Goal: Task Accomplishment & Management: Manage account settings

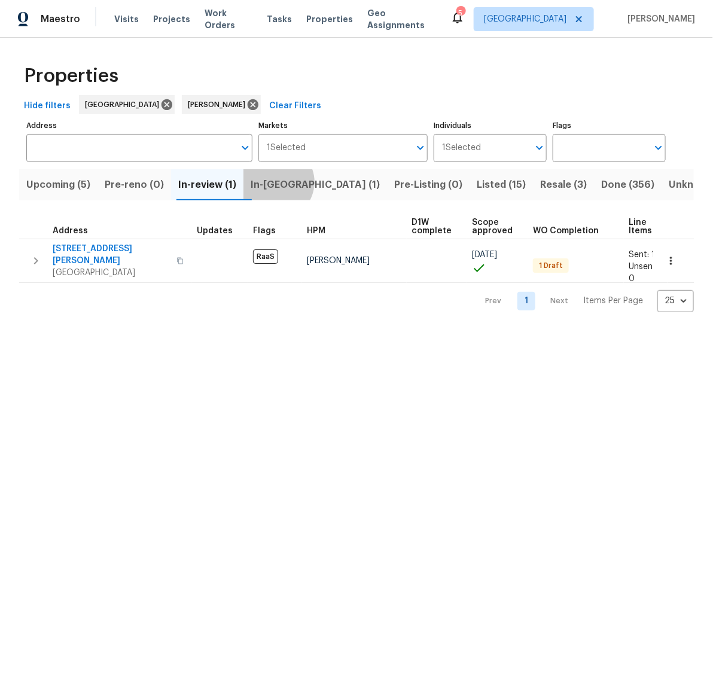
click at [284, 182] on span "In-[GEOGRAPHIC_DATA] (1)" at bounding box center [315, 184] width 129 height 17
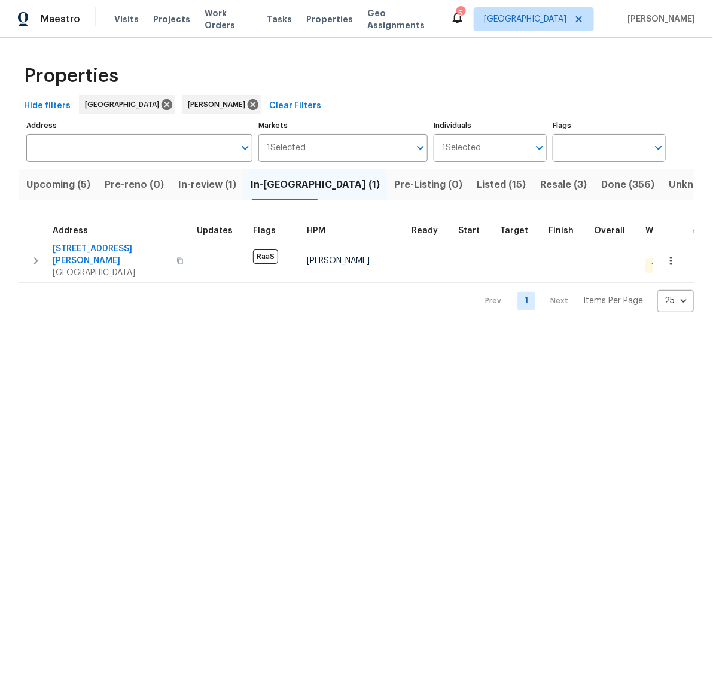
click at [477, 182] on span "Listed (15)" at bounding box center [501, 184] width 49 height 17
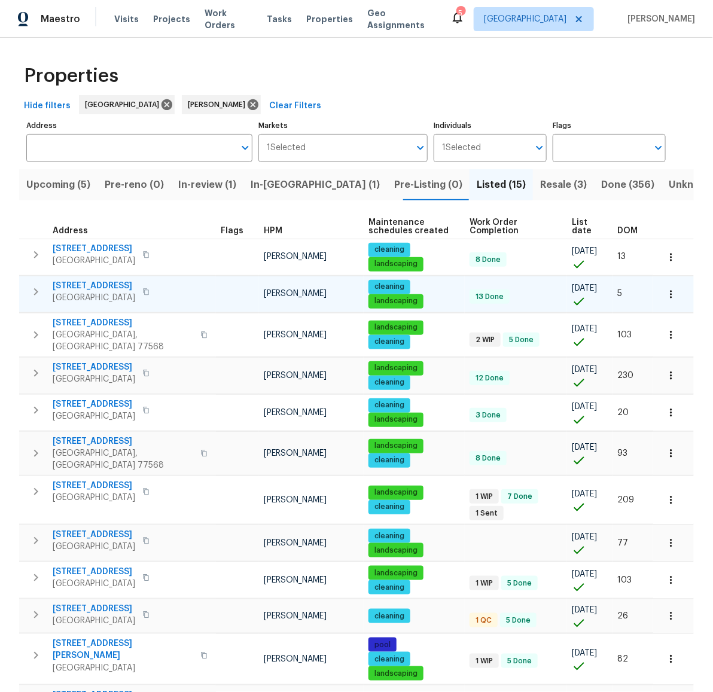
click at [95, 285] on span "14542 Circlewood Way" at bounding box center [94, 286] width 83 height 12
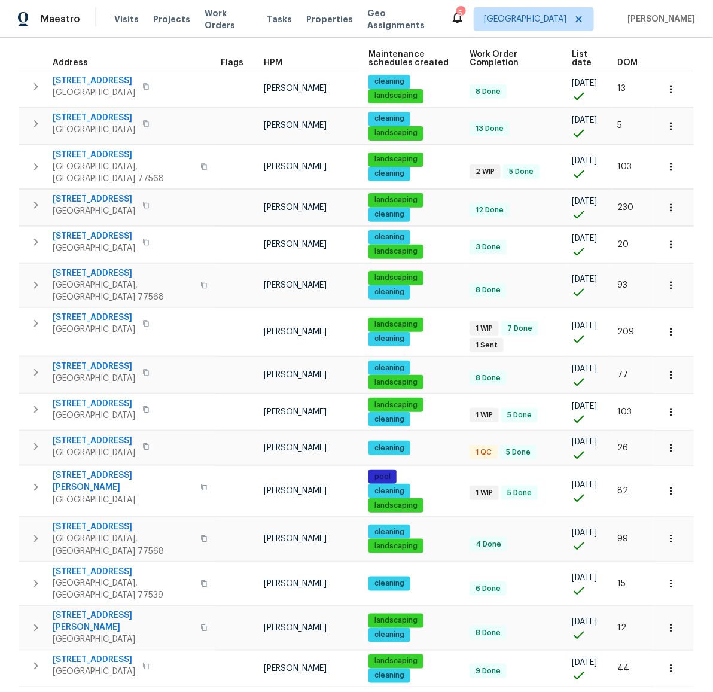
scroll to position [188, 0]
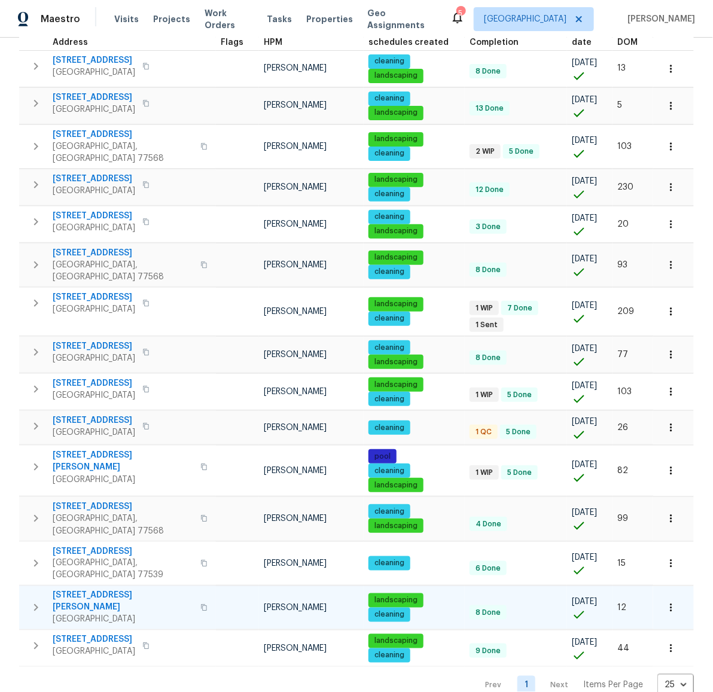
click at [85, 590] on span "10110 Willmont Rd" at bounding box center [123, 602] width 141 height 24
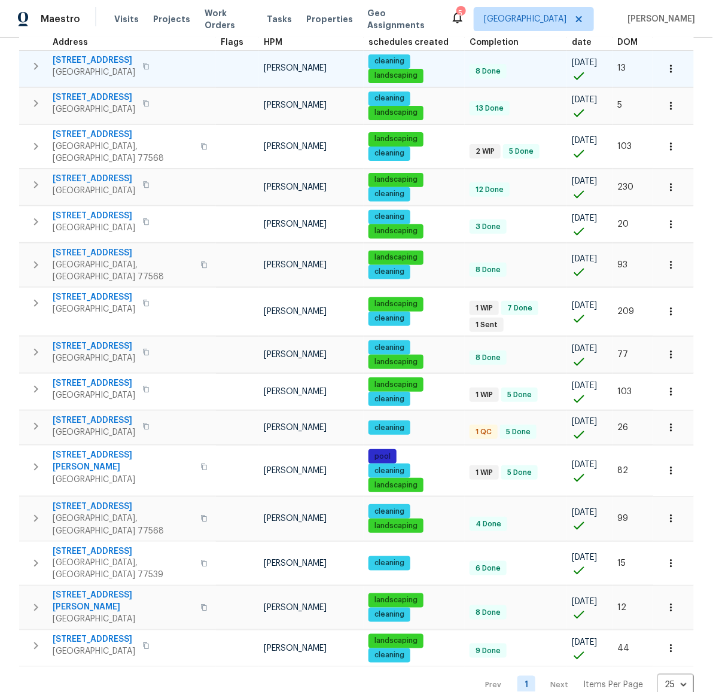
click at [78, 60] on span "6719 Trimstone Dr" at bounding box center [94, 60] width 83 height 12
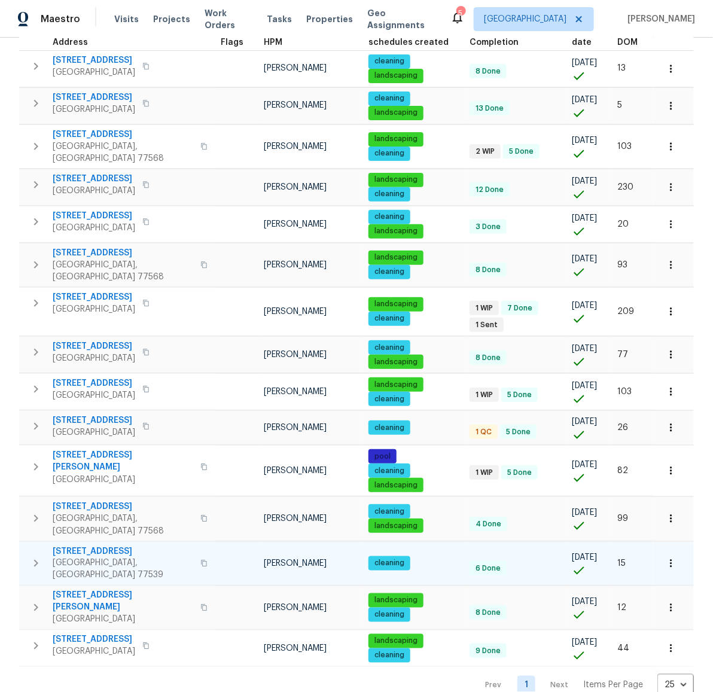
click at [69, 545] on span "440 Folk Crest Ln" at bounding box center [123, 551] width 141 height 12
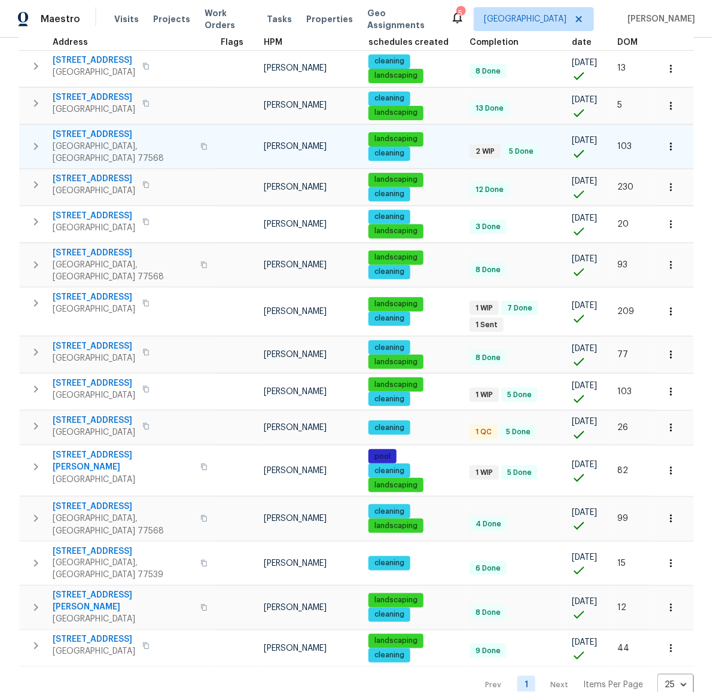
click at [90, 130] on span "211 Golden Eagle Ct" at bounding box center [123, 135] width 141 height 12
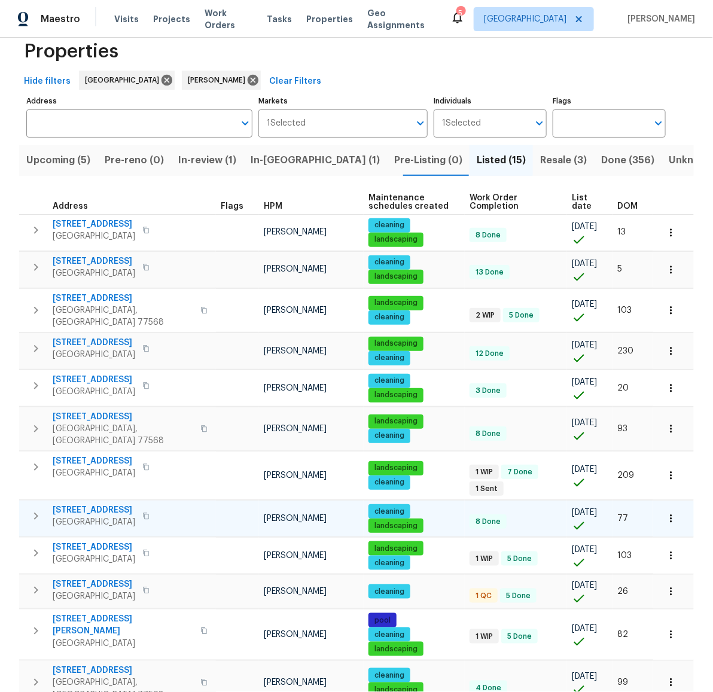
scroll to position [0, 0]
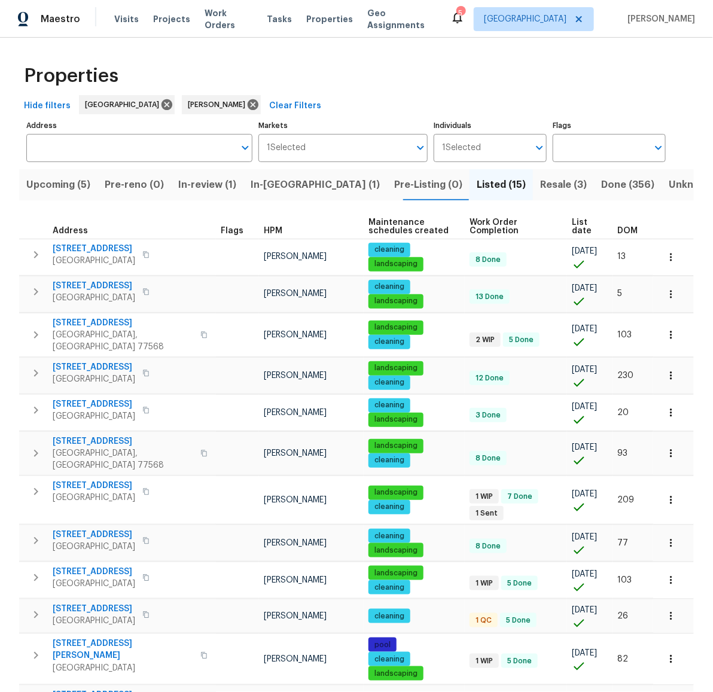
click at [540, 182] on span "Resale (3)" at bounding box center [563, 184] width 47 height 17
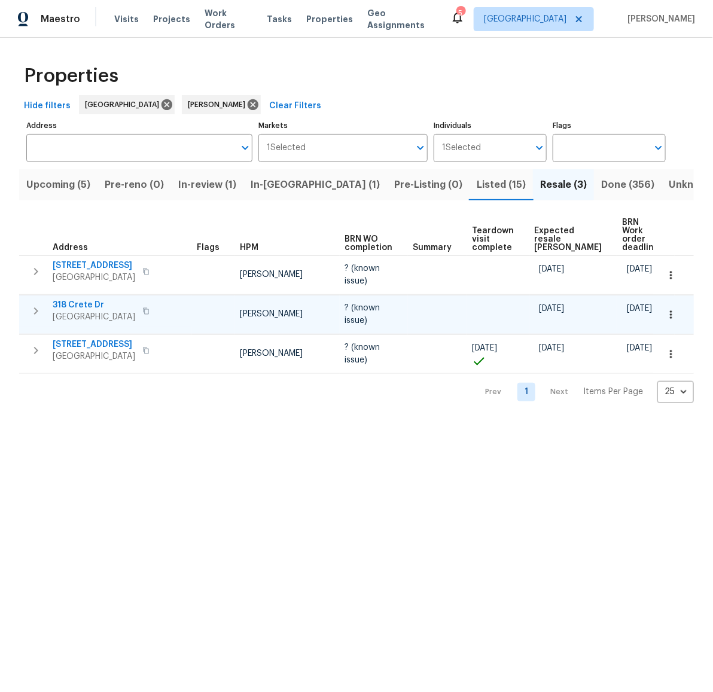
click at [71, 303] on span "318 Crete Dr" at bounding box center [94, 305] width 83 height 12
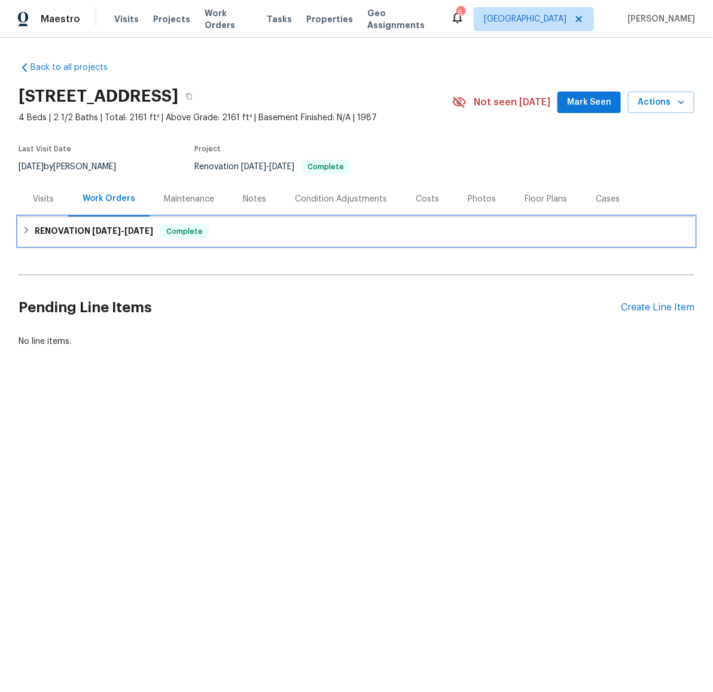
click at [22, 230] on icon at bounding box center [26, 230] width 8 height 8
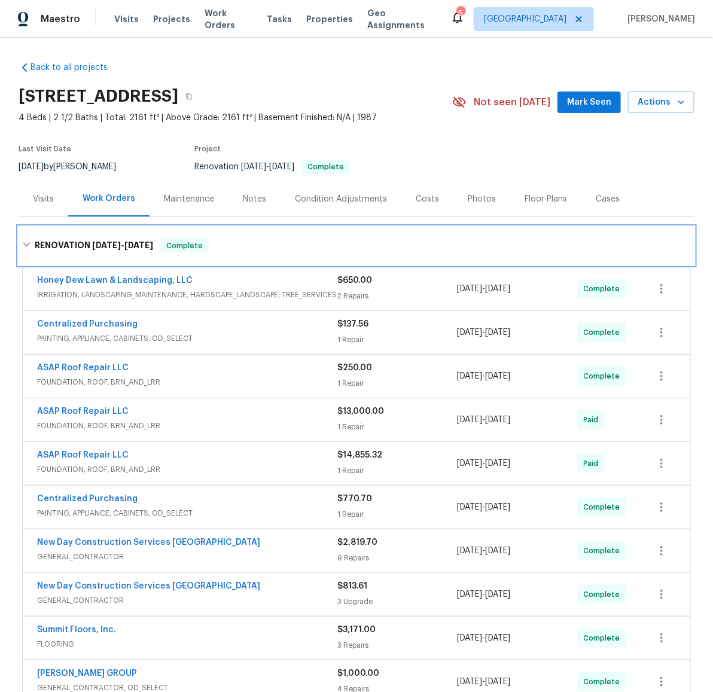
click at [23, 239] on div "RENOVATION 8/5/25 - 9/24/25 Complete" at bounding box center [356, 246] width 669 height 14
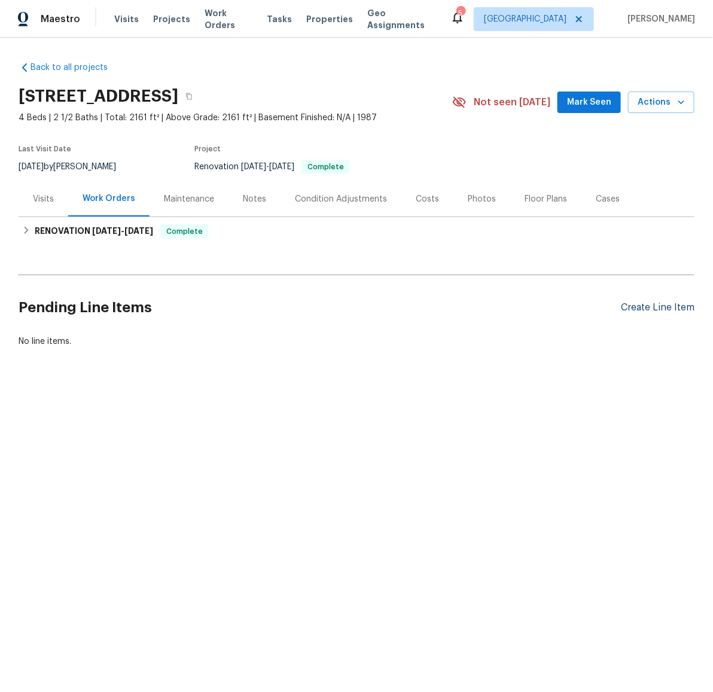
click at [645, 307] on div "Create Line Item" at bounding box center [658, 307] width 74 height 11
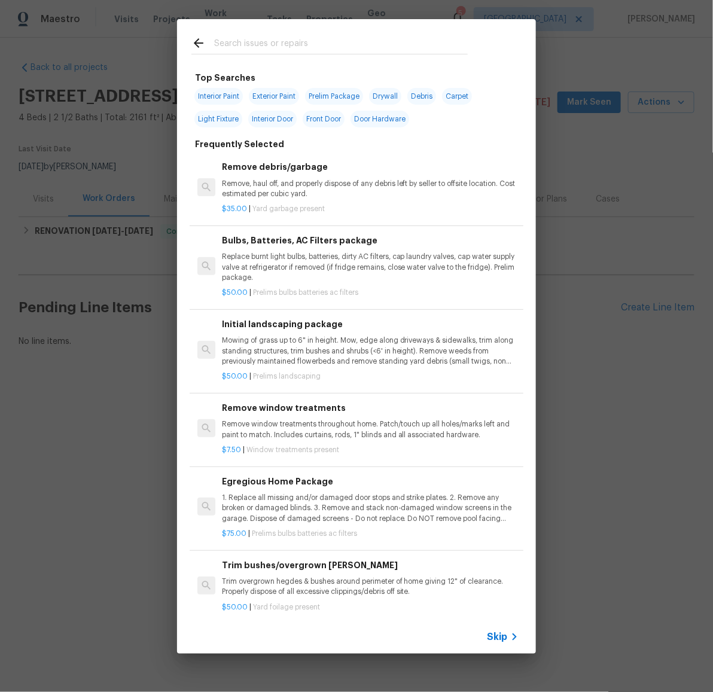
click at [275, 48] on input "text" at bounding box center [341, 45] width 254 height 18
click at [283, 193] on p "Remove, haul off, and properly dispose of any debris left by seller to offsite …" at bounding box center [370, 189] width 297 height 20
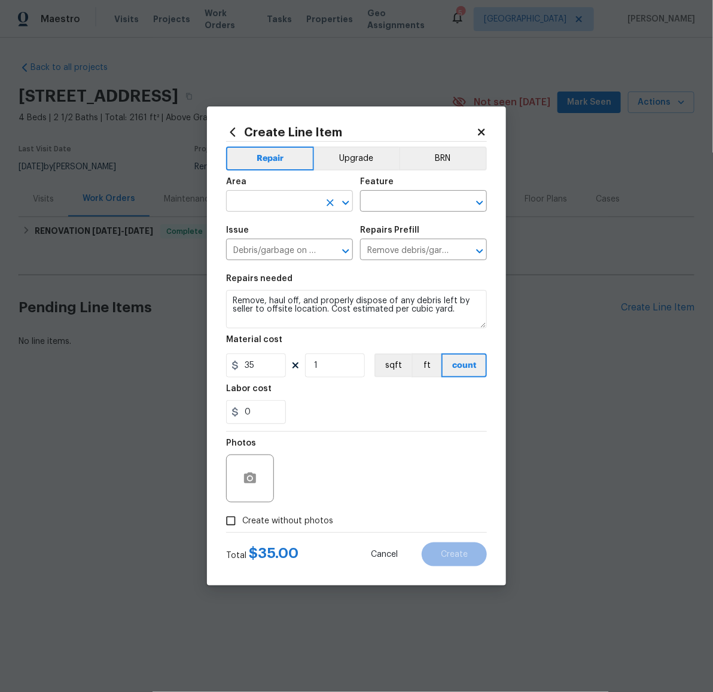
click at [286, 196] on input "text" at bounding box center [272, 202] width 93 height 19
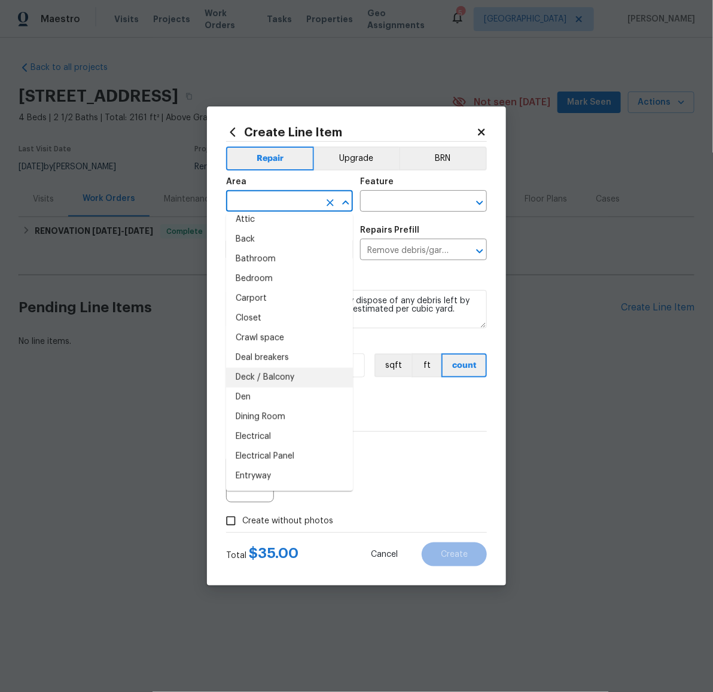
scroll to position [58, 0]
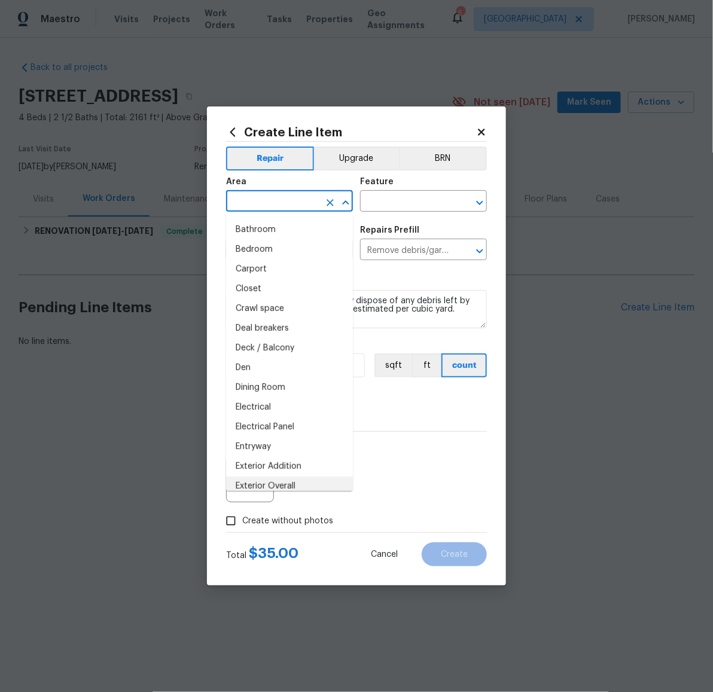
click at [279, 477] on li "Exterior Overall" at bounding box center [289, 487] width 127 height 20
type input "Exterior Overall"
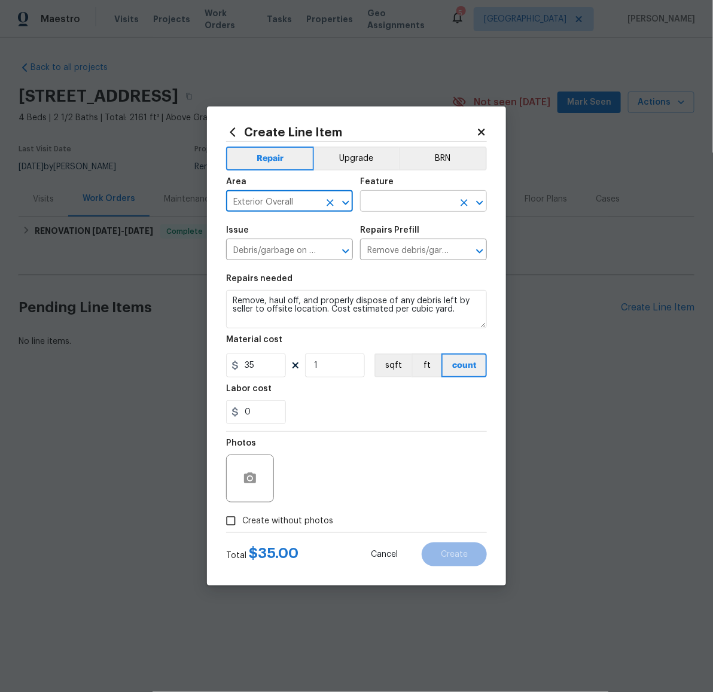
click at [418, 202] on input "text" at bounding box center [406, 202] width 93 height 19
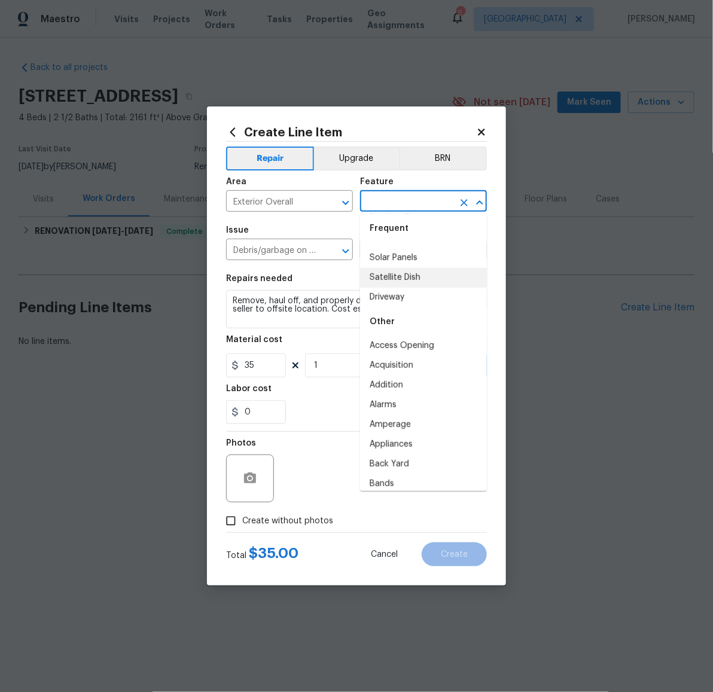
scroll to position [68, 0]
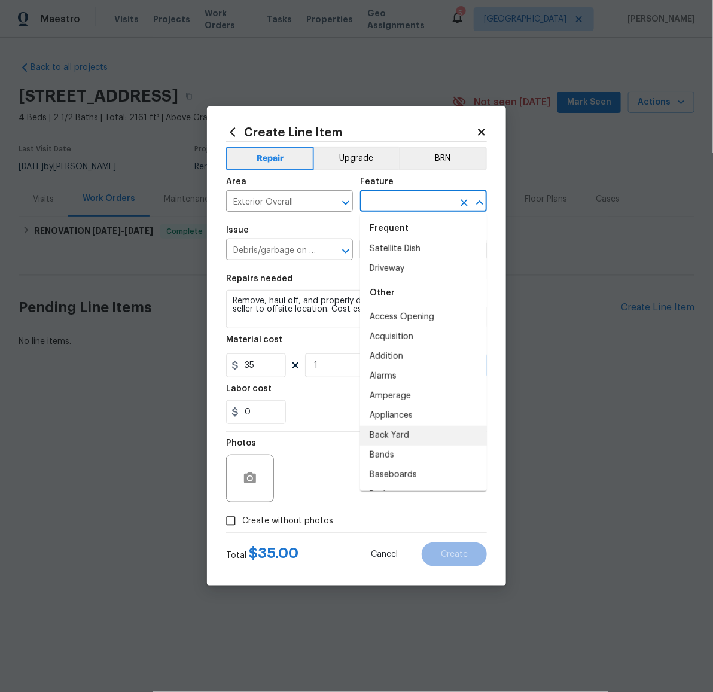
click at [416, 428] on li "Back Yard" at bounding box center [423, 436] width 127 height 20
type input "Back Yard"
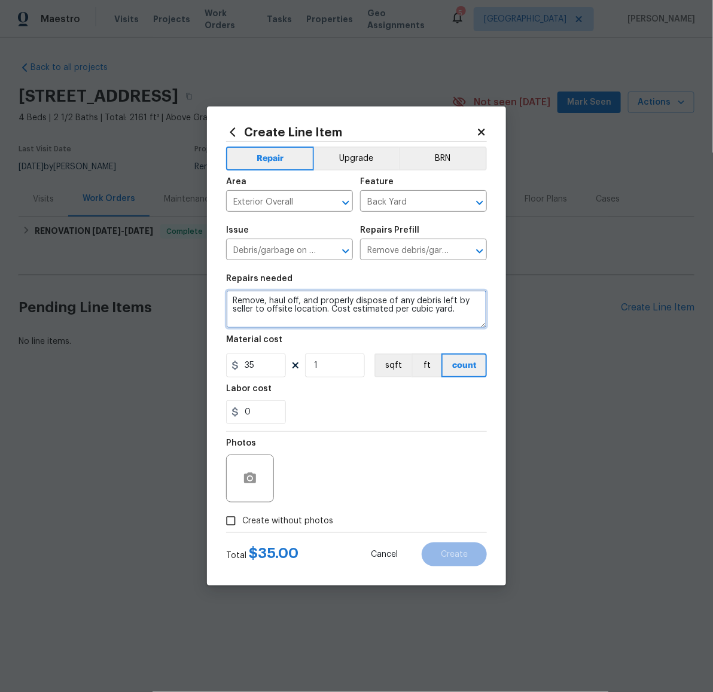
drag, startPoint x: 461, startPoint y: 311, endPoint x: 187, endPoint y: 286, distance: 274.5
click at [188, 285] on div "Create Line Item Repair Upgrade BRN Area Exterior Overall ​ Feature Back Yard ​…" at bounding box center [356, 346] width 713 height 692
type textarea "There is still some debris in the yard; please check all four sides of the hous…"
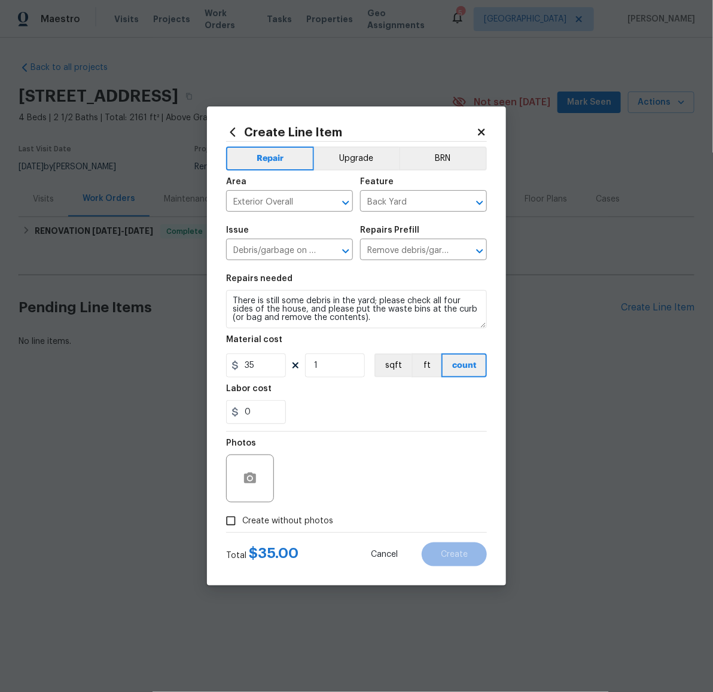
click at [297, 523] on span "Create without photos" at bounding box center [287, 521] width 91 height 13
click at [242, 523] on input "Create without photos" at bounding box center [231, 521] width 23 height 23
checkbox input "true"
click at [370, 475] on textarea at bounding box center [385, 479] width 203 height 48
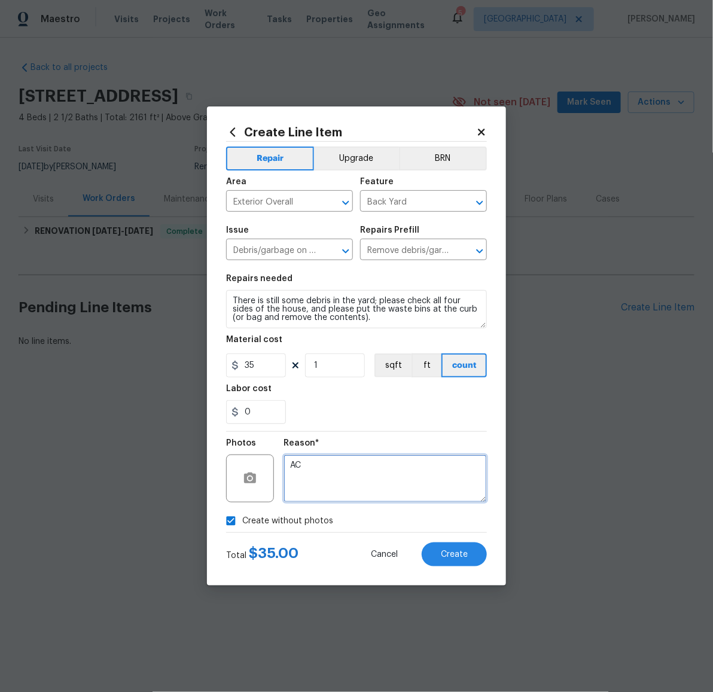
type textarea "A"
type textarea "NLA Audit Item"
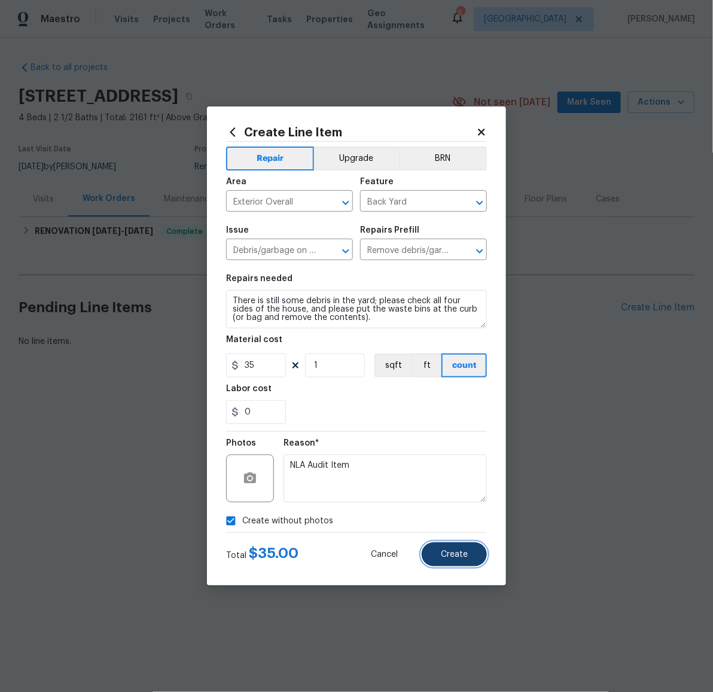
click at [461, 554] on span "Create" at bounding box center [454, 554] width 27 height 9
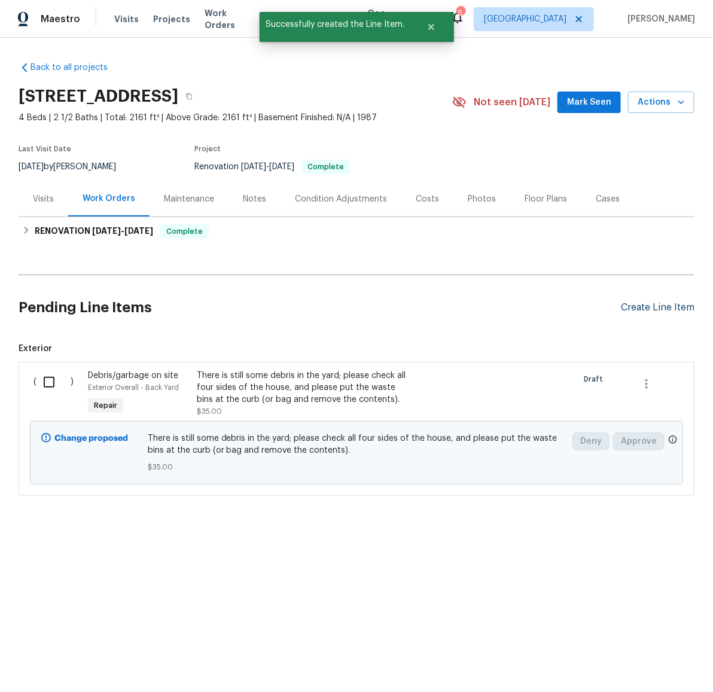
click at [654, 310] on div "Create Line Item" at bounding box center [658, 307] width 74 height 11
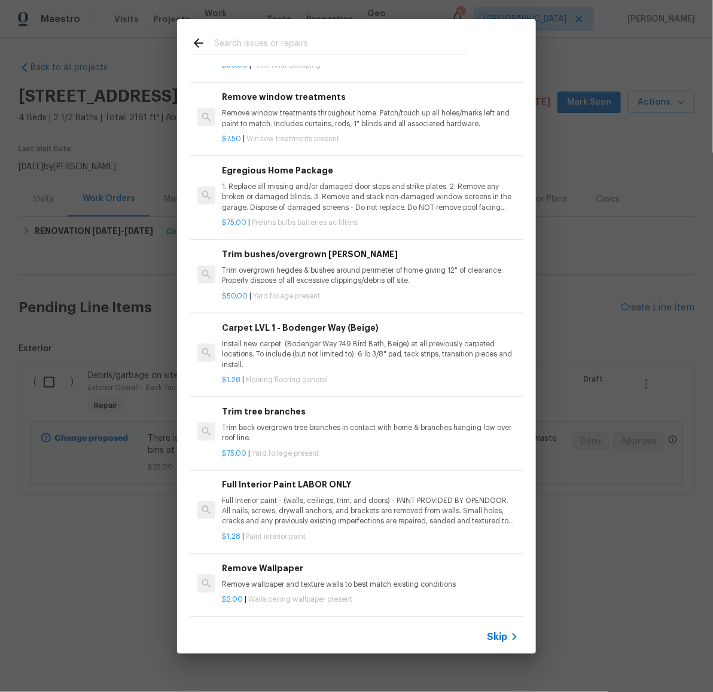
scroll to position [0, 0]
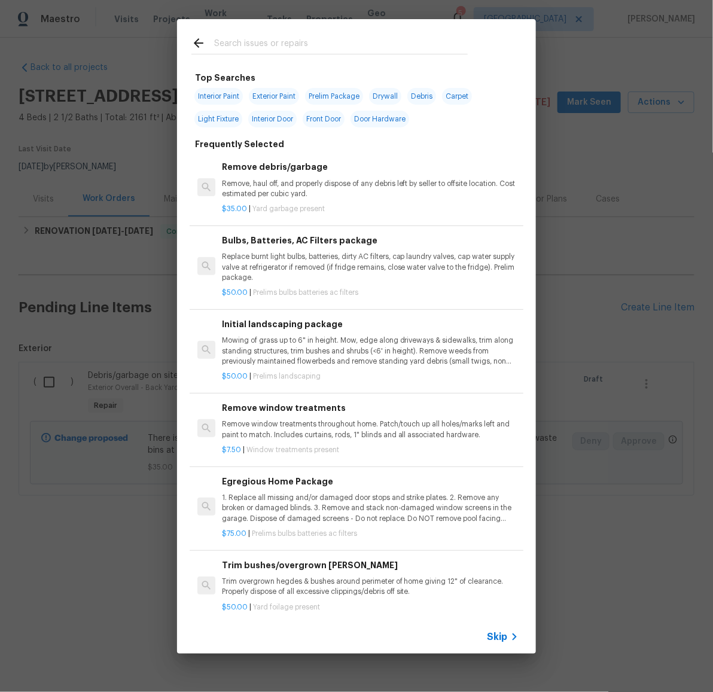
click at [324, 34] on div at bounding box center [329, 42] width 305 height 47
click at [325, 47] on input "text" at bounding box center [341, 45] width 254 height 18
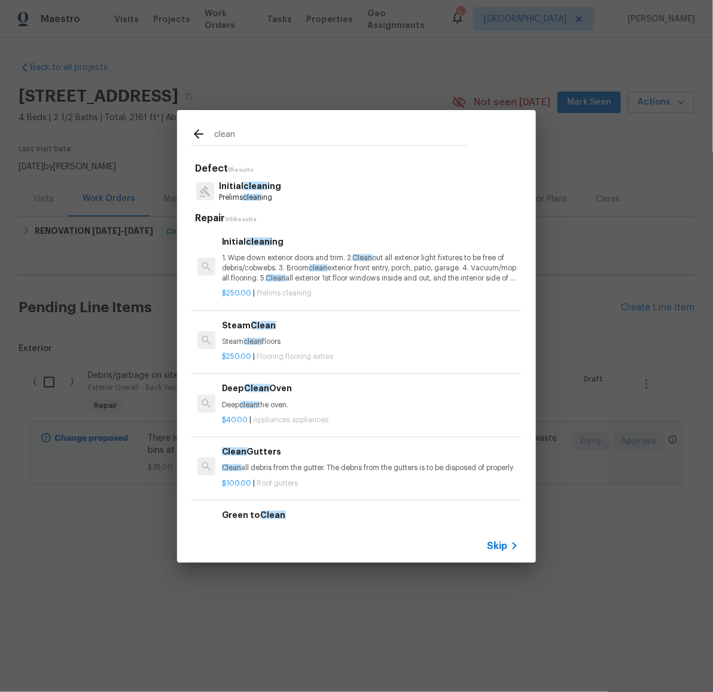
type input "clean"
click at [270, 264] on p "1. Wipe down exterior doors and trim. 2. Clean out all exterior light fixtures …" at bounding box center [370, 268] width 297 height 31
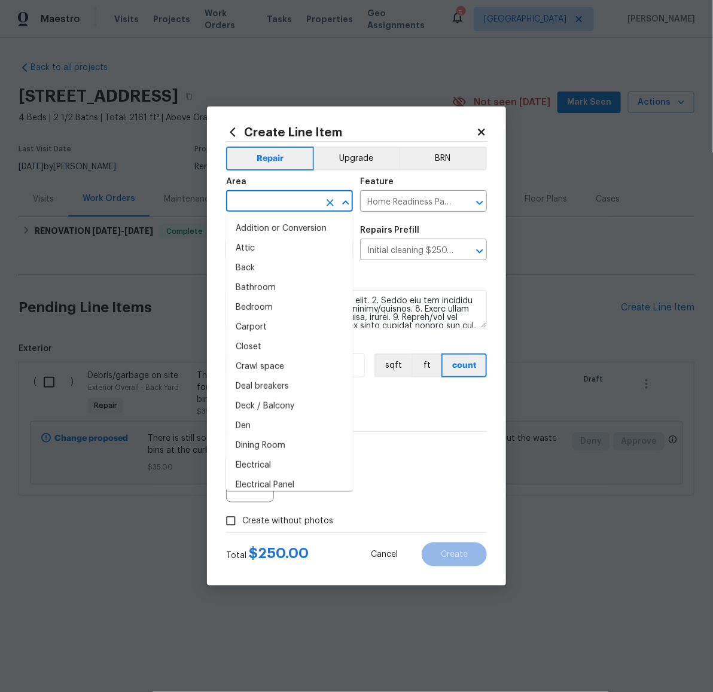
click at [270, 209] on input "text" at bounding box center [272, 202] width 93 height 19
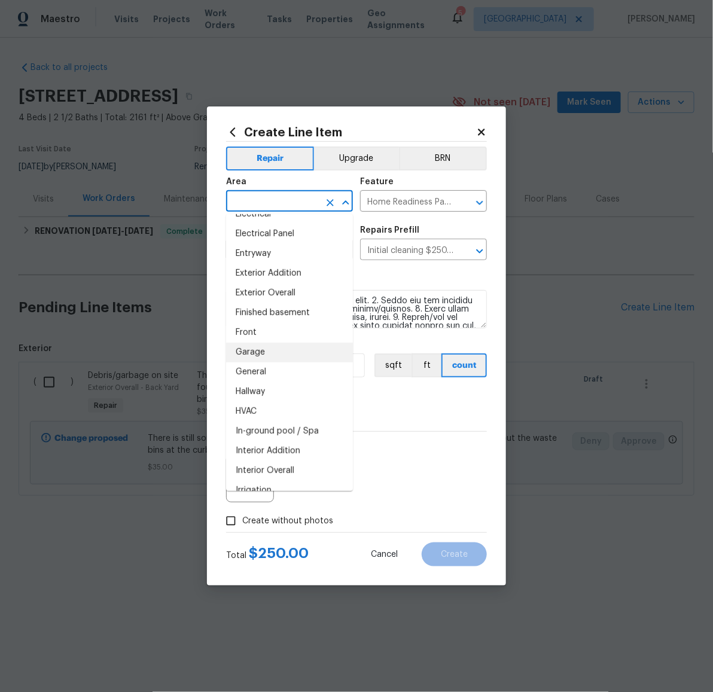
scroll to position [261, 0]
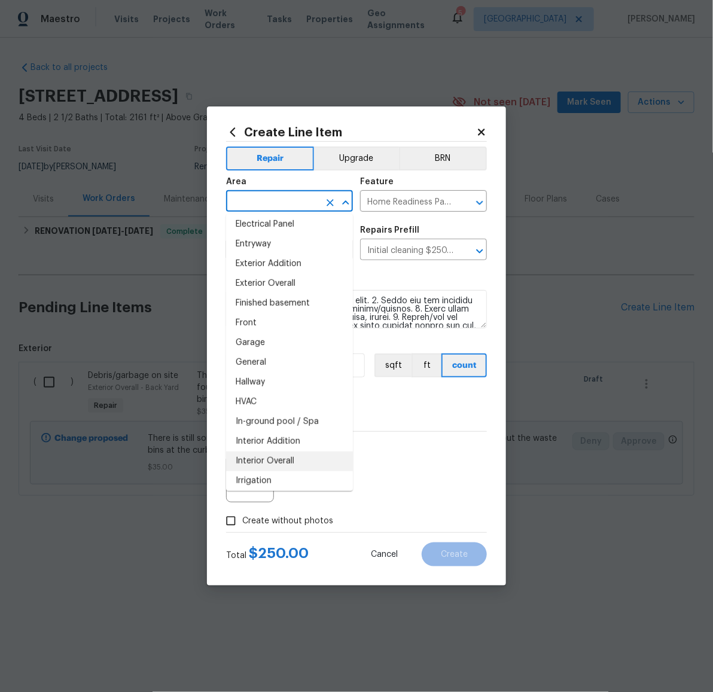
click at [289, 457] on li "Interior Overall" at bounding box center [289, 462] width 127 height 20
type input "Interior Overall"
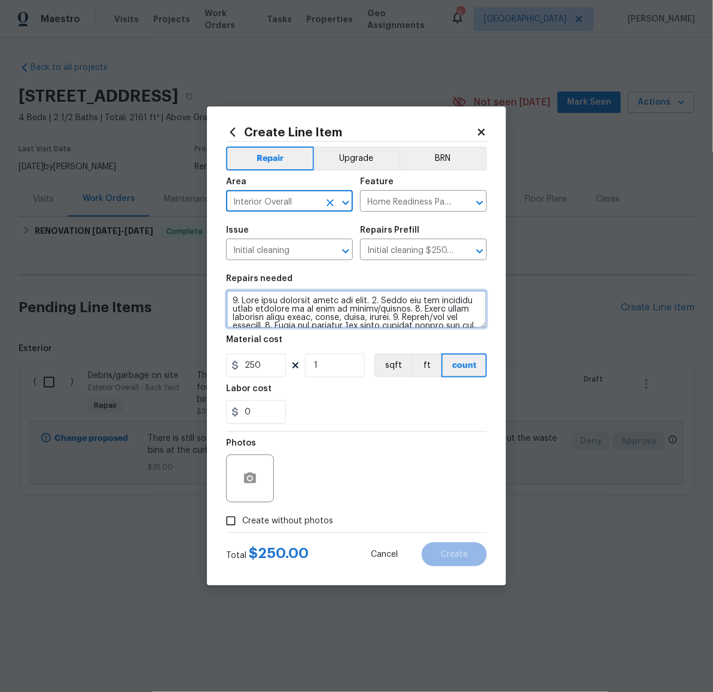
click at [394, 307] on textarea at bounding box center [356, 309] width 261 height 38
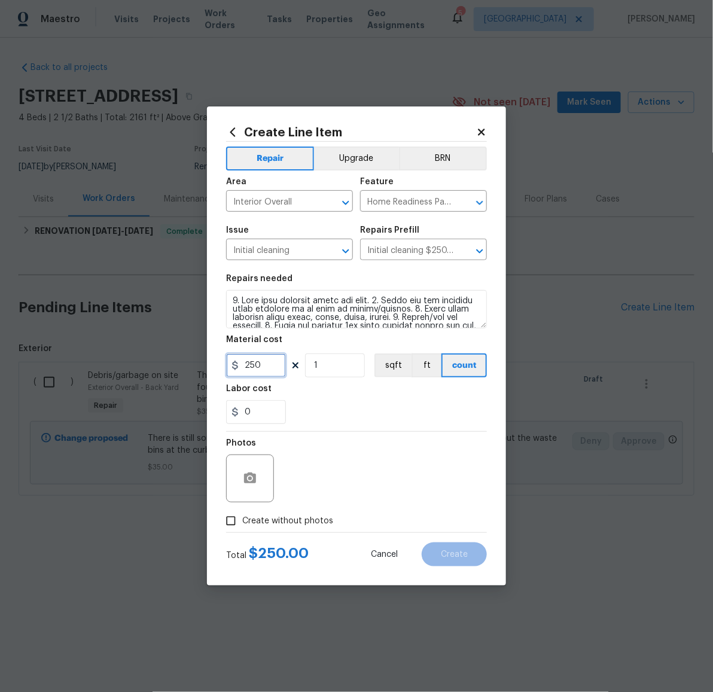
drag, startPoint x: 267, startPoint y: 364, endPoint x: 203, endPoint y: 362, distance: 64.0
click at [203, 362] on div "Create Line Item Repair Upgrade BRN Area Interior Overall ​ Feature Home Readin…" at bounding box center [356, 346] width 713 height 692
type input "75"
click at [270, 467] on div at bounding box center [250, 479] width 48 height 48
click at [252, 476] on icon "button" at bounding box center [250, 478] width 12 height 11
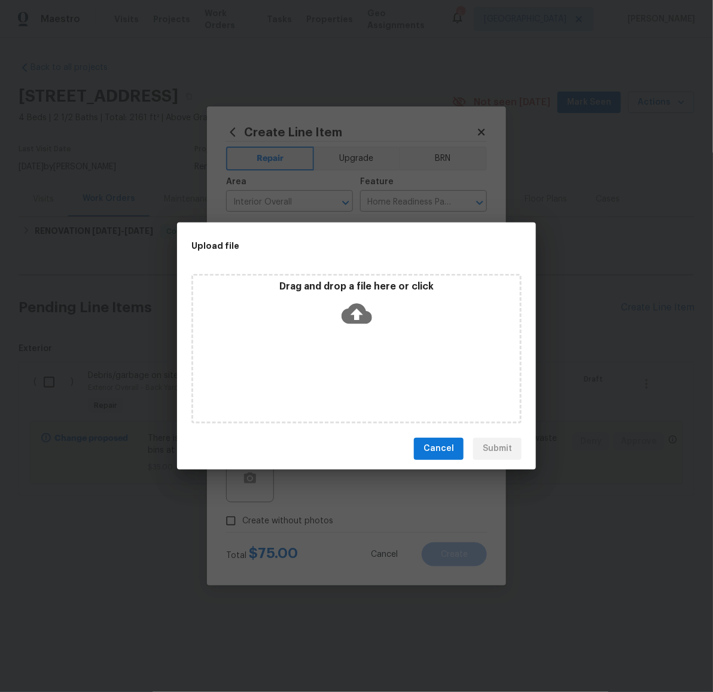
click at [359, 325] on icon at bounding box center [357, 313] width 31 height 31
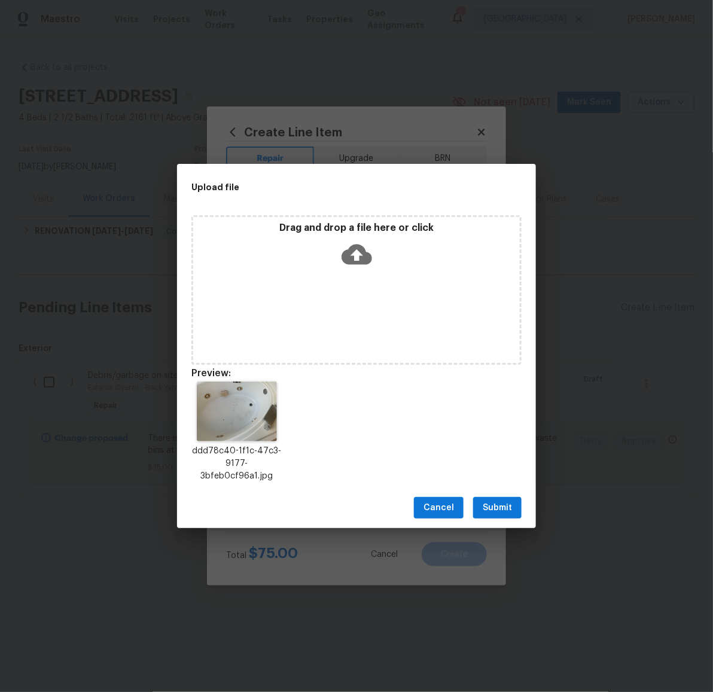
click at [496, 505] on span "Submit" at bounding box center [497, 508] width 29 height 15
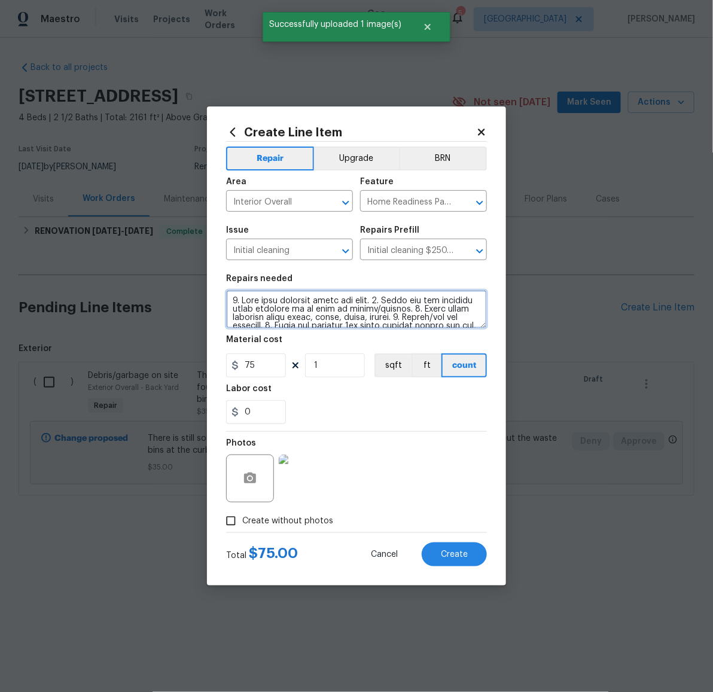
click at [303, 304] on textarea at bounding box center [356, 309] width 261 height 38
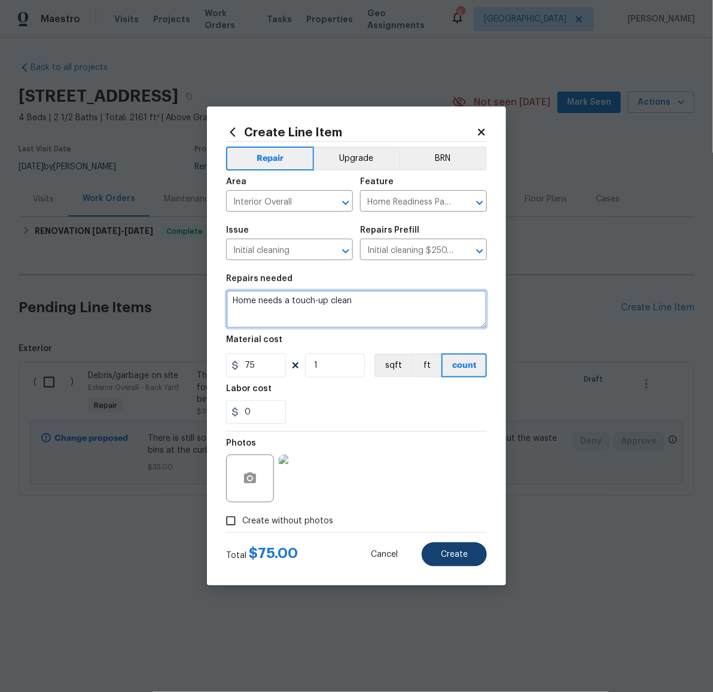
type textarea "Home needs a touch-up clean"
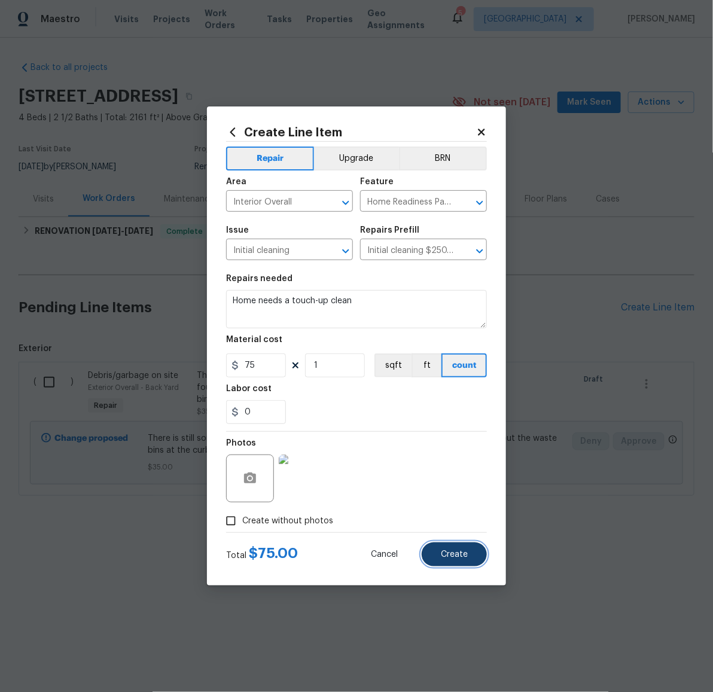
click at [470, 554] on button "Create" at bounding box center [454, 555] width 65 height 24
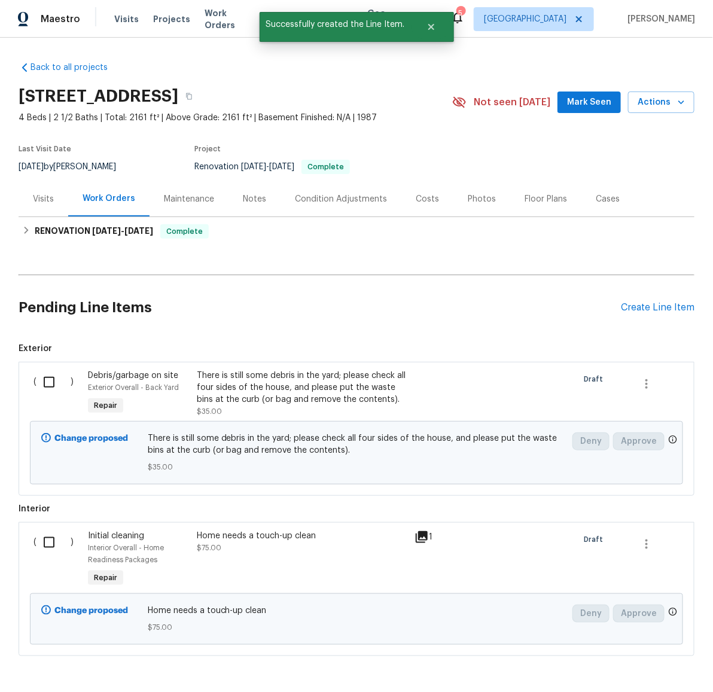
click at [267, 401] on div "There is still some debris in the yard; please check all four sides of the hous…" at bounding box center [302, 388] width 211 height 36
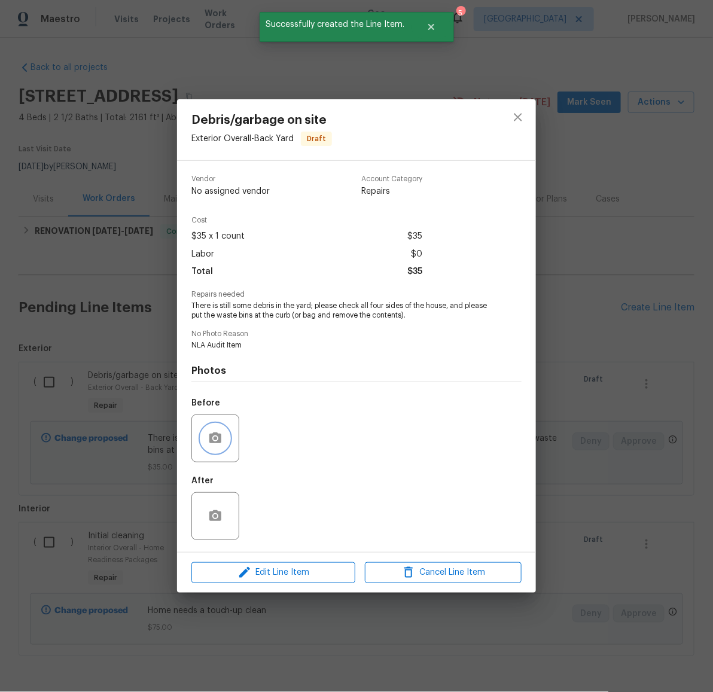
click at [214, 441] on icon "button" at bounding box center [215, 438] width 14 height 14
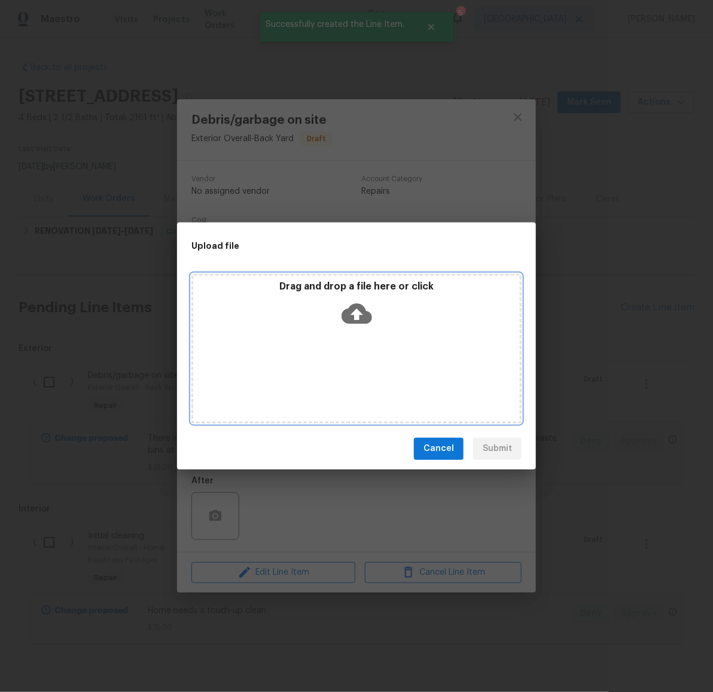
click at [358, 319] on icon at bounding box center [357, 313] width 31 height 31
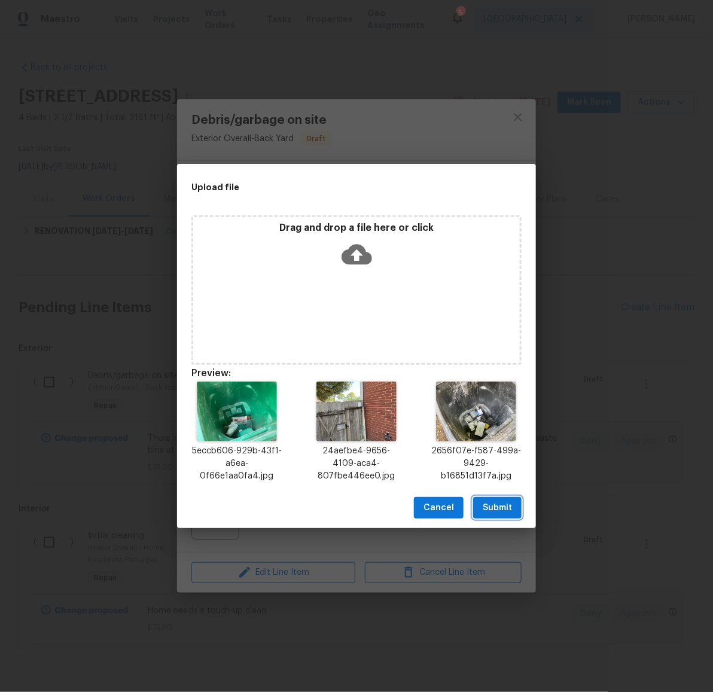
click at [502, 506] on span "Submit" at bounding box center [497, 508] width 29 height 15
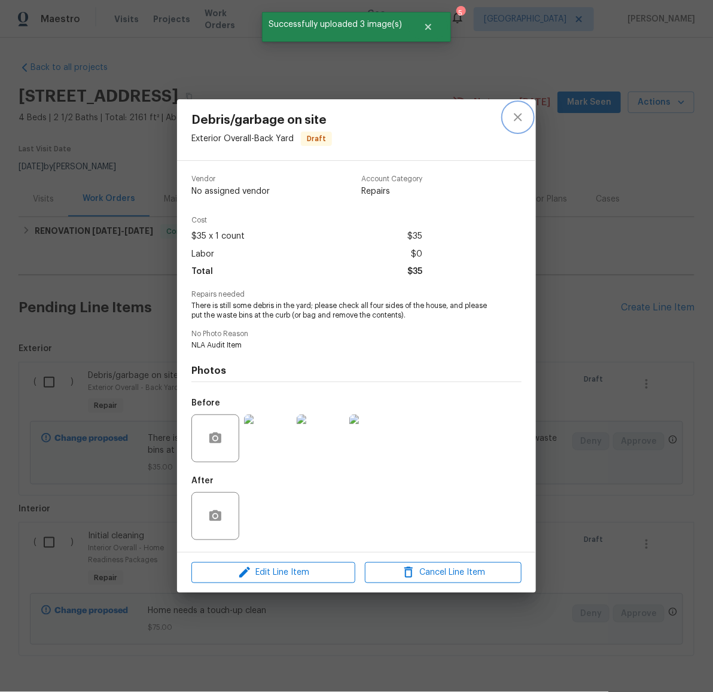
click at [520, 120] on icon "close" at bounding box center [518, 118] width 8 height 8
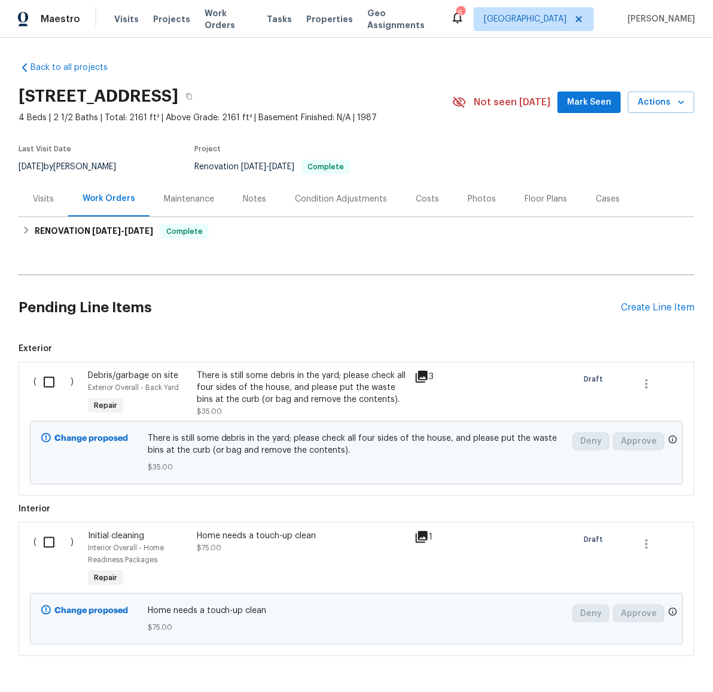
click at [38, 378] on input "checkbox" at bounding box center [53, 382] width 34 height 25
checkbox input "true"
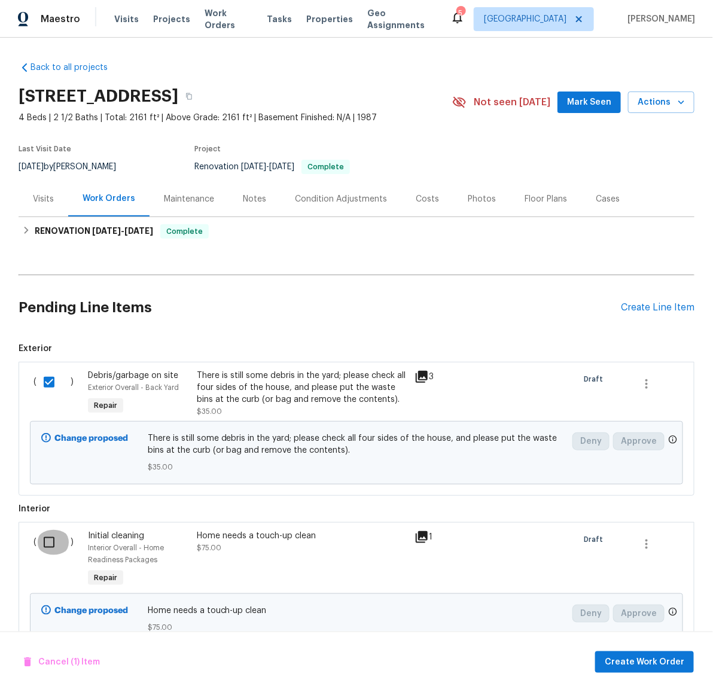
click at [42, 545] on input "checkbox" at bounding box center [53, 542] width 34 height 25
checkbox input "true"
click at [662, 658] on span "Create Work Order" at bounding box center [645, 662] width 80 height 15
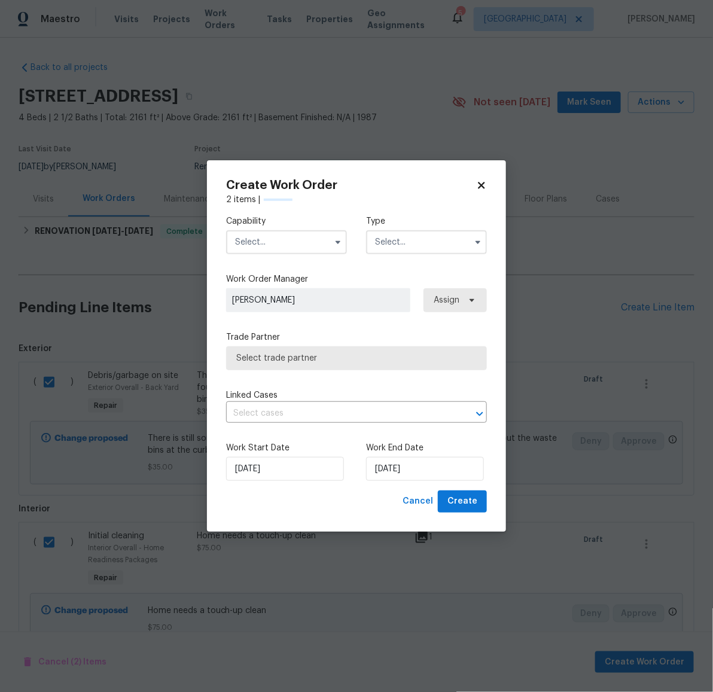
checkbox input "false"
click at [271, 243] on input "text" at bounding box center [286, 242] width 121 height 24
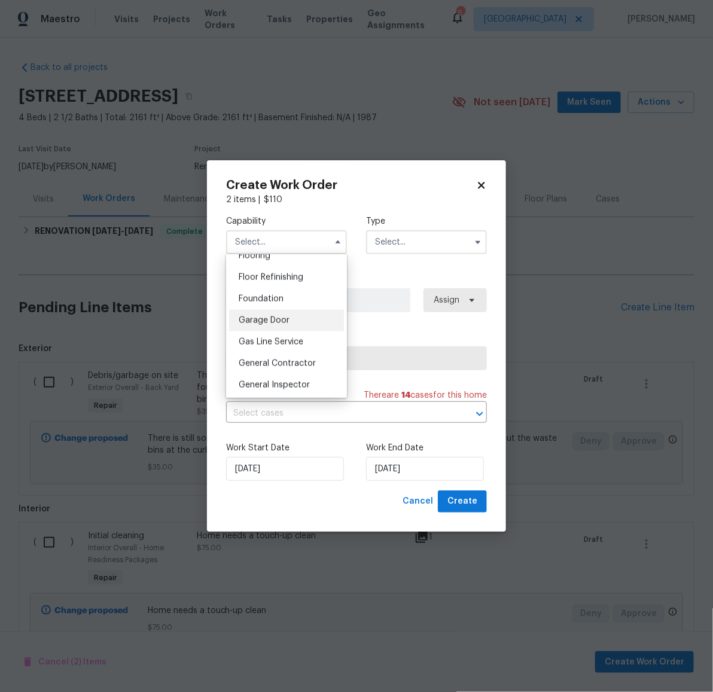
scroll to position [486, 0]
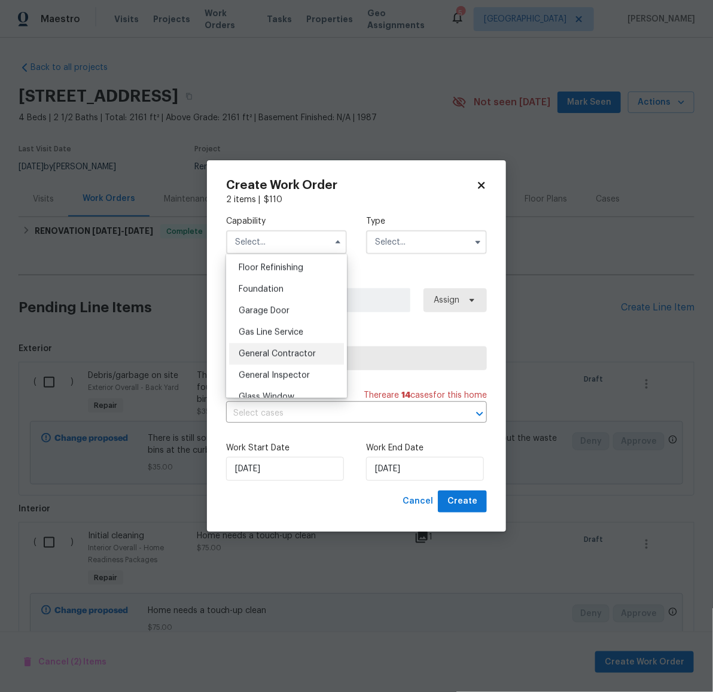
click at [280, 358] on span "General Contractor" at bounding box center [277, 354] width 77 height 8
type input "General Contractor"
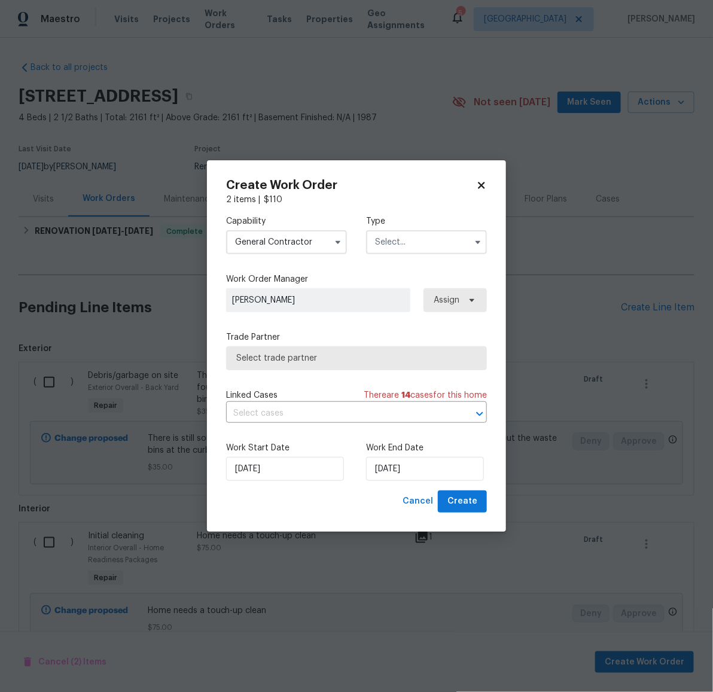
click at [405, 244] on input "text" at bounding box center [426, 242] width 121 height 24
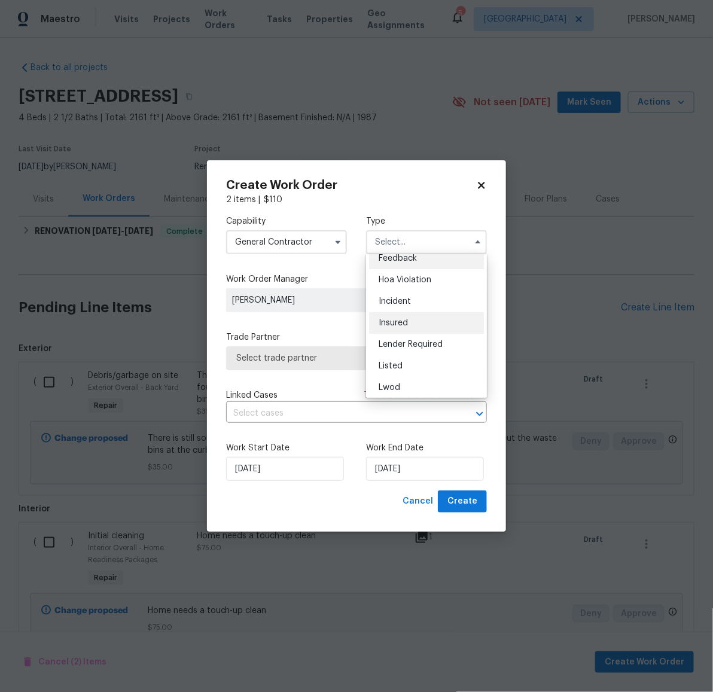
scroll to position [29, 0]
click at [406, 343] on div "Listed" at bounding box center [426, 347] width 115 height 22
type input "Listed"
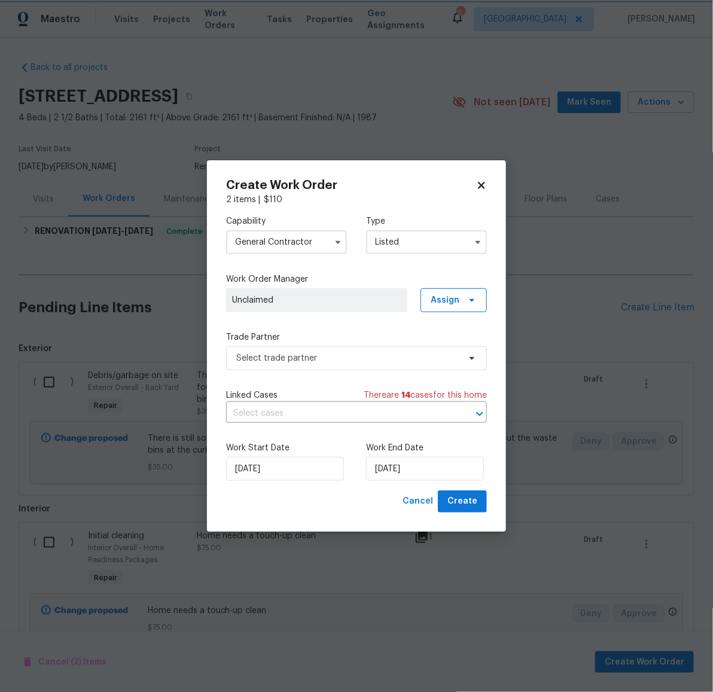
scroll to position [0, 0]
click at [317, 356] on span "Select trade partner" at bounding box center [347, 358] width 223 height 12
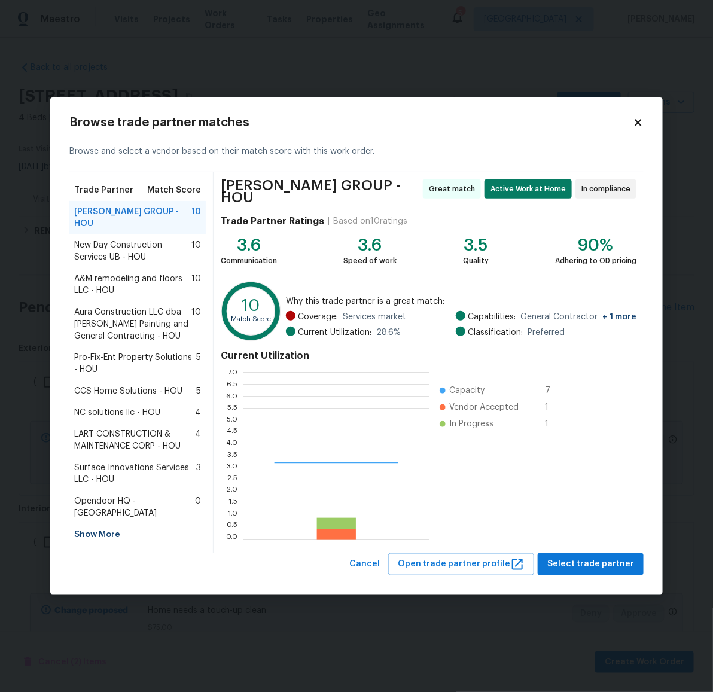
scroll to position [156, 175]
click at [114, 252] on span "New Day Construction Services UB - HOU" at bounding box center [132, 251] width 117 height 24
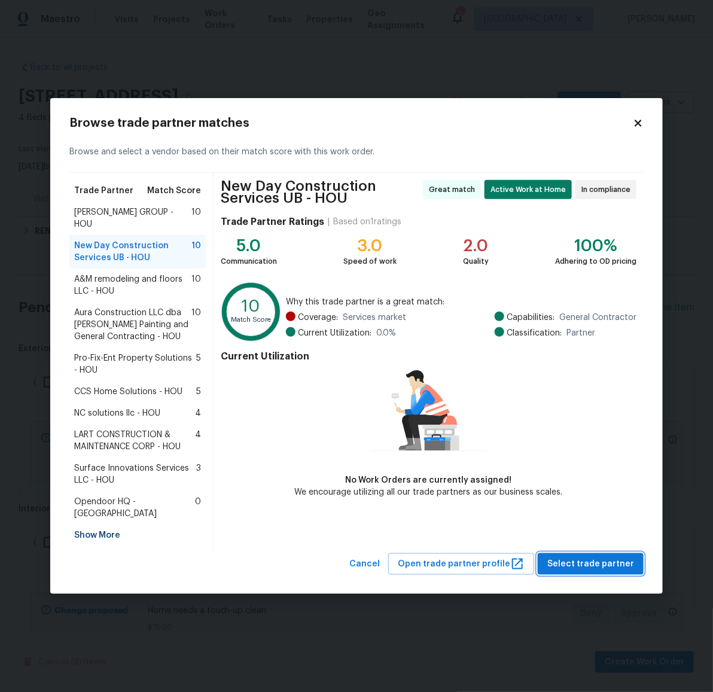
click at [609, 557] on span "Select trade partner" at bounding box center [590, 564] width 87 height 15
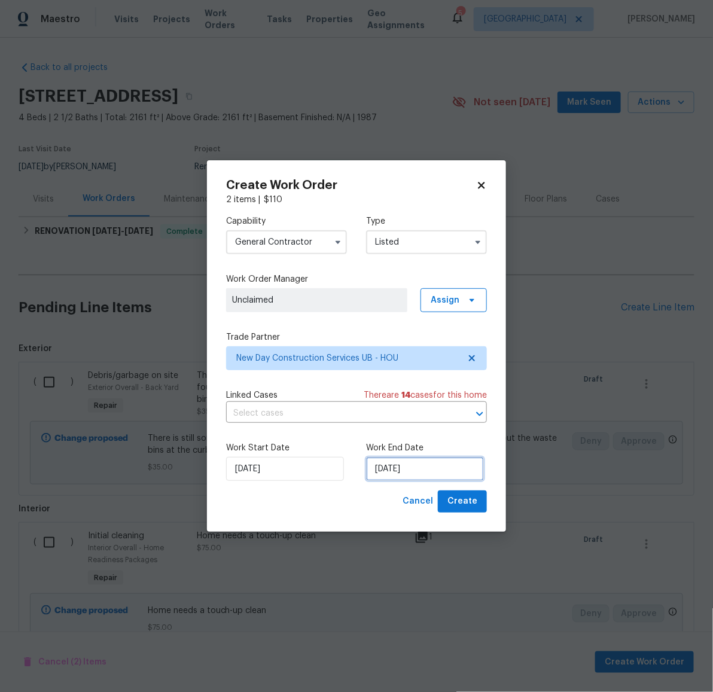
click at [418, 469] on input "[DATE]" at bounding box center [425, 469] width 118 height 24
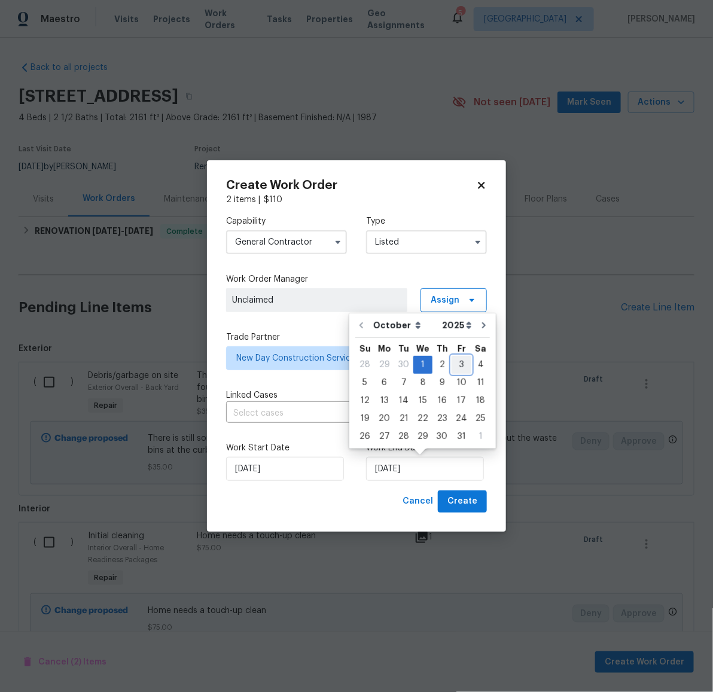
click at [458, 365] on div "3" at bounding box center [462, 364] width 20 height 17
type input "[DATE]"
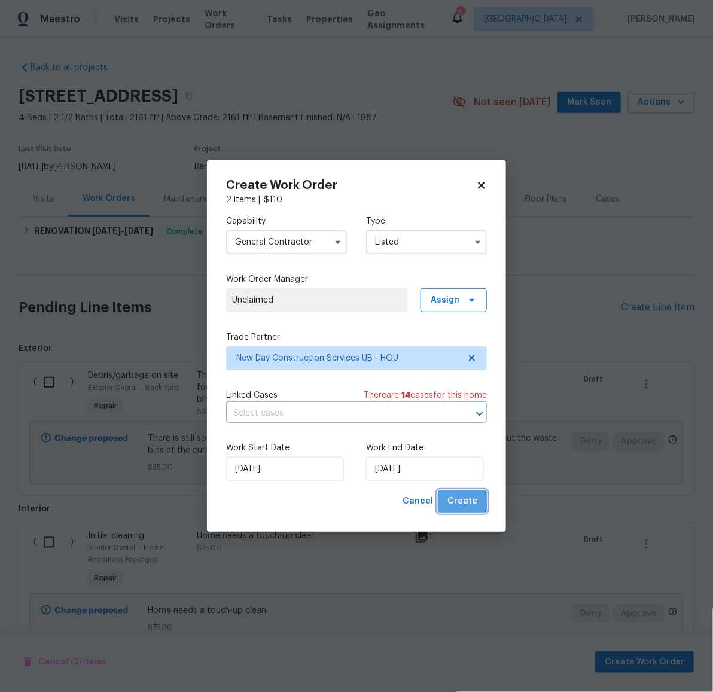
click at [461, 501] on span "Create" at bounding box center [462, 501] width 30 height 15
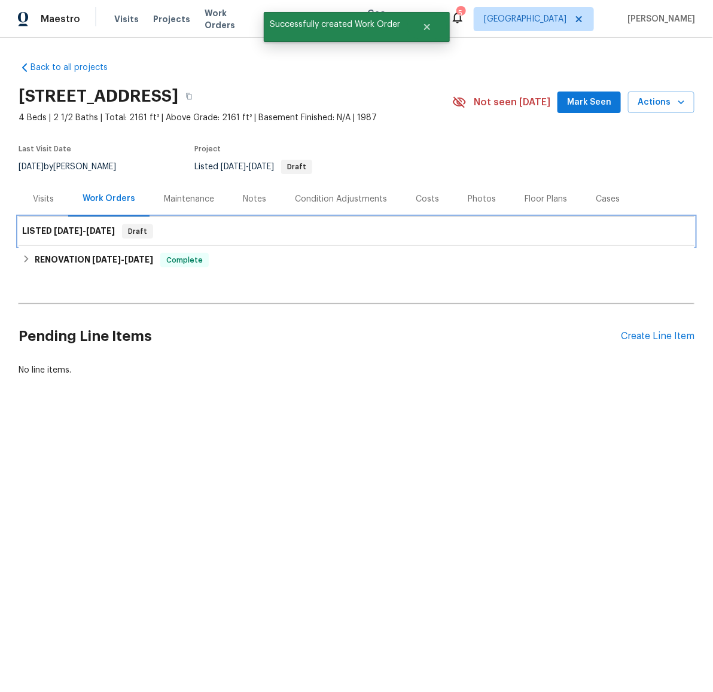
click at [477, 237] on div "LISTED [DATE] - [DATE] Draft" at bounding box center [356, 231] width 669 height 14
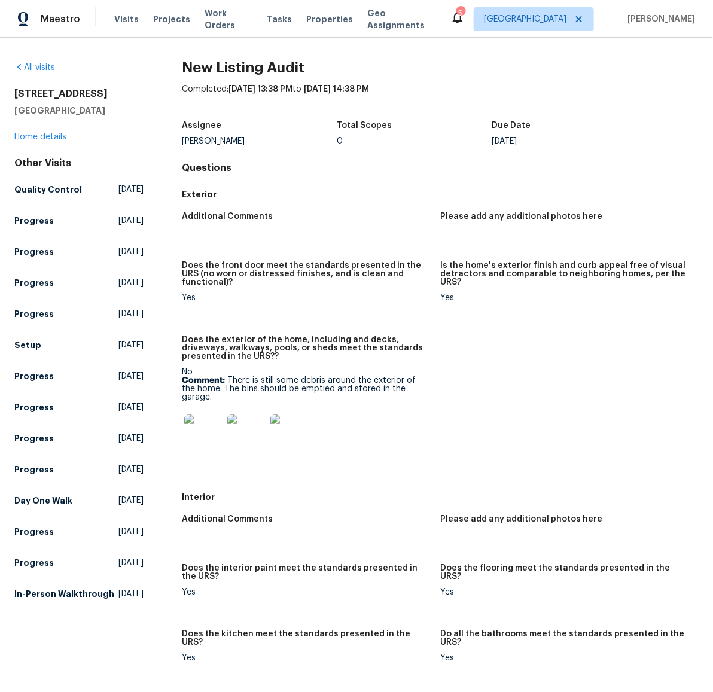
click at [195, 435] on img at bounding box center [203, 434] width 38 height 38
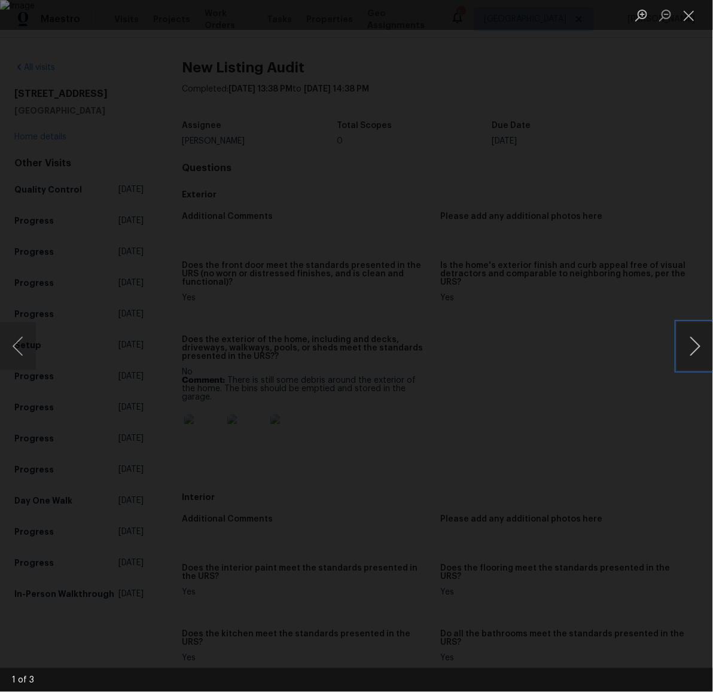
click at [701, 346] on button "Next image" at bounding box center [695, 346] width 36 height 48
click at [694, 345] on button "Next image" at bounding box center [695, 346] width 36 height 48
click at [690, 355] on button "Next image" at bounding box center [695, 346] width 36 height 48
click at [695, 14] on button "Close lightbox" at bounding box center [689, 15] width 24 height 21
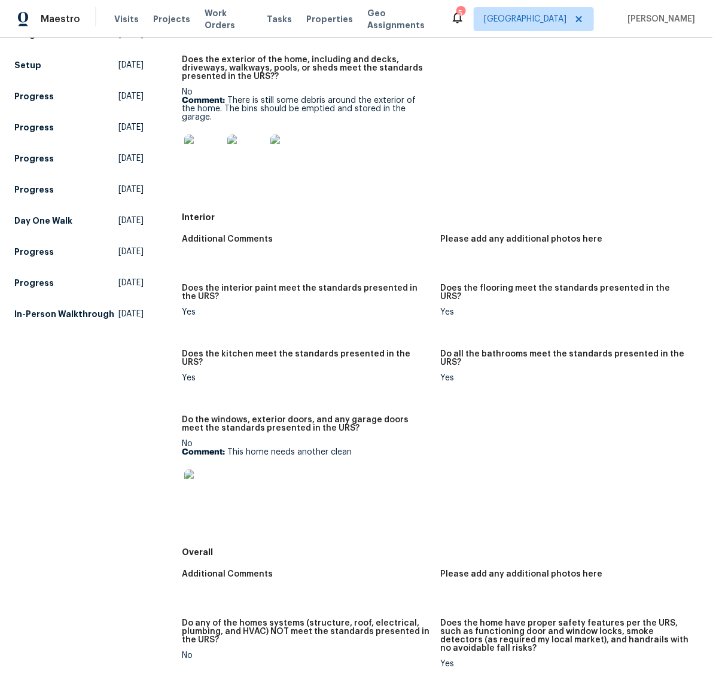
scroll to position [290, 0]
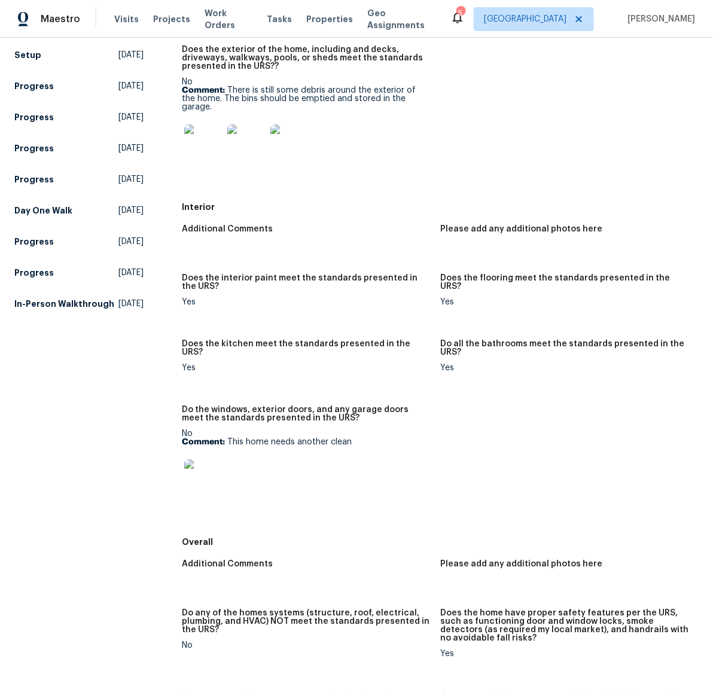
click at [206, 478] on img at bounding box center [203, 478] width 38 height 38
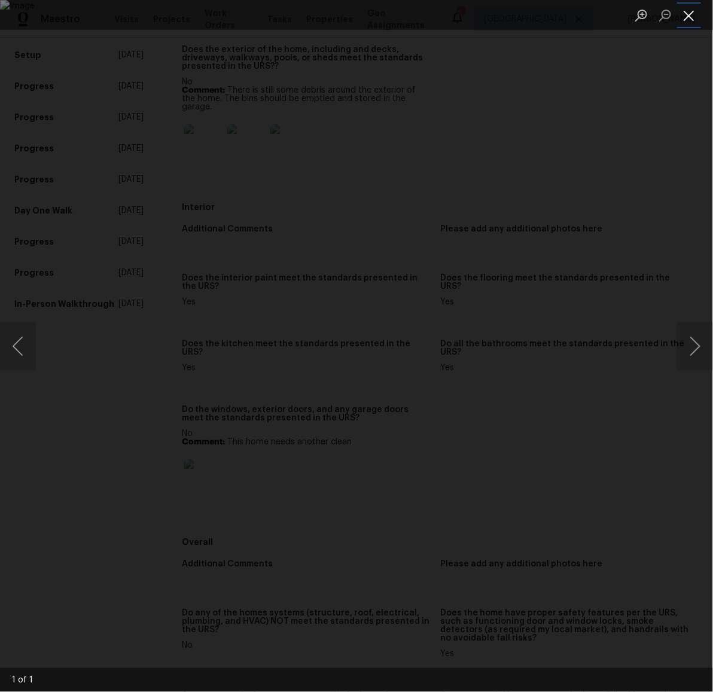
click at [686, 16] on button "Close lightbox" at bounding box center [689, 15] width 24 height 21
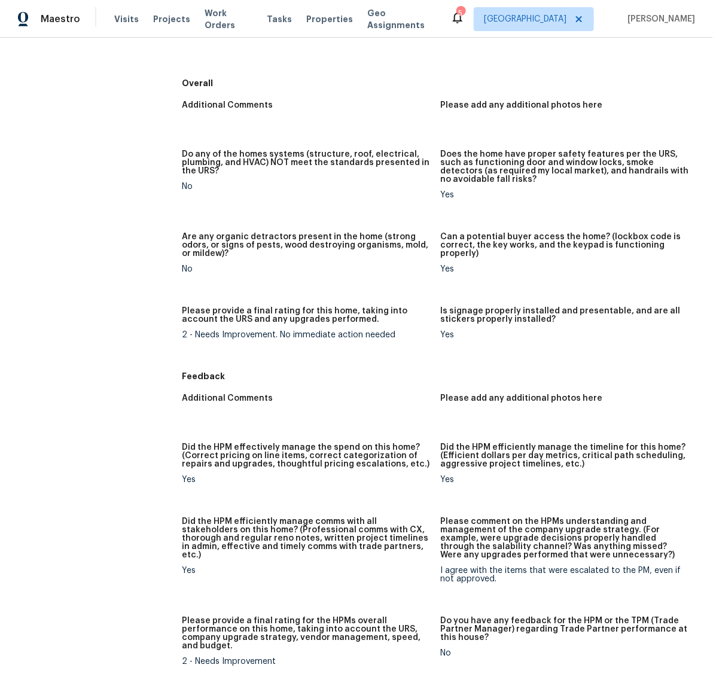
scroll to position [965, 0]
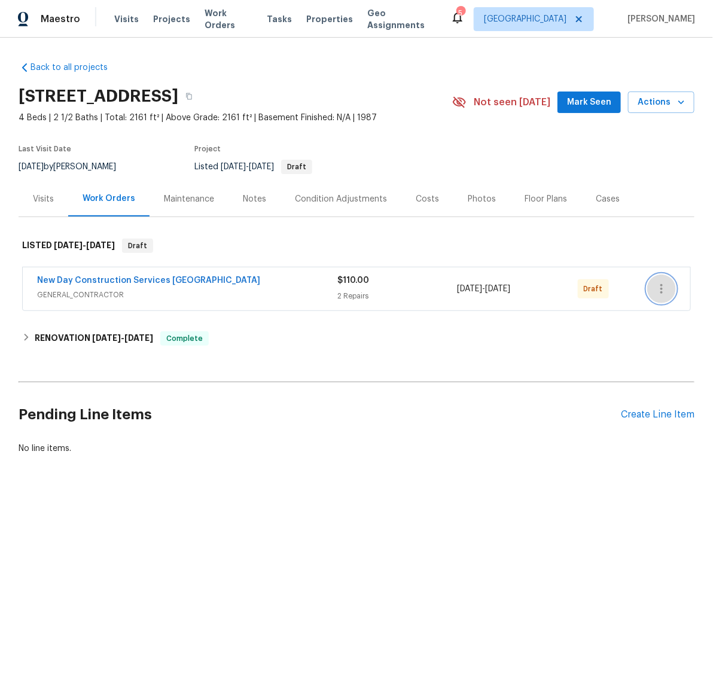
click at [656, 287] on icon "button" at bounding box center [661, 289] width 14 height 14
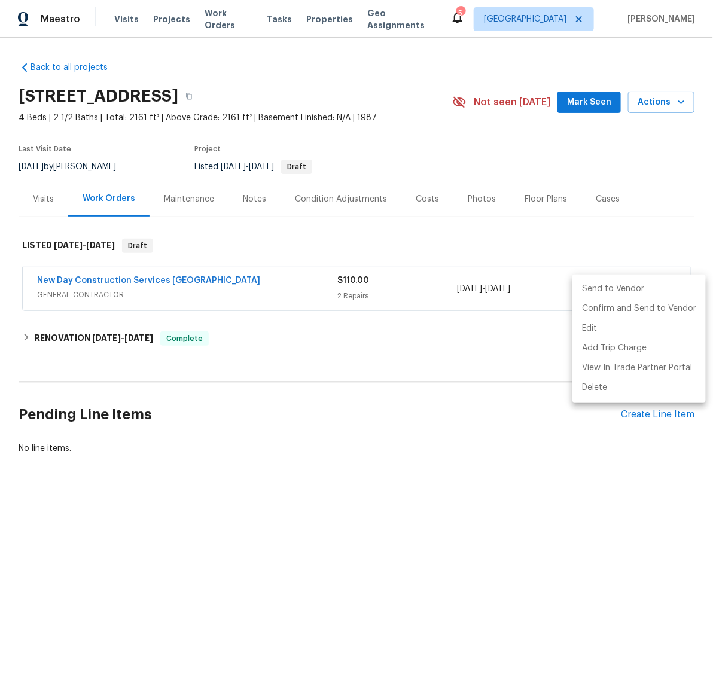
click at [622, 288] on li "Send to Vendor" at bounding box center [638, 289] width 133 height 20
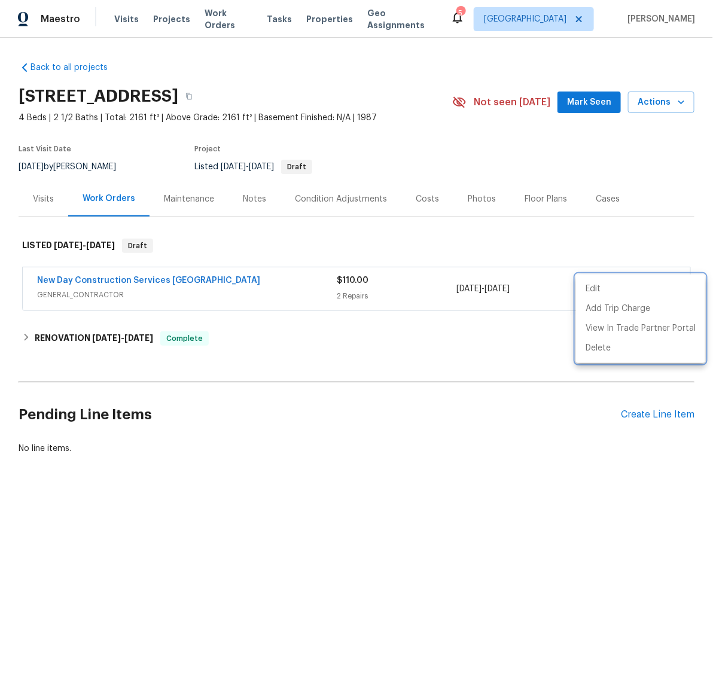
click at [489, 444] on div at bounding box center [356, 346] width 713 height 692
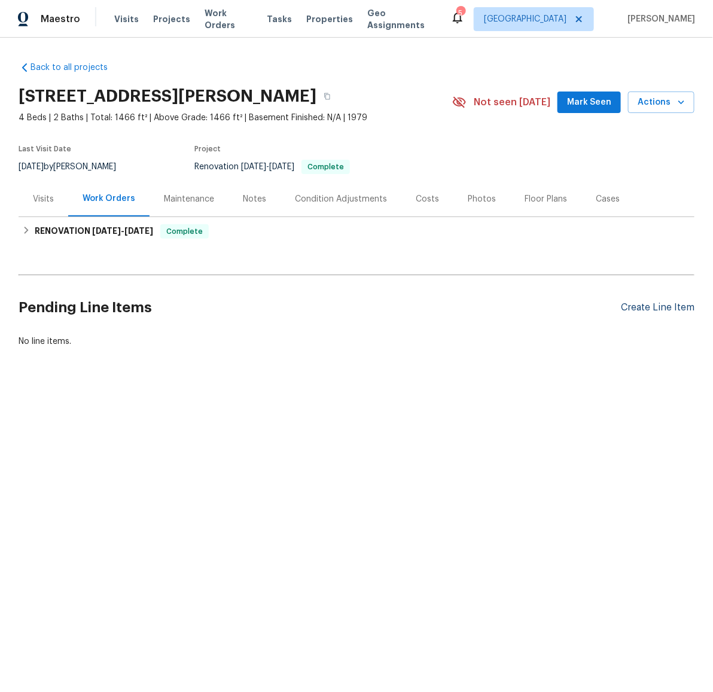
click at [646, 307] on div "Create Line Item" at bounding box center [658, 307] width 74 height 11
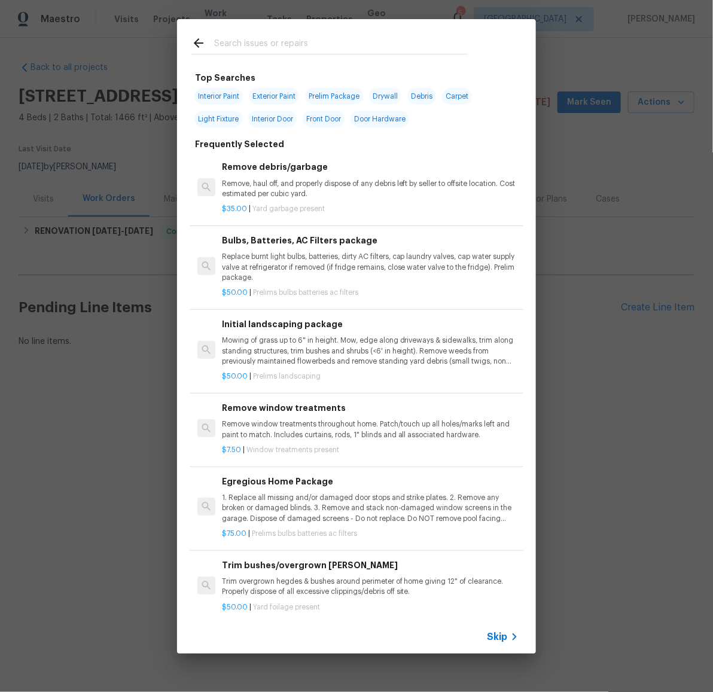
click at [325, 42] on input "text" at bounding box center [341, 45] width 254 height 18
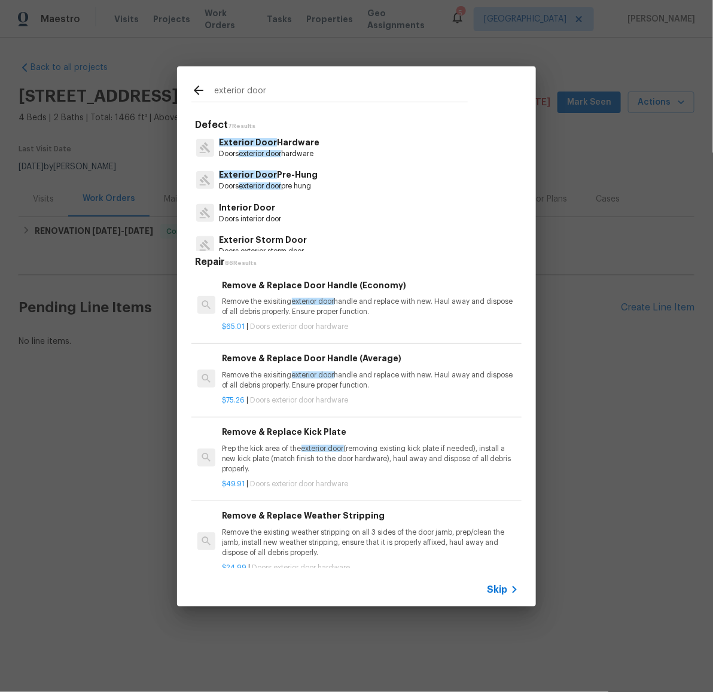
type input "exterior door"
click at [290, 180] on p "Exterior Door Pre-Hung" at bounding box center [268, 175] width 99 height 13
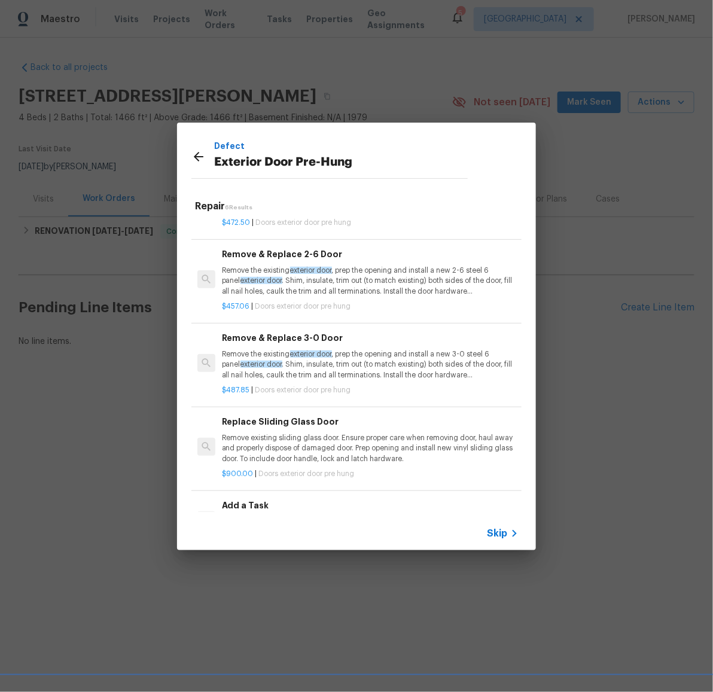
scroll to position [196, 0]
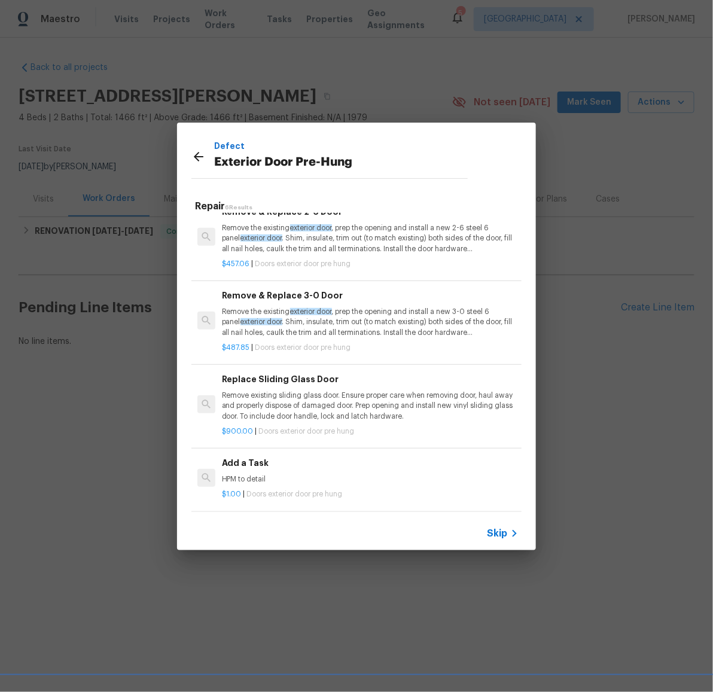
click at [274, 456] on h6 "Add a Task" at bounding box center [370, 462] width 297 height 13
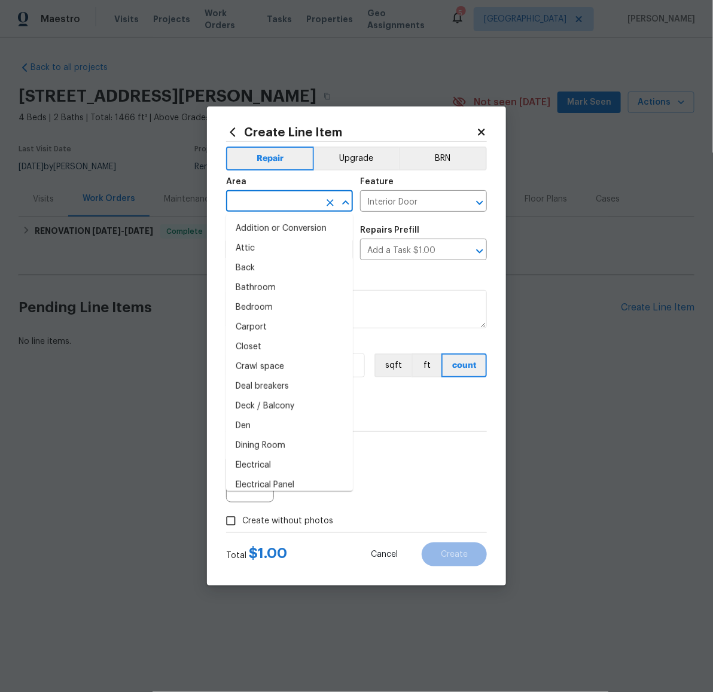
click at [287, 209] on input "text" at bounding box center [272, 202] width 93 height 19
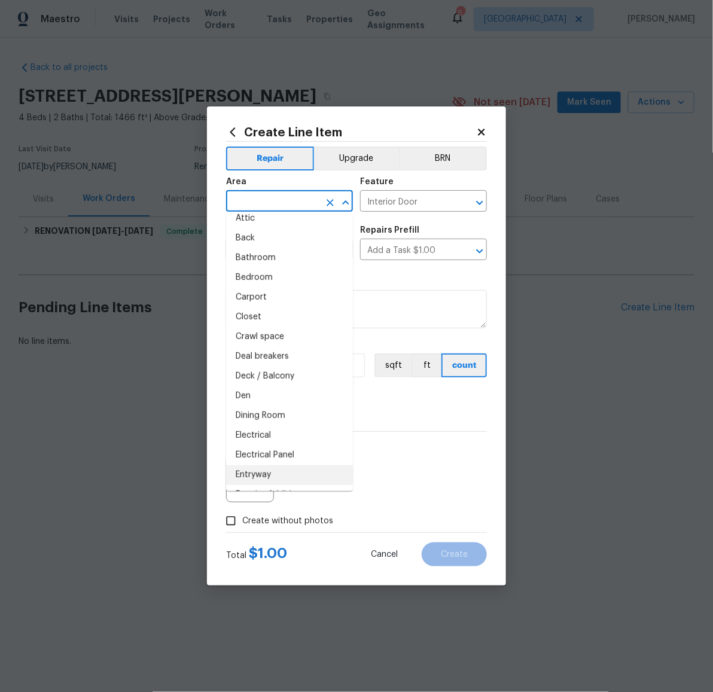
drag, startPoint x: 276, startPoint y: 475, endPoint x: 278, endPoint y: 465, distance: 9.7
click at [275, 475] on li "Entryway" at bounding box center [289, 475] width 127 height 20
type input "Entryway"
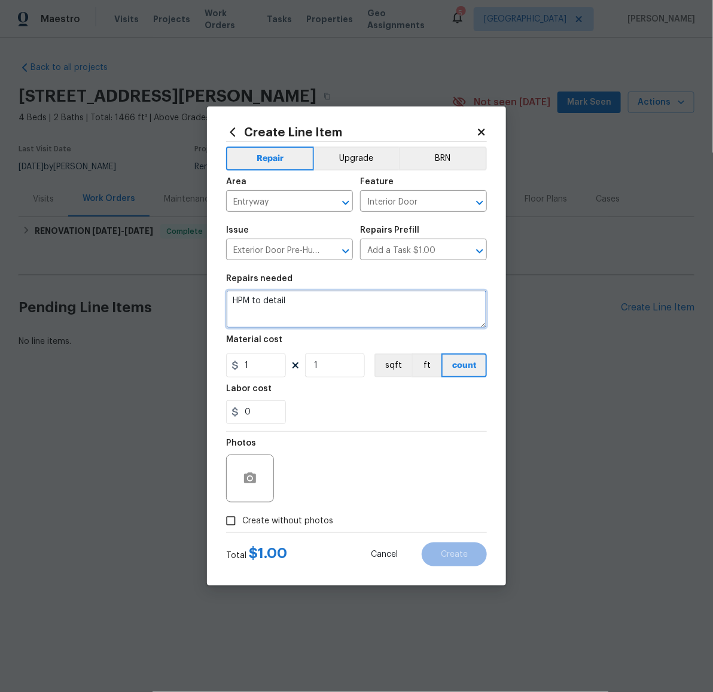
drag, startPoint x: 324, startPoint y: 309, endPoint x: 198, endPoint y: 288, distance: 128.0
click at [201, 287] on div "Create Line Item Repair Upgrade BRN Area Entryway ​ Feature Interior Door ​ Iss…" at bounding box center [356, 346] width 713 height 692
type textarea "Refinish front door."
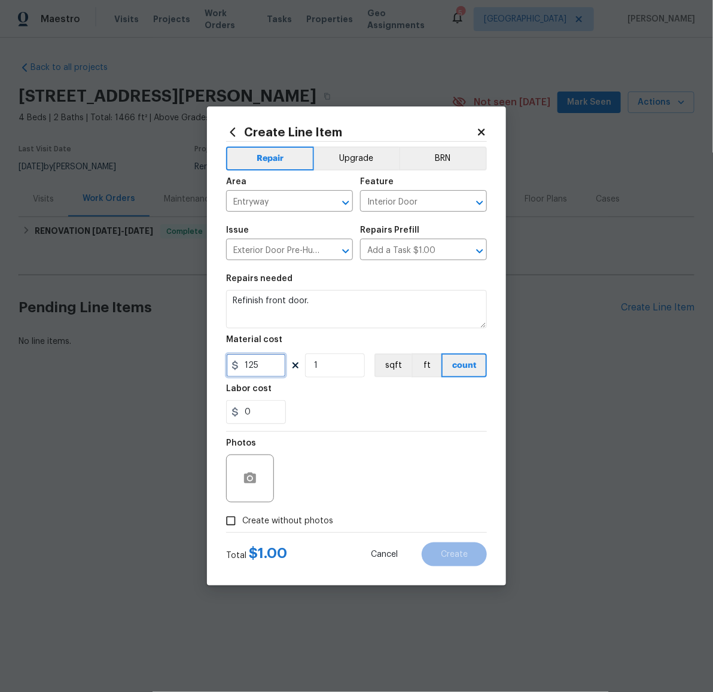
type input "125"
click at [255, 487] on button "button" at bounding box center [250, 478] width 29 height 29
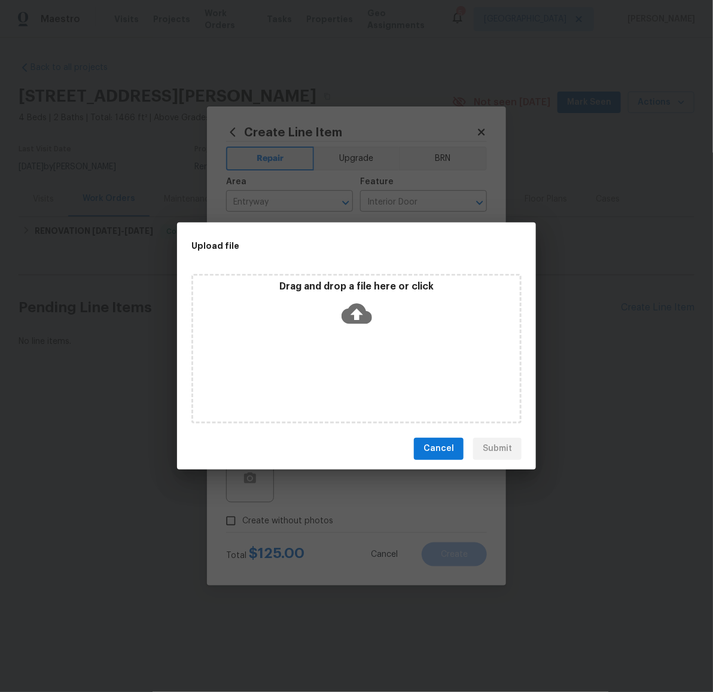
click at [356, 309] on icon at bounding box center [357, 313] width 31 height 31
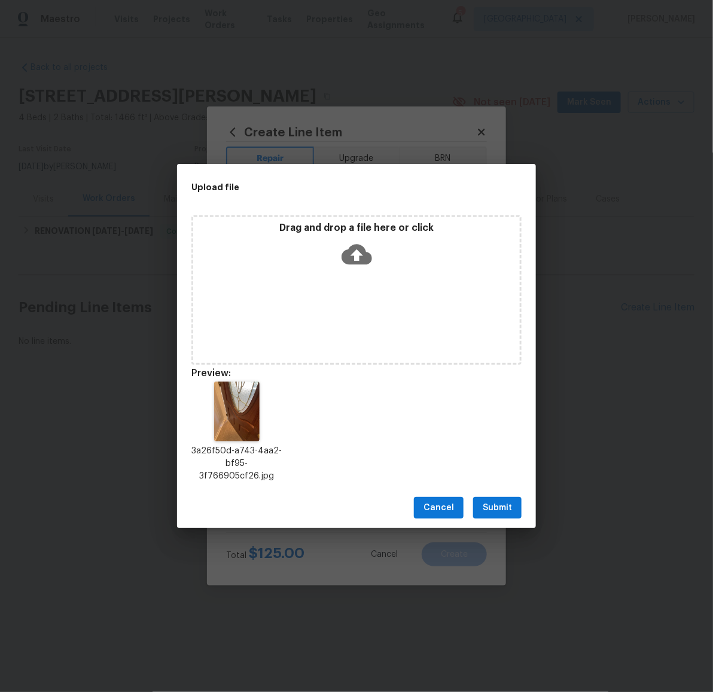
click at [356, 261] on icon at bounding box center [357, 255] width 31 height 20
click at [506, 505] on span "Submit" at bounding box center [497, 508] width 29 height 15
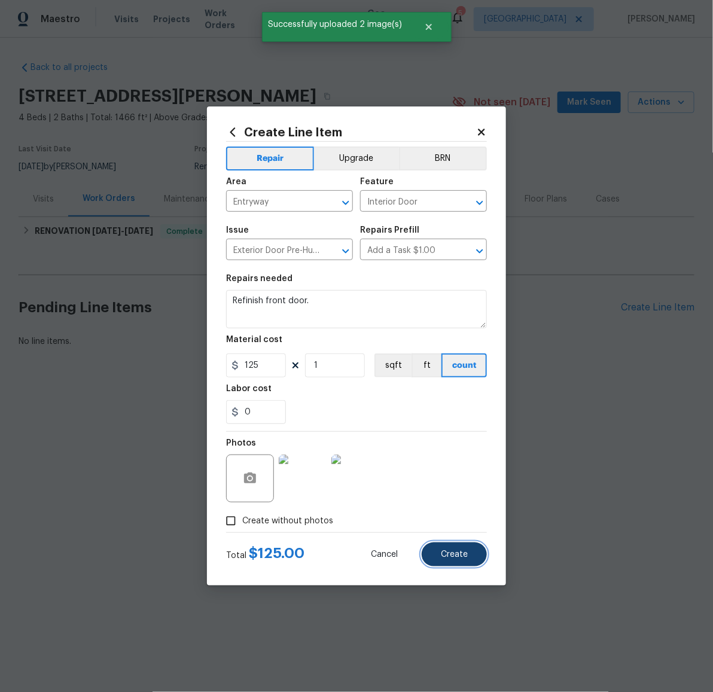
click at [464, 547] on button "Create" at bounding box center [454, 555] width 65 height 24
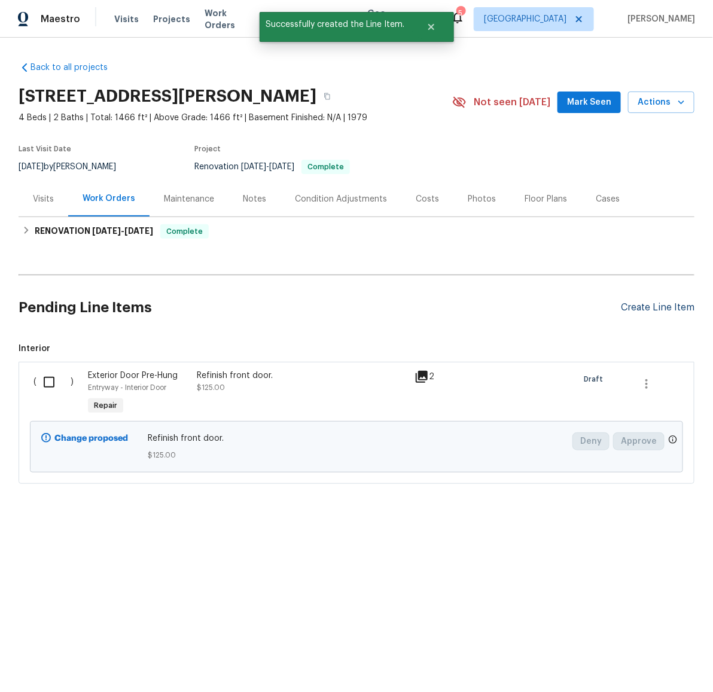
click at [659, 309] on div "Create Line Item" at bounding box center [658, 307] width 74 height 11
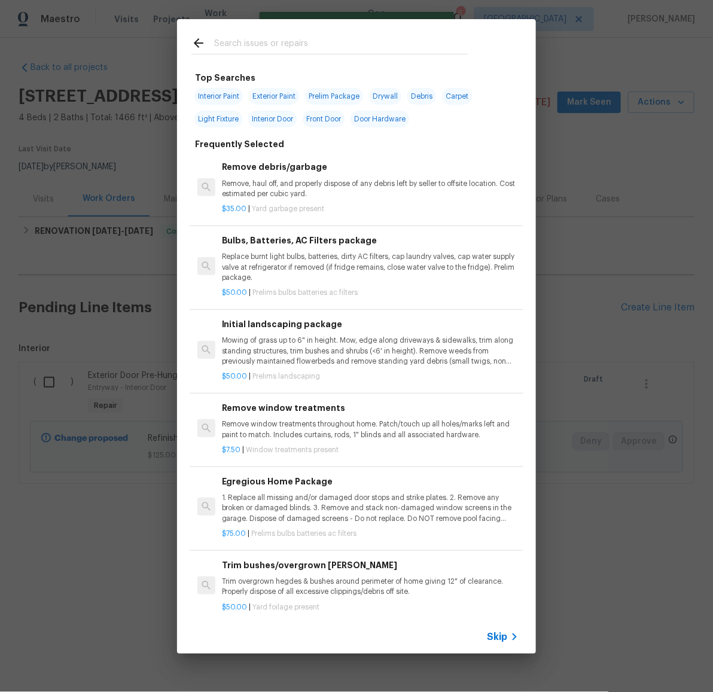
click at [297, 187] on p "Remove, haul off, and properly dispose of any debris left by seller to offsite …" at bounding box center [370, 189] width 297 height 20
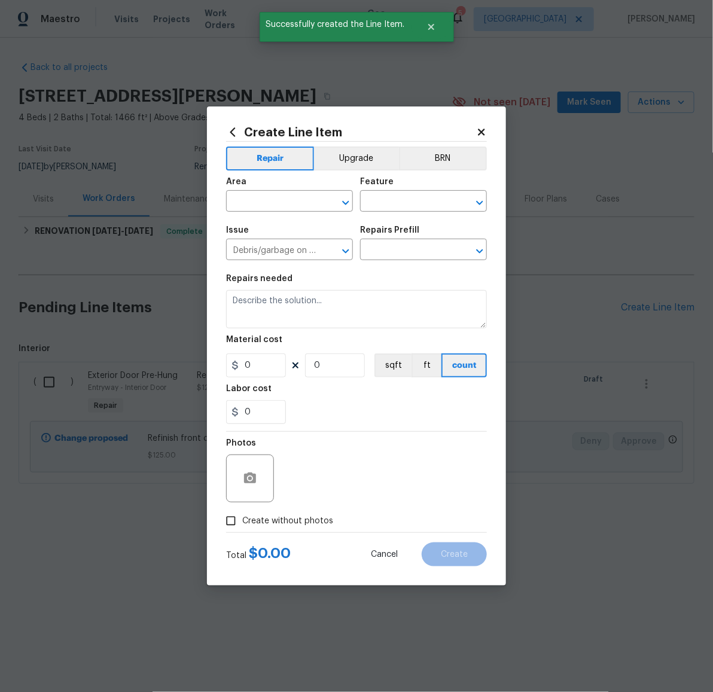
type textarea "Remove, haul off, and properly dispose of any debris left by seller to offsite …"
type input "1"
type input "Remove debris/garbage $35.00"
type input "35"
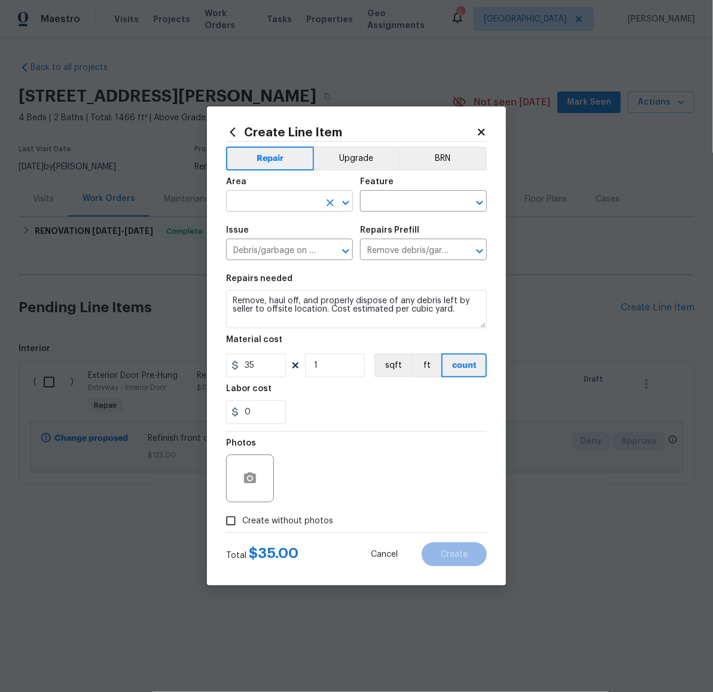
click at [274, 197] on input "text" at bounding box center [272, 202] width 93 height 19
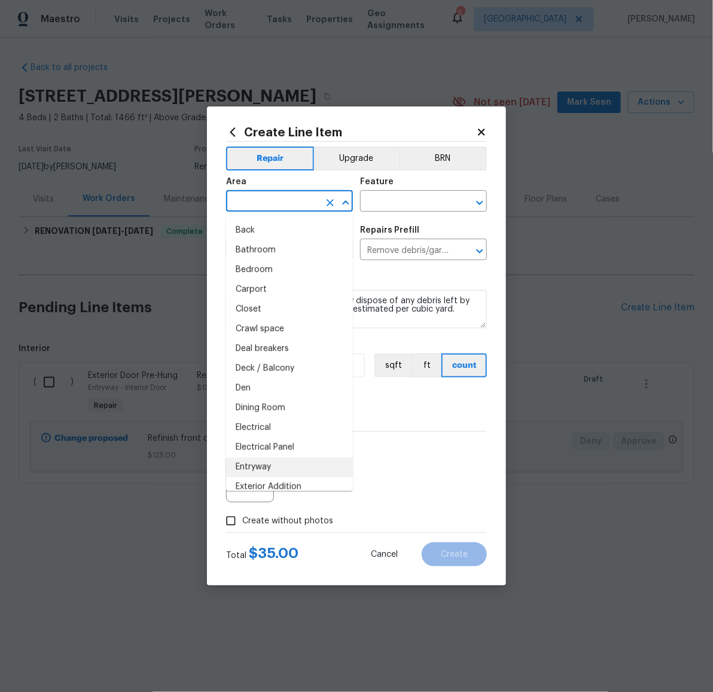
scroll to position [57, 0]
click at [292, 480] on li "Exterior Overall" at bounding box center [289, 487] width 127 height 20
type input "Exterior Overall"
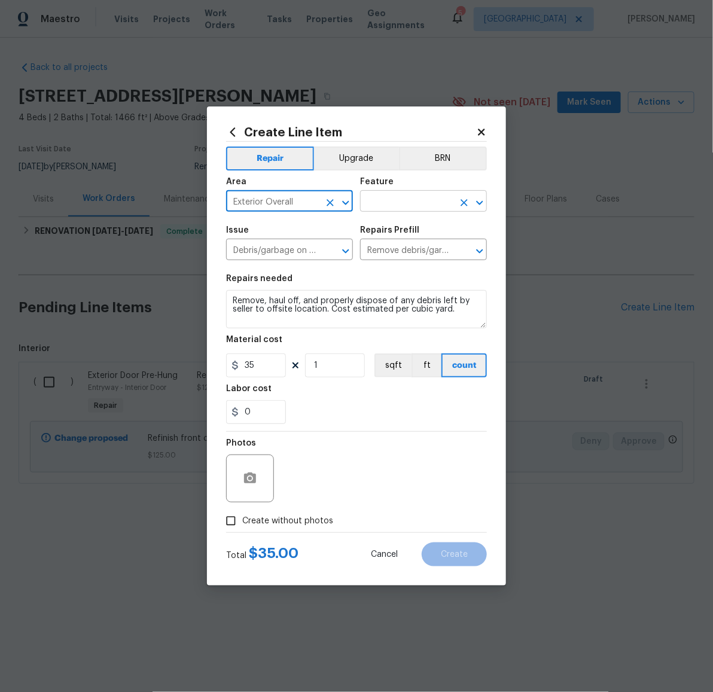
click at [407, 193] on input "text" at bounding box center [406, 202] width 93 height 19
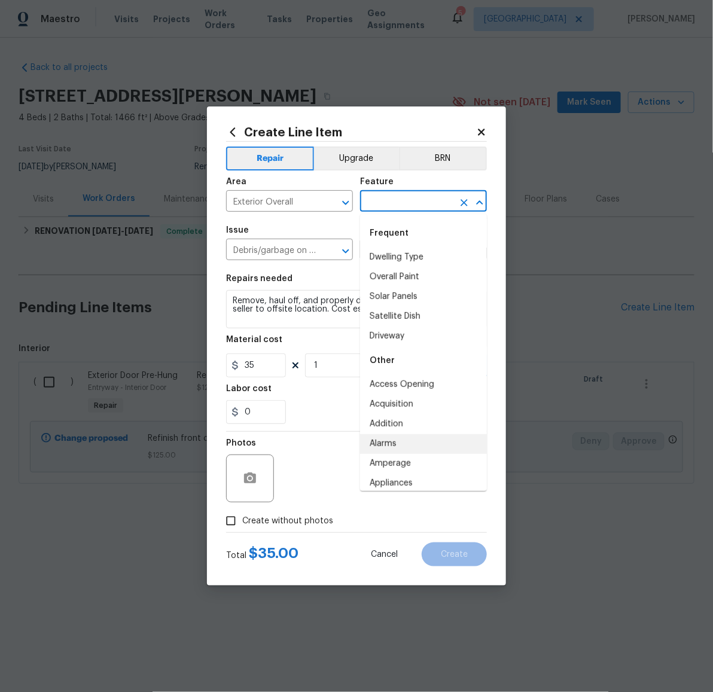
scroll to position [163, 0]
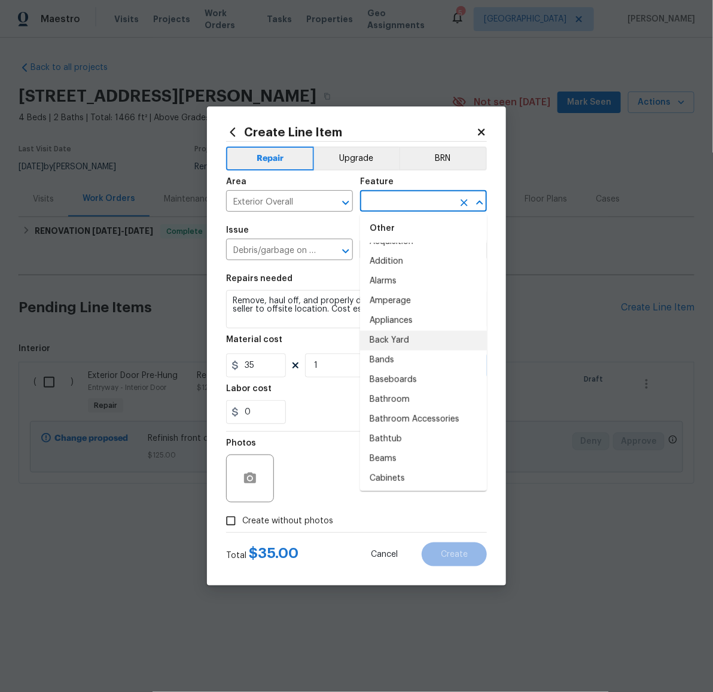
click at [408, 335] on li "Back Yard" at bounding box center [423, 341] width 127 height 20
type input "Back Yard"
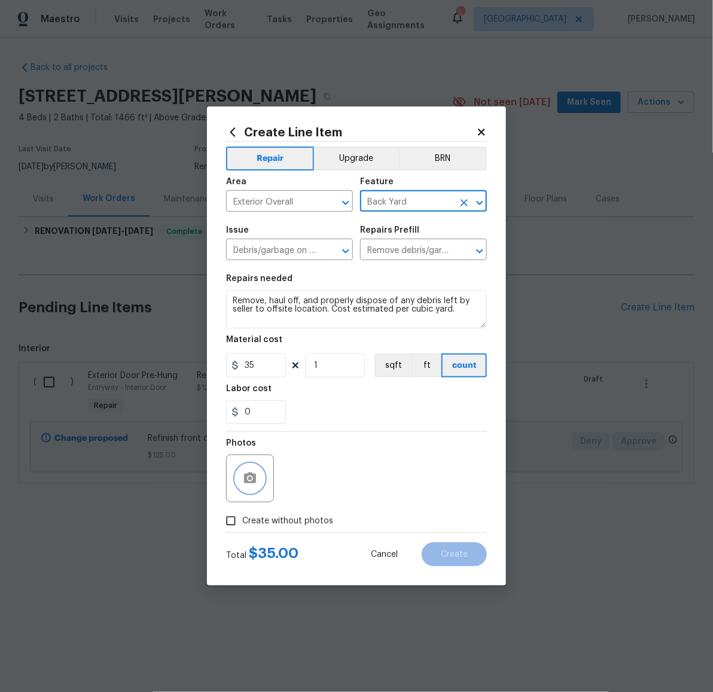
click at [249, 483] on icon "button" at bounding box center [250, 478] width 12 height 11
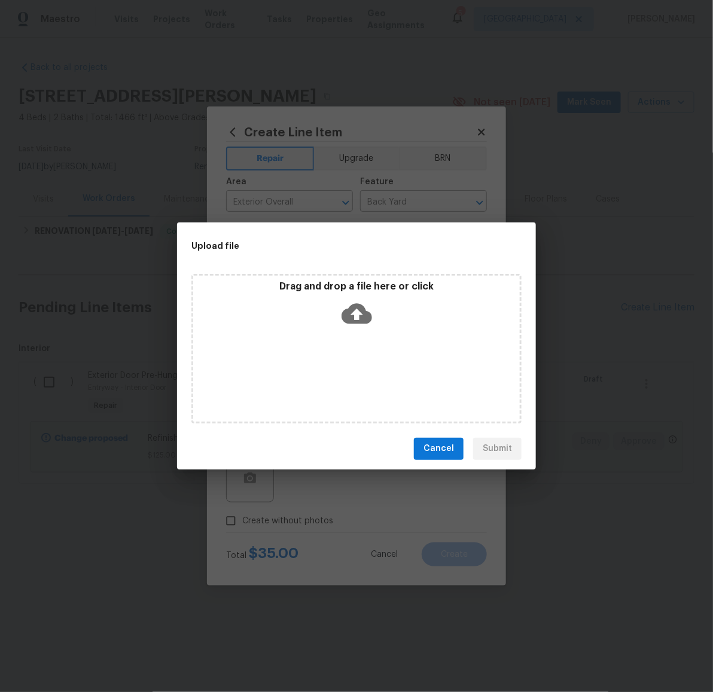
click at [361, 315] on icon at bounding box center [357, 313] width 31 height 31
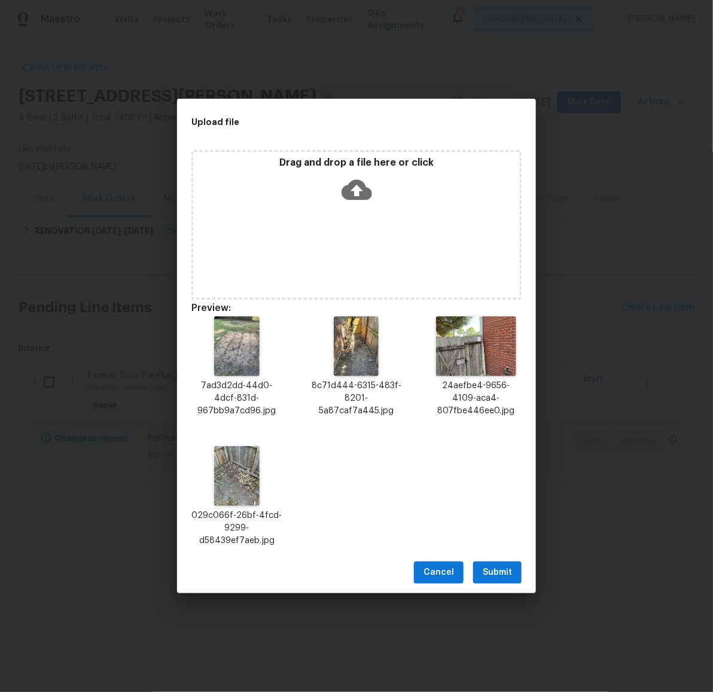
click at [351, 185] on icon at bounding box center [357, 190] width 31 height 31
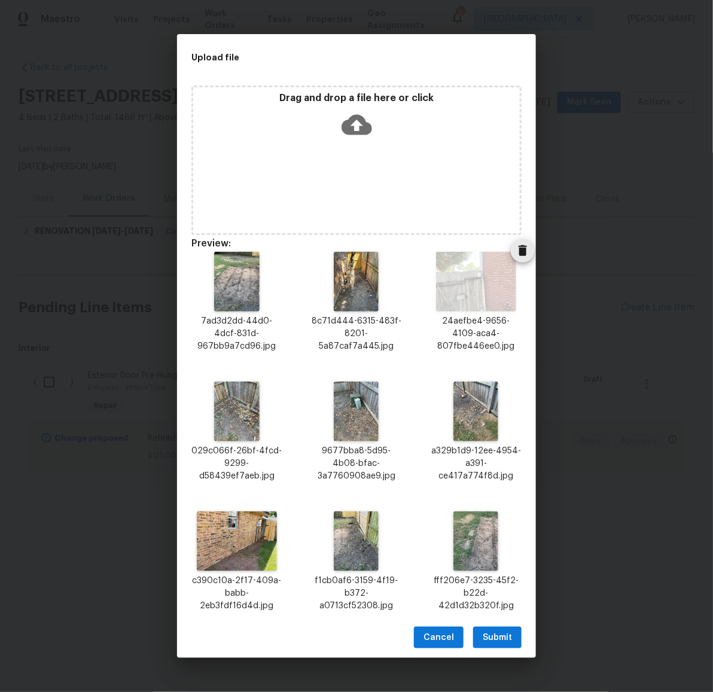
click at [519, 251] on icon "Delete" at bounding box center [523, 250] width 8 height 11
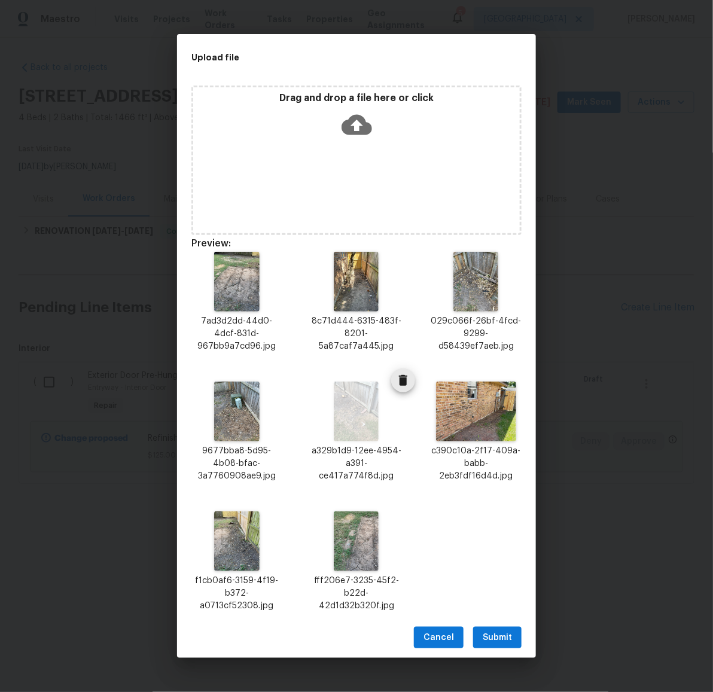
scroll to position [10, 0]
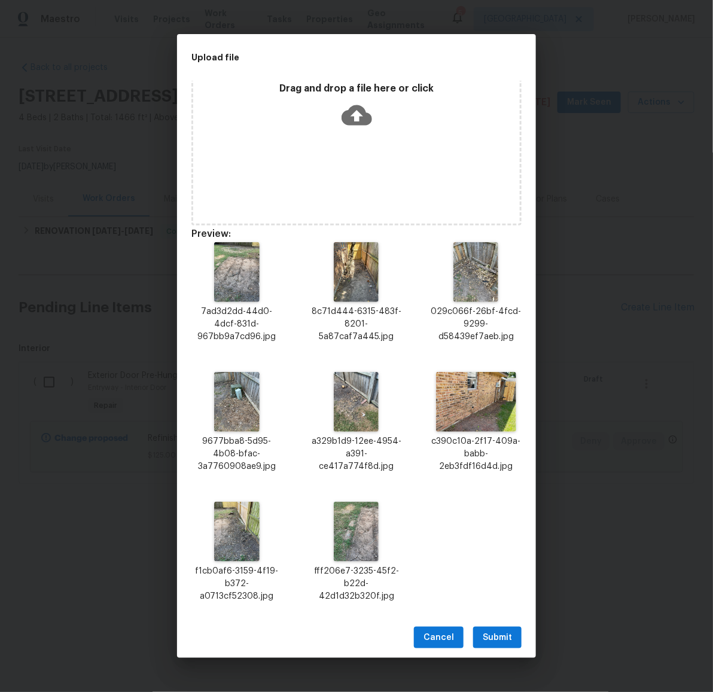
click at [508, 639] on span "Submit" at bounding box center [497, 637] width 29 height 15
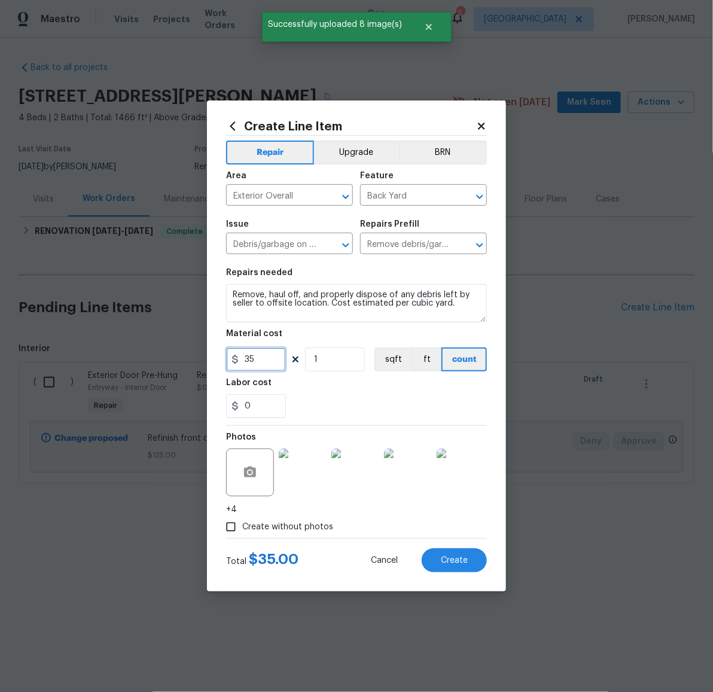
drag, startPoint x: 270, startPoint y: 360, endPoint x: 176, endPoint y: 349, distance: 94.6
click at [176, 349] on div "Create Line Item Repair Upgrade BRN Area Exterior Overall ​ Feature Back Yard ​…" at bounding box center [356, 346] width 713 height 692
type input "1"
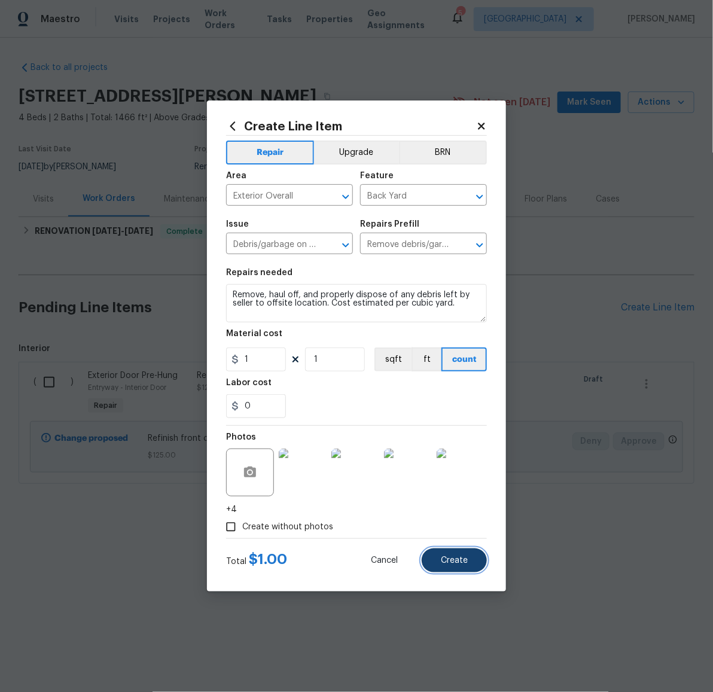
click at [461, 556] on span "Create" at bounding box center [454, 560] width 27 height 9
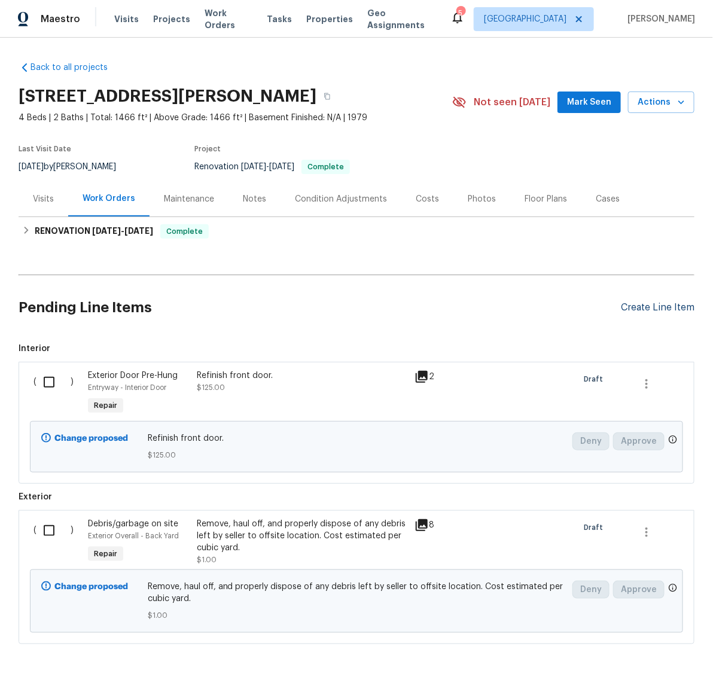
click at [645, 306] on div "Create Line Item" at bounding box center [658, 307] width 74 height 11
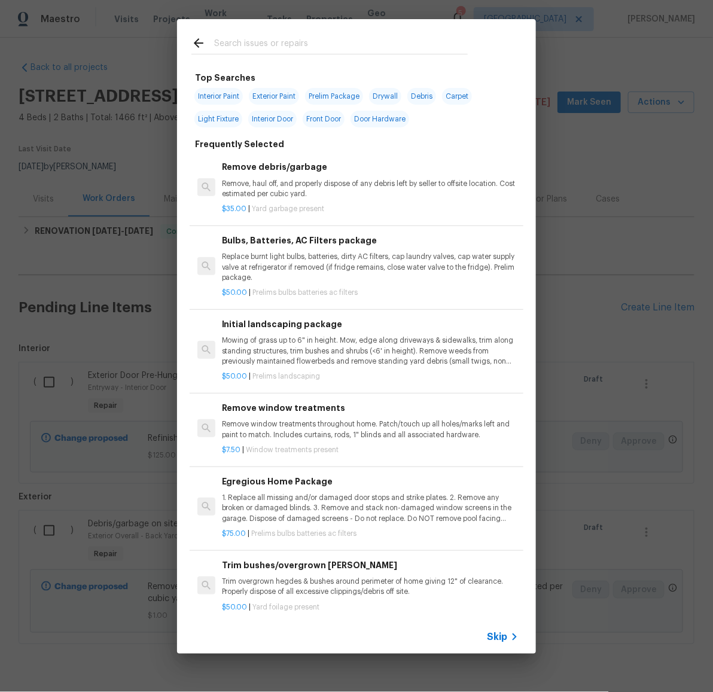
click at [277, 45] on input "text" at bounding box center [341, 45] width 254 height 18
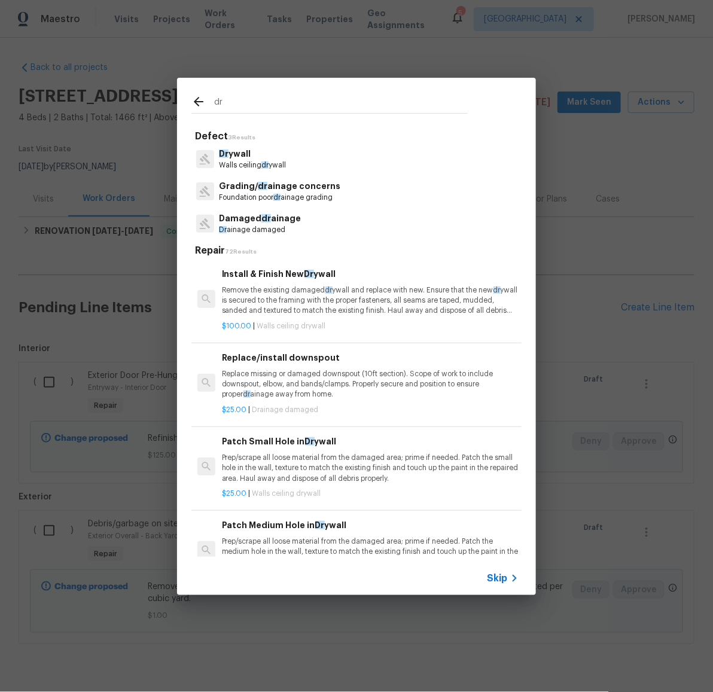
type input "dr"
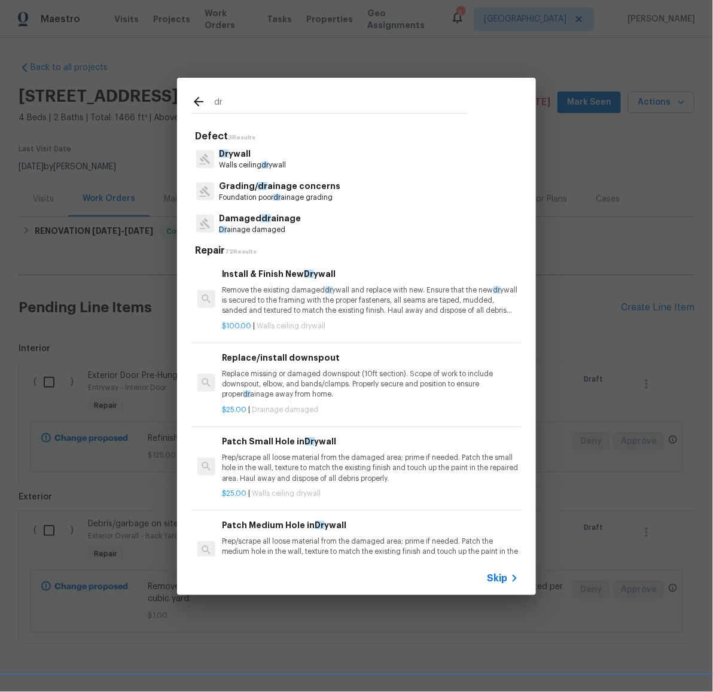
click at [249, 150] on p "Dr ywall" at bounding box center [252, 154] width 67 height 13
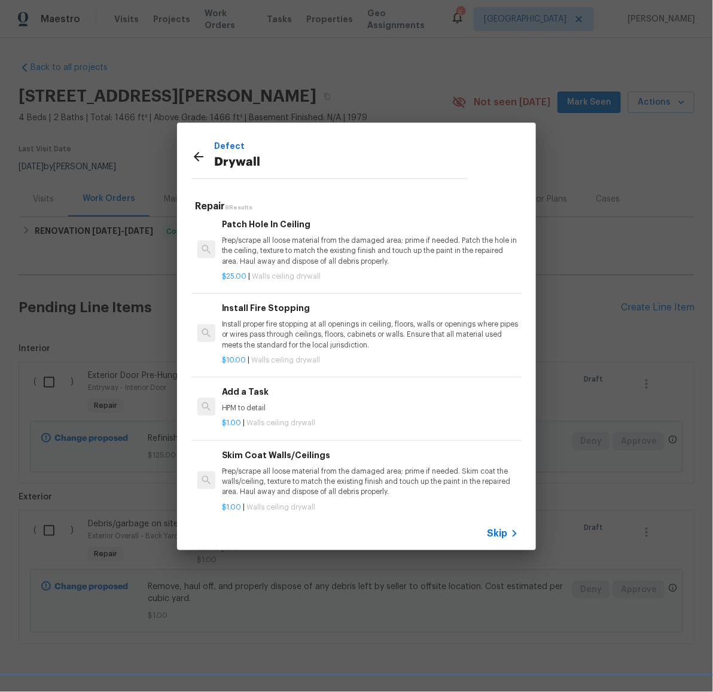
scroll to position [342, 0]
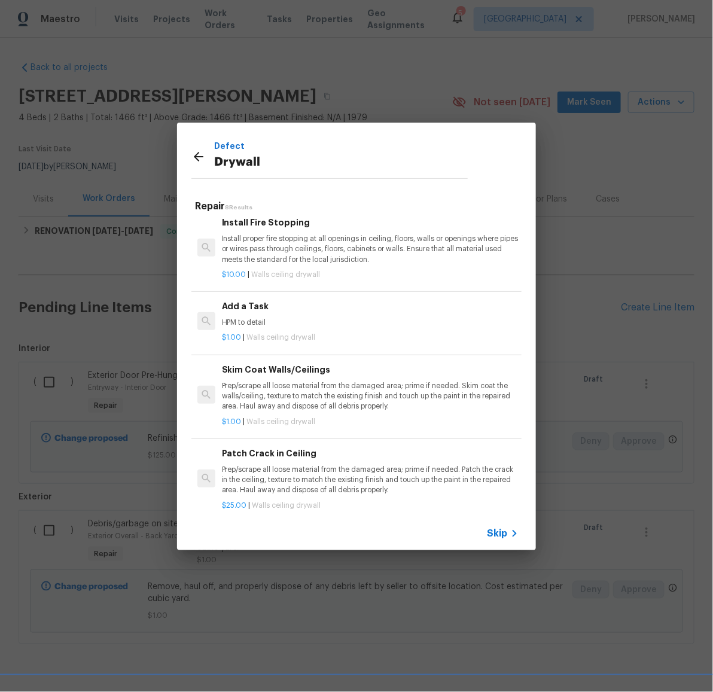
click at [258, 318] on div "Add a Task HPM to detail" at bounding box center [370, 314] width 297 height 29
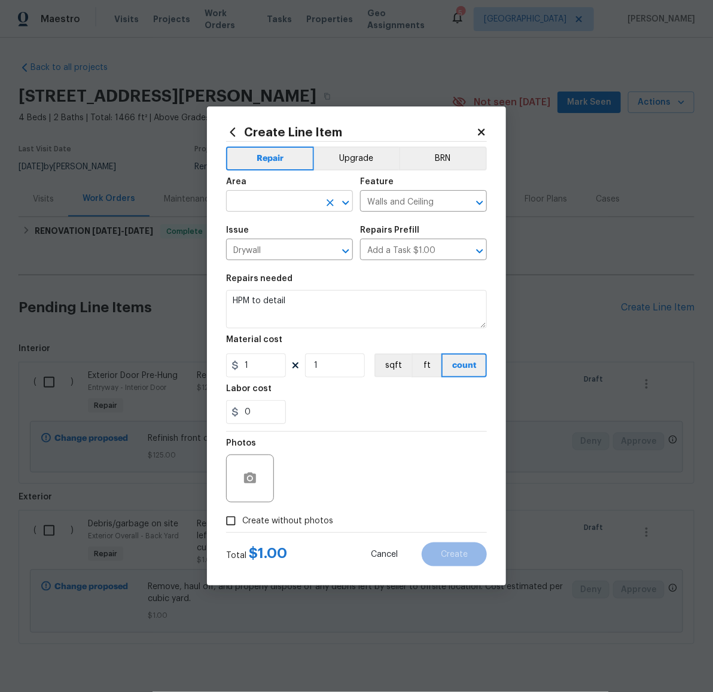
click at [271, 205] on input "text" at bounding box center [272, 202] width 93 height 19
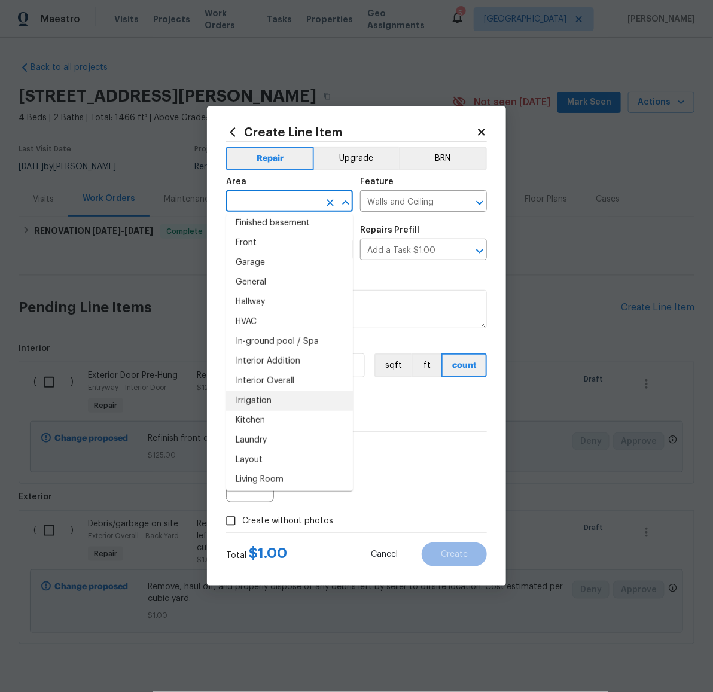
scroll to position [360, 0]
click at [282, 456] on li "Living Room" at bounding box center [289, 461] width 127 height 20
type input "Living Room"
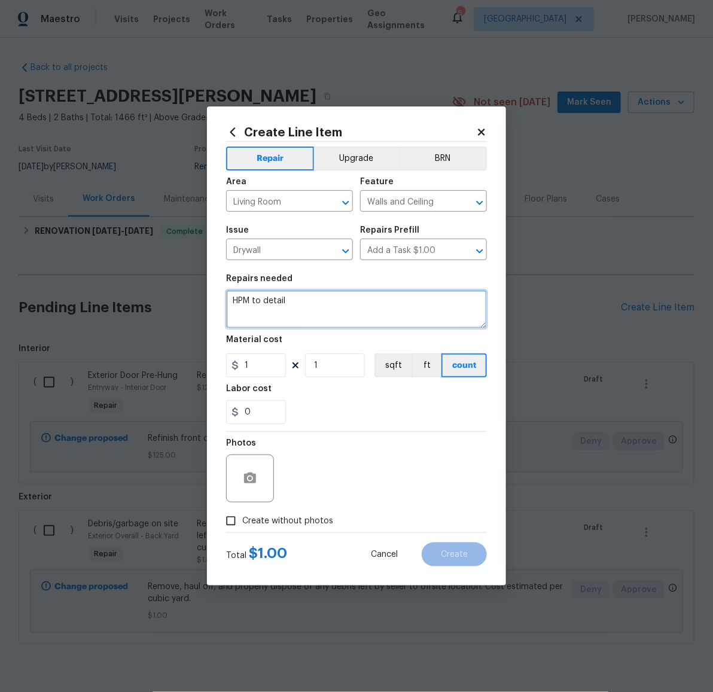
drag, startPoint x: 298, startPoint y: 306, endPoint x: 175, endPoint y: 287, distance: 124.6
click at [175, 287] on div "Create Line Item Repair Upgrade BRN Area Living Room ​ Feature Walls and Ceilin…" at bounding box center [356, 346] width 713 height 692
type textarea "Bad patch on living room wall"
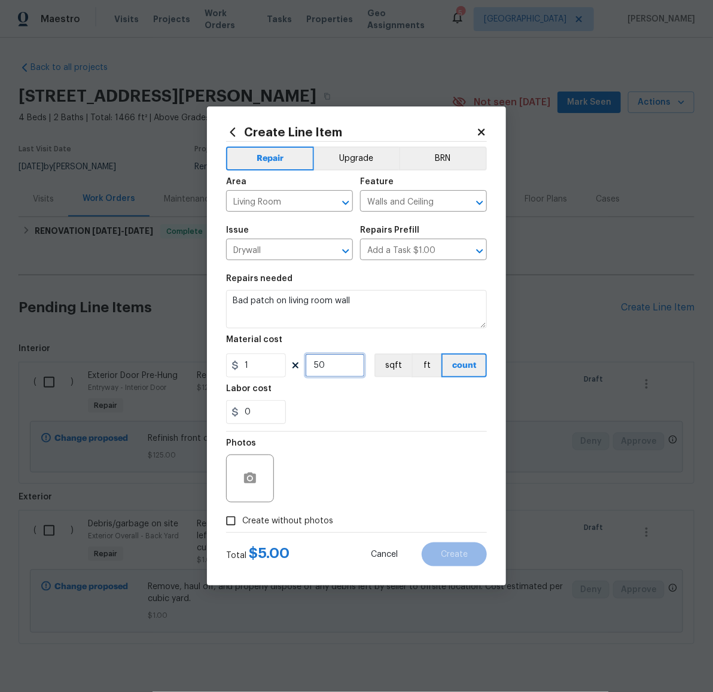
type input "50"
click at [246, 479] on icon "button" at bounding box center [250, 478] width 12 height 11
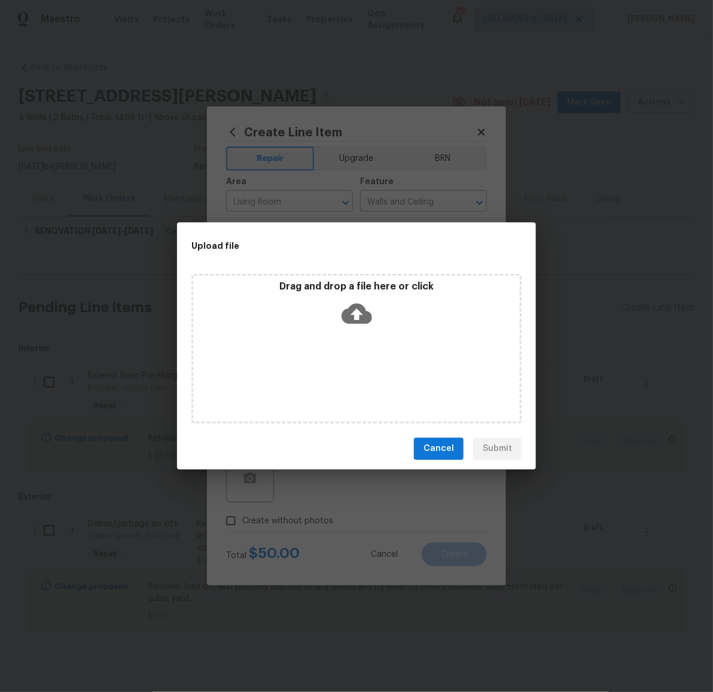
click at [362, 307] on icon at bounding box center [357, 313] width 31 height 20
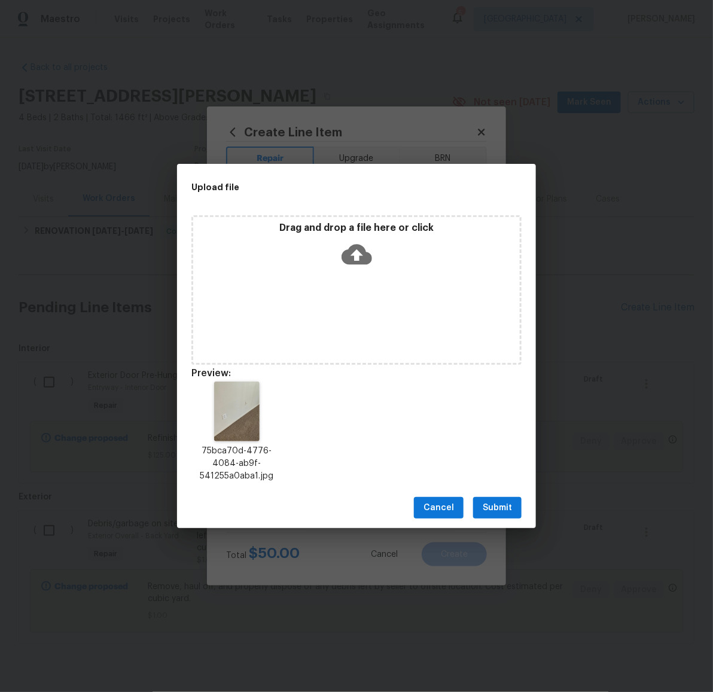
click at [499, 507] on span "Submit" at bounding box center [497, 508] width 29 height 15
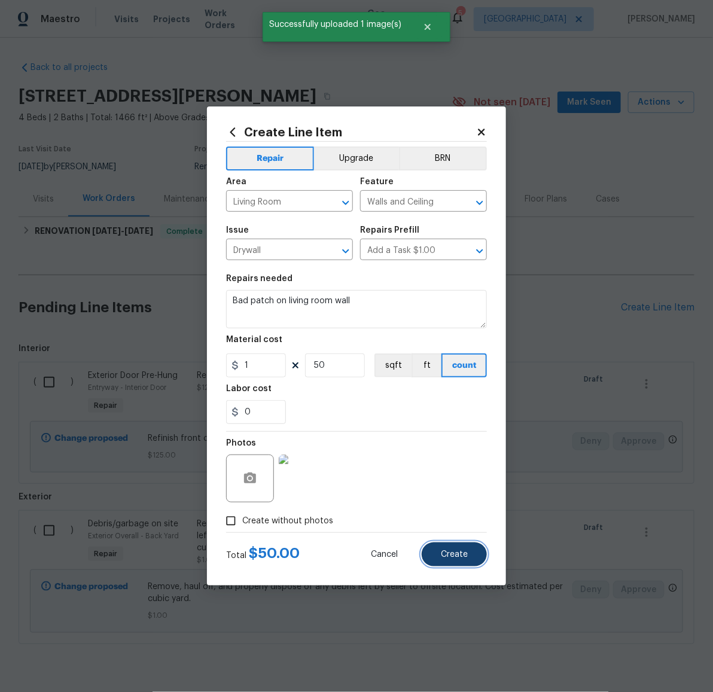
click at [460, 553] on span "Create" at bounding box center [454, 554] width 27 height 9
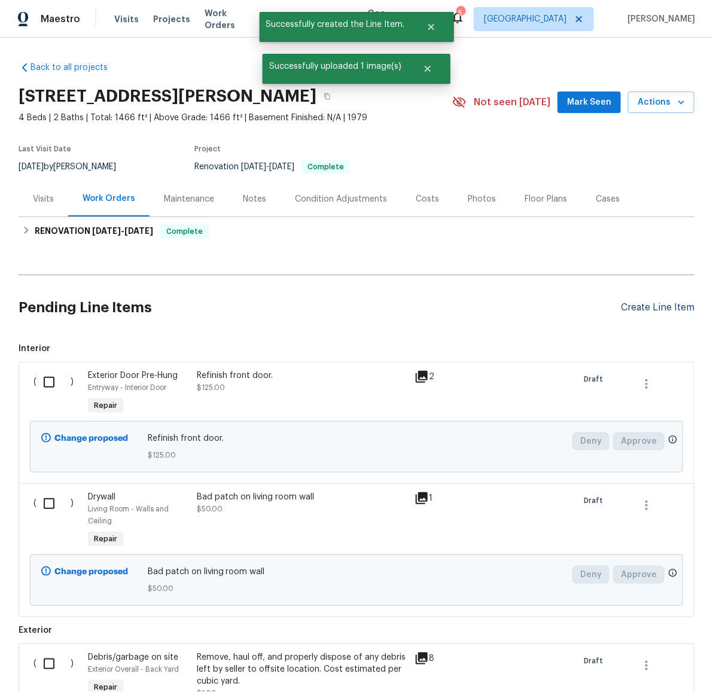
click at [657, 308] on div "Create Line Item" at bounding box center [658, 307] width 74 height 11
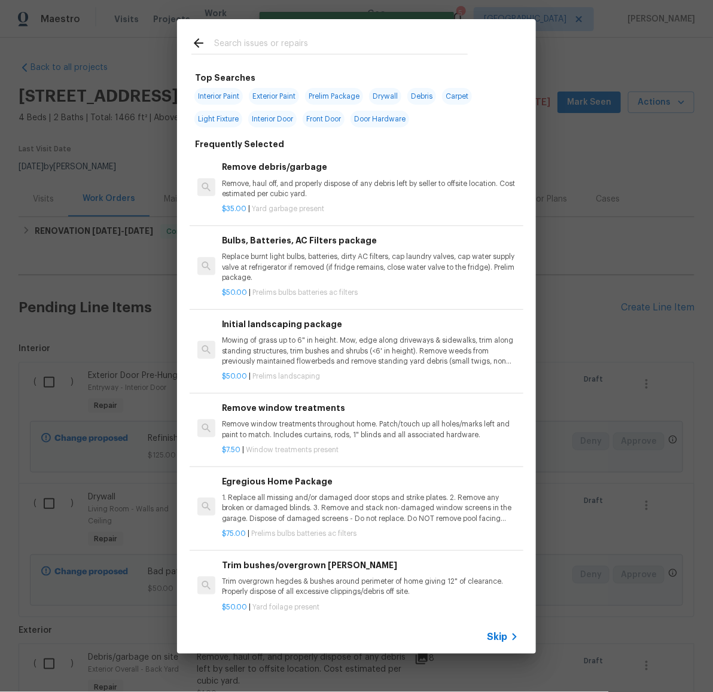
click at [346, 37] on input "text" at bounding box center [341, 45] width 254 height 18
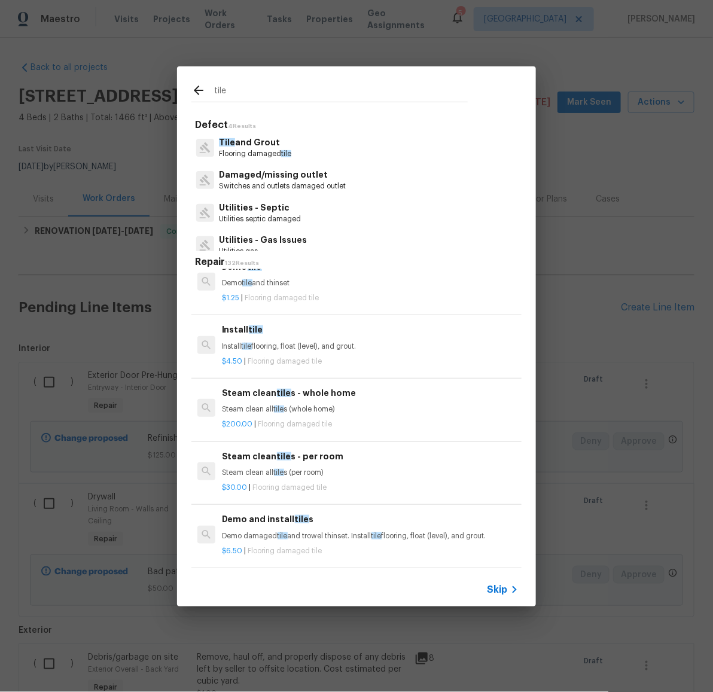
scroll to position [44, 0]
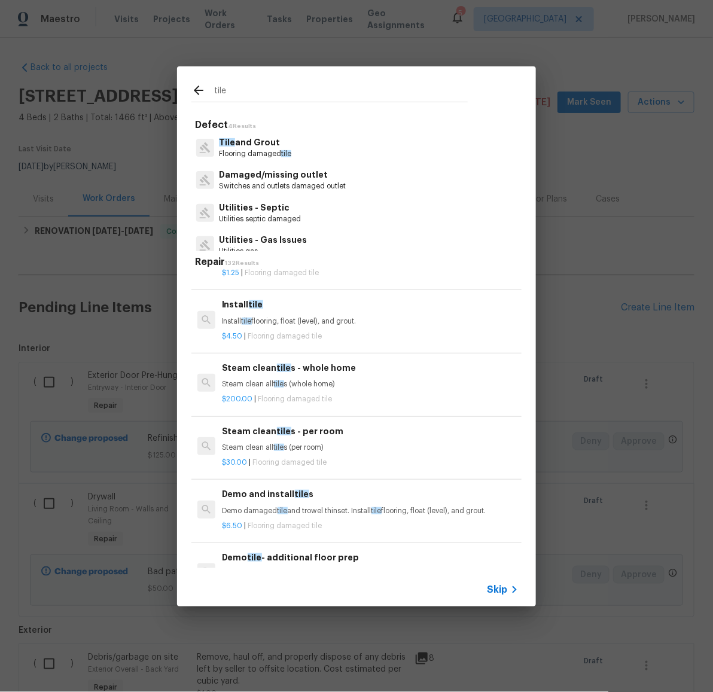
type input "tile"
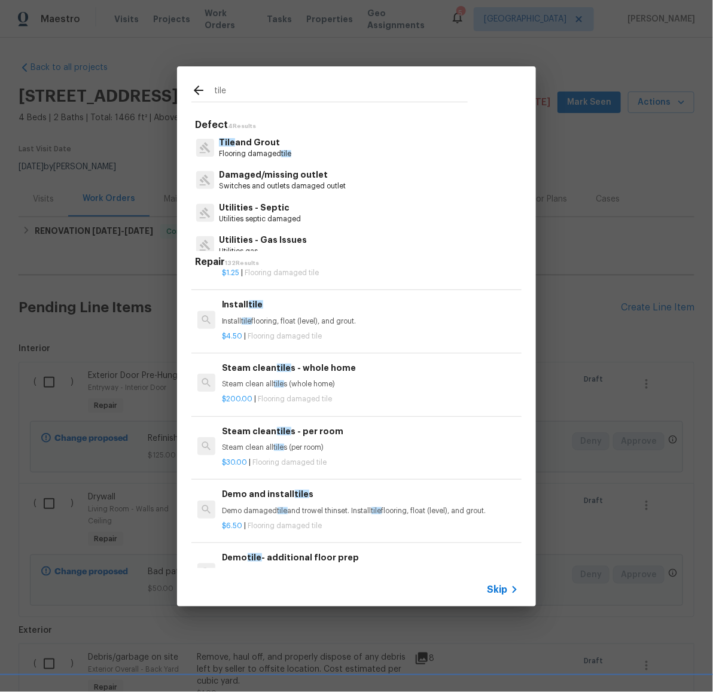
click at [337, 500] on h6 "Demo and install tile s" at bounding box center [370, 493] width 297 height 13
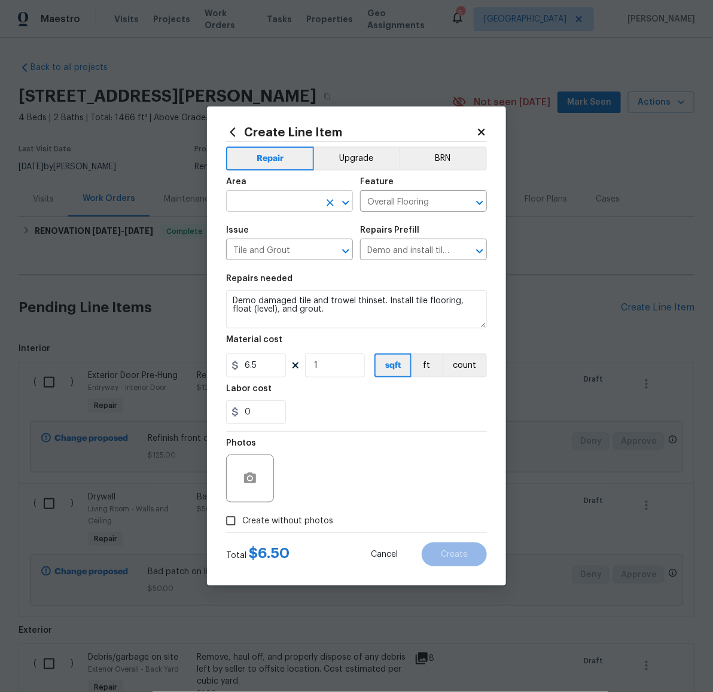
click at [270, 208] on input "text" at bounding box center [272, 202] width 93 height 19
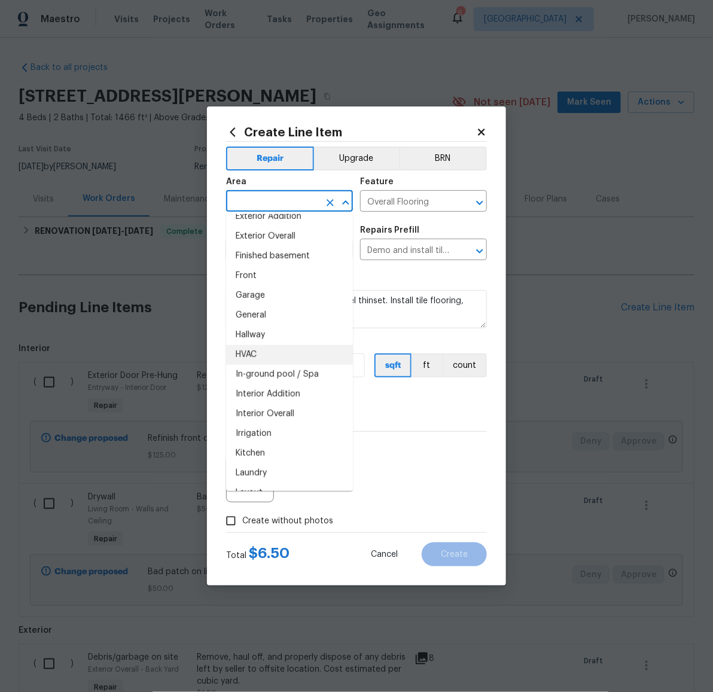
scroll to position [318, 0]
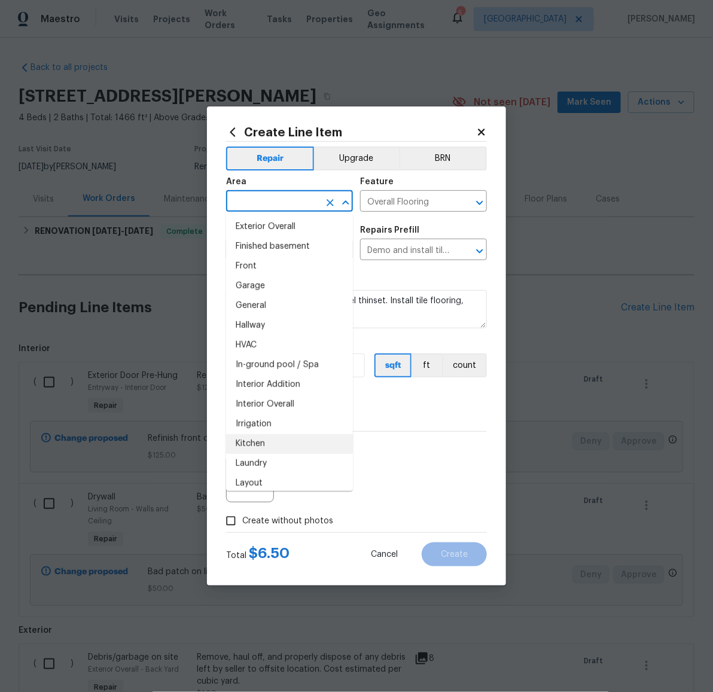
click at [294, 441] on li "Kitchen" at bounding box center [289, 444] width 127 height 20
type input "Kitchen"
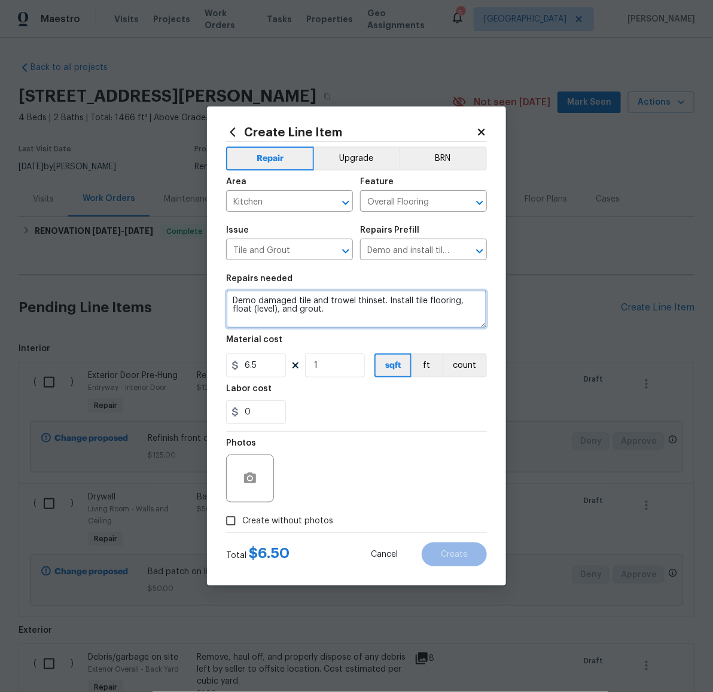
drag, startPoint x: 352, startPoint y: 303, endPoint x: 281, endPoint y: 314, distance: 72.6
click at [281, 314] on textarea "Demo damaged tile and trowel thinset. Install tile flooring, float (level), and…" at bounding box center [356, 309] width 261 height 38
drag, startPoint x: 322, startPoint y: 313, endPoint x: 225, endPoint y: 300, distance: 97.7
click at [226, 300] on div "Demo damaged tile and trowel thinset. Install tile flooring, float (level), and…" at bounding box center [356, 309] width 261 height 38
type textarea "Loose tiles in kitchen - please remove and reset."
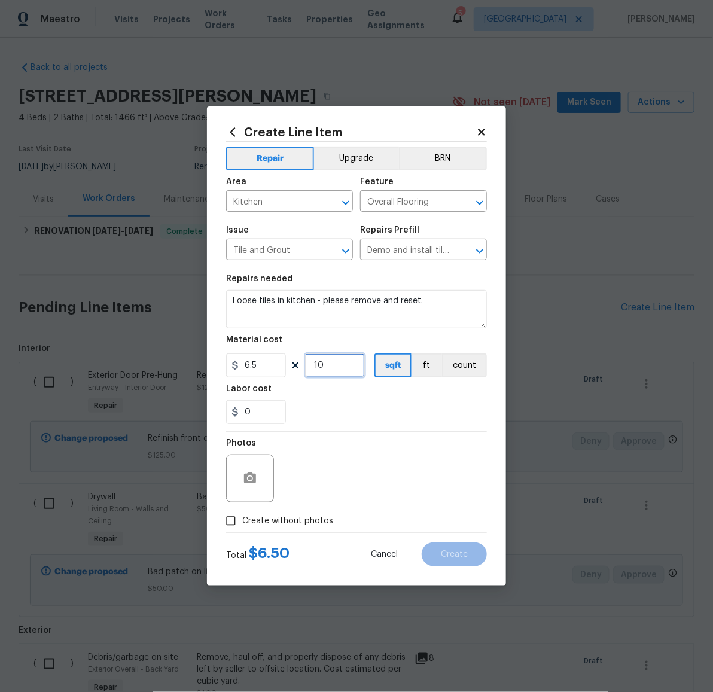
type input "10"
click at [243, 480] on icon "button" at bounding box center [250, 478] width 14 height 14
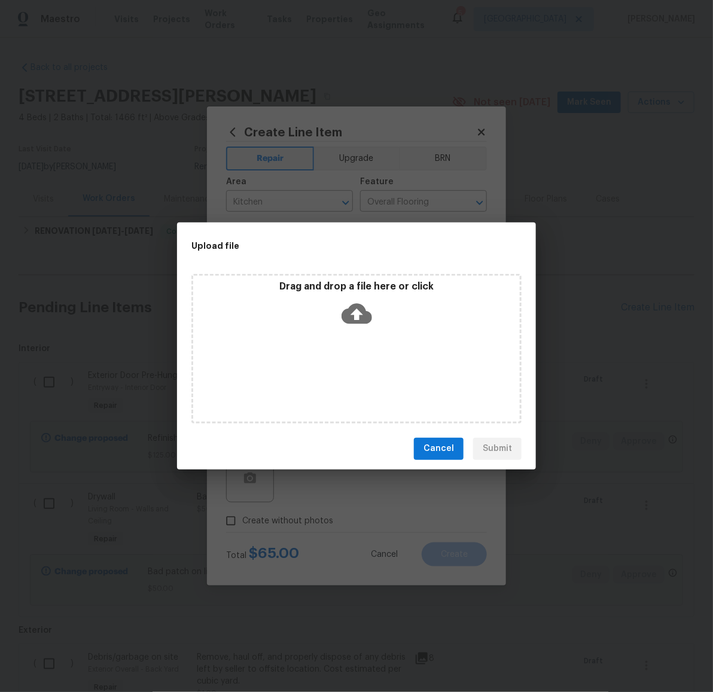
click at [358, 319] on icon at bounding box center [357, 313] width 31 height 31
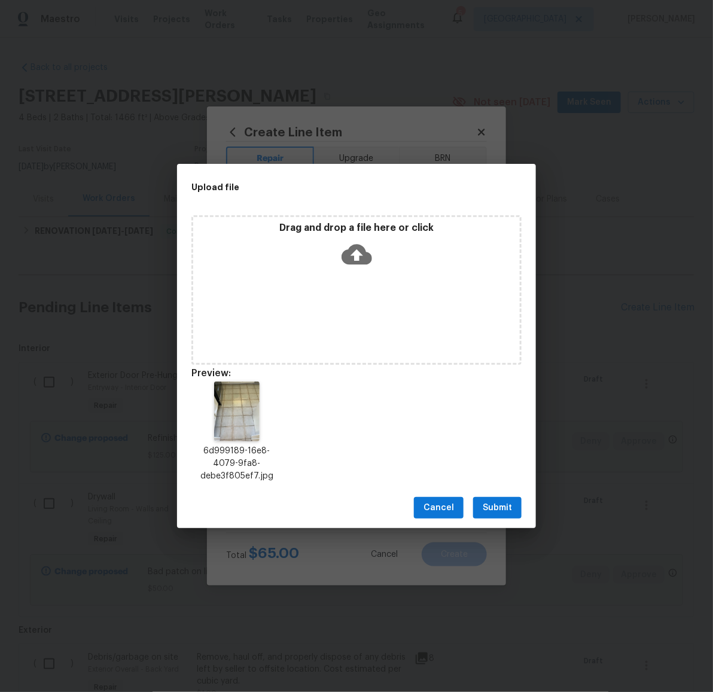
click at [487, 507] on span "Submit" at bounding box center [497, 508] width 29 height 15
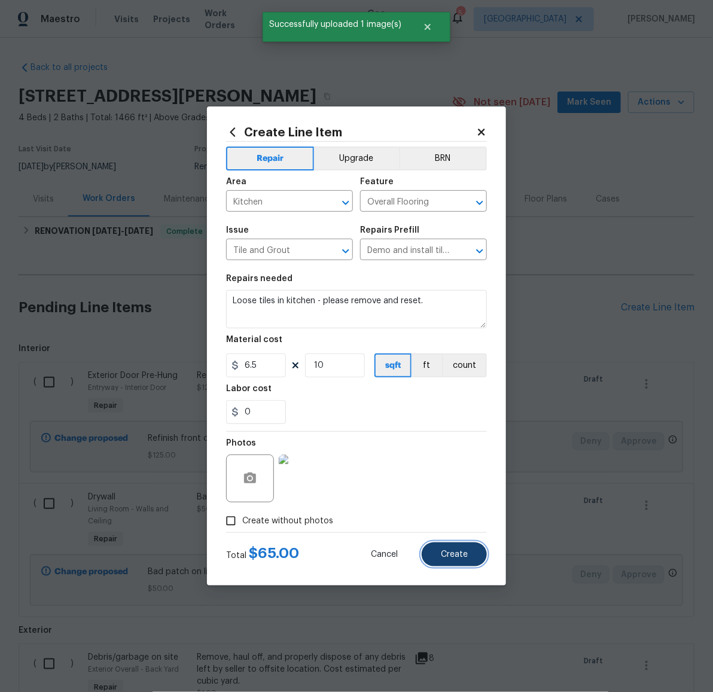
click at [464, 548] on button "Create" at bounding box center [454, 555] width 65 height 24
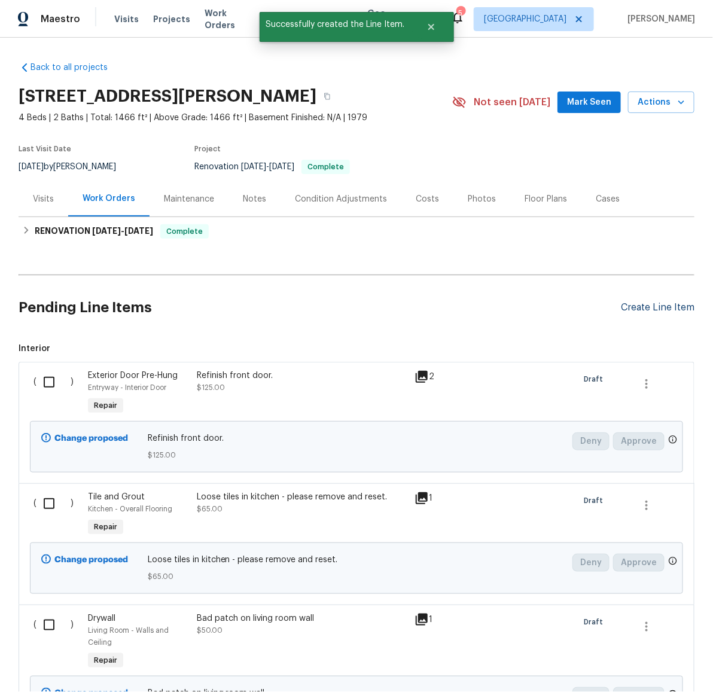
click at [651, 308] on div "Create Line Item" at bounding box center [658, 307] width 74 height 11
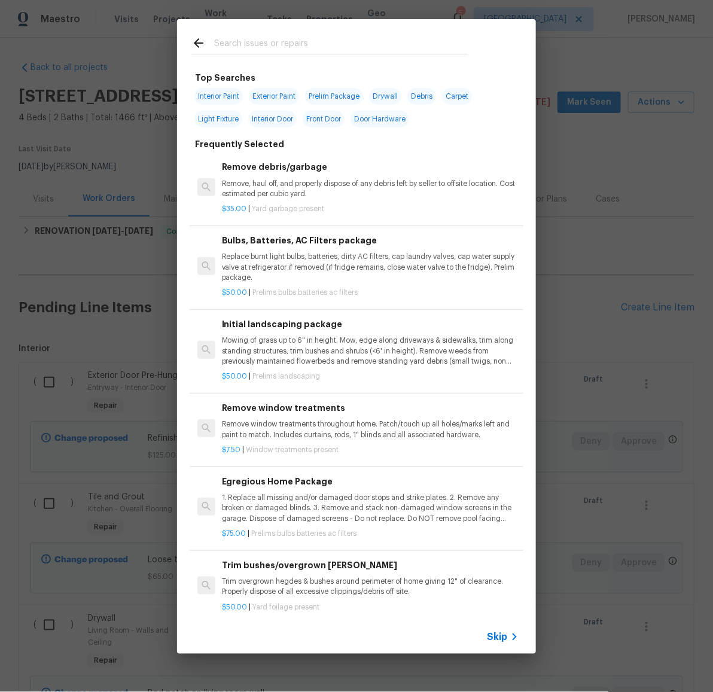
click at [363, 47] on input "text" at bounding box center [341, 45] width 254 height 18
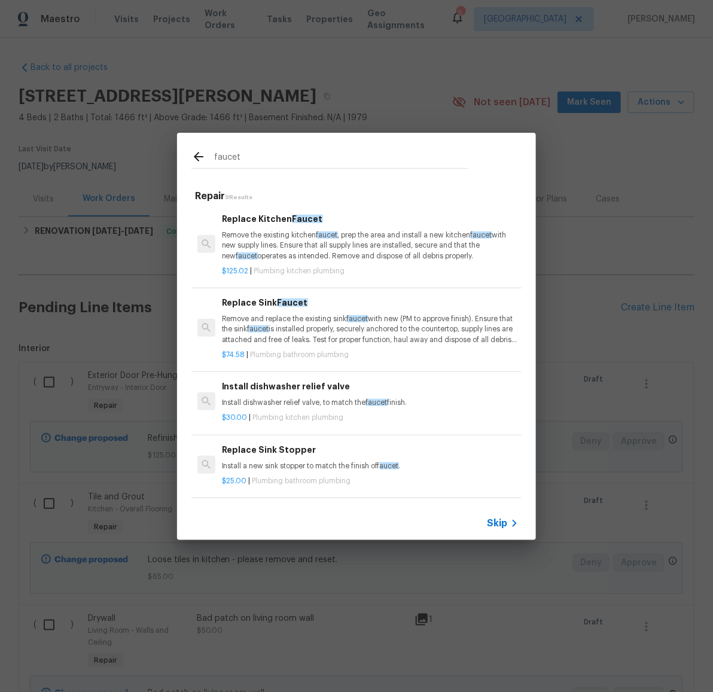
type input "faucet"
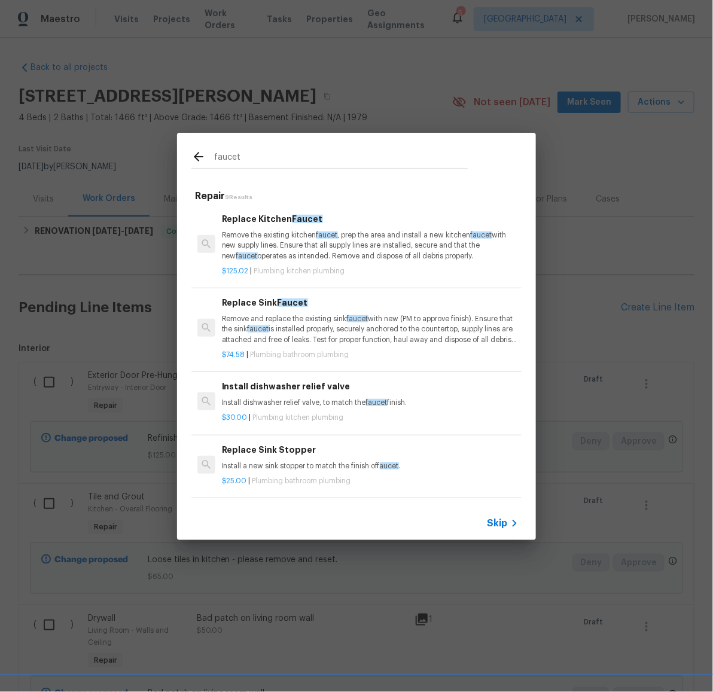
click at [323, 321] on p "Remove and replace the existing sink faucet with new (PM to approve finish). En…" at bounding box center [370, 329] width 297 height 31
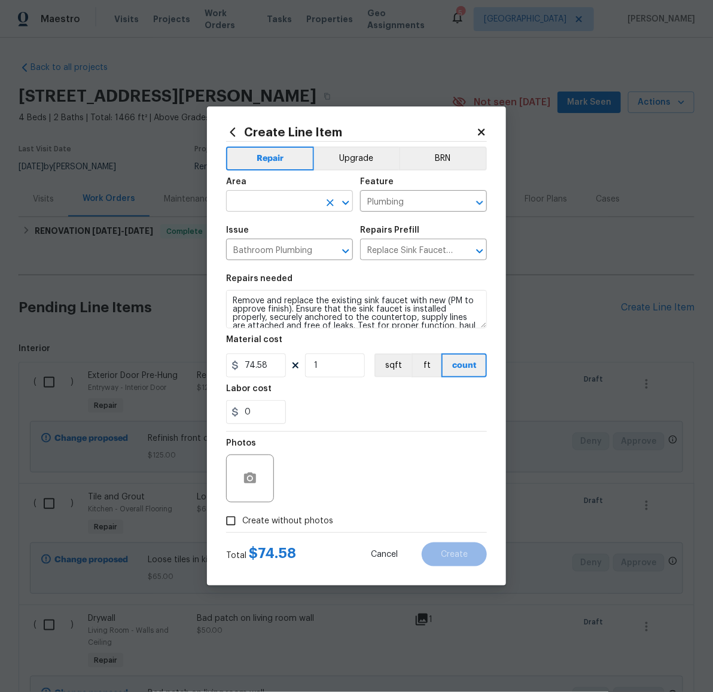
click at [291, 205] on input "text" at bounding box center [272, 202] width 93 height 19
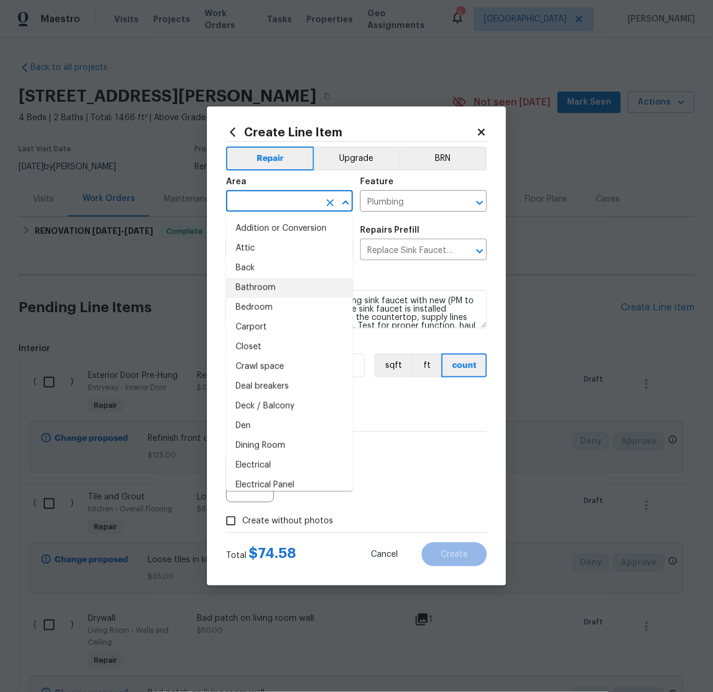
click at [285, 292] on li "Bathroom" at bounding box center [289, 288] width 127 height 20
type input "Bathroom"
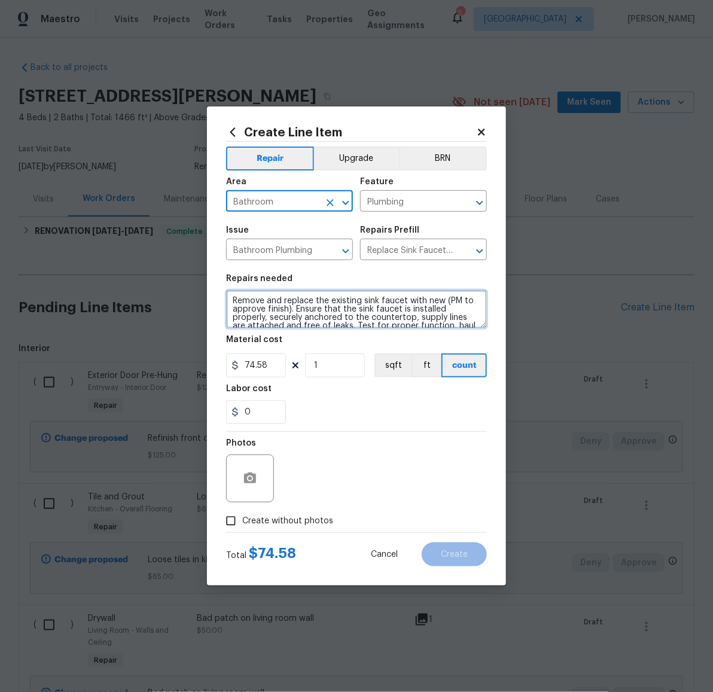
click at [364, 316] on textarea "Remove and replace the existing sink faucet with new (PM to approve finish). En…" at bounding box center [356, 309] width 261 height 38
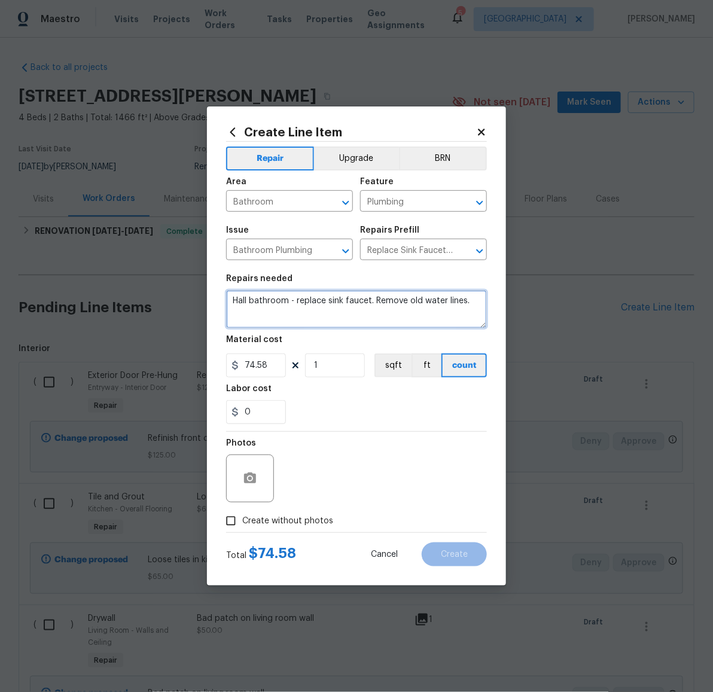
type textarea "Hall bathroom - replace sink faucet. Remove old water lines."
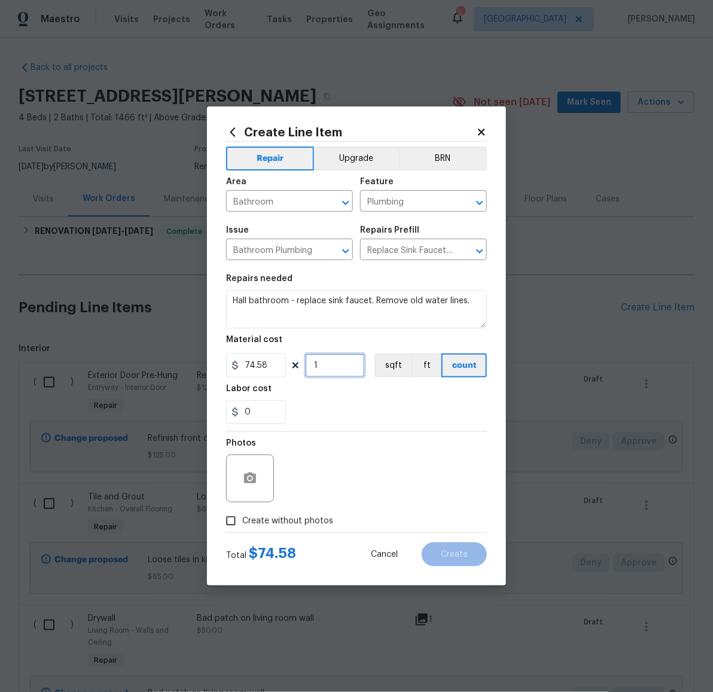
drag, startPoint x: 320, startPoint y: 366, endPoint x: 301, endPoint y: 369, distance: 19.4
click at [302, 368] on div "74.58 1 sqft ft count" at bounding box center [356, 365] width 261 height 24
type input "2"
click at [249, 481] on icon "button" at bounding box center [250, 478] width 12 height 11
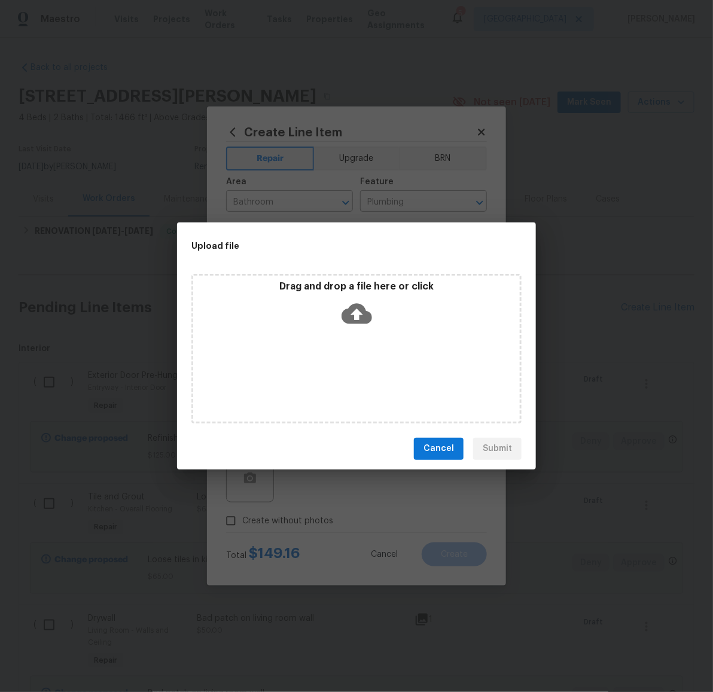
click at [363, 318] on icon at bounding box center [357, 313] width 31 height 20
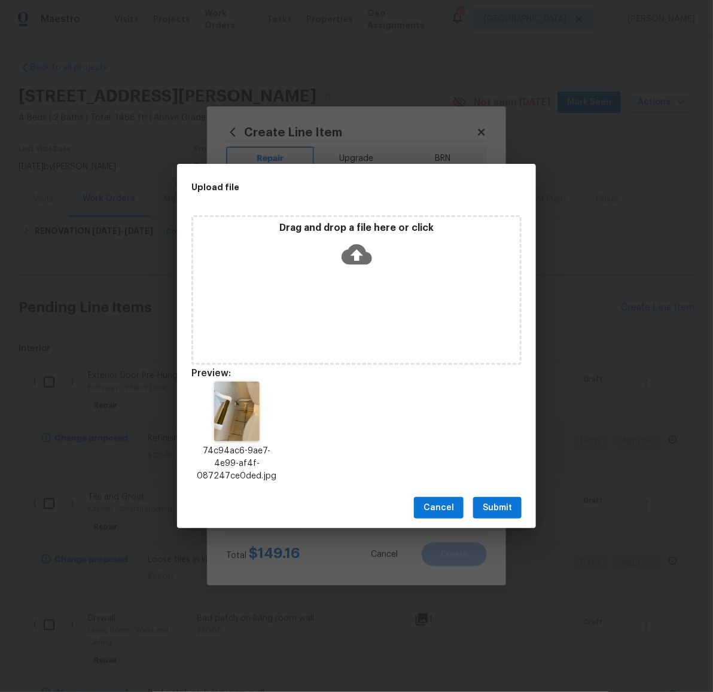
click at [357, 254] on icon at bounding box center [357, 255] width 31 height 20
click at [498, 509] on span "Submit" at bounding box center [497, 508] width 29 height 15
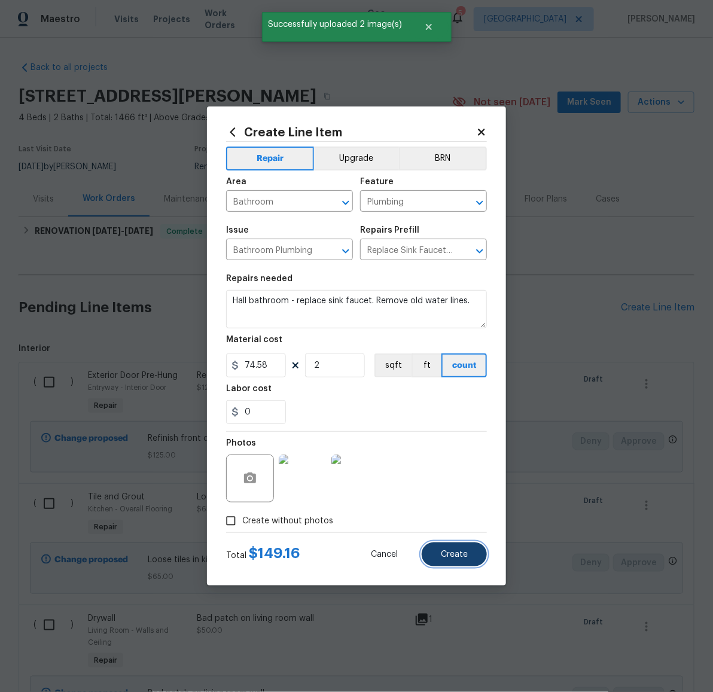
click at [458, 556] on span "Create" at bounding box center [454, 554] width 27 height 9
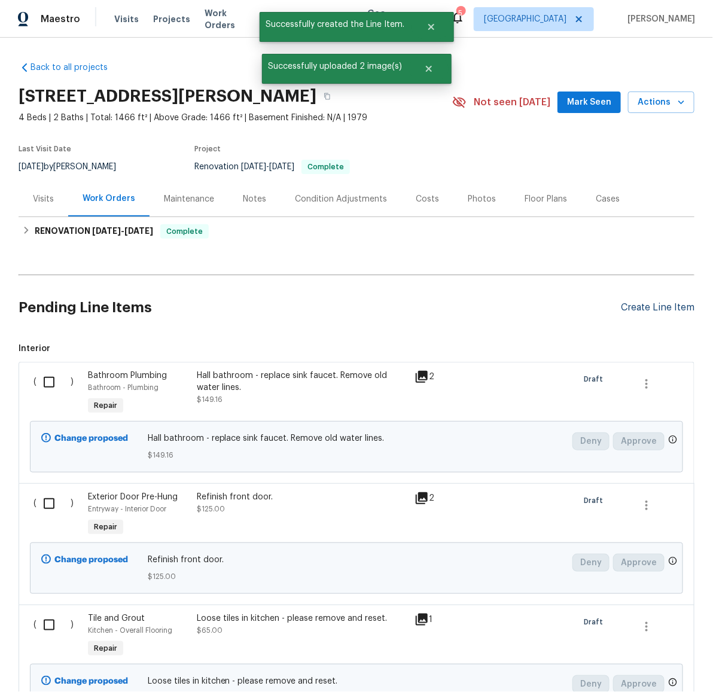
click at [642, 308] on div "Create Line Item" at bounding box center [658, 307] width 74 height 11
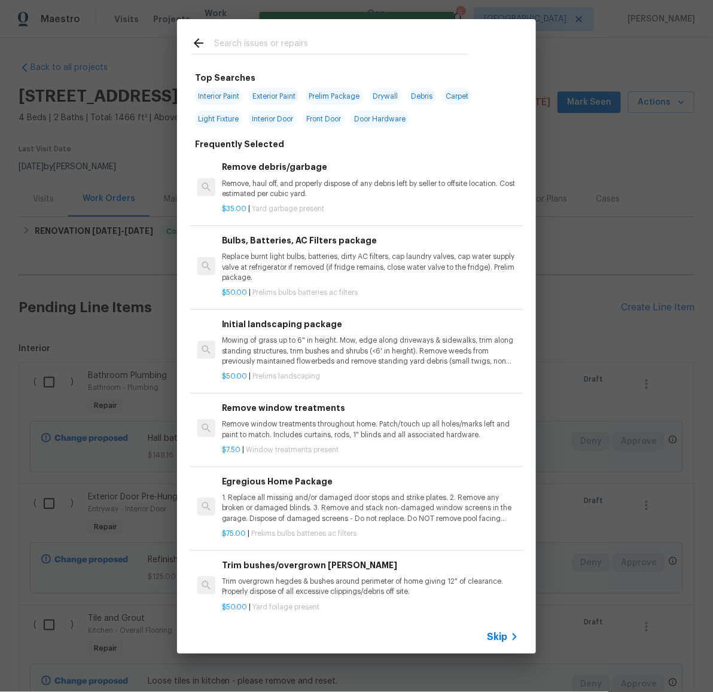
click at [349, 36] on div at bounding box center [329, 45] width 276 height 18
click at [334, 50] on input "text" at bounding box center [341, 45] width 254 height 18
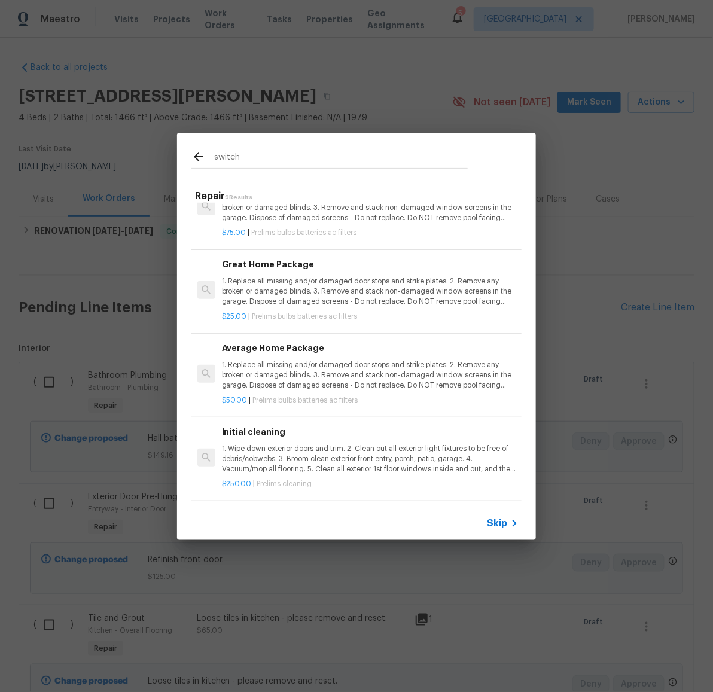
scroll to position [0, 0]
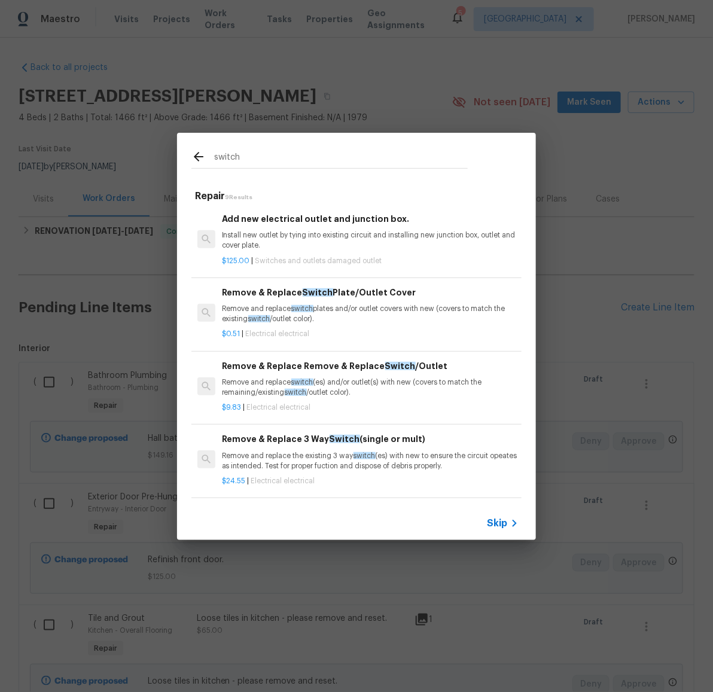
drag, startPoint x: 257, startPoint y: 163, endPoint x: 200, endPoint y: 158, distance: 57.0
click at [200, 158] on div "switch" at bounding box center [329, 159] width 276 height 18
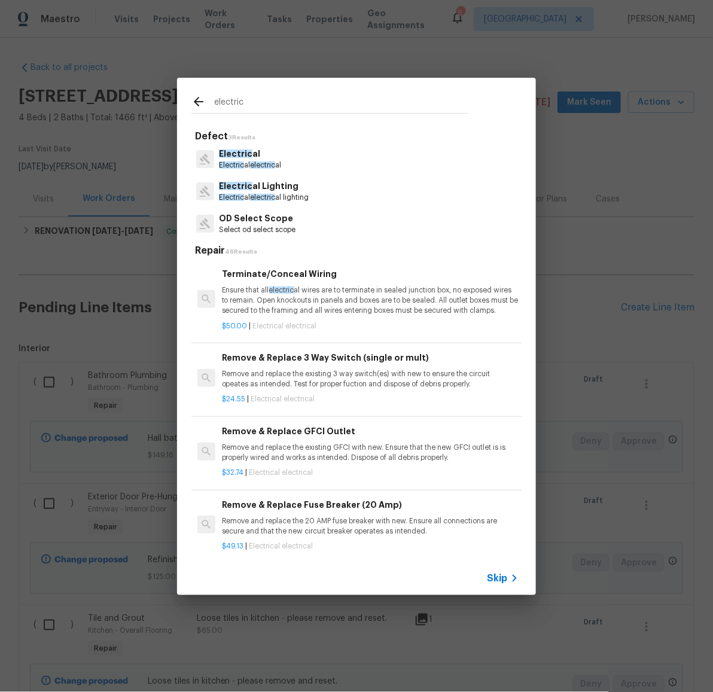
type input "electric"
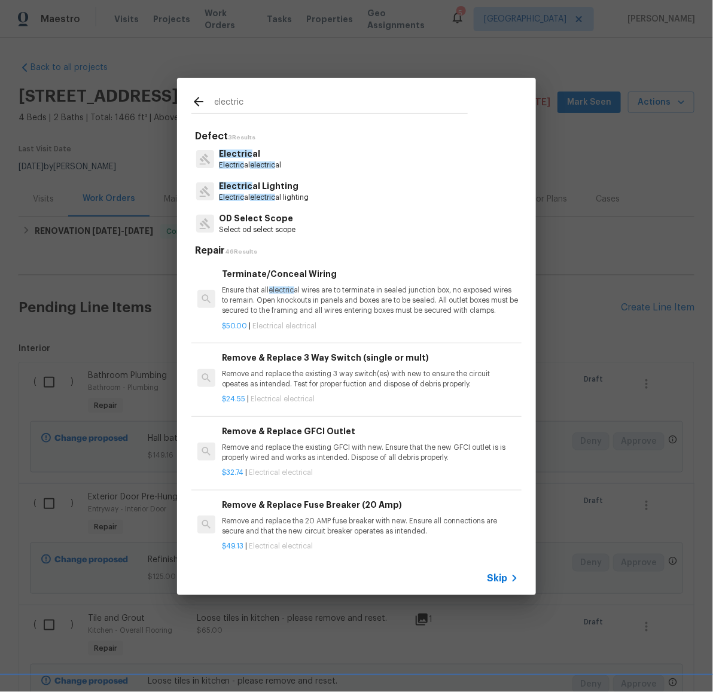
click at [246, 157] on span "Electric" at bounding box center [235, 154] width 33 height 8
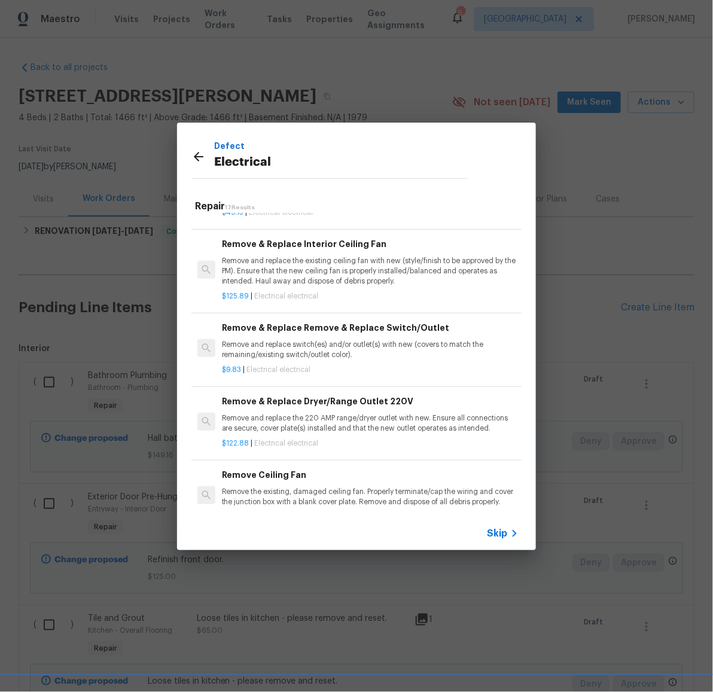
scroll to position [293, 0]
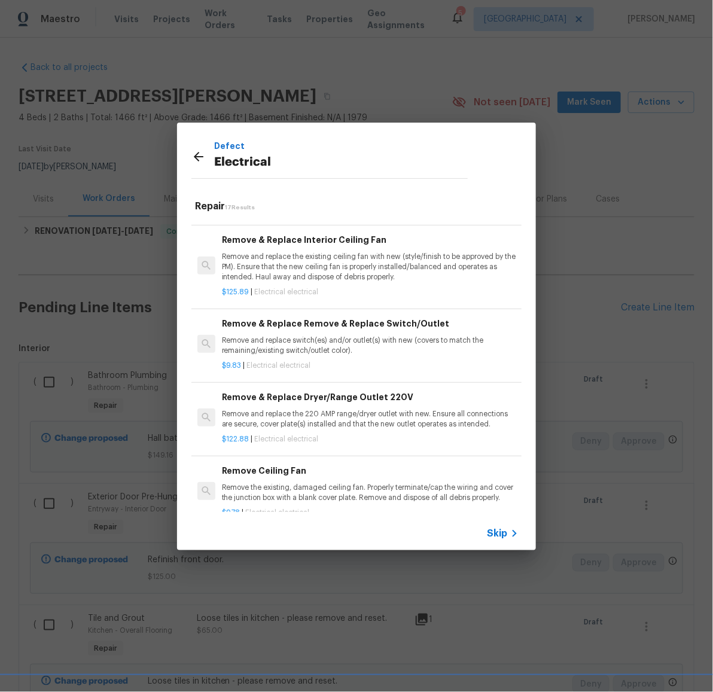
click at [353, 347] on p "Remove and replace switch(es) and/or outlet(s) with new (covers to match the re…" at bounding box center [370, 346] width 297 height 20
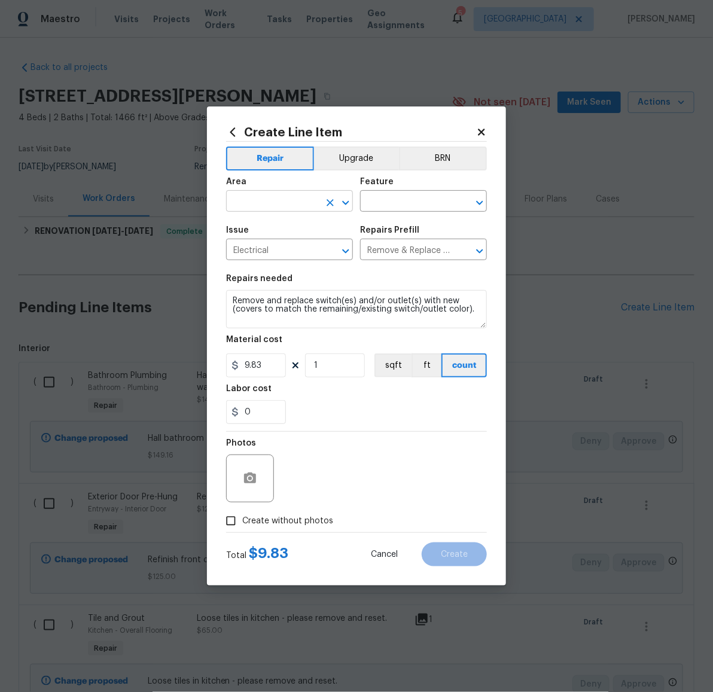
click at [292, 199] on input "text" at bounding box center [272, 202] width 93 height 19
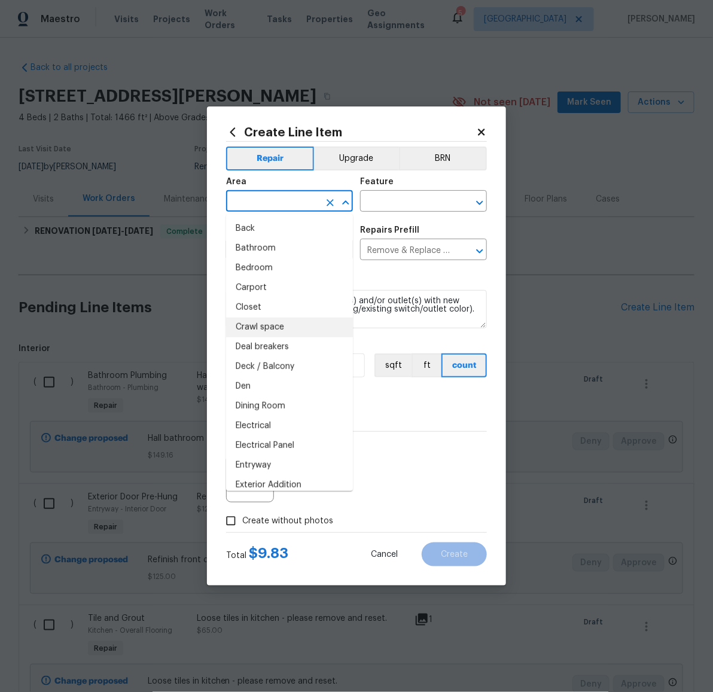
scroll to position [211, 0]
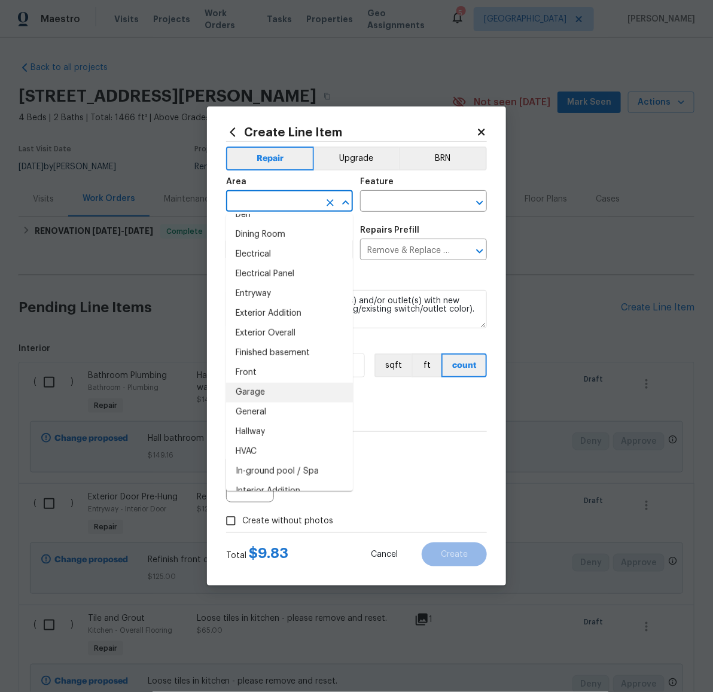
click at [275, 389] on li "Garage" at bounding box center [289, 393] width 127 height 20
type input "Garage"
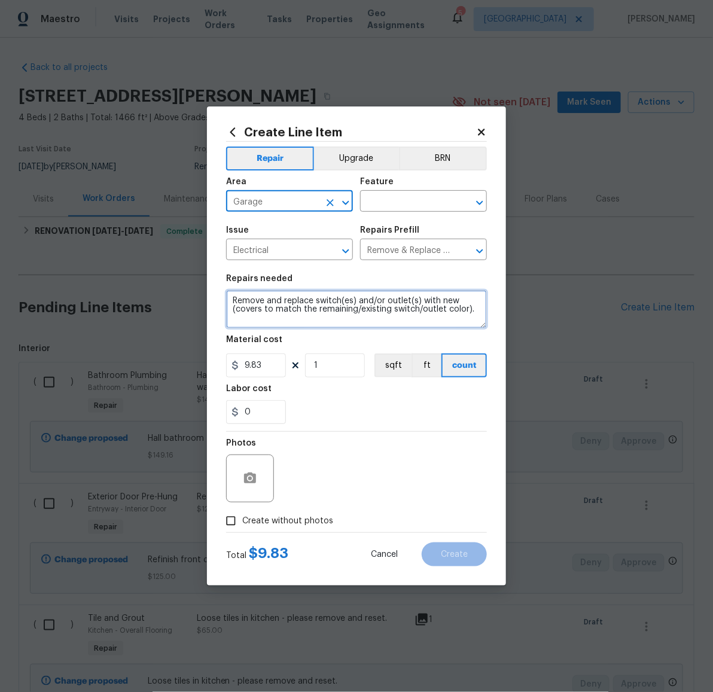
click at [324, 315] on textarea "Remove and replace switch(es) and/or outlet(s) with new (covers to match the re…" at bounding box center [356, 309] width 261 height 38
click at [324, 314] on textarea "Remove and replace switch(es) and/or outlet(s) with new (covers to match the re…" at bounding box center [356, 309] width 261 height 38
type textarea "Wall switch in garage is loose; please replace junction box or secure existing."
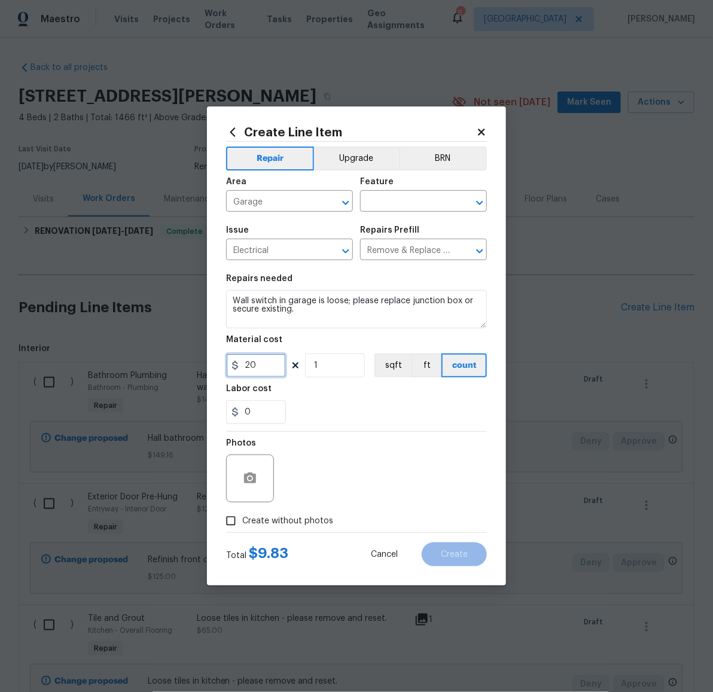
type input "20"
click at [259, 483] on button "button" at bounding box center [250, 478] width 29 height 29
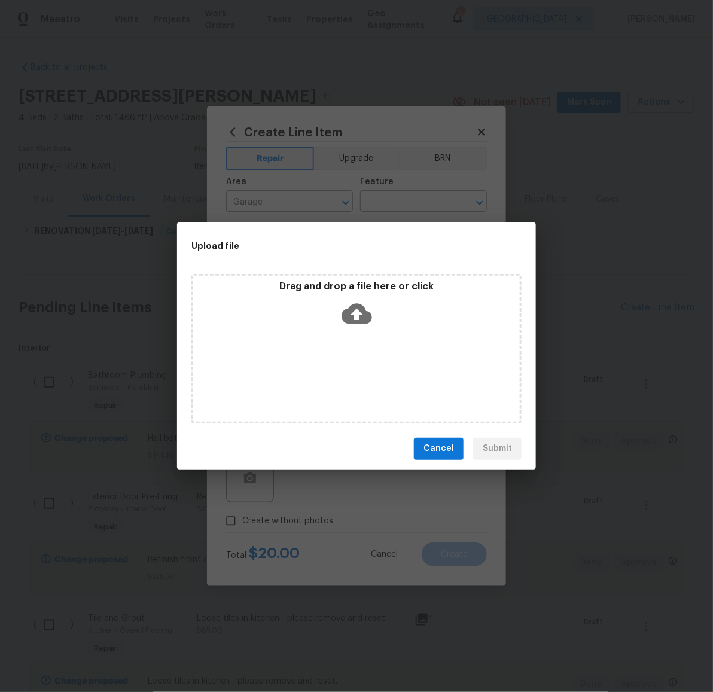
click at [367, 318] on icon at bounding box center [357, 313] width 31 height 20
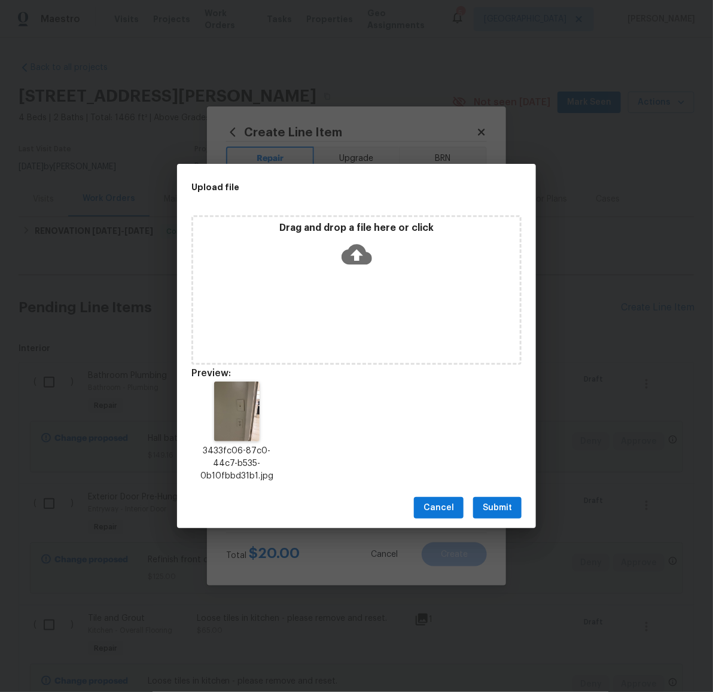
click at [514, 508] on button "Submit" at bounding box center [497, 508] width 48 height 22
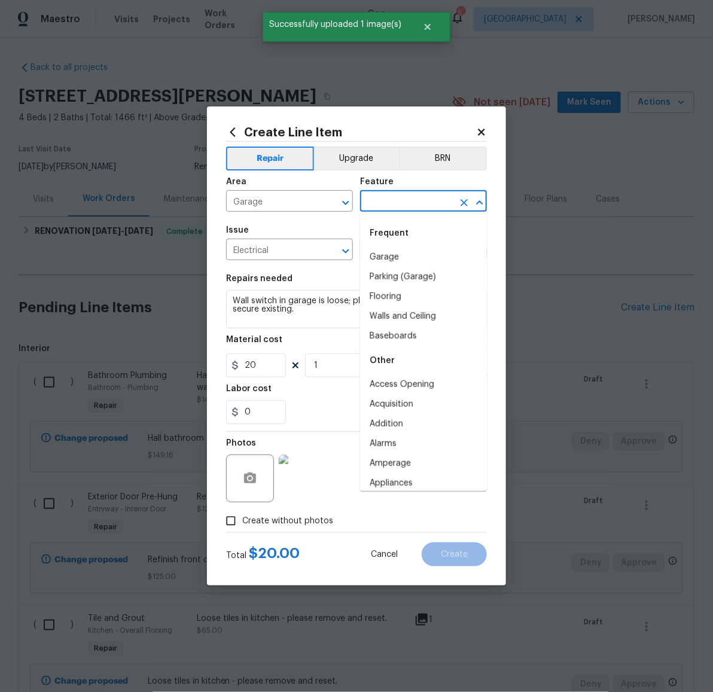
click at [440, 207] on input "text" at bounding box center [406, 202] width 93 height 19
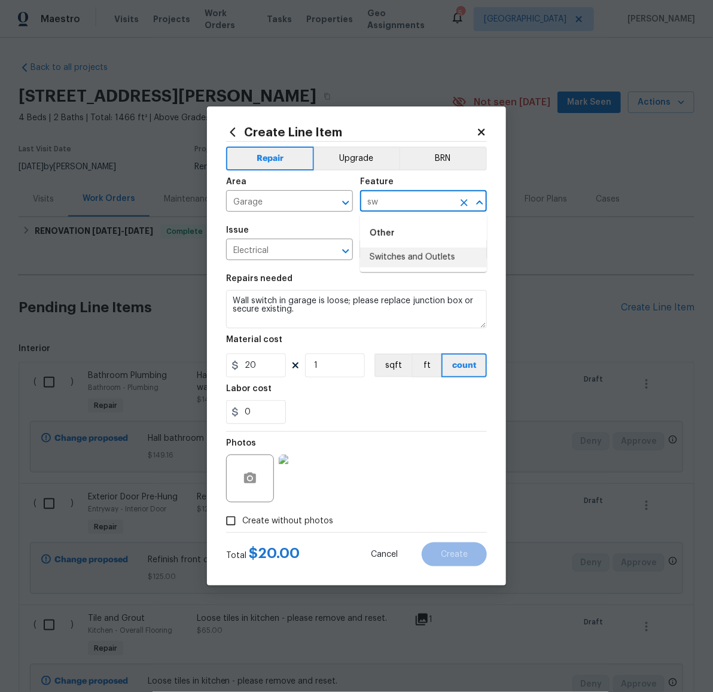
click at [421, 251] on li "Switches and Outlets" at bounding box center [423, 258] width 127 height 20
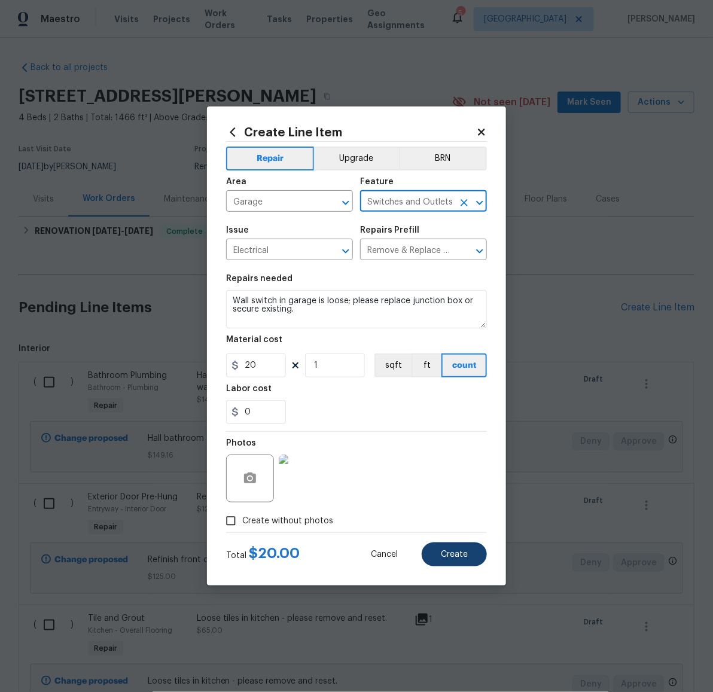
type input "Switches and Outlets"
click at [460, 550] on span "Create" at bounding box center [454, 554] width 27 height 9
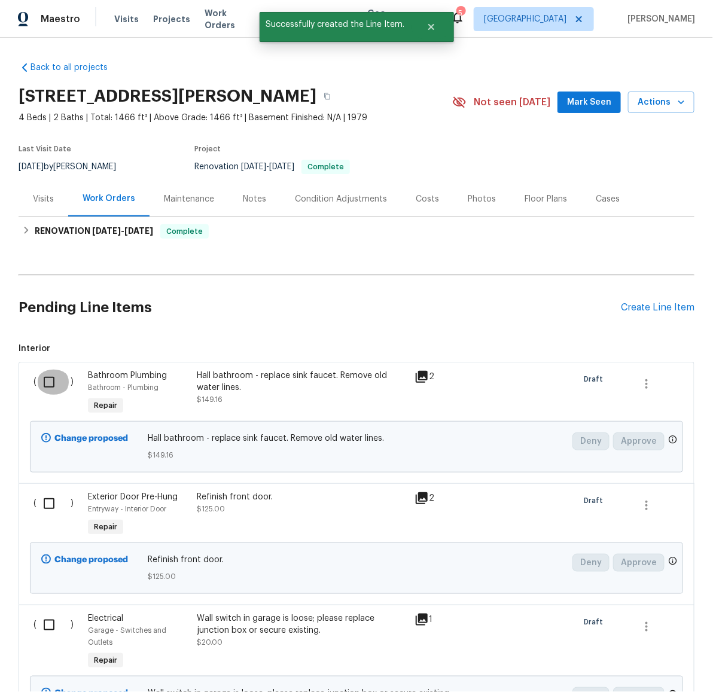
click at [43, 386] on input "checkbox" at bounding box center [53, 382] width 34 height 25
checkbox input "true"
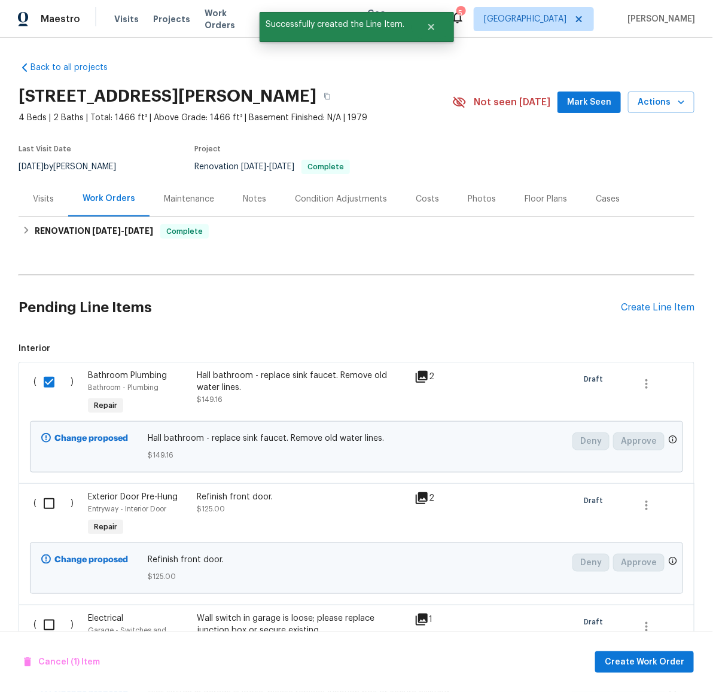
click at [42, 509] on input "checkbox" at bounding box center [53, 503] width 34 height 25
checkbox input "true"
click at [45, 623] on input "checkbox" at bounding box center [53, 624] width 34 height 25
checkbox input "true"
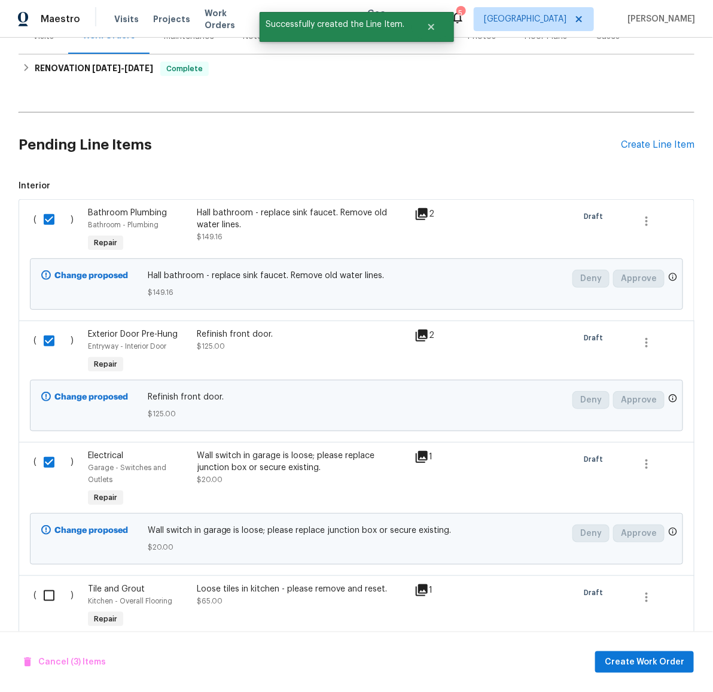
scroll to position [333, 0]
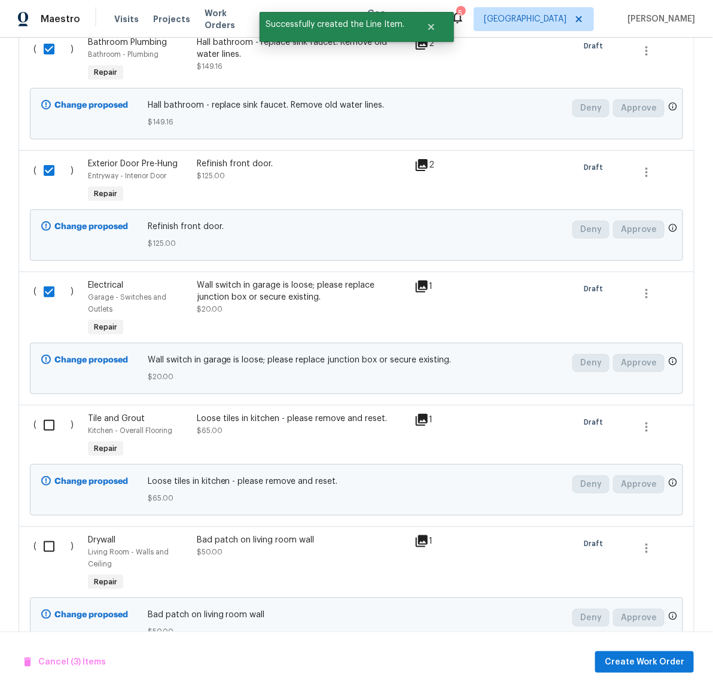
click at [40, 424] on input "checkbox" at bounding box center [53, 425] width 34 height 25
checkbox input "true"
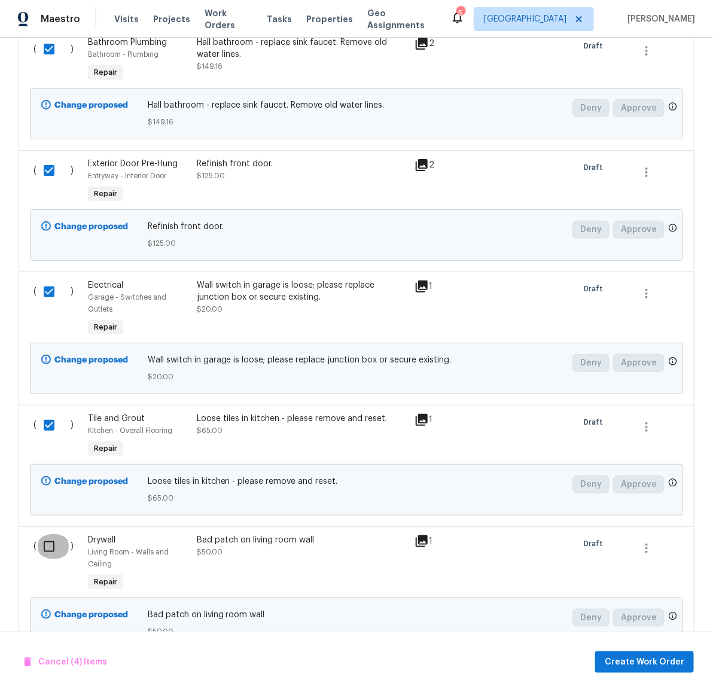
click at [41, 549] on input "checkbox" at bounding box center [53, 546] width 34 height 25
checkbox input "true"
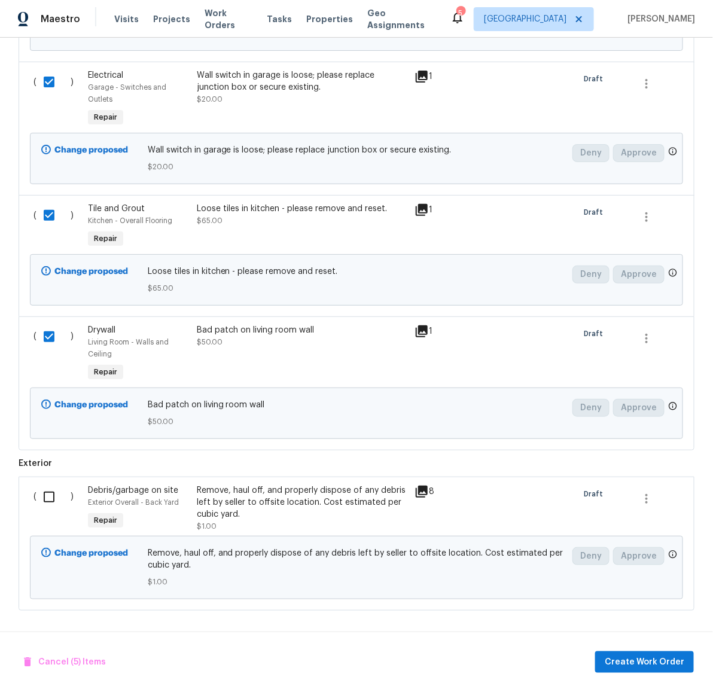
click at [41, 484] on input "checkbox" at bounding box center [53, 496] width 34 height 25
click at [652, 658] on span "Create Work Order" at bounding box center [645, 662] width 80 height 15
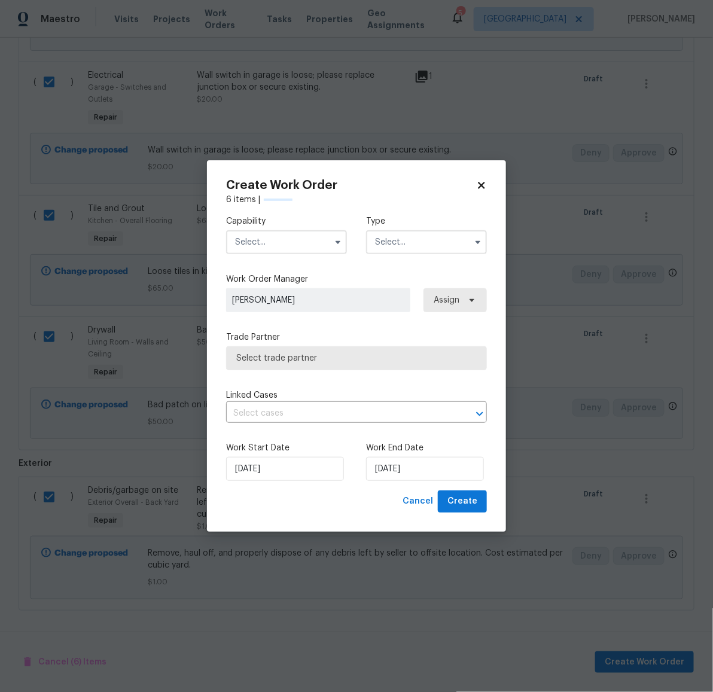
checkbox input "false"
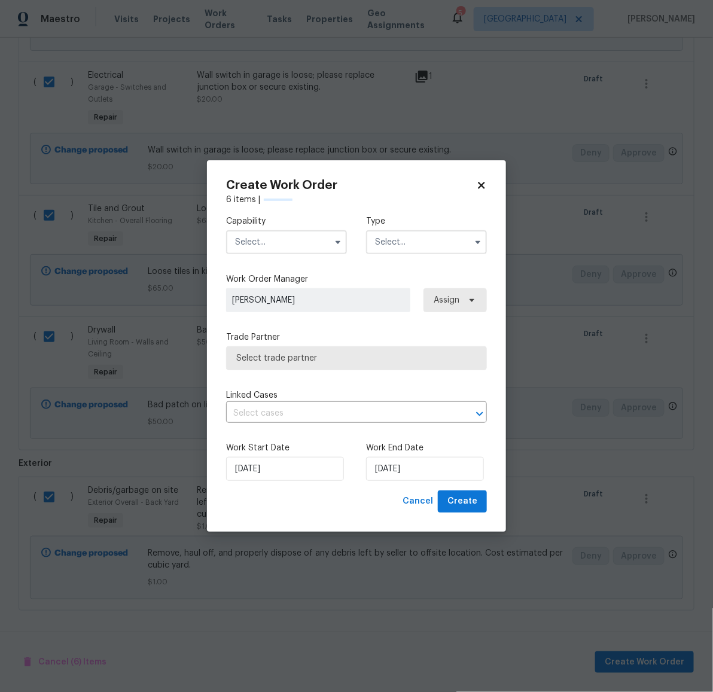
checkbox input "false"
click at [308, 247] on input "text" at bounding box center [286, 242] width 121 height 24
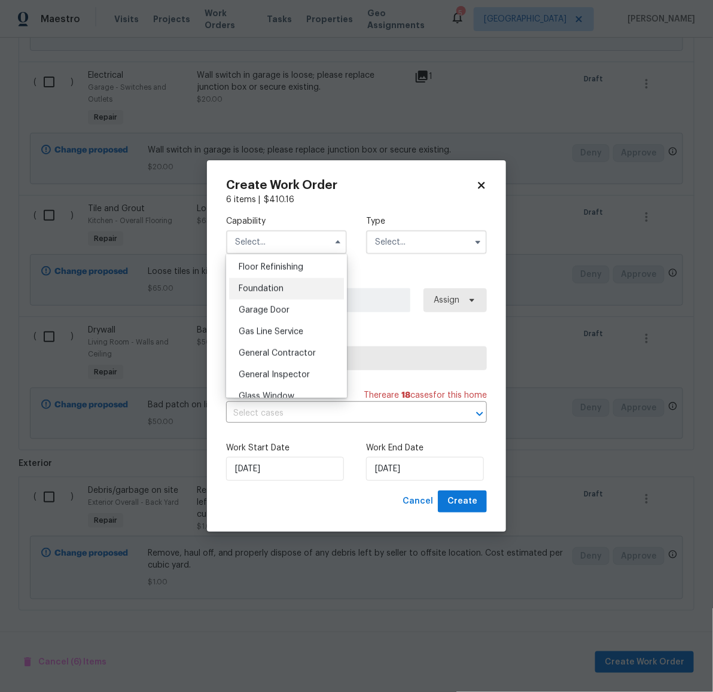
scroll to position [523, 0]
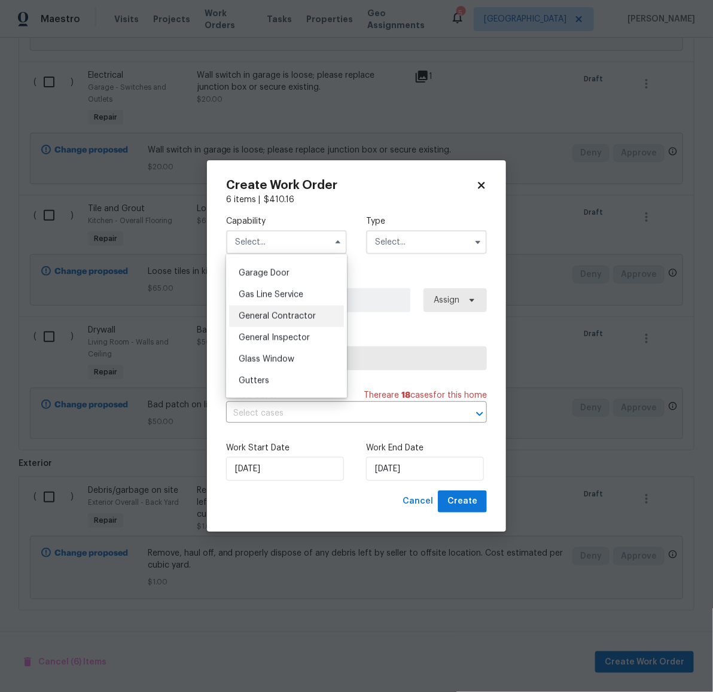
click at [292, 321] on span "General Contractor" at bounding box center [277, 316] width 77 height 8
type input "General Contractor"
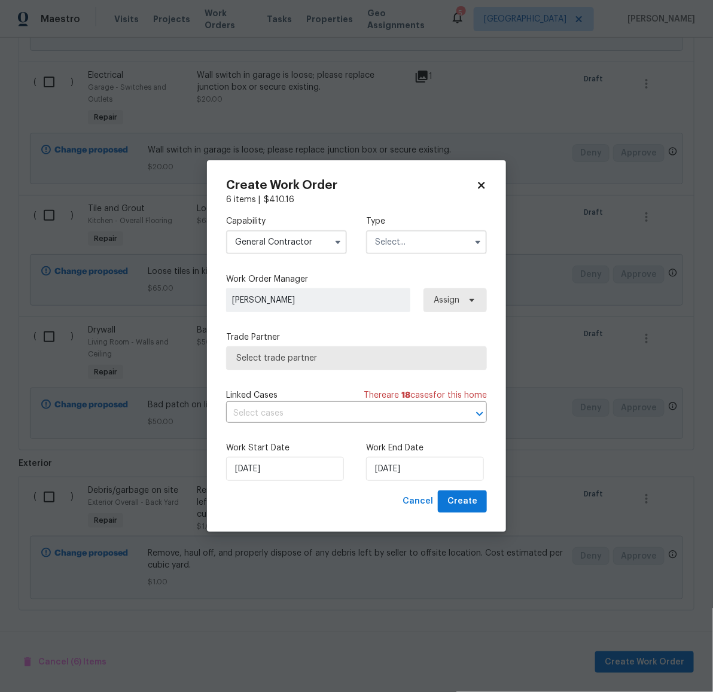
click at [419, 246] on input "text" at bounding box center [426, 242] width 121 height 24
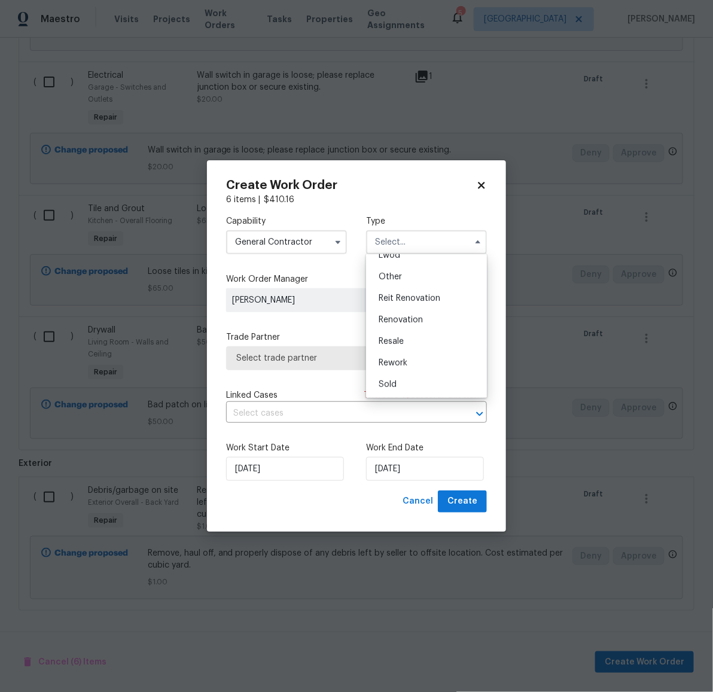
scroll to position [0, 0]
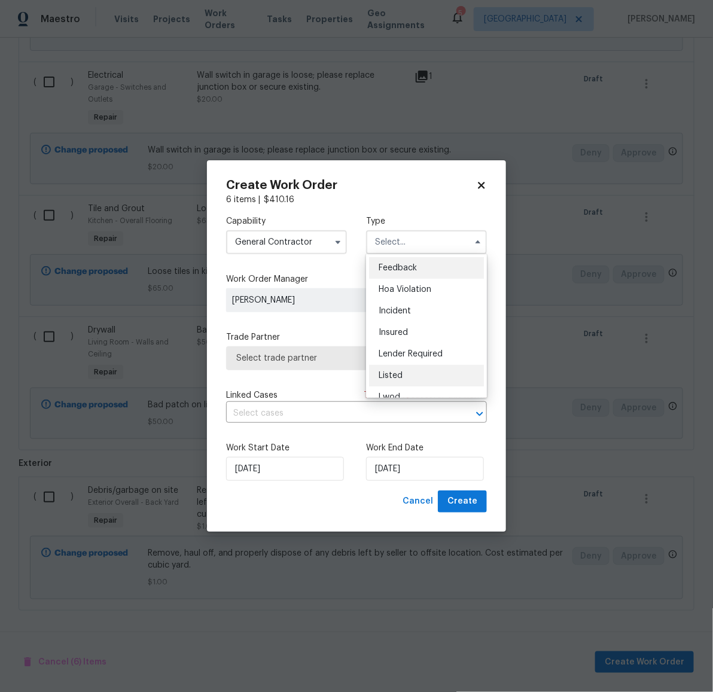
click at [398, 375] on span "Listed" at bounding box center [391, 375] width 24 height 8
type input "Listed"
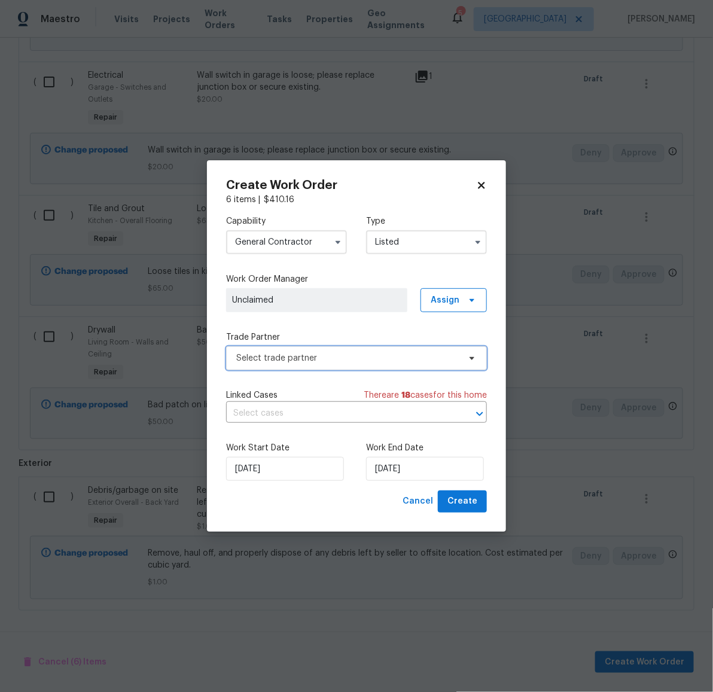
click at [325, 360] on span "Select trade partner" at bounding box center [347, 358] width 223 height 12
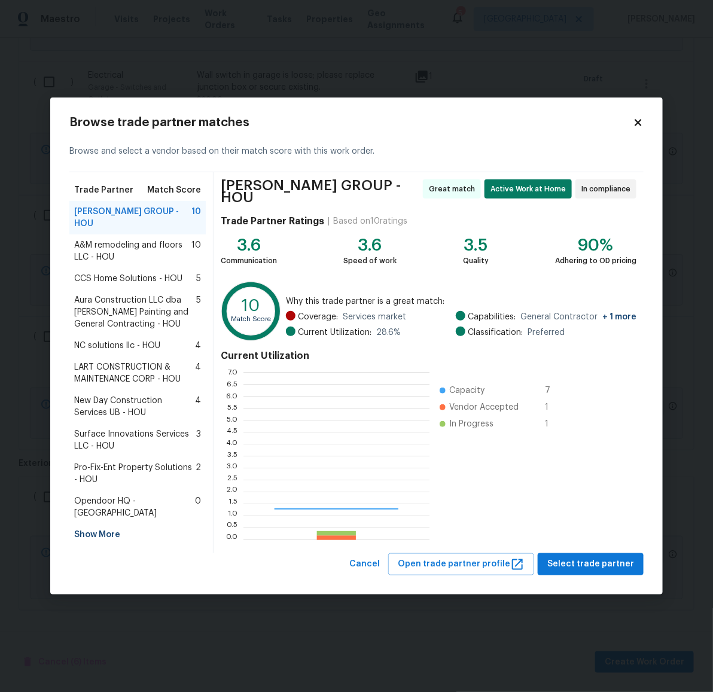
scroll to position [156, 175]
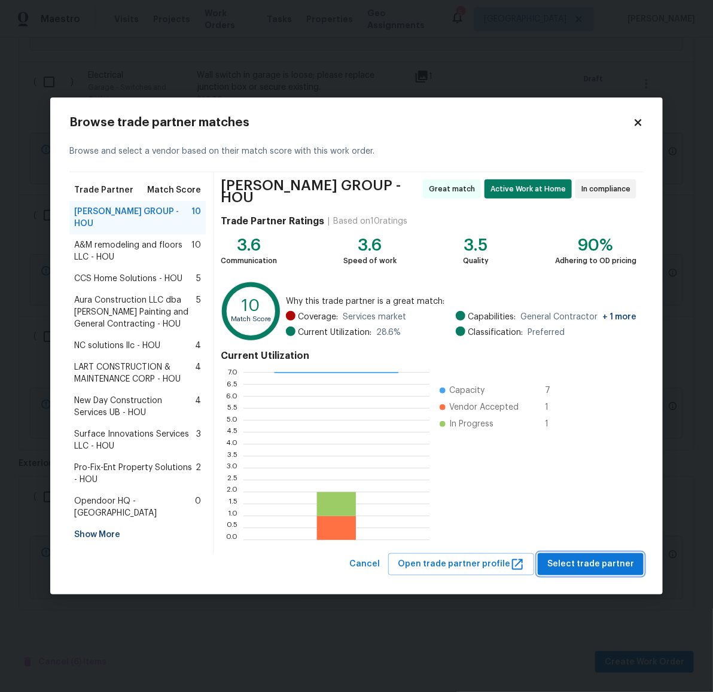
click at [595, 563] on span "Select trade partner" at bounding box center [590, 564] width 87 height 15
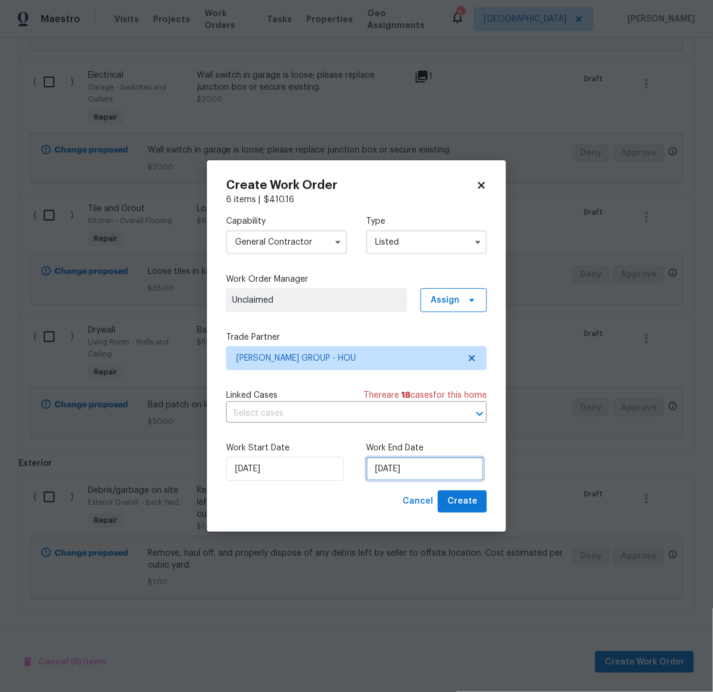
click at [386, 468] on input "10/1/2025" at bounding box center [425, 469] width 118 height 24
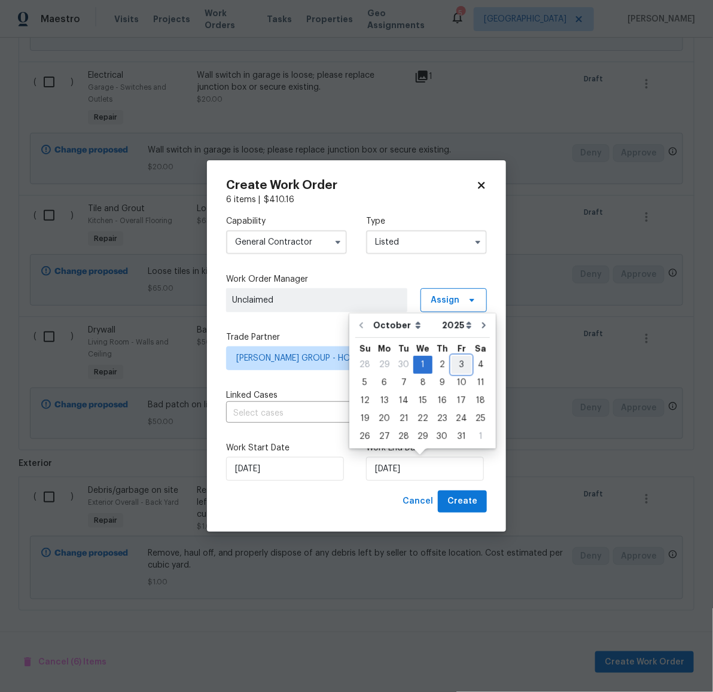
click at [456, 363] on div "3" at bounding box center [462, 364] width 20 height 17
type input "10/3/2025"
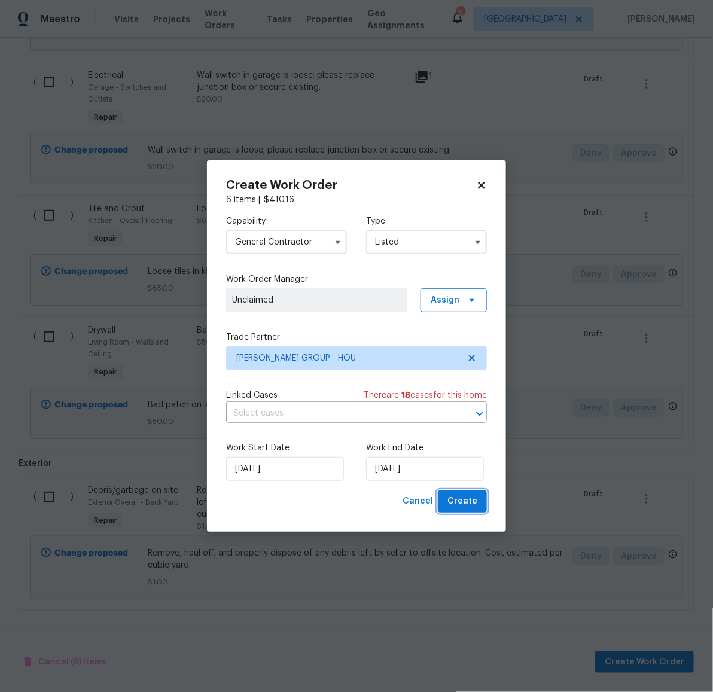
click at [465, 506] on span "Create" at bounding box center [462, 501] width 30 height 15
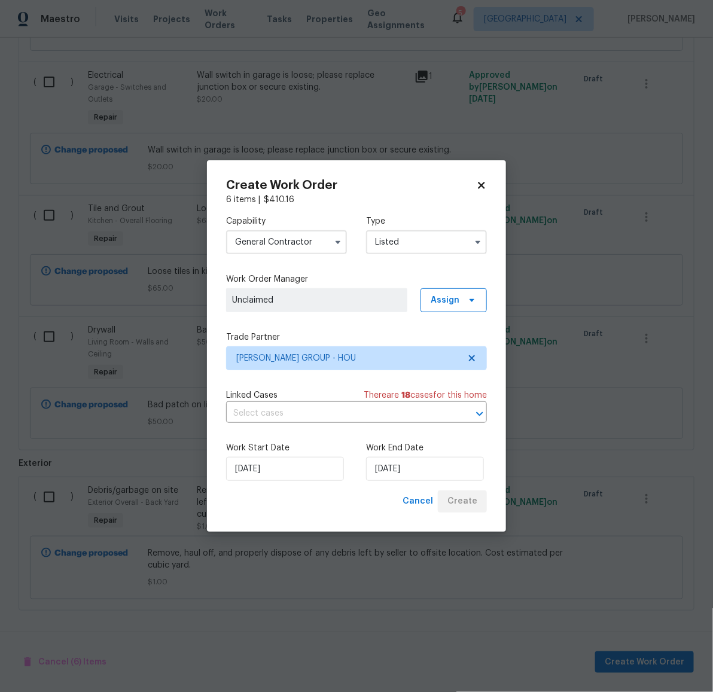
scroll to position [0, 0]
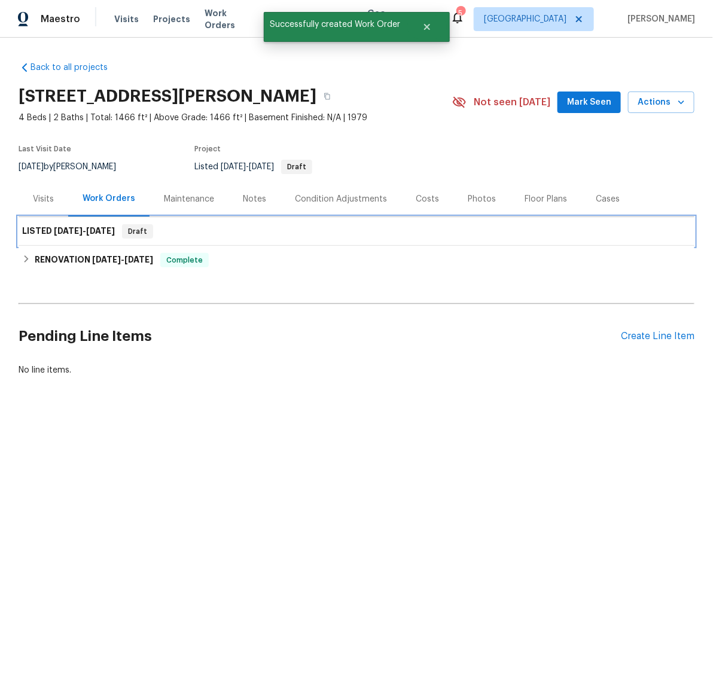
click at [682, 230] on div "LISTED 10/1/25 - 10/3/25 Draft" at bounding box center [356, 231] width 669 height 14
click at [669, 232] on div "LISTED 10/1/25 - 10/3/25 Draft" at bounding box center [356, 231] width 669 height 14
click at [45, 230] on h6 "LISTED 10/1/25 - 10/3/25" at bounding box center [68, 231] width 93 height 14
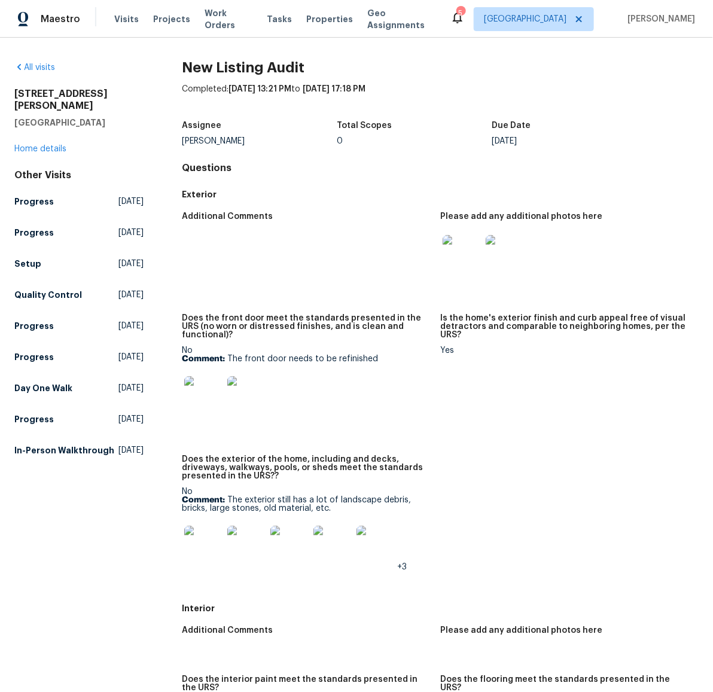
click at [200, 381] on img at bounding box center [203, 395] width 38 height 38
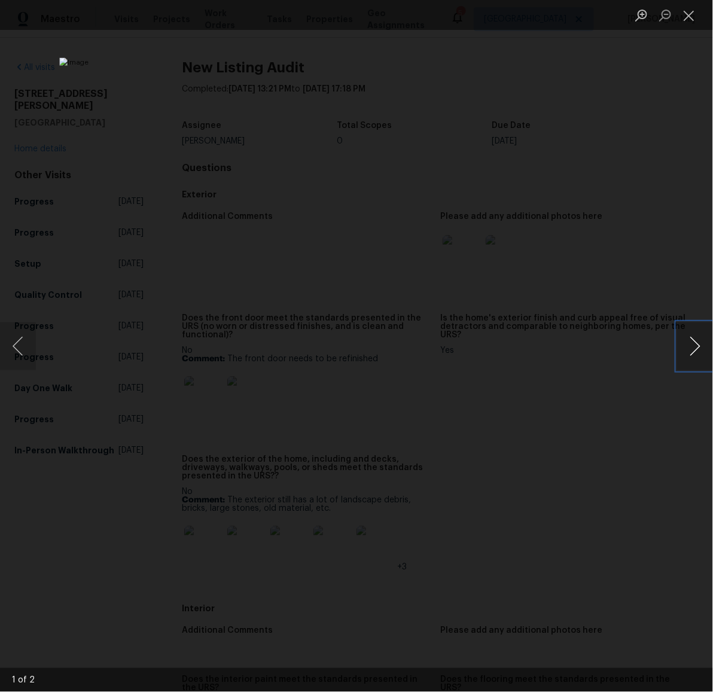
click at [691, 352] on button "Next image" at bounding box center [695, 346] width 36 height 48
click at [688, 19] on button "Close lightbox" at bounding box center [689, 15] width 24 height 21
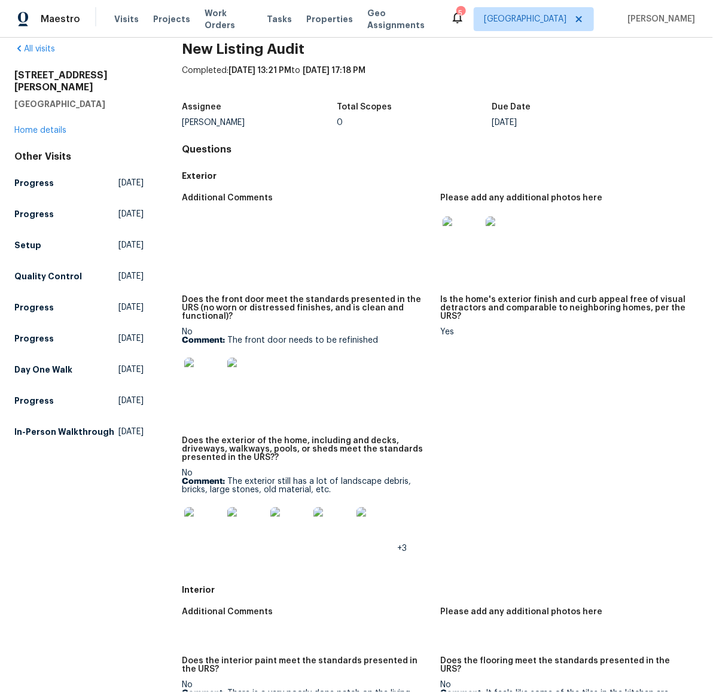
scroll to position [38, 0]
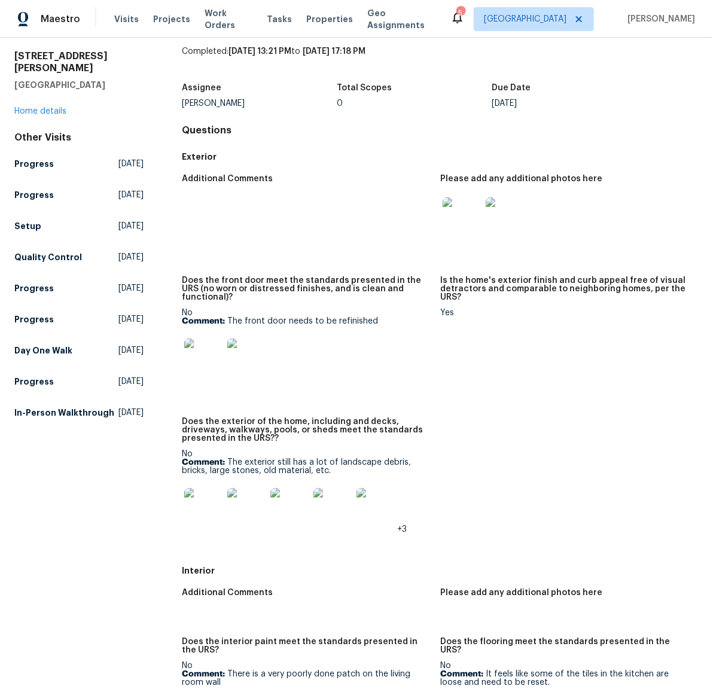
click at [208, 490] on img at bounding box center [203, 507] width 38 height 38
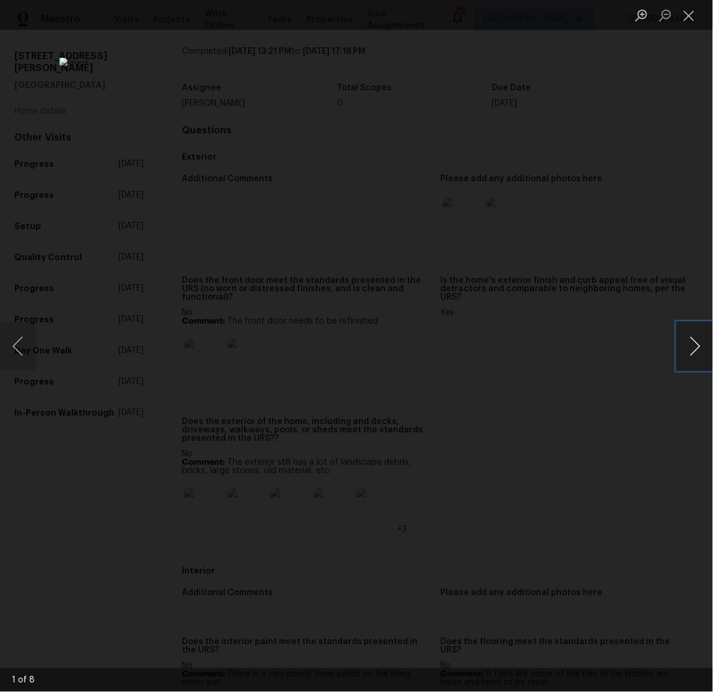
click at [690, 352] on button "Next image" at bounding box center [695, 346] width 36 height 48
click at [697, 343] on button "Next image" at bounding box center [695, 346] width 36 height 48
click at [684, 346] on button "Next image" at bounding box center [695, 346] width 36 height 48
click at [692, 348] on button "Next image" at bounding box center [695, 346] width 36 height 48
click at [696, 354] on button "Next image" at bounding box center [695, 346] width 36 height 48
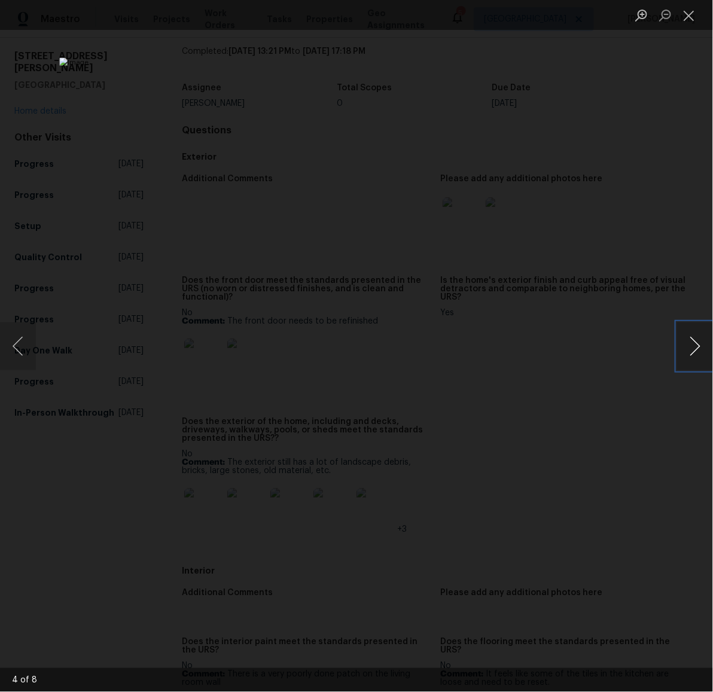
click at [690, 358] on button "Next image" at bounding box center [695, 346] width 36 height 48
click at [689, 354] on button "Next image" at bounding box center [695, 346] width 36 height 48
click at [691, 340] on button "Next image" at bounding box center [695, 346] width 36 height 48
click at [684, 17] on button "Close lightbox" at bounding box center [689, 15] width 24 height 21
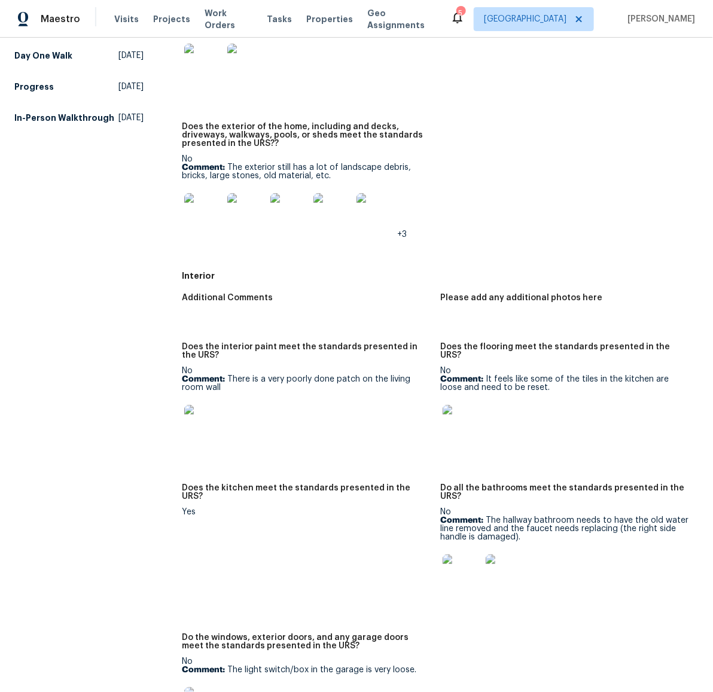
scroll to position [417, 0]
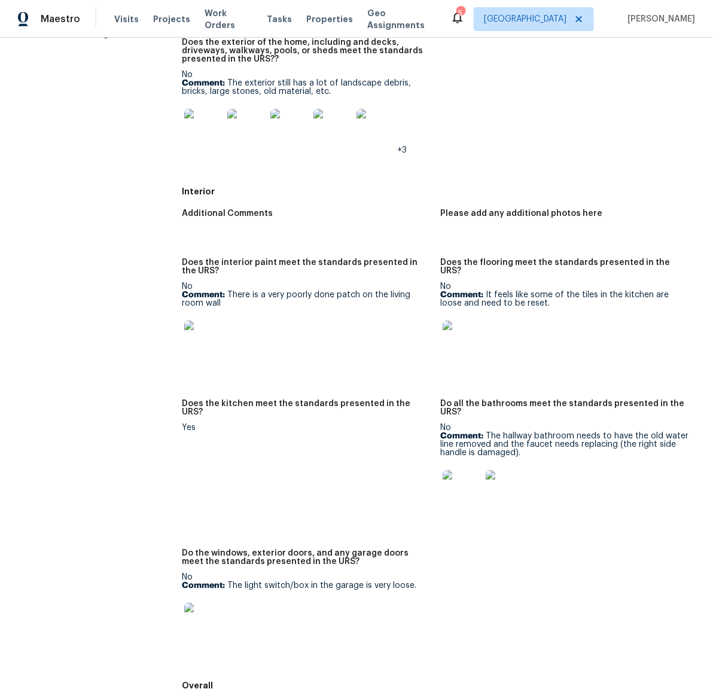
click at [200, 327] on img at bounding box center [203, 340] width 38 height 38
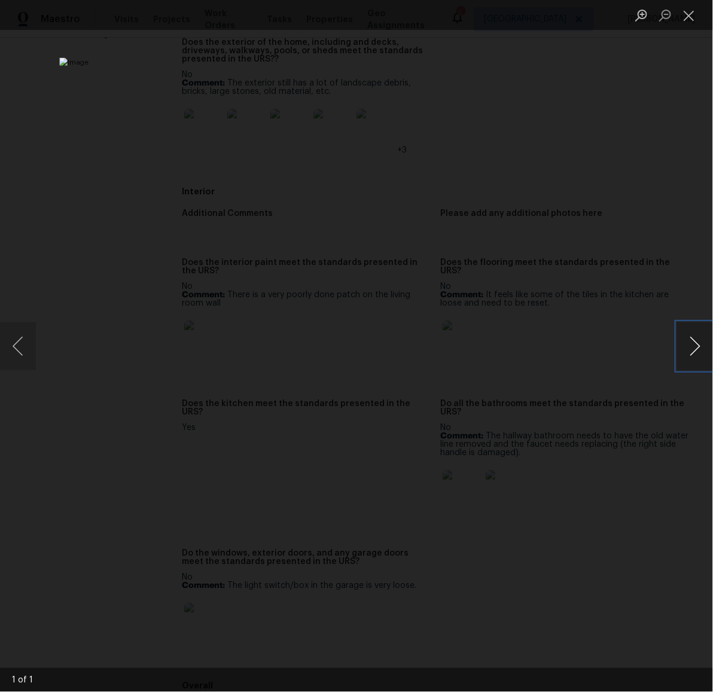
click at [694, 362] on button "Next image" at bounding box center [695, 346] width 36 height 48
click at [688, 8] on button "Close lightbox" at bounding box center [689, 15] width 24 height 21
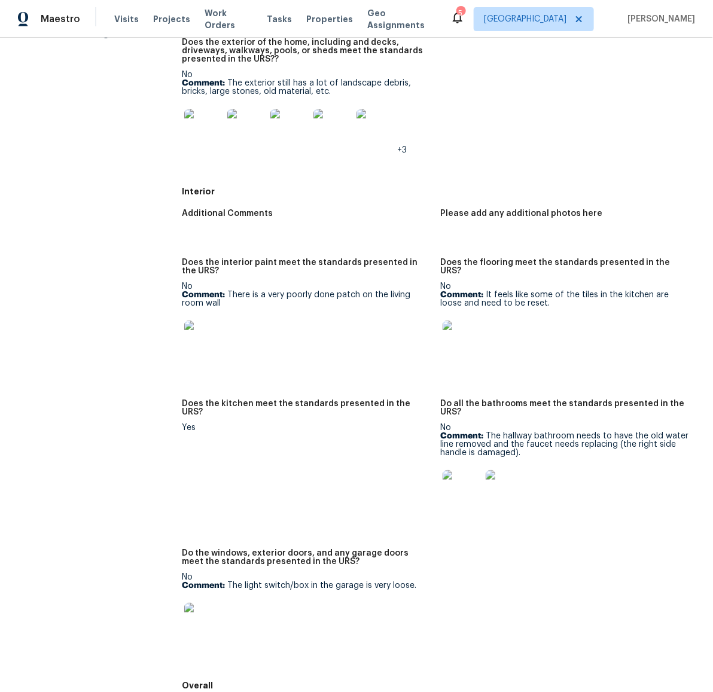
click at [461, 321] on img at bounding box center [462, 340] width 38 height 38
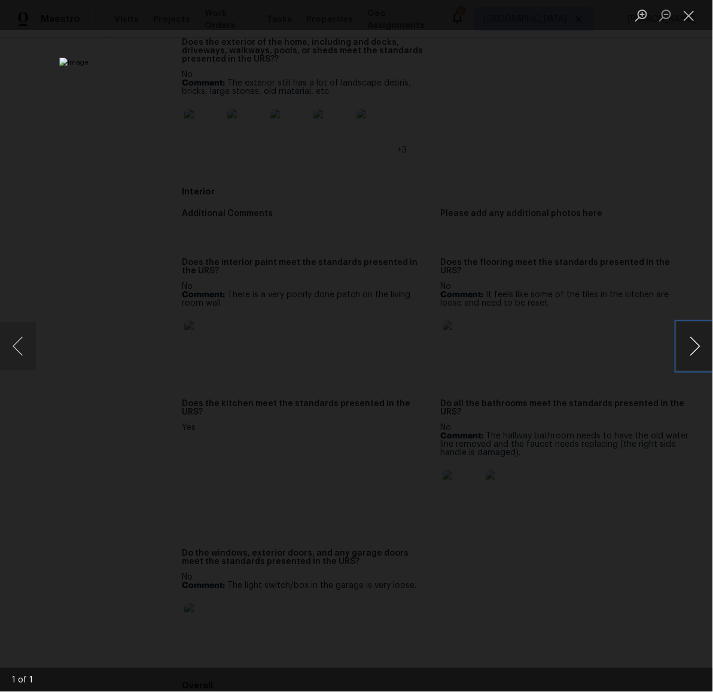
click at [694, 347] on button "Next image" at bounding box center [695, 346] width 36 height 48
click at [688, 14] on button "Close lightbox" at bounding box center [689, 15] width 24 height 21
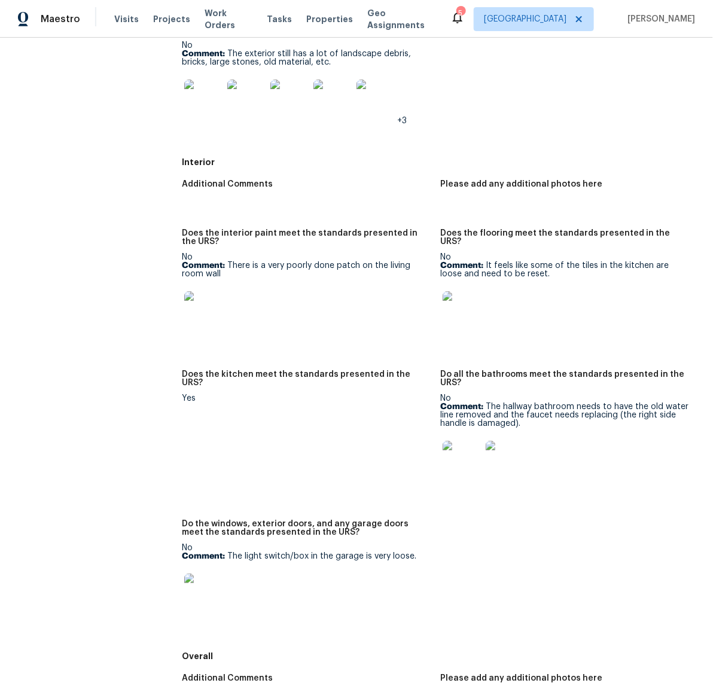
scroll to position [554, 0]
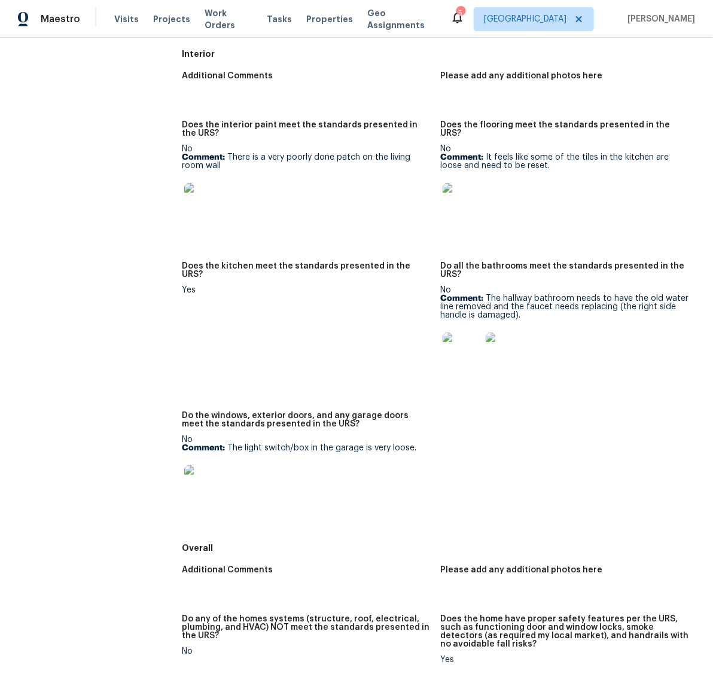
click at [464, 340] on img at bounding box center [462, 352] width 38 height 38
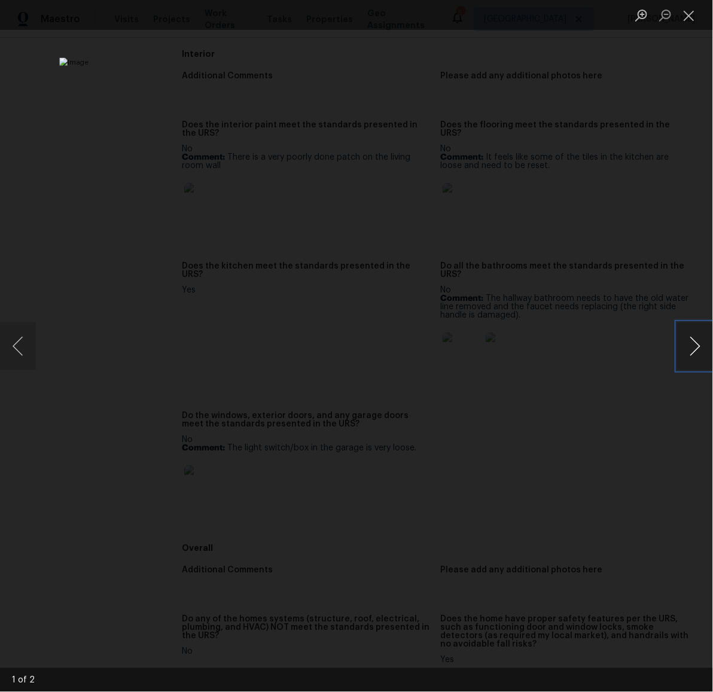
click at [692, 345] on button "Next image" at bounding box center [695, 346] width 36 height 48
click at [685, 19] on button "Close lightbox" at bounding box center [689, 15] width 24 height 21
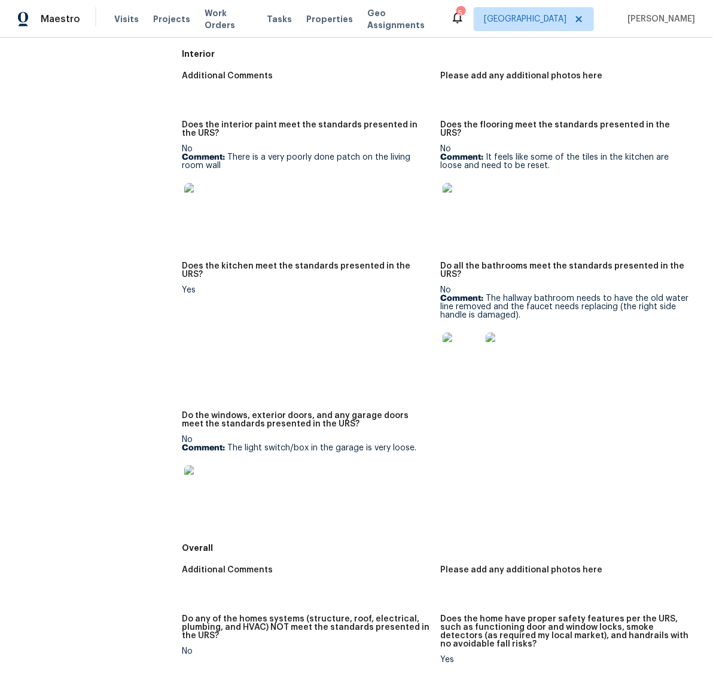
click at [191, 472] on img at bounding box center [203, 484] width 38 height 38
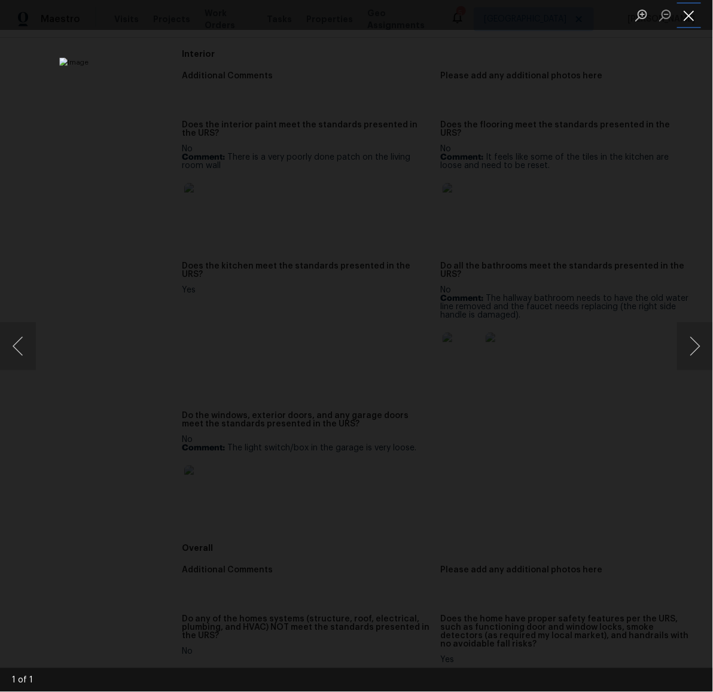
click at [685, 14] on button "Close lightbox" at bounding box center [689, 15] width 24 height 21
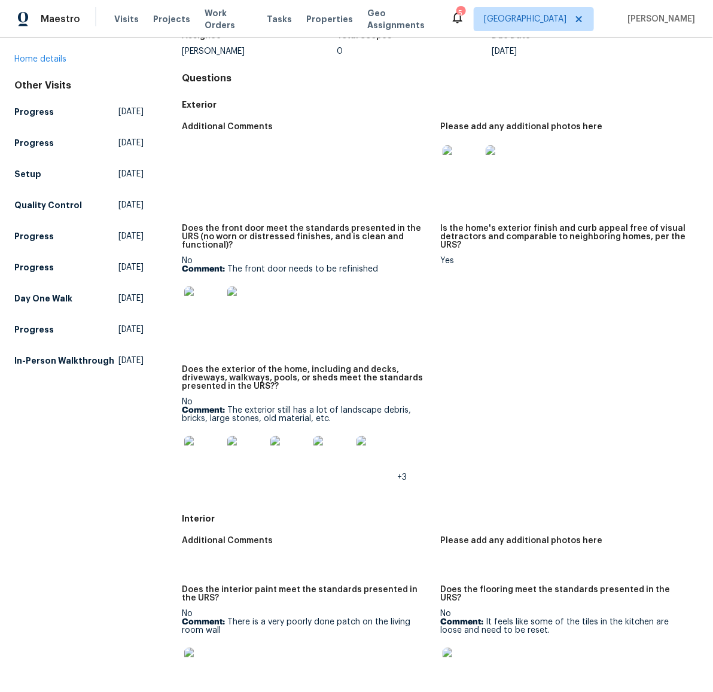
scroll to position [0, 0]
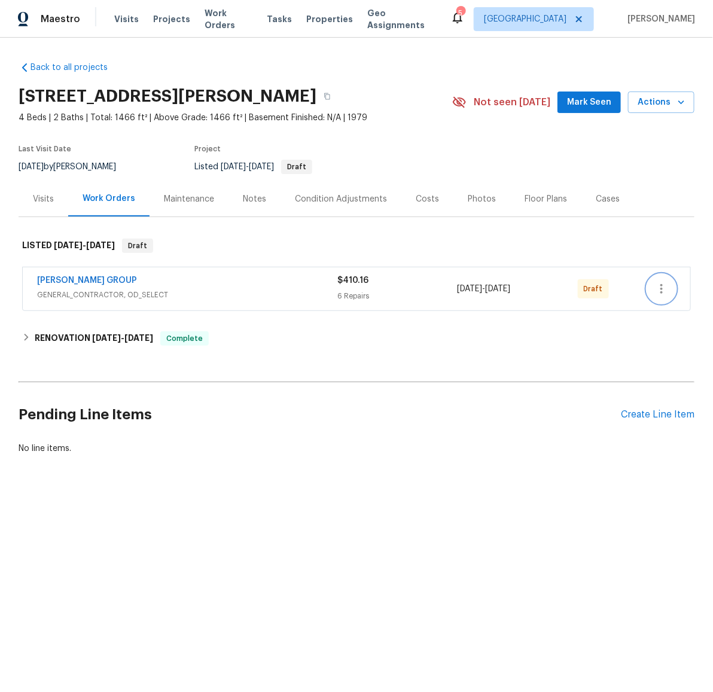
click at [656, 289] on icon "button" at bounding box center [661, 289] width 14 height 14
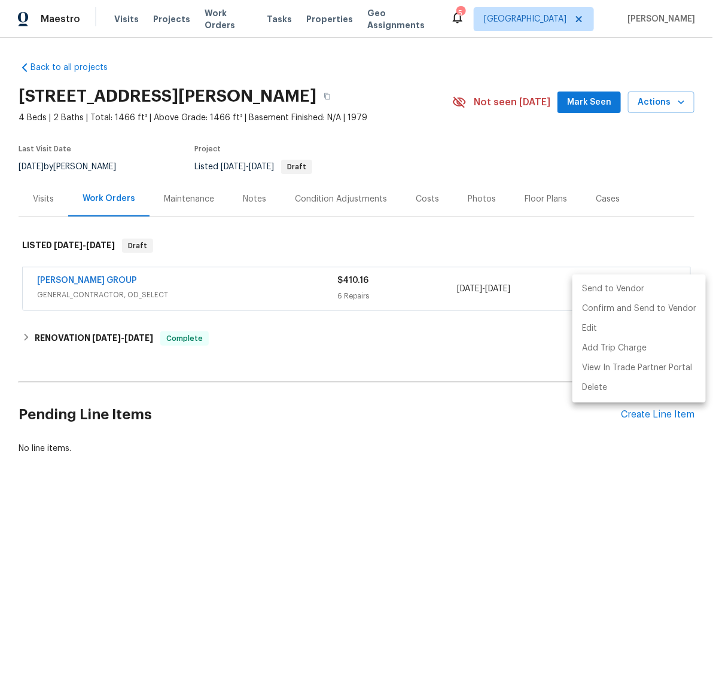
click at [615, 288] on li "Send to Vendor" at bounding box center [638, 289] width 133 height 20
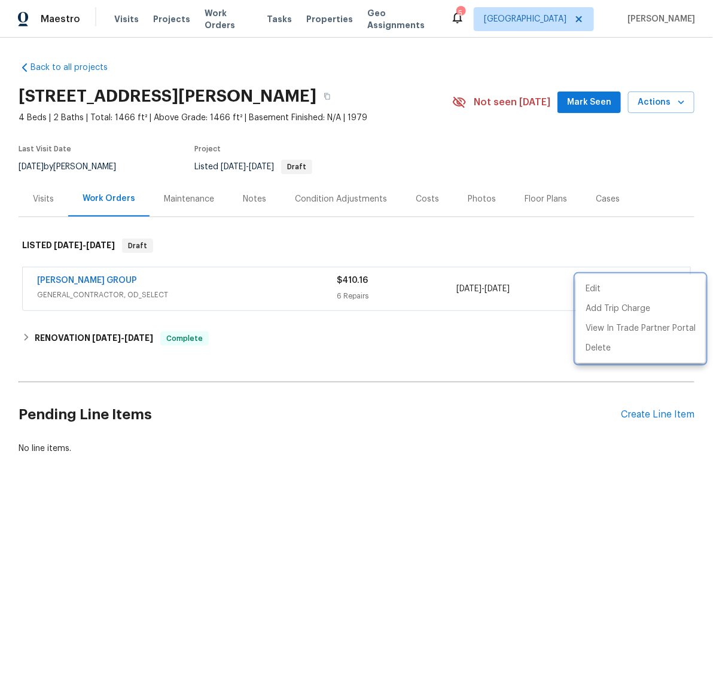
click at [520, 403] on div at bounding box center [356, 346] width 713 height 692
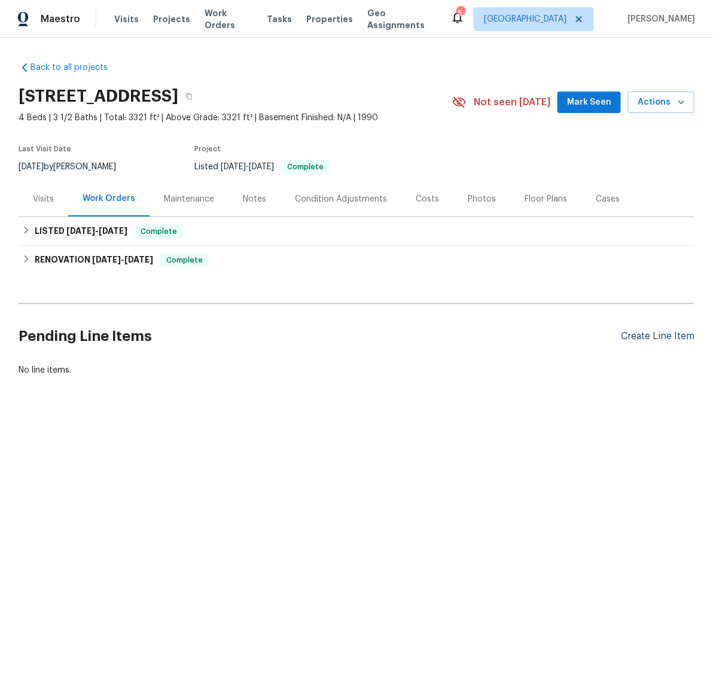
click at [644, 338] on div "Create Line Item" at bounding box center [658, 336] width 74 height 11
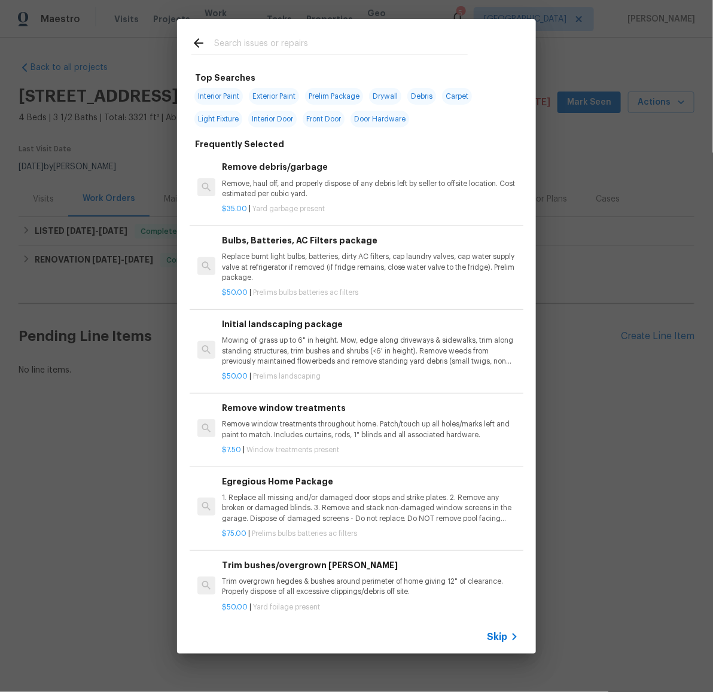
click at [287, 203] on div "$35.00 | Yard garbage present" at bounding box center [370, 206] width 297 height 15
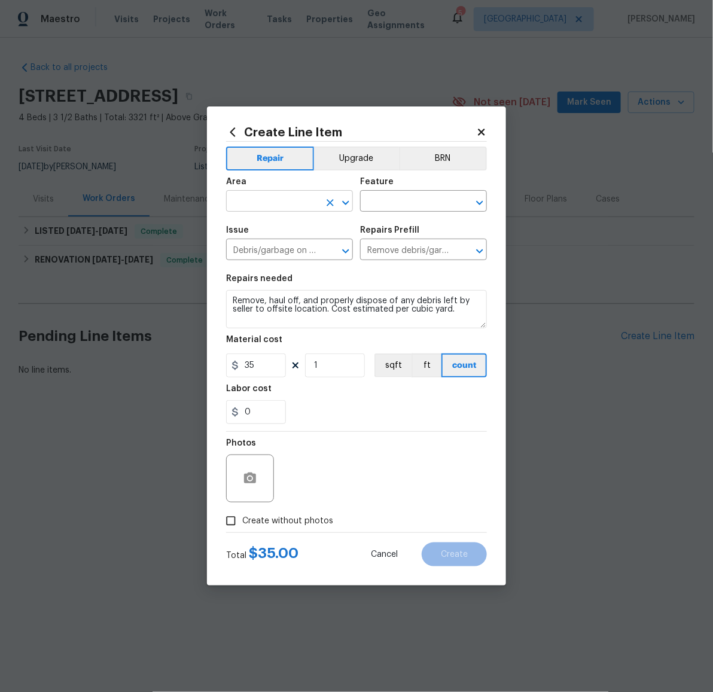
click at [287, 202] on input "text" at bounding box center [272, 202] width 93 height 19
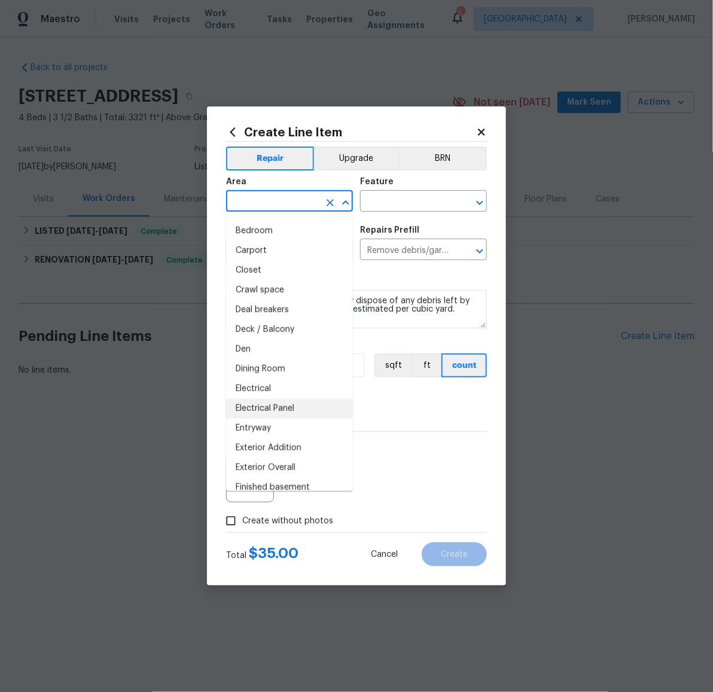
scroll to position [87, 0]
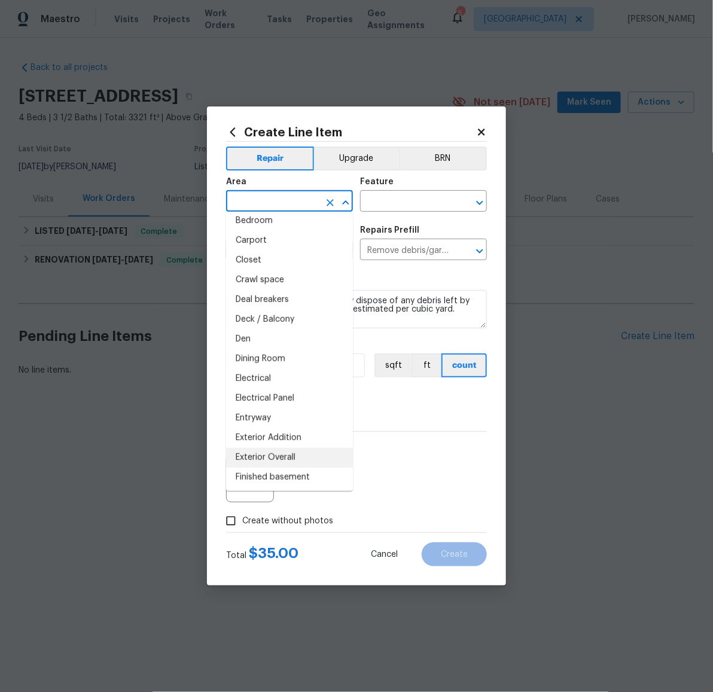
click at [300, 460] on li "Exterior Overall" at bounding box center [289, 458] width 127 height 20
type input "Exterior Overall"
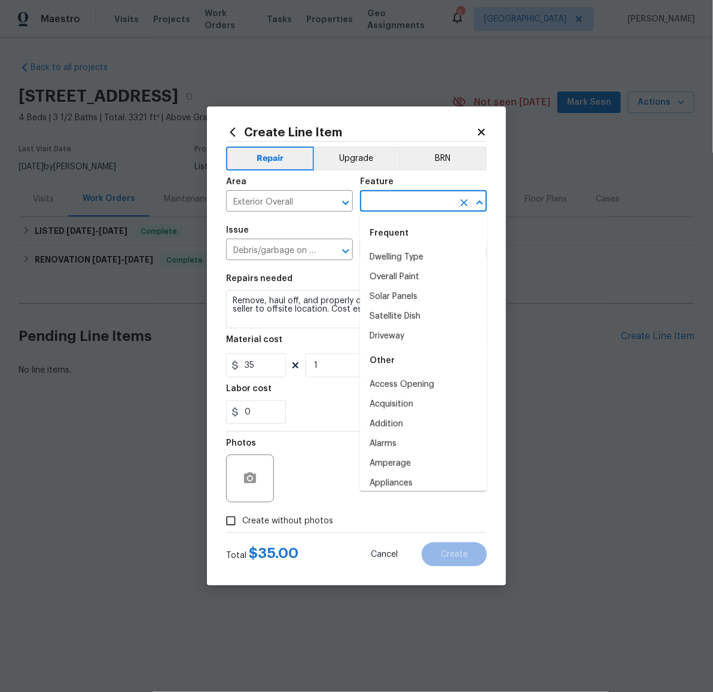
click at [420, 203] on input "text" at bounding box center [406, 202] width 93 height 19
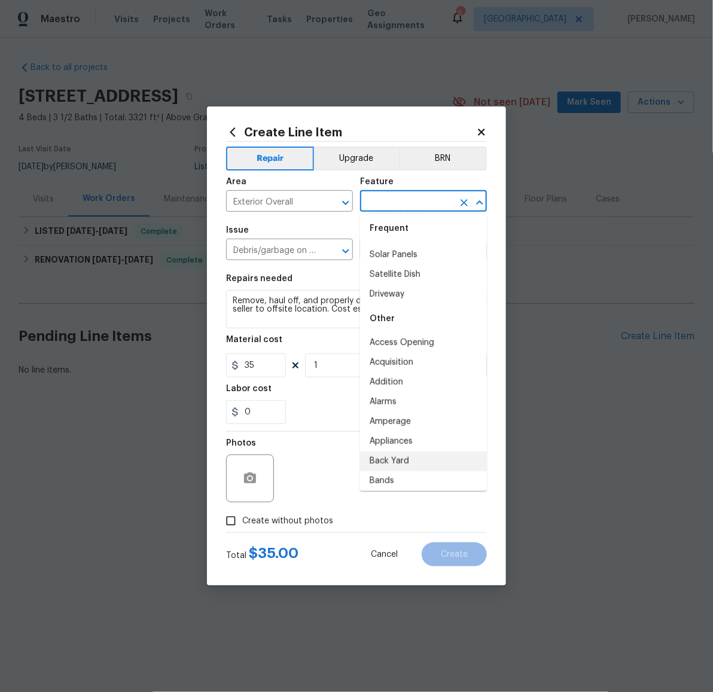
click at [394, 462] on li "Back Yard" at bounding box center [423, 462] width 127 height 20
type input "Back Yard"
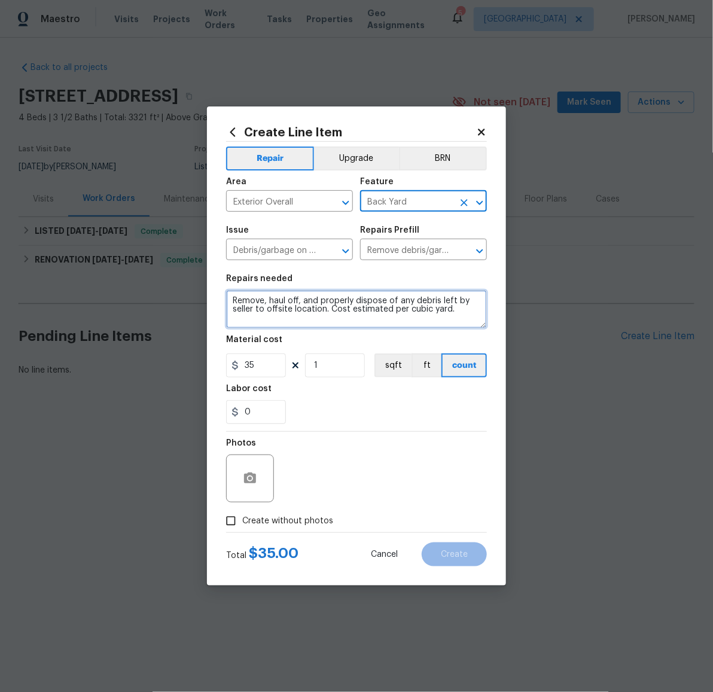
click at [392, 312] on textarea "Remove, haul off, and properly dispose of any debris left by seller to offsite …" at bounding box center [356, 309] width 261 height 38
type textarea "Still some debris in the yard. Please check all four sides of the house."
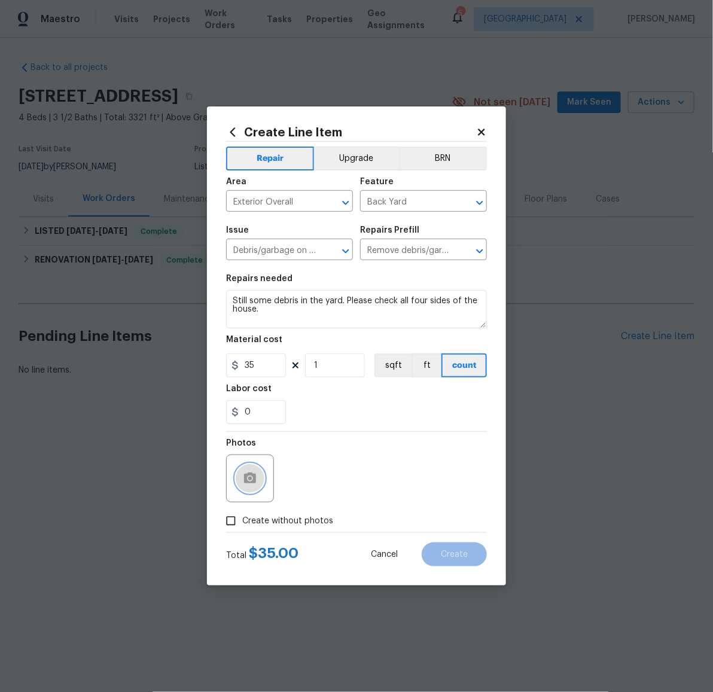
click at [248, 477] on circle "button" at bounding box center [250, 479] width 4 height 4
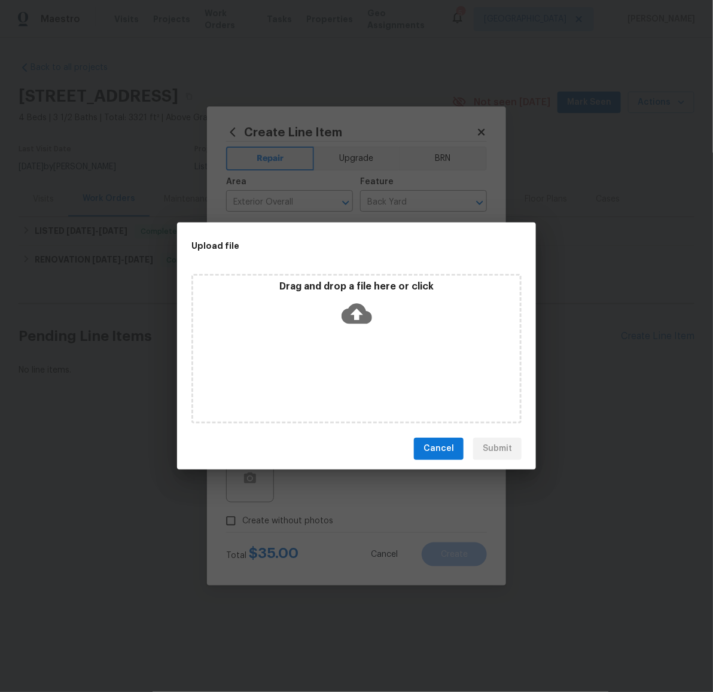
click at [353, 321] on icon at bounding box center [357, 313] width 31 height 20
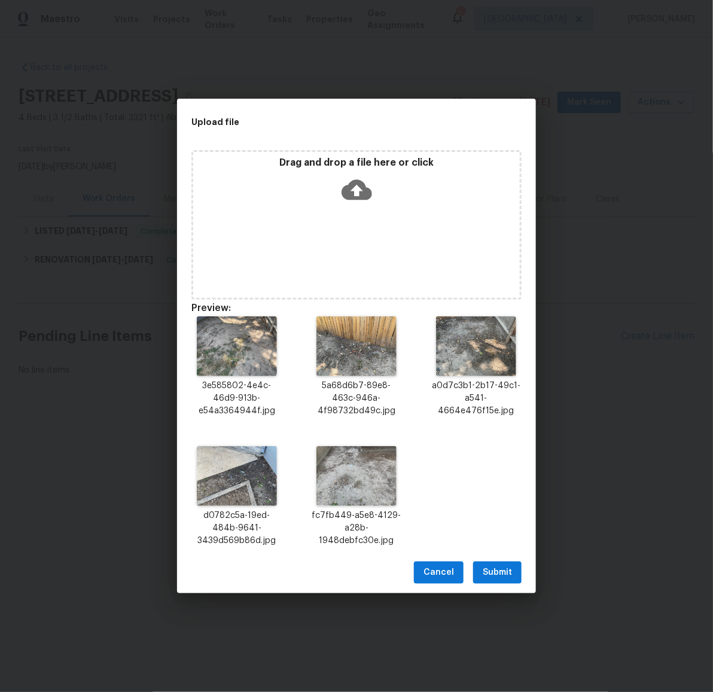
click at [490, 574] on span "Submit" at bounding box center [497, 572] width 29 height 15
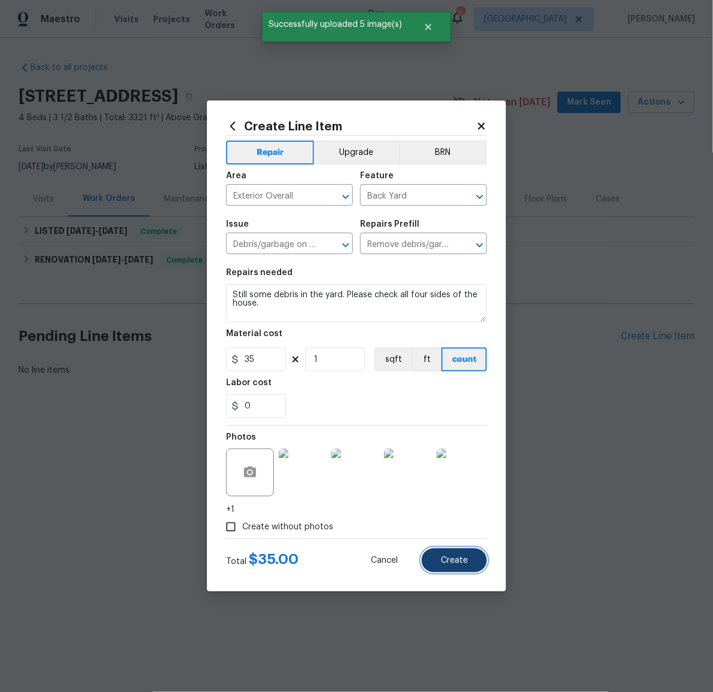
click at [458, 556] on span "Create" at bounding box center [454, 560] width 27 height 9
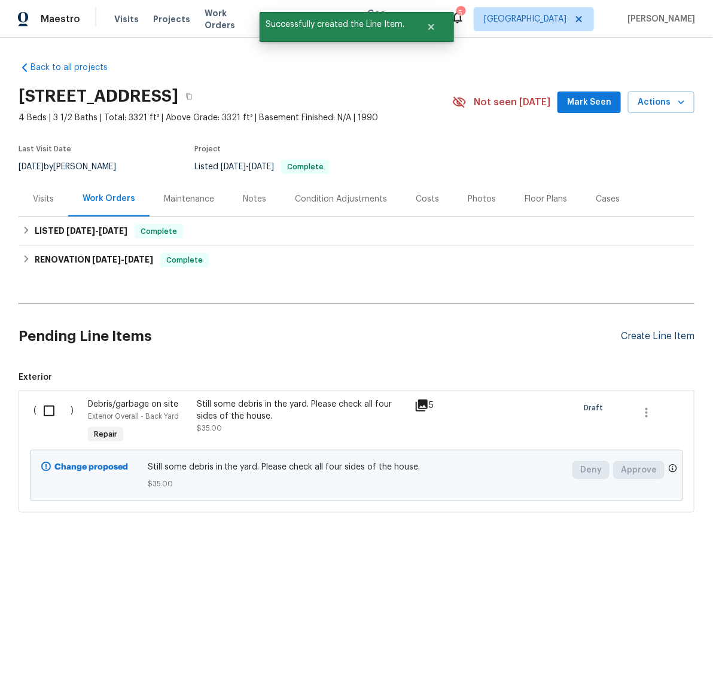
click at [642, 340] on div "Create Line Item" at bounding box center [658, 336] width 74 height 11
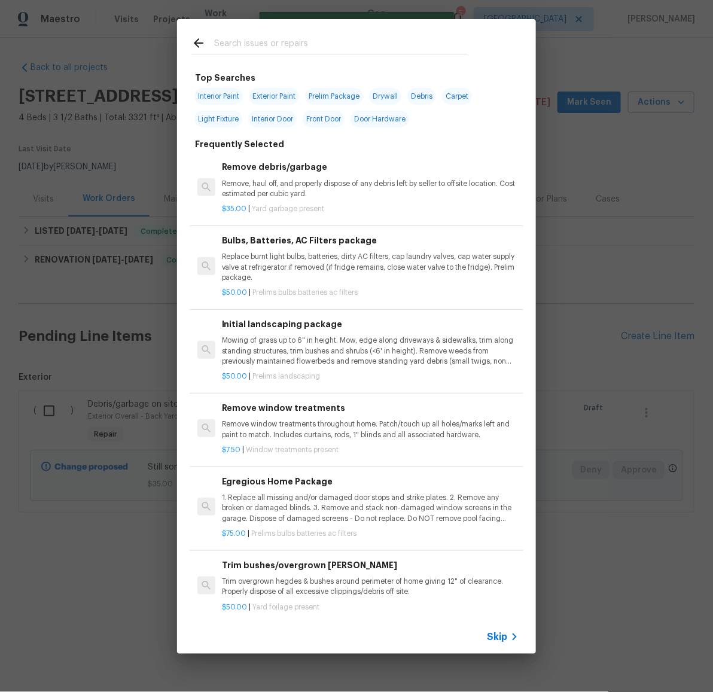
click at [351, 46] on input "text" at bounding box center [341, 45] width 254 height 18
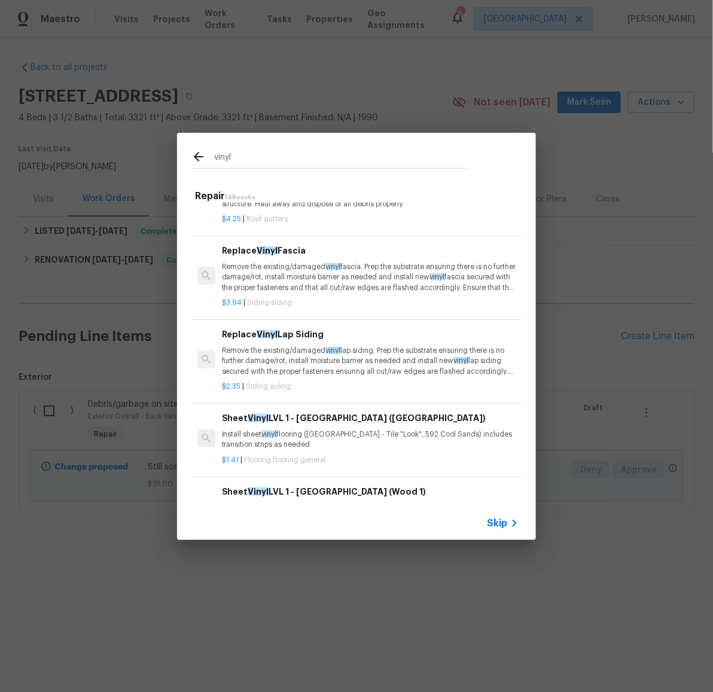
scroll to position [239, 0]
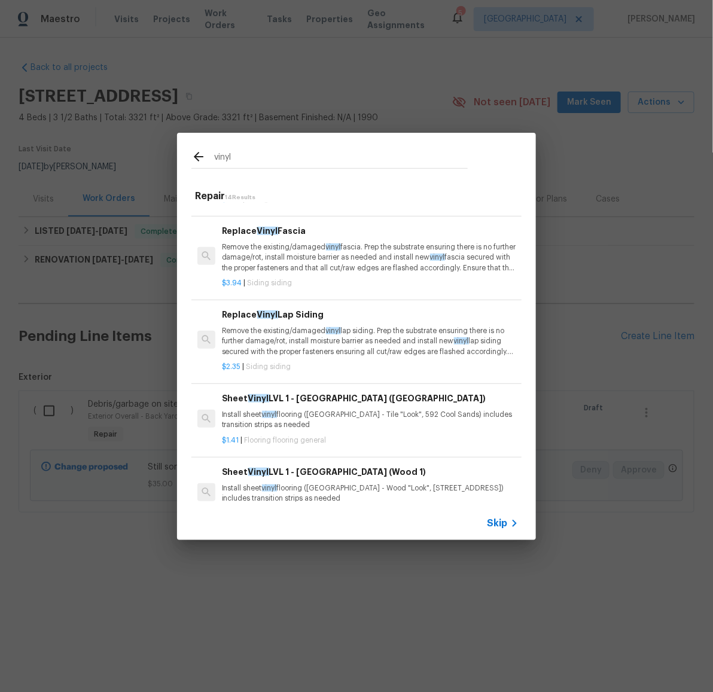
type input "vinyl"
click at [401, 331] on p "Remove the existing/damaged vinyl lap siding. Prep the substrate ensuring there…" at bounding box center [370, 341] width 297 height 31
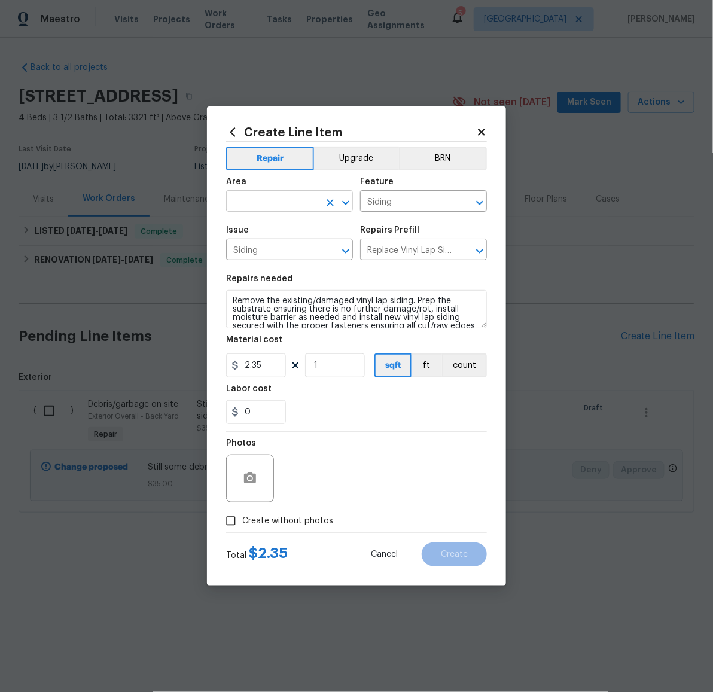
click at [286, 200] on input "text" at bounding box center [272, 202] width 93 height 19
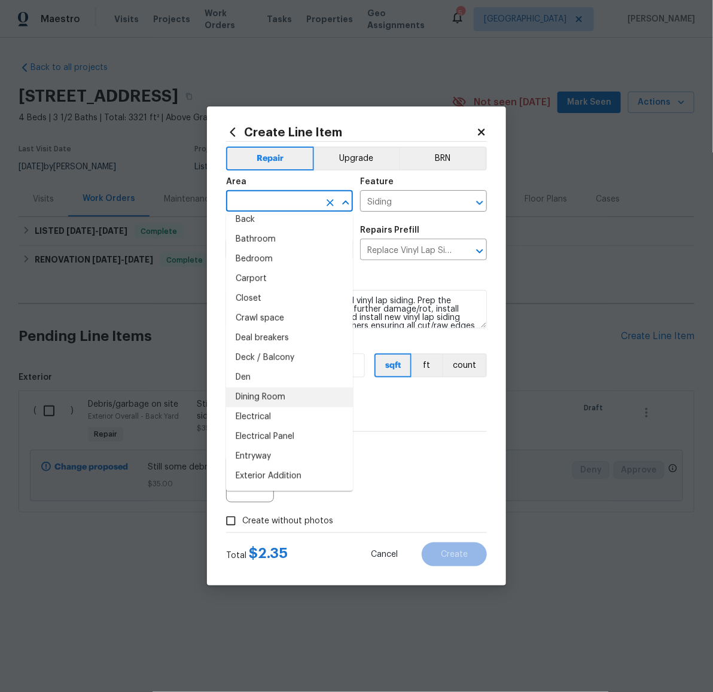
scroll to position [141, 0]
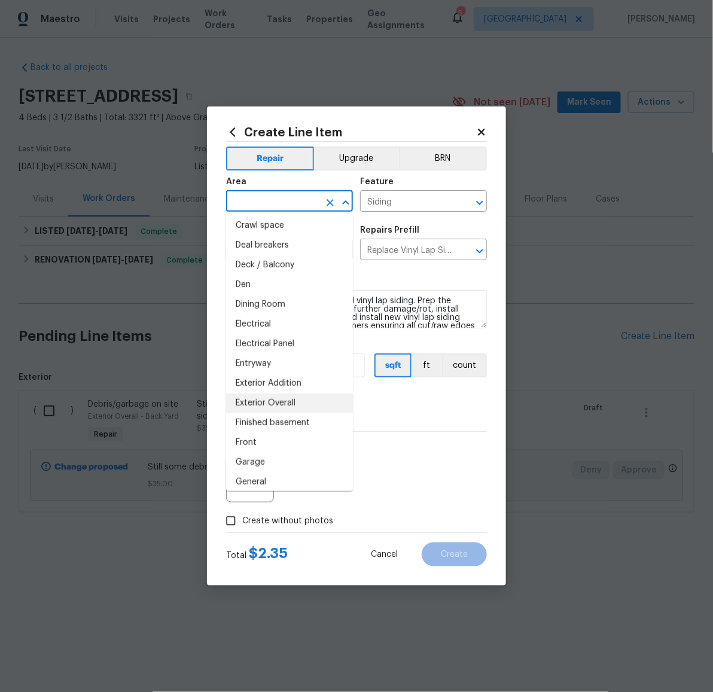
click at [292, 397] on li "Exterior Overall" at bounding box center [289, 404] width 127 height 20
type input "Exterior Overall"
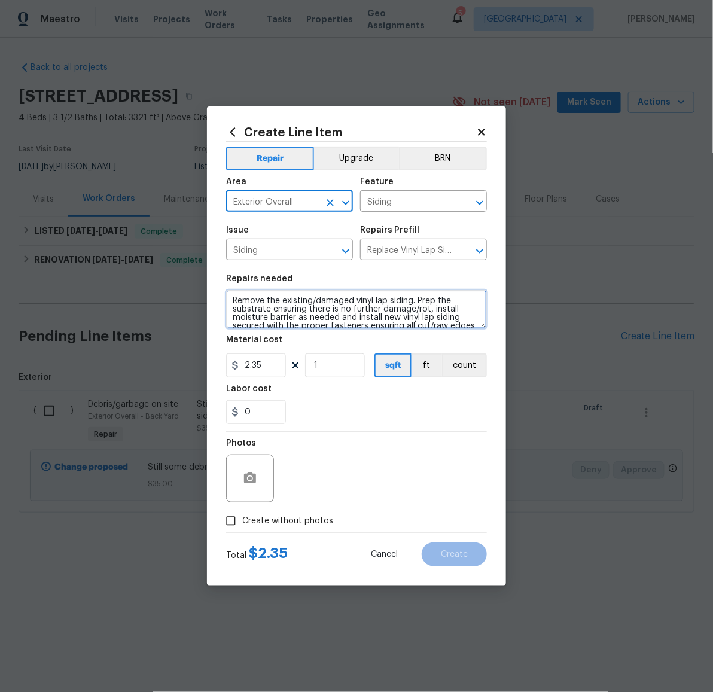
click at [336, 302] on textarea "Remove the existing/damaged vinyl lap siding. Prep the substrate ensuring there…" at bounding box center [356, 309] width 261 height 38
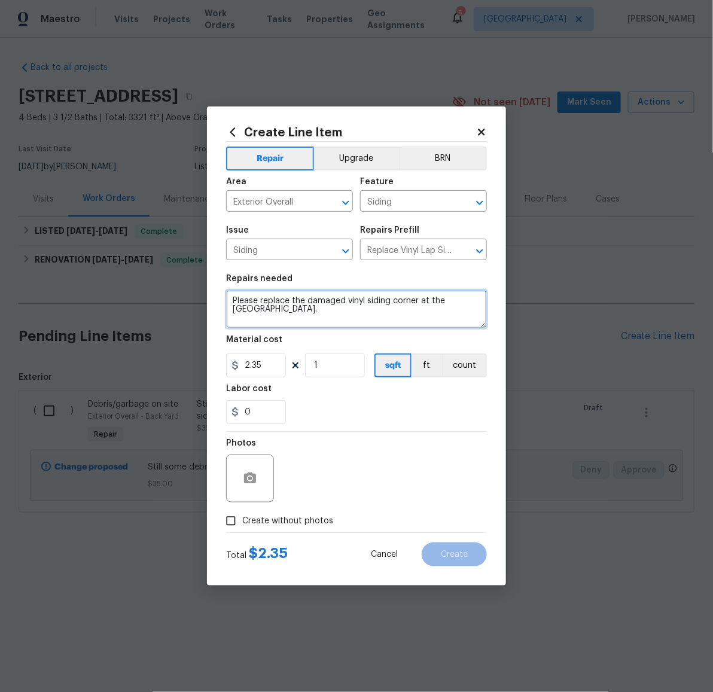
type textarea "Please replace the damaged vinyl siding corner at the chimney."
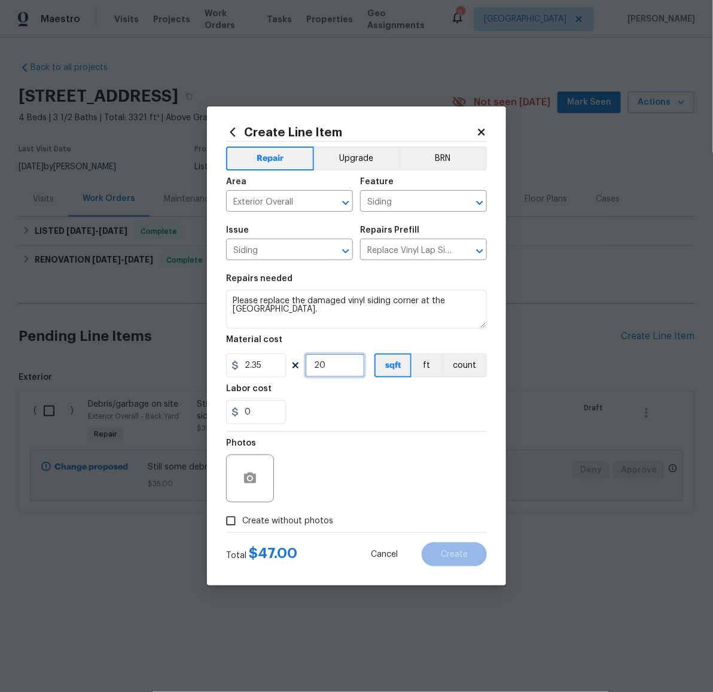
type input "20"
type input "40"
click at [249, 473] on icon "button" at bounding box center [250, 478] width 12 height 11
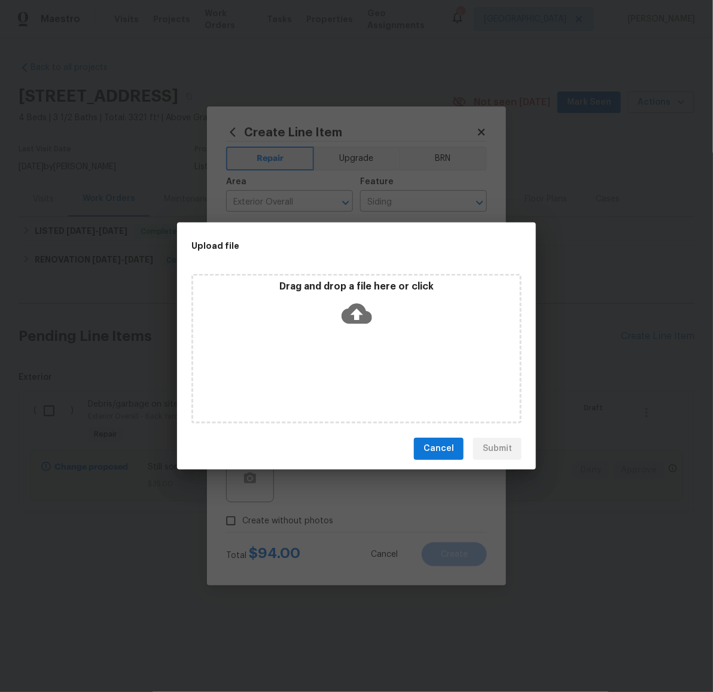
click at [352, 311] on icon at bounding box center [357, 313] width 31 height 20
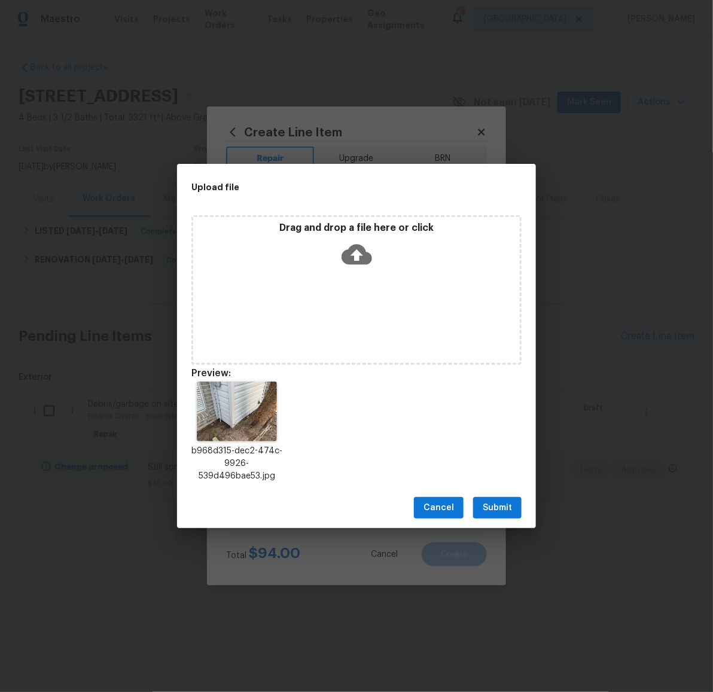
click at [502, 504] on span "Submit" at bounding box center [497, 508] width 29 height 15
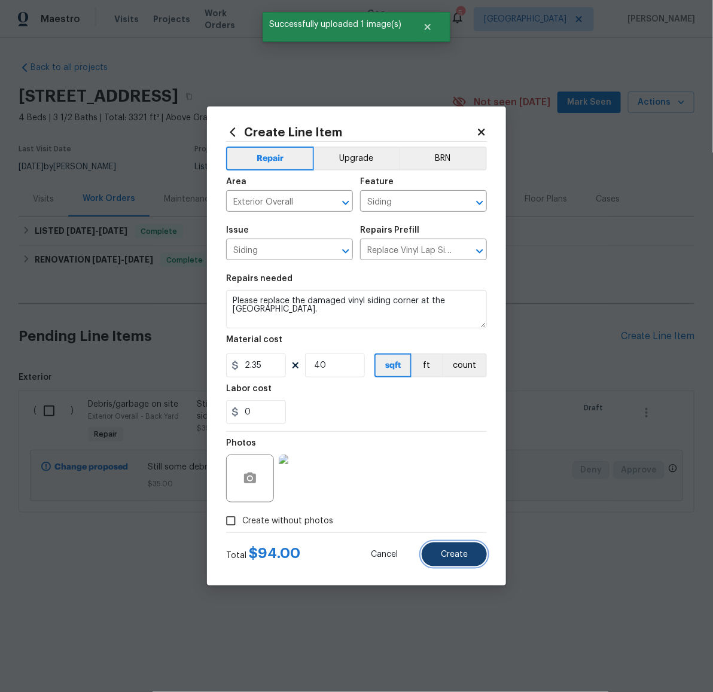
click at [458, 553] on span "Create" at bounding box center [454, 554] width 27 height 9
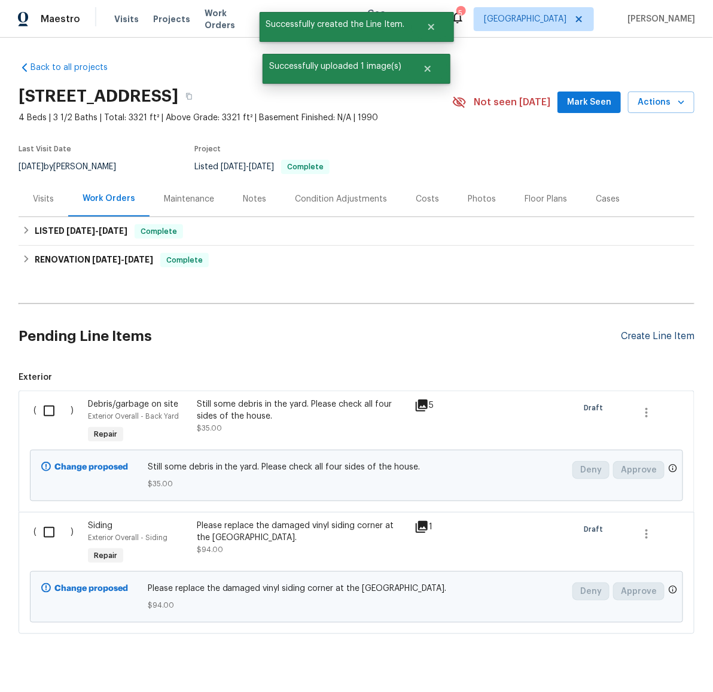
click at [648, 339] on div "Create Line Item" at bounding box center [658, 336] width 74 height 11
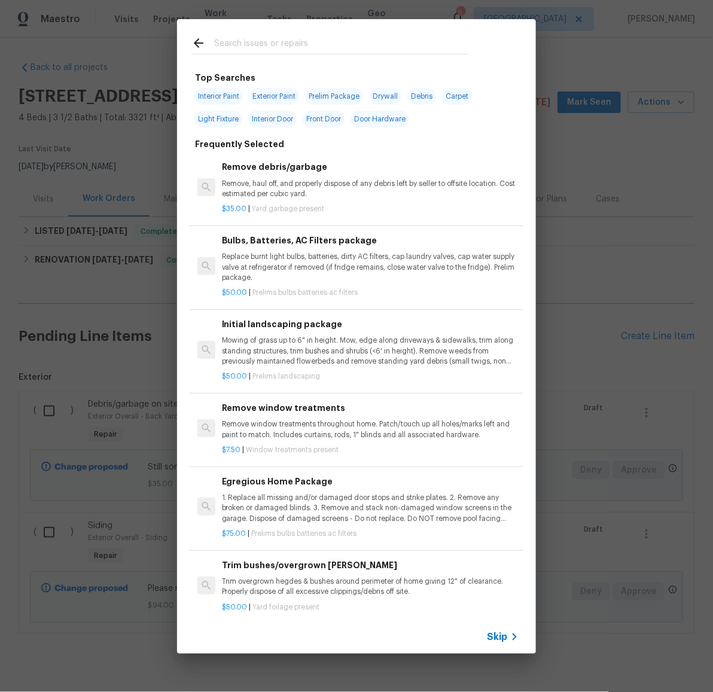
click at [219, 94] on span "Interior Paint" at bounding box center [218, 96] width 48 height 17
type input "Interior Paint"
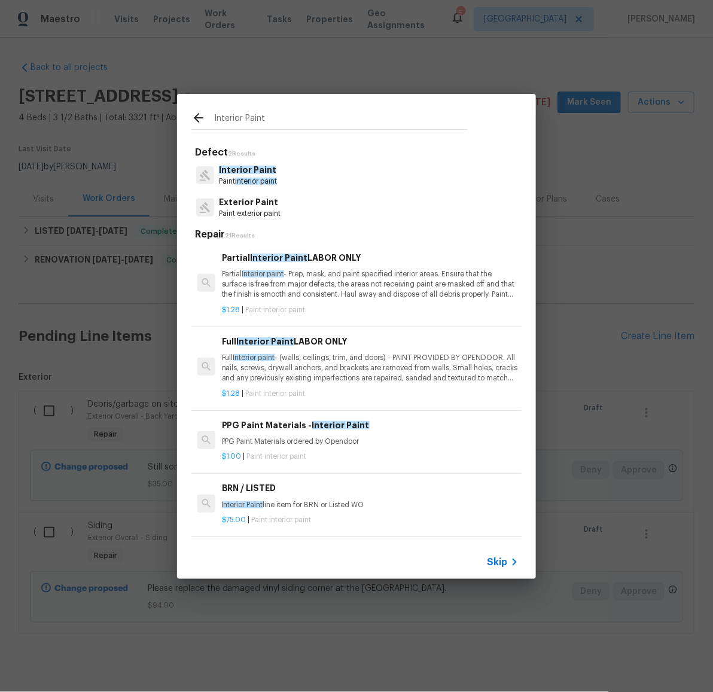
click at [263, 171] on span "Interior Paint" at bounding box center [247, 170] width 57 height 8
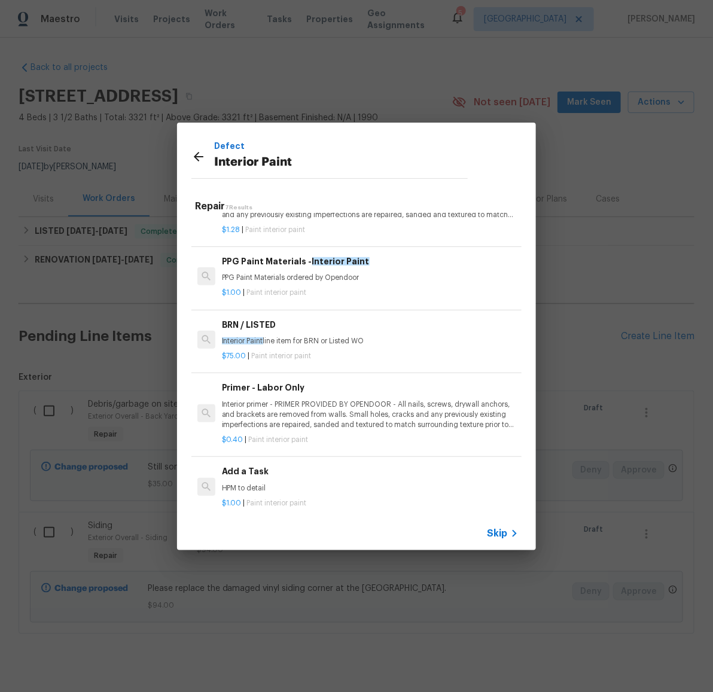
scroll to position [219, 0]
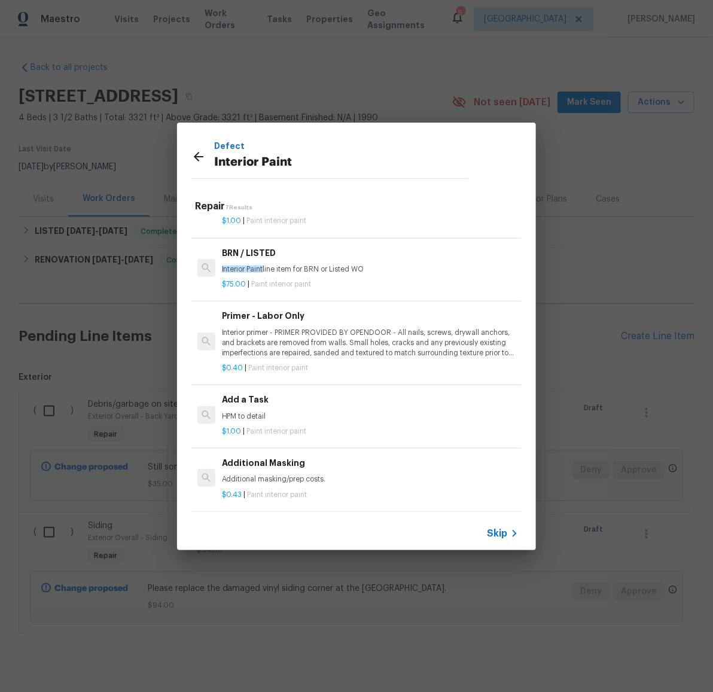
click at [258, 394] on h6 "Add a Task" at bounding box center [370, 399] width 297 height 13
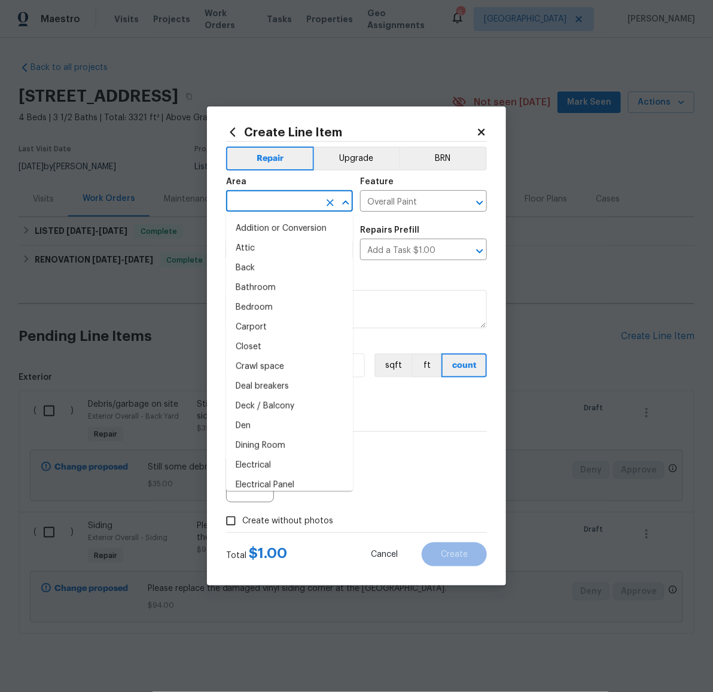
click at [289, 201] on input "text" at bounding box center [272, 202] width 93 height 19
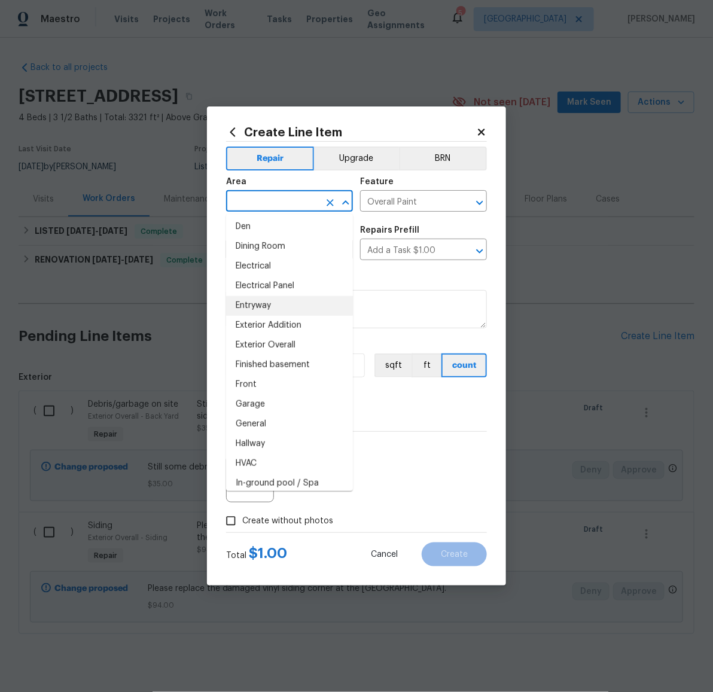
scroll to position [263, 0]
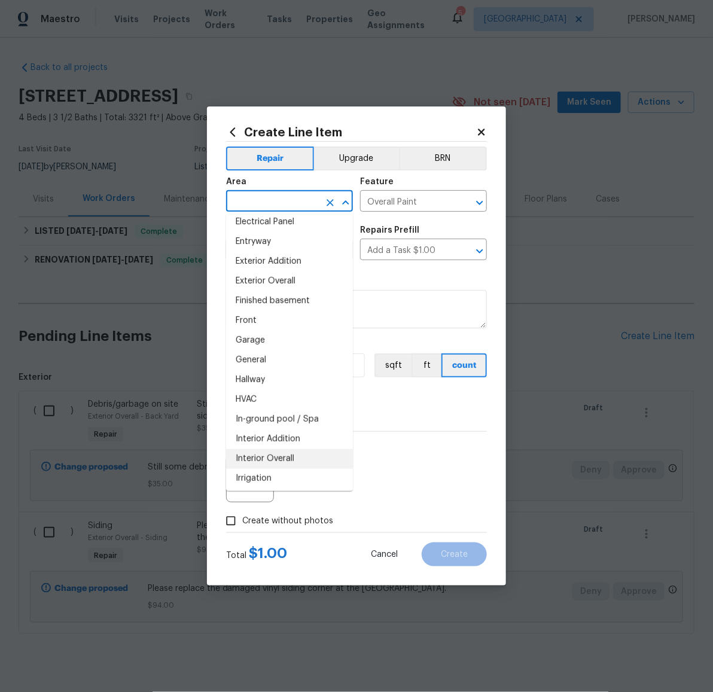
click at [293, 453] on li "Interior Overall" at bounding box center [289, 459] width 127 height 20
type input "Interior Overall"
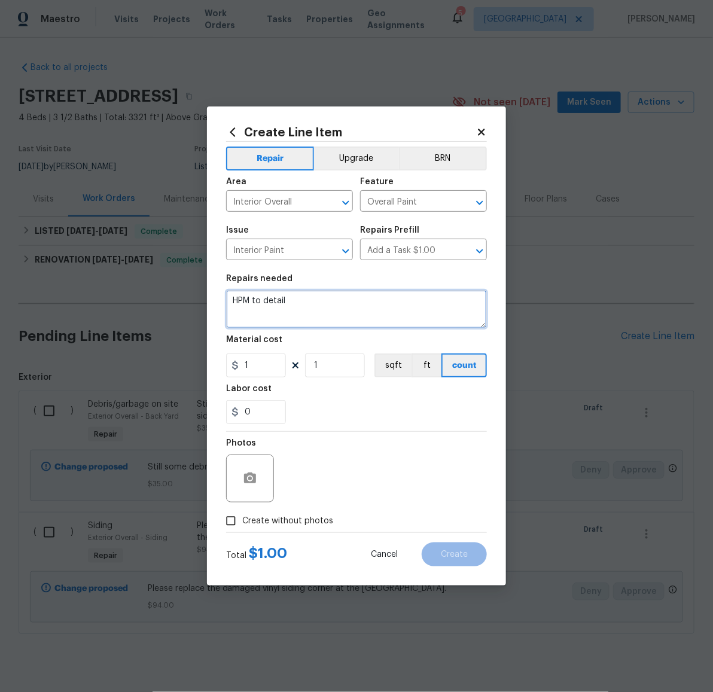
drag, startPoint x: 349, startPoint y: 300, endPoint x: 227, endPoint y: 288, distance: 122.0
click at [227, 288] on figure "Repairs needed HPM to detail" at bounding box center [356, 302] width 261 height 54
type textarea "Minor paint touch-up in the living room."
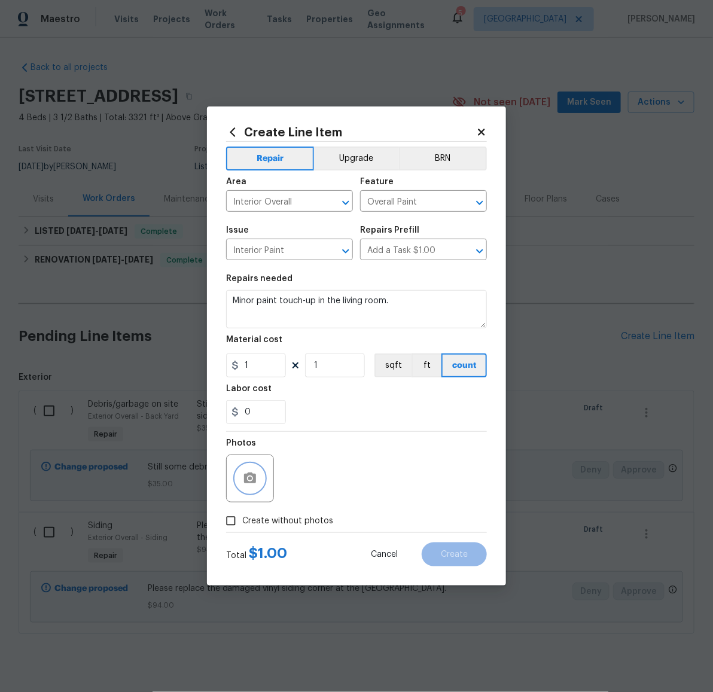
click at [256, 477] on icon "button" at bounding box center [250, 478] width 14 height 14
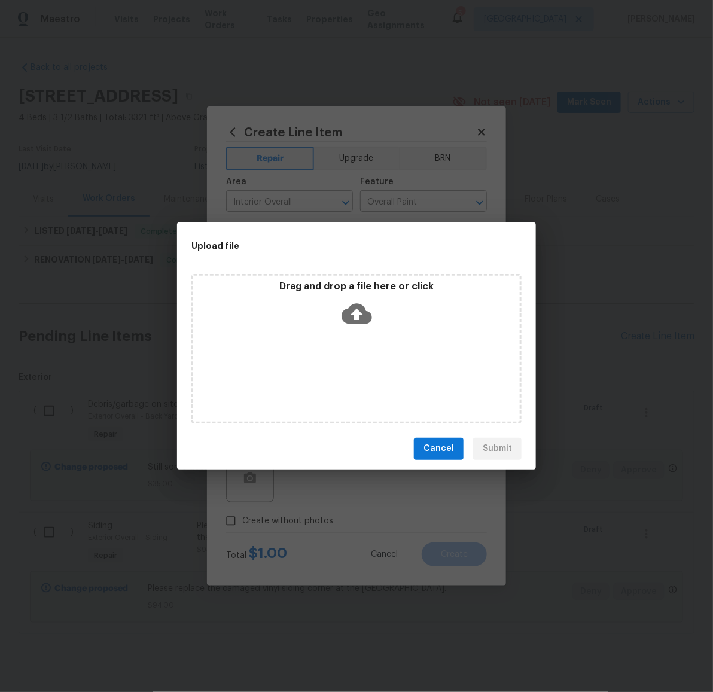
click at [362, 317] on icon at bounding box center [357, 313] width 31 height 20
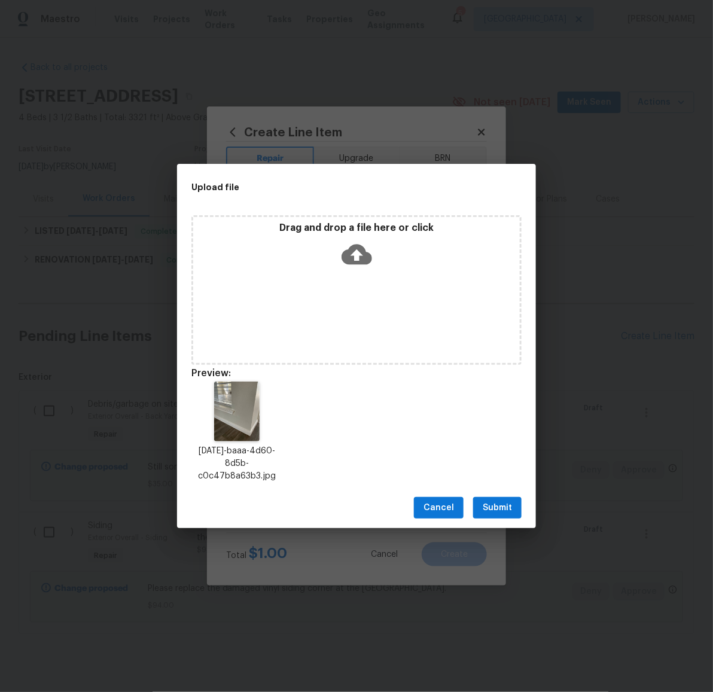
click at [499, 508] on span "Submit" at bounding box center [497, 508] width 29 height 15
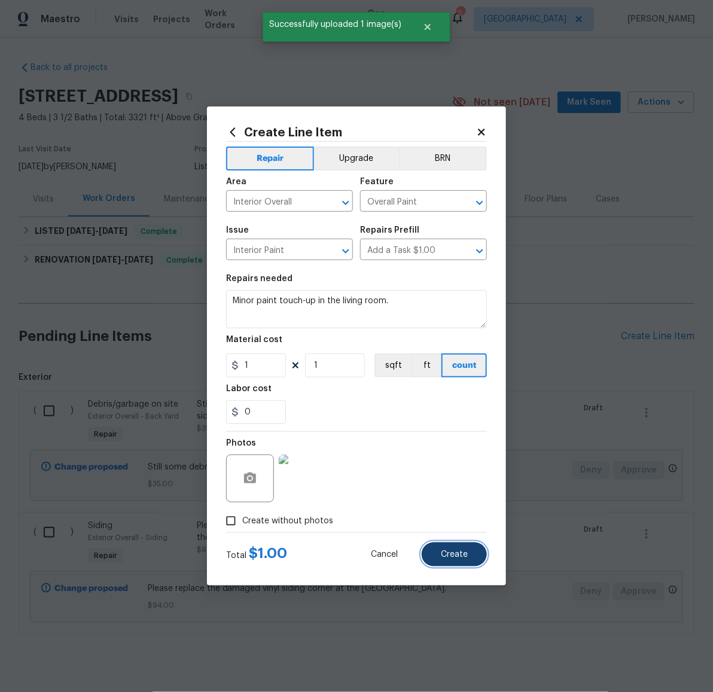
click at [456, 556] on span "Create" at bounding box center [454, 554] width 27 height 9
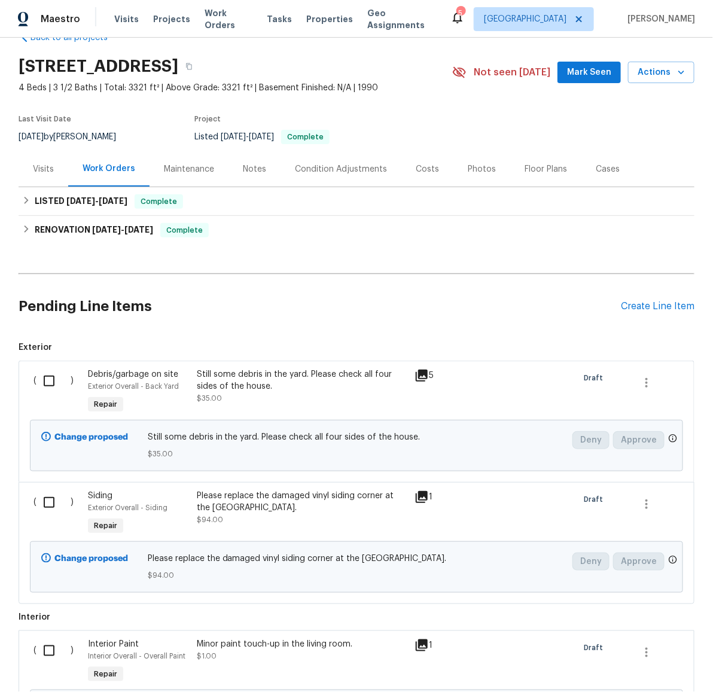
scroll to position [75, 0]
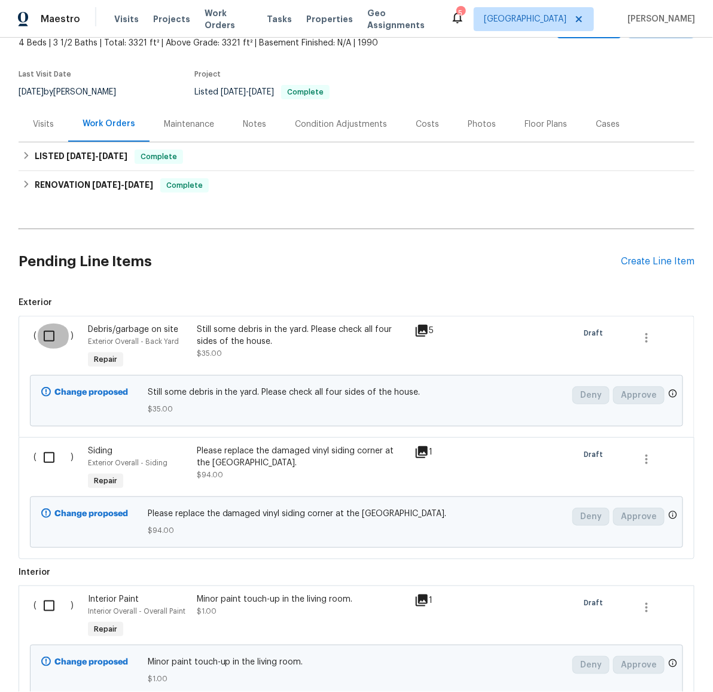
click at [44, 337] on input "checkbox" at bounding box center [53, 336] width 34 height 25
checkbox input "true"
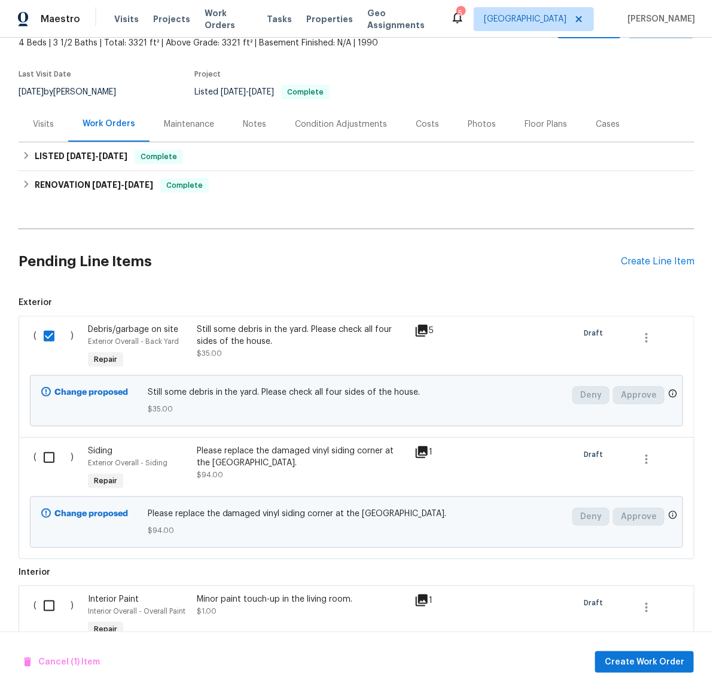
click at [45, 465] on input "checkbox" at bounding box center [53, 457] width 34 height 25
checkbox input "true"
click at [45, 611] on input "checkbox" at bounding box center [53, 605] width 34 height 25
checkbox input "true"
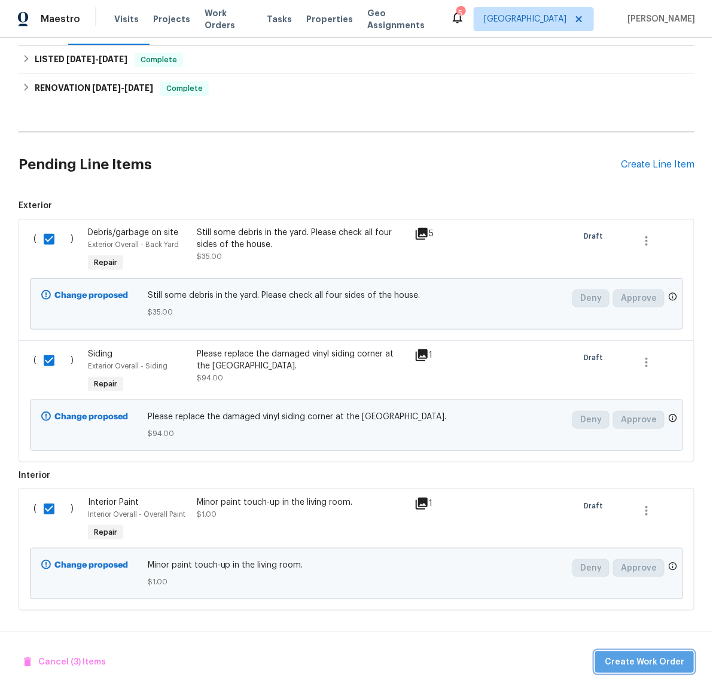
click at [653, 655] on span "Create Work Order" at bounding box center [645, 662] width 80 height 15
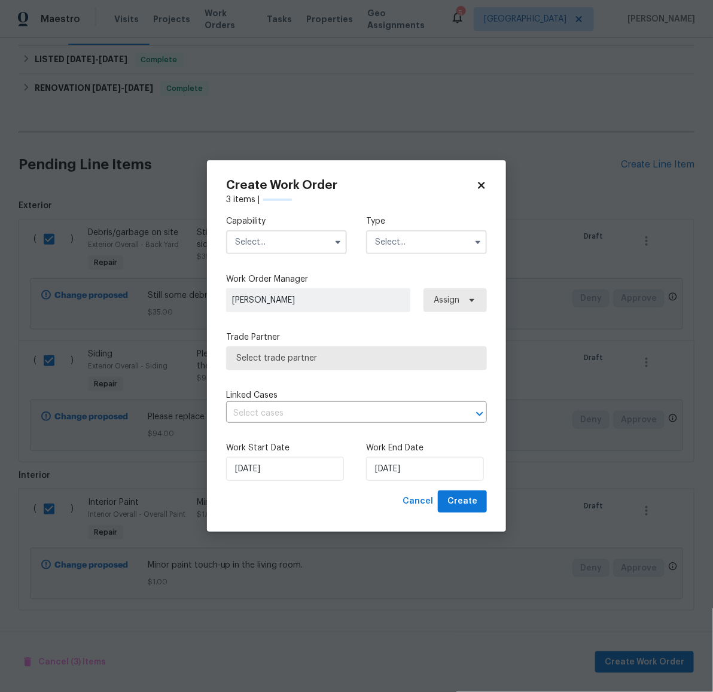
checkbox input "false"
click at [271, 240] on input "text" at bounding box center [286, 242] width 121 height 24
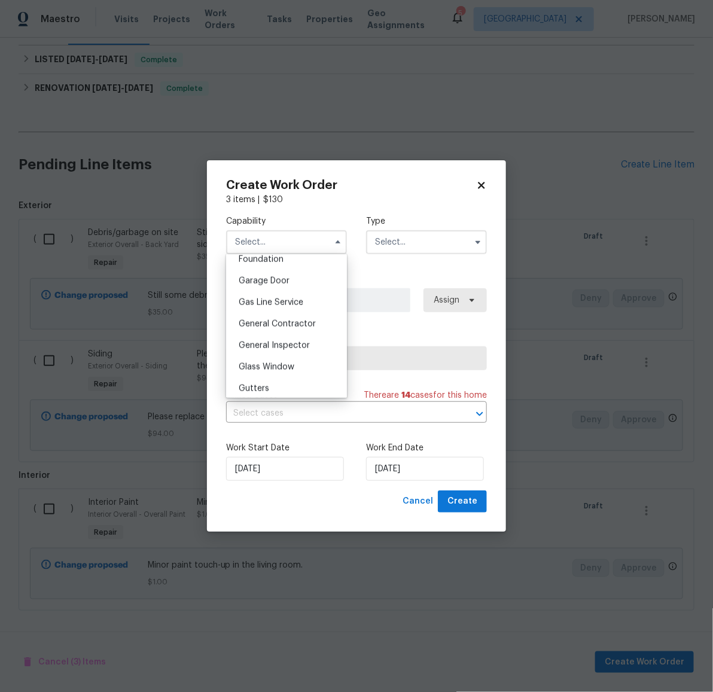
scroll to position [525, 0]
click at [283, 319] on span "General Contractor" at bounding box center [277, 314] width 77 height 8
type input "General Contractor"
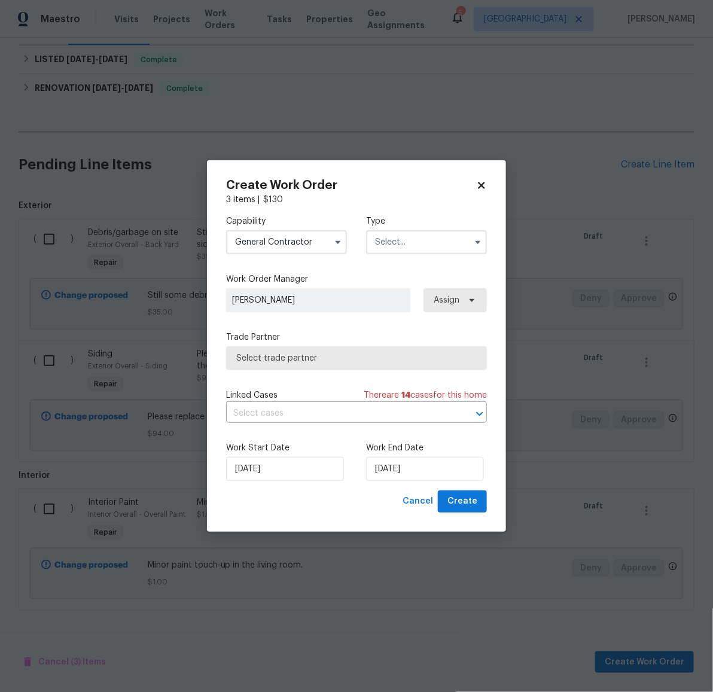
click at [402, 249] on input "text" at bounding box center [426, 242] width 121 height 24
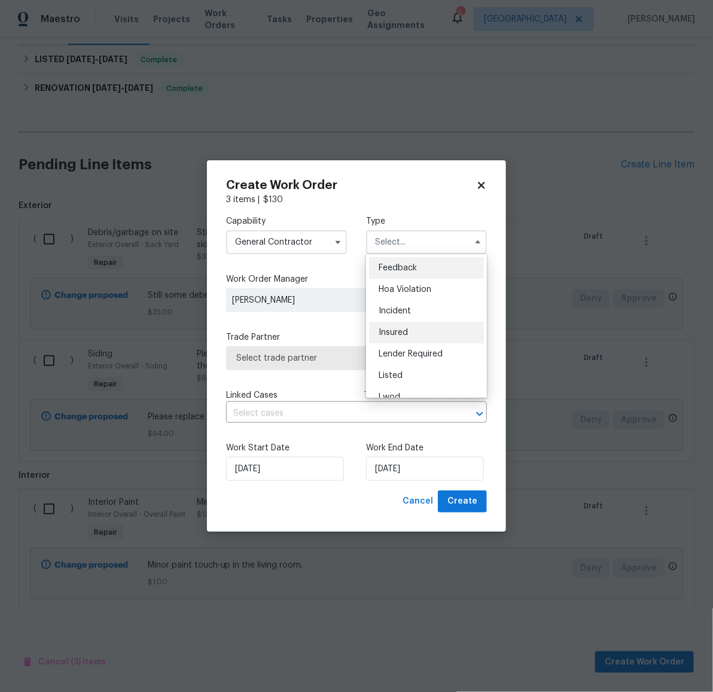
scroll to position [10, 0]
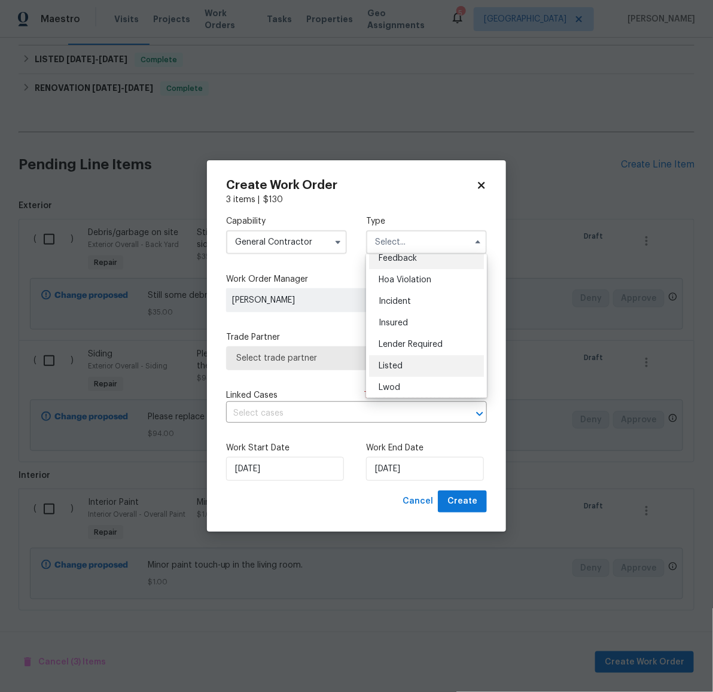
click at [401, 368] on span "Listed" at bounding box center [391, 366] width 24 height 8
type input "Listed"
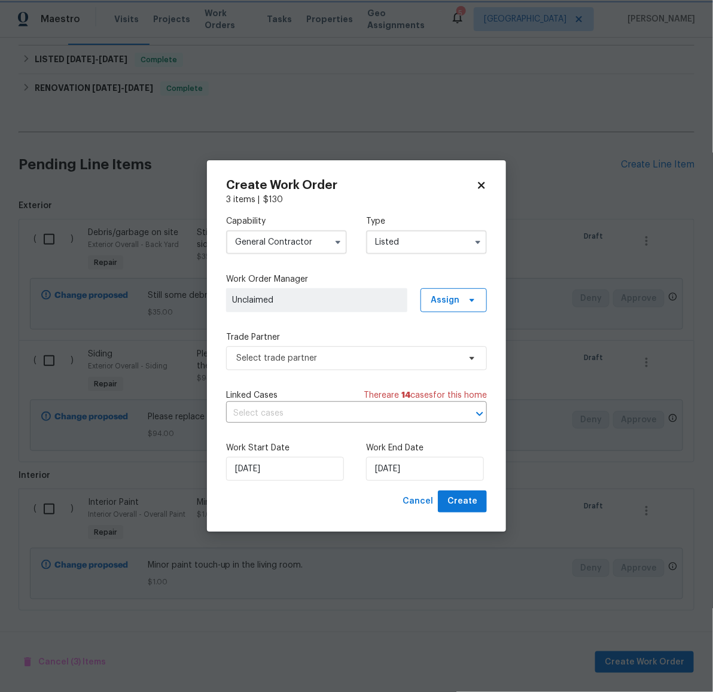
scroll to position [0, 0]
click at [317, 355] on span "Select trade partner" at bounding box center [347, 358] width 223 height 12
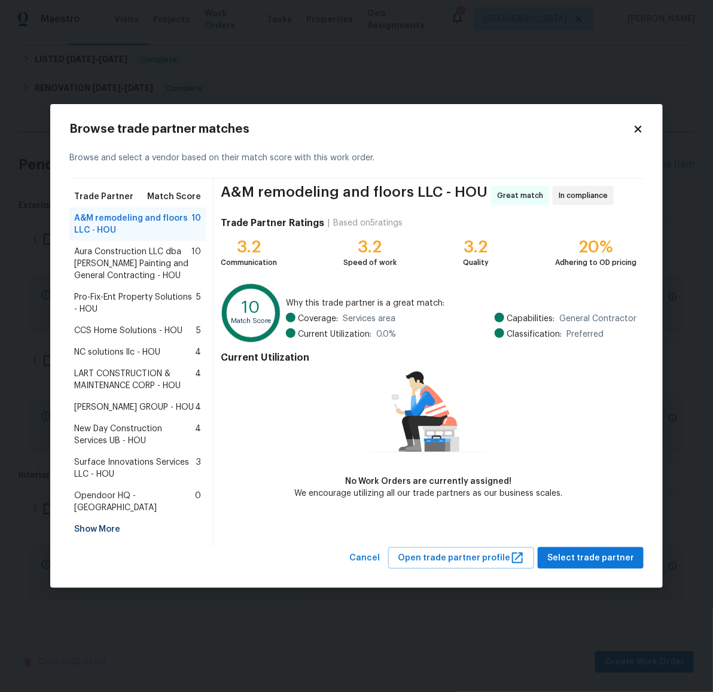
click at [126, 377] on span "LART CONSTRUCTION & MAINTENANCE CORP - HOU" at bounding box center [134, 380] width 121 height 24
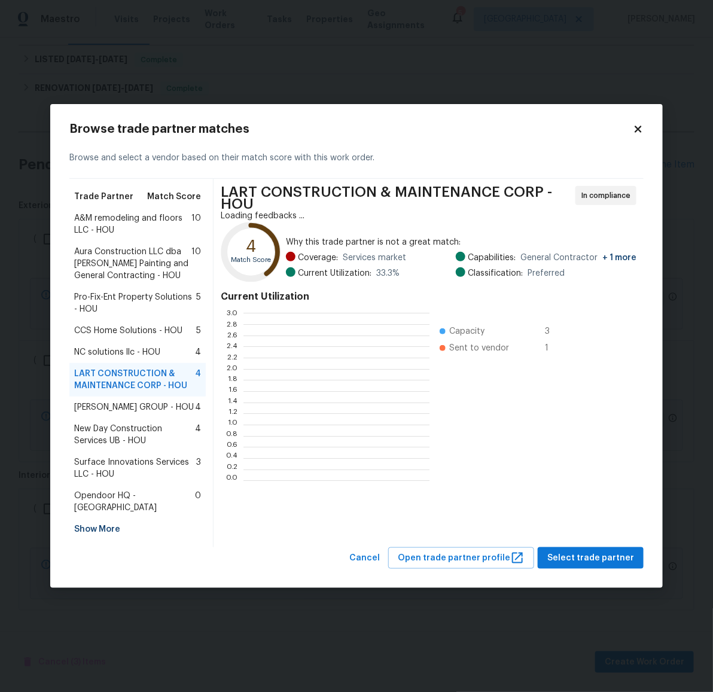
scroll to position [156, 175]
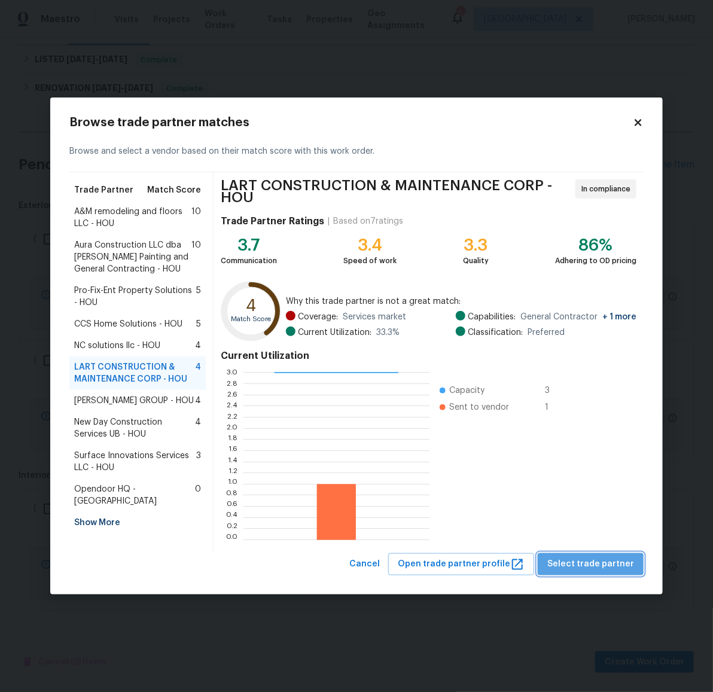
click at [617, 571] on span "Select trade partner" at bounding box center [590, 564] width 87 height 15
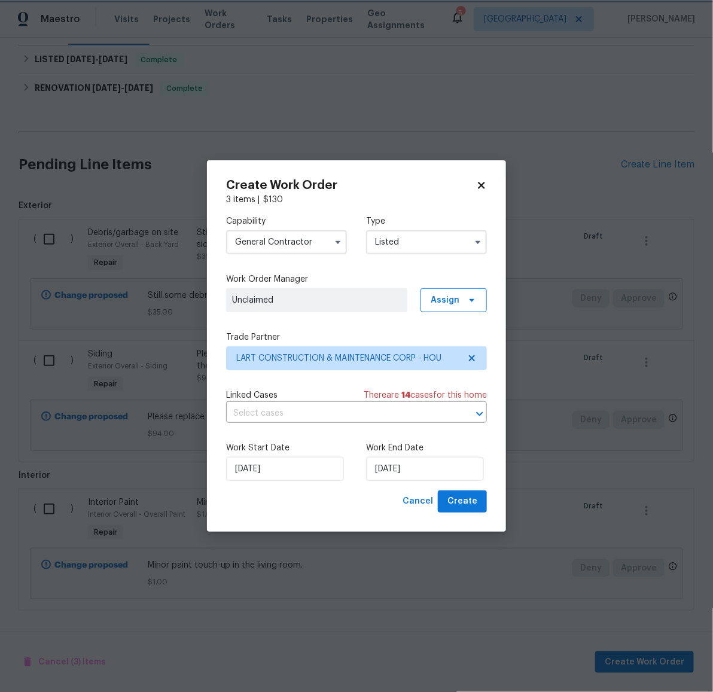
click at [510, 491] on body "Maestro Visits Projects Work Orders Tasks Properties Geo Assignments 5 Houston …" at bounding box center [356, 346] width 713 height 692
click at [420, 464] on input "10/1/2025" at bounding box center [425, 469] width 118 height 24
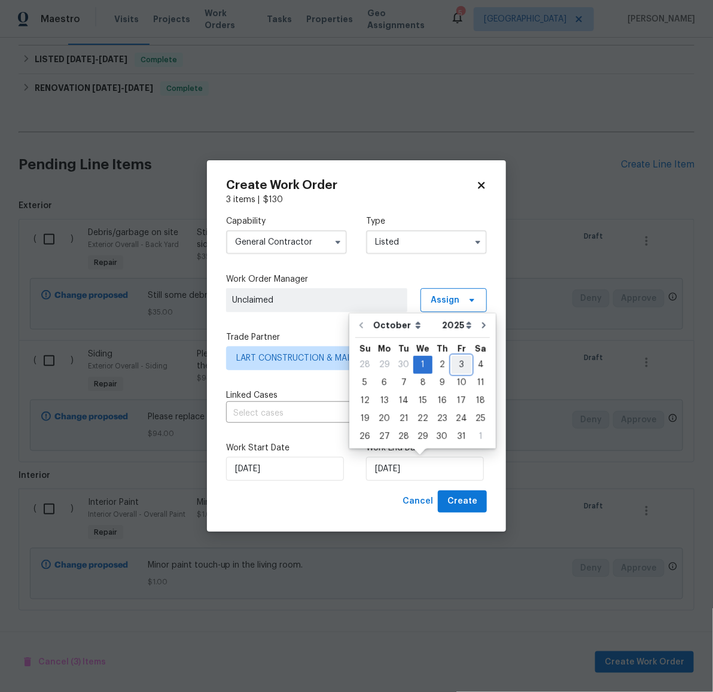
click at [460, 364] on div "3" at bounding box center [462, 364] width 20 height 17
type input "10/3/2025"
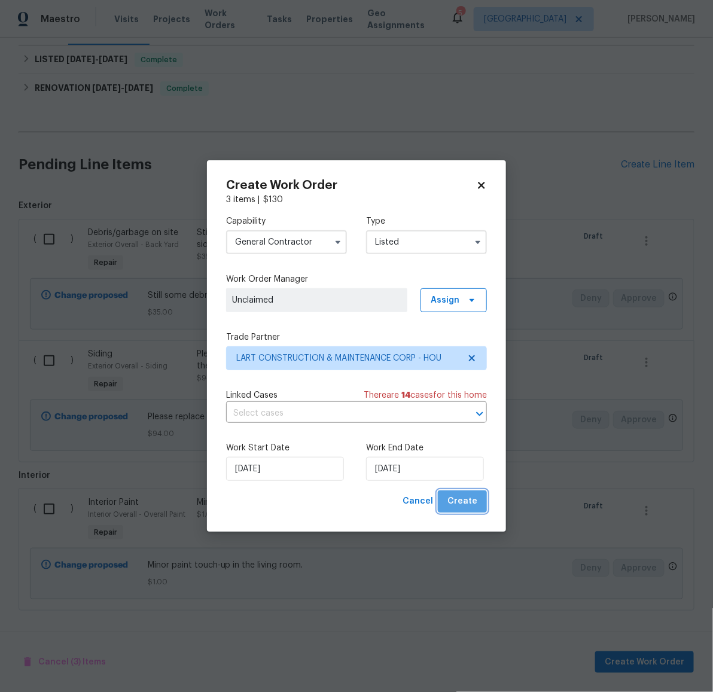
click at [467, 505] on span "Create" at bounding box center [462, 501] width 30 height 15
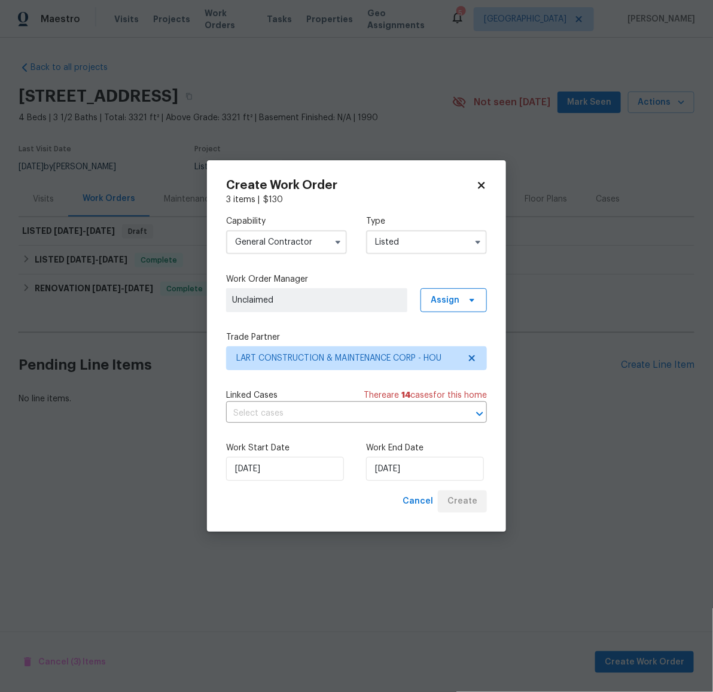
scroll to position [0, 0]
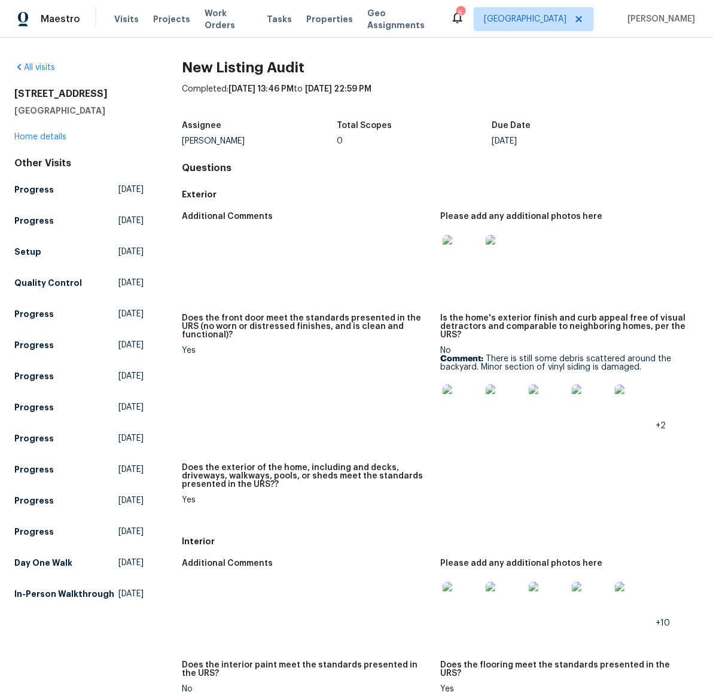
click at [446, 403] on img at bounding box center [462, 404] width 38 height 38
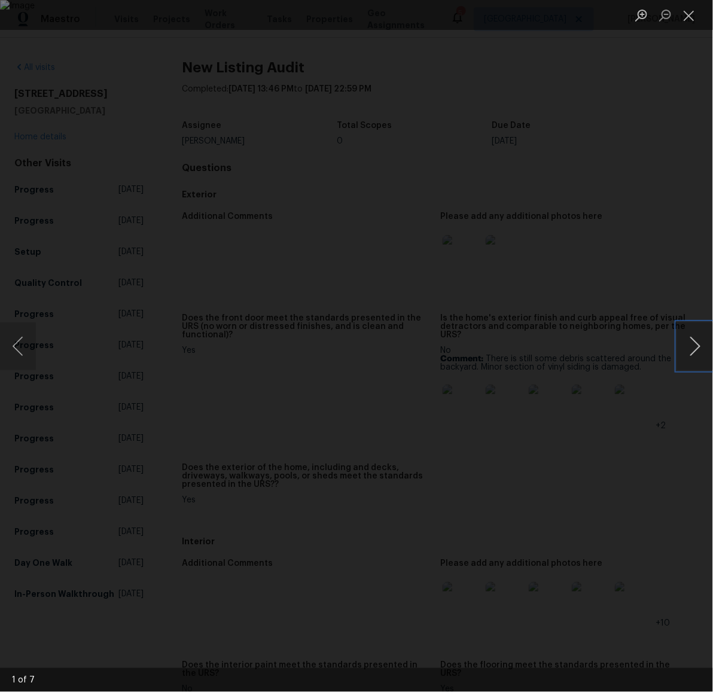
click at [693, 347] on button "Next image" at bounding box center [695, 346] width 36 height 48
click at [691, 346] on button "Next image" at bounding box center [695, 346] width 36 height 48
click at [690, 345] on button "Next image" at bounding box center [695, 346] width 36 height 48
click at [692, 345] on button "Next image" at bounding box center [695, 346] width 36 height 48
click at [702, 349] on button "Next image" at bounding box center [695, 346] width 36 height 48
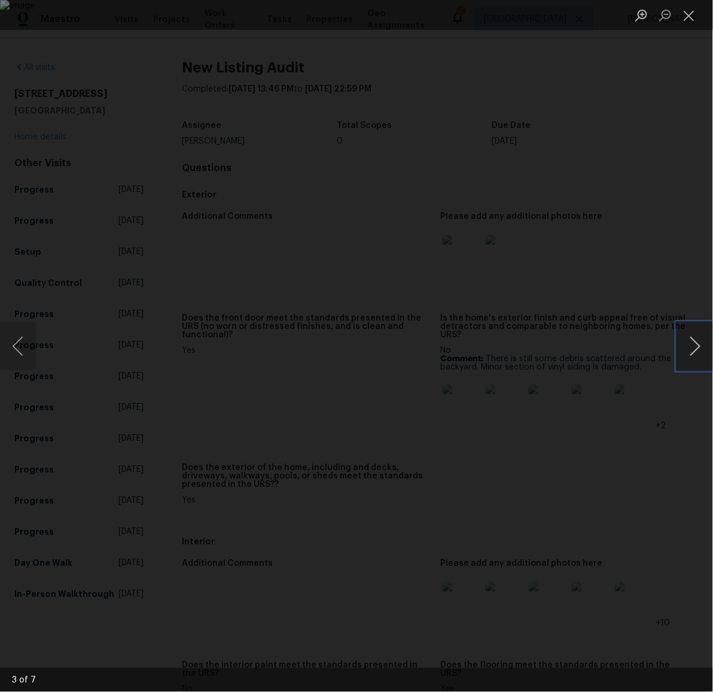
click at [684, 356] on button "Next image" at bounding box center [695, 346] width 36 height 48
click at [685, 346] on button "Next image" at bounding box center [695, 346] width 36 height 48
click at [690, 345] on button "Next image" at bounding box center [695, 346] width 36 height 48
click at [689, 2] on li "Lightbox" at bounding box center [689, 15] width 24 height 30
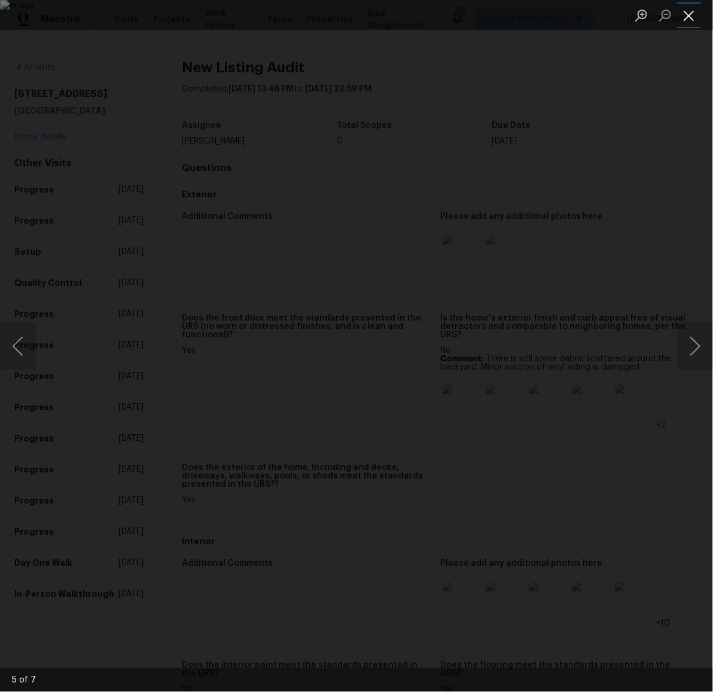
click at [687, 10] on button "Close lightbox" at bounding box center [689, 15] width 24 height 21
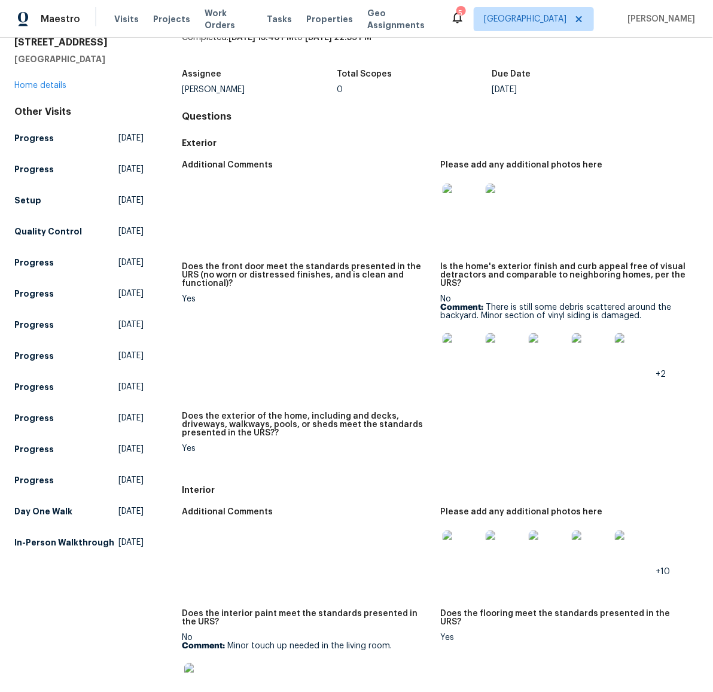
scroll to position [159, 0]
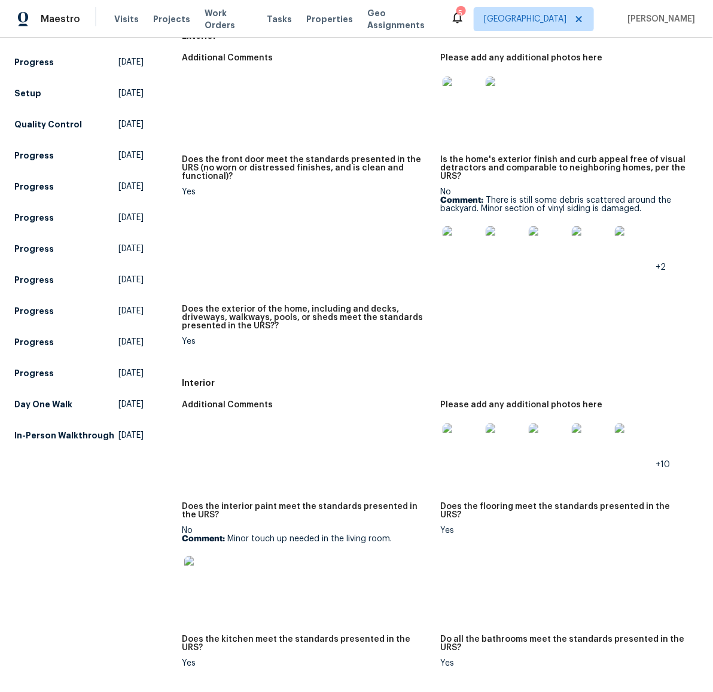
click at [454, 439] on img at bounding box center [462, 442] width 38 height 38
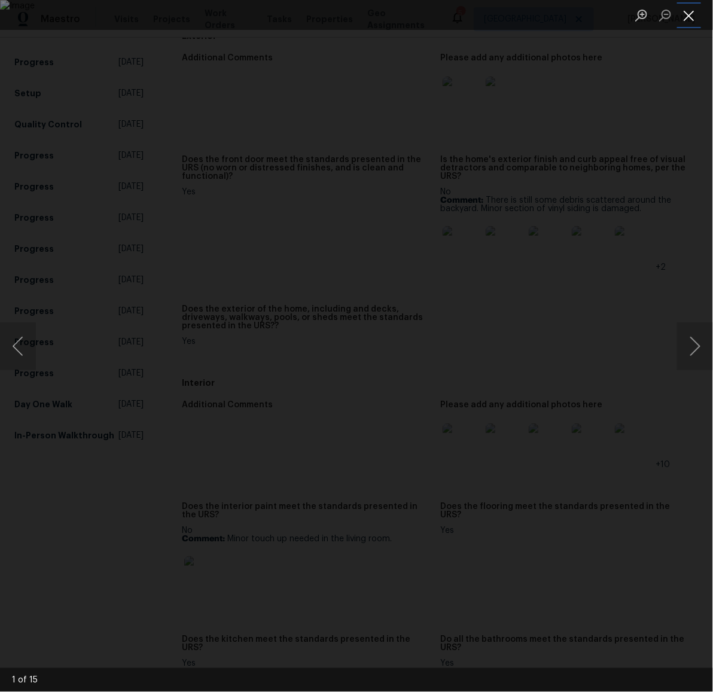
click at [685, 17] on button "Close lightbox" at bounding box center [689, 15] width 24 height 21
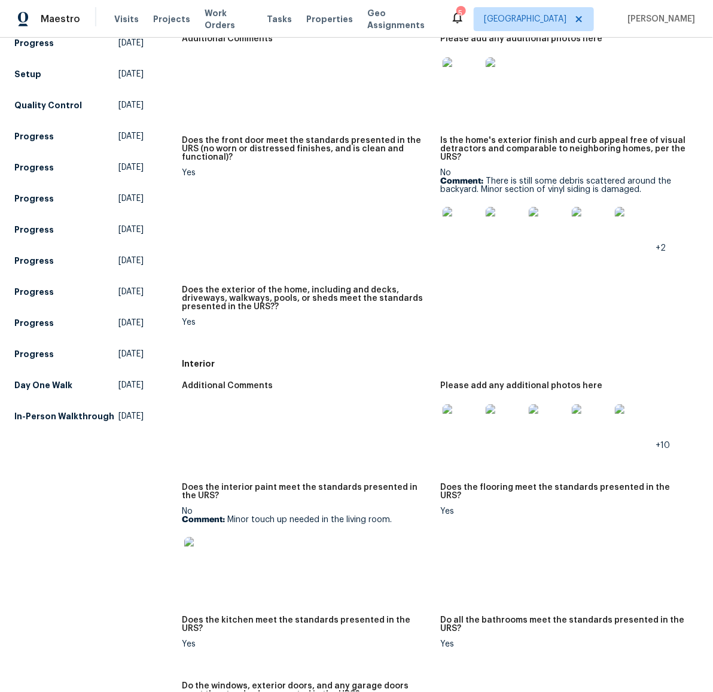
scroll to position [197, 0]
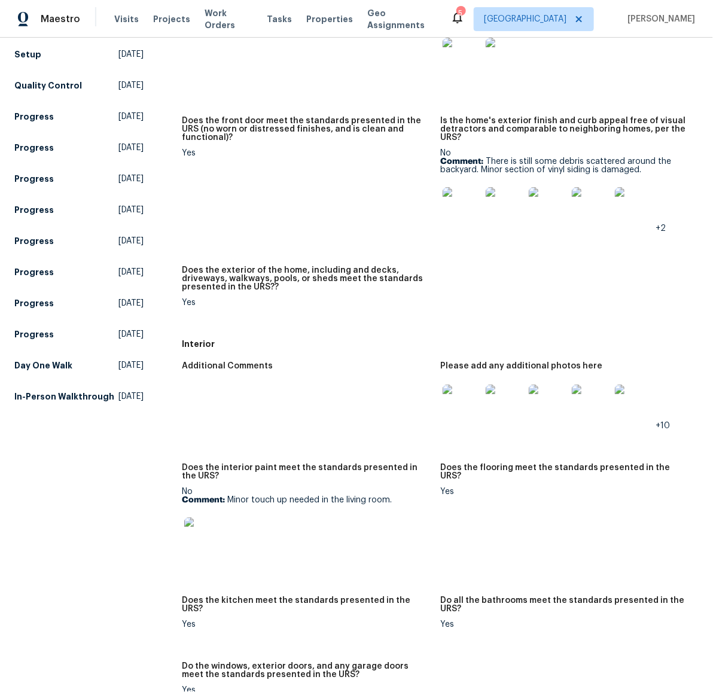
click at [188, 539] on img at bounding box center [203, 536] width 38 height 38
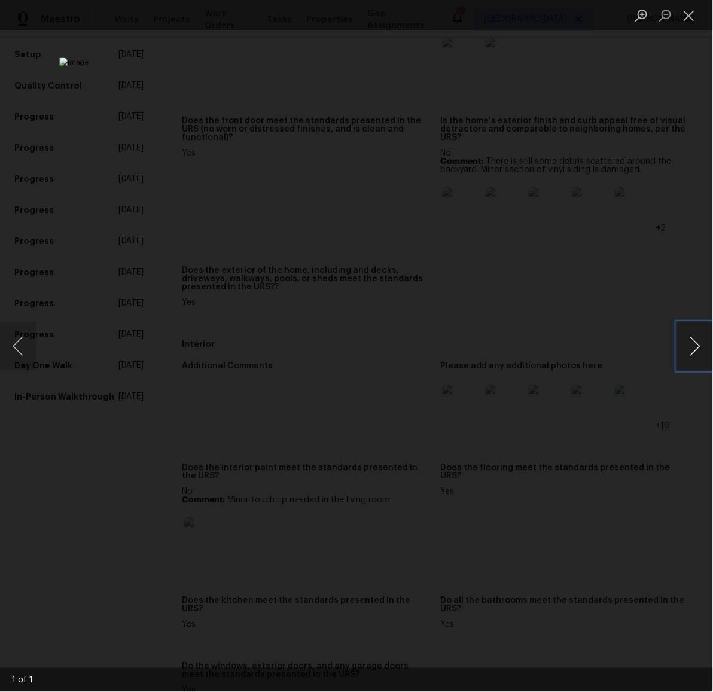
click at [693, 357] on button "Next image" at bounding box center [695, 346] width 36 height 48
click at [693, 10] on button "Close lightbox" at bounding box center [689, 15] width 24 height 21
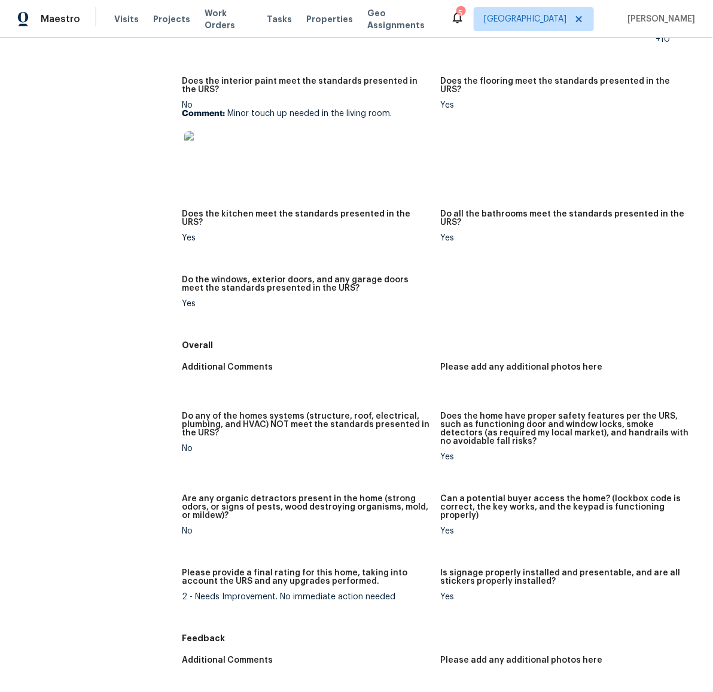
scroll to position [294, 0]
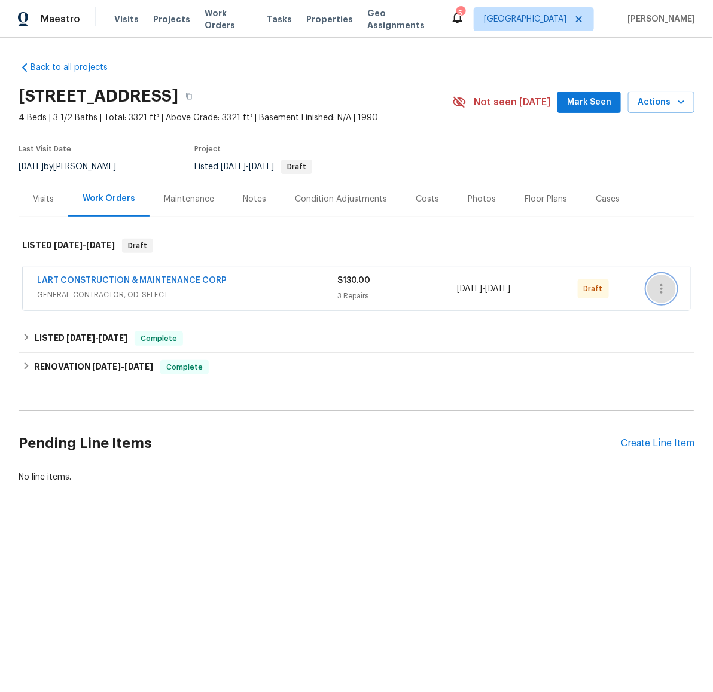
click at [656, 286] on icon "button" at bounding box center [661, 289] width 14 height 14
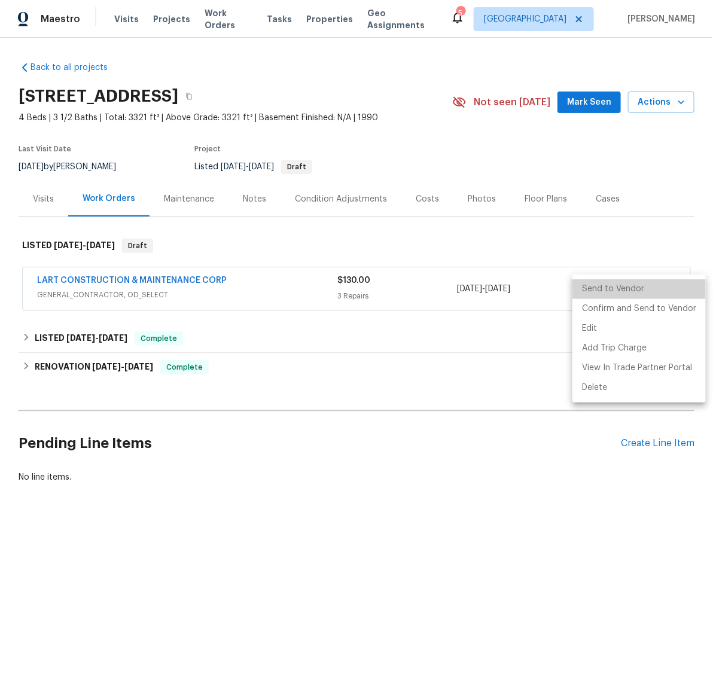
click at [639, 291] on li "Send to Vendor" at bounding box center [638, 289] width 133 height 20
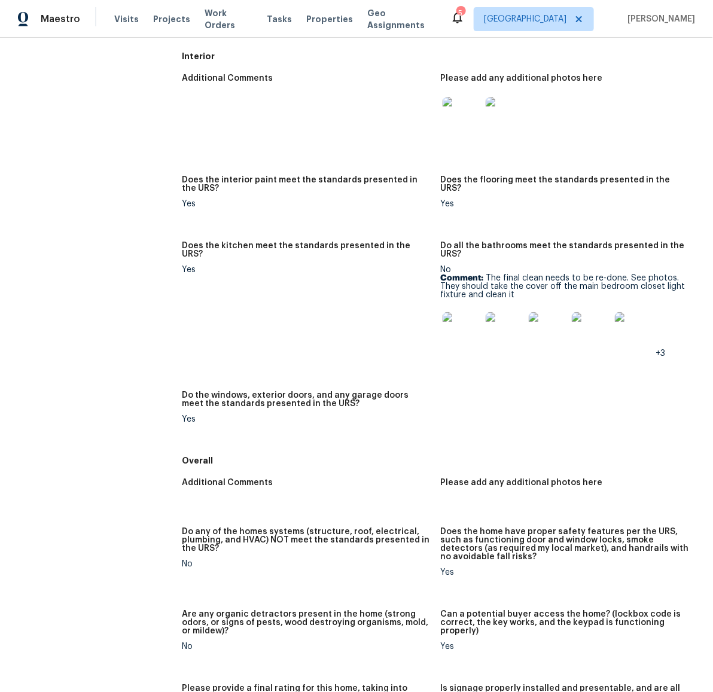
scroll to position [496, 0]
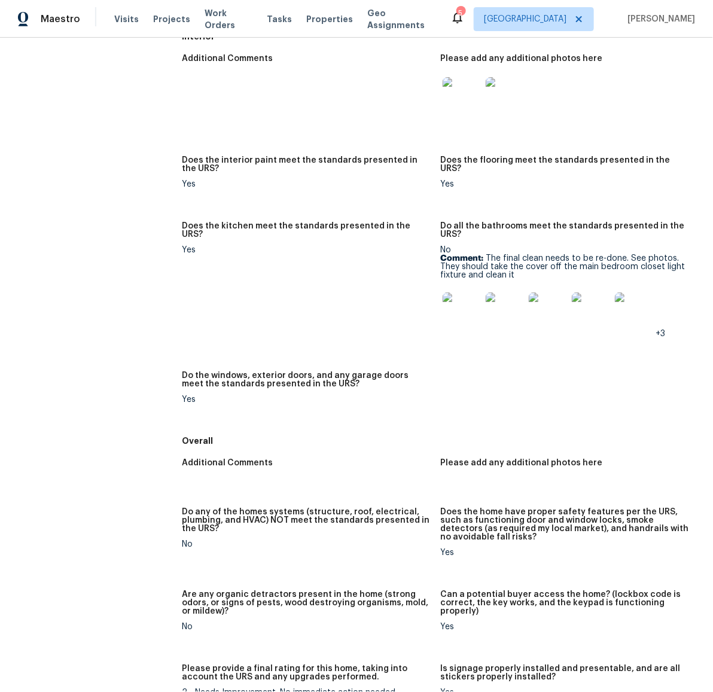
click at [623, 317] on img at bounding box center [634, 311] width 38 height 38
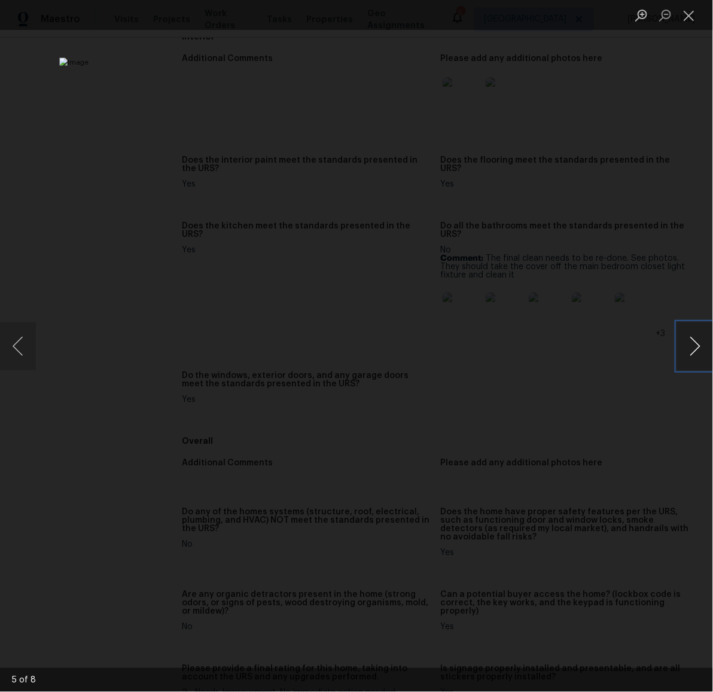
click at [696, 352] on button "Next image" at bounding box center [695, 346] width 36 height 48
click at [698, 356] on button "Next image" at bounding box center [695, 346] width 36 height 48
click at [691, 352] on button "Next image" at bounding box center [695, 346] width 36 height 48
click at [694, 355] on button "Next image" at bounding box center [695, 346] width 36 height 48
click at [698, 13] on button "Close lightbox" at bounding box center [689, 15] width 24 height 21
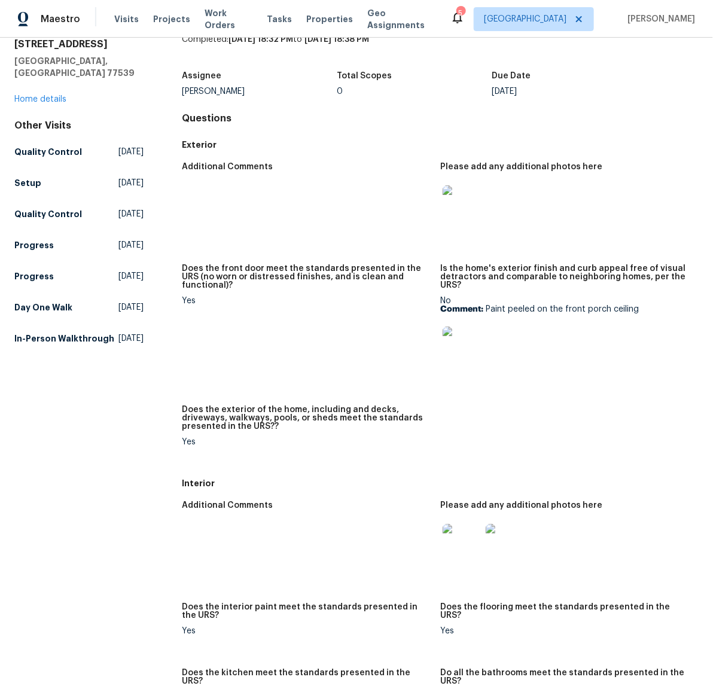
scroll to position [0, 0]
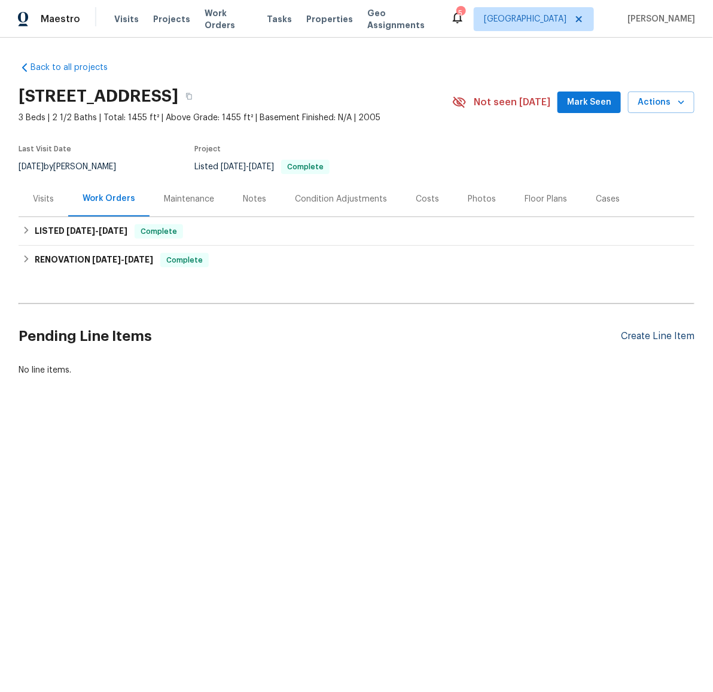
click at [665, 340] on div "Create Line Item" at bounding box center [658, 336] width 74 height 11
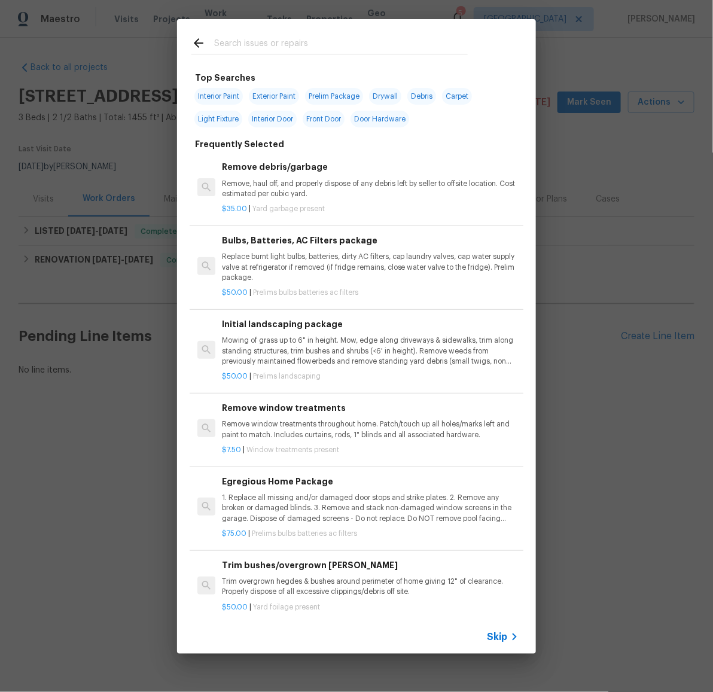
click at [265, 97] on span "Exterior Paint" at bounding box center [274, 96] width 50 height 17
type input "Exterior Paint"
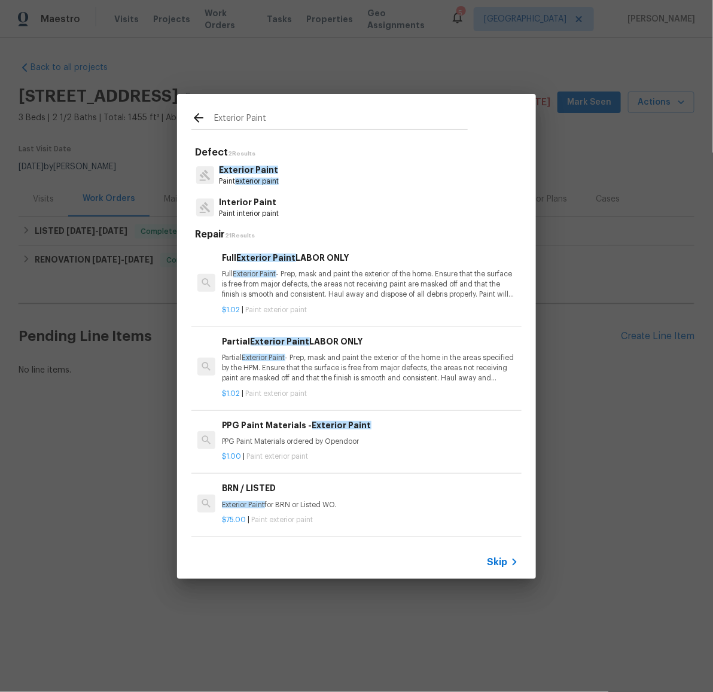
click at [265, 142] on div "Exterior Paint Defect 2 Results Exterior Paint Paint exterior paint Interior Pa…" at bounding box center [356, 336] width 359 height 484
click at [252, 172] on span "Exterior Paint" at bounding box center [248, 170] width 59 height 8
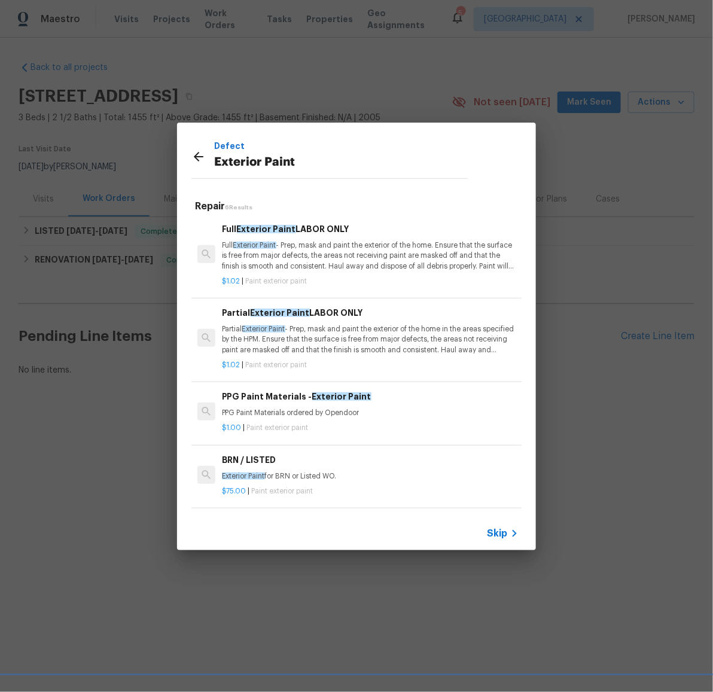
scroll to position [156, 0]
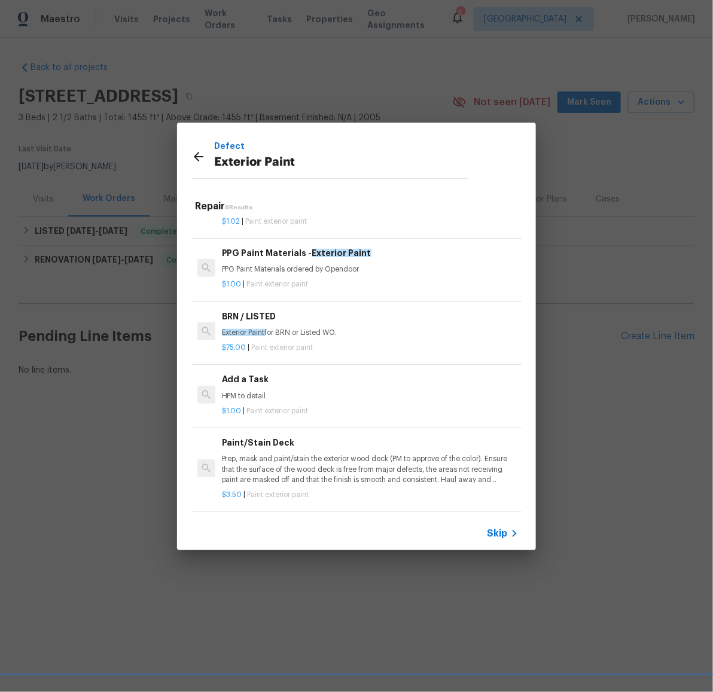
click at [261, 373] on h6 "Add a Task" at bounding box center [370, 379] width 297 height 13
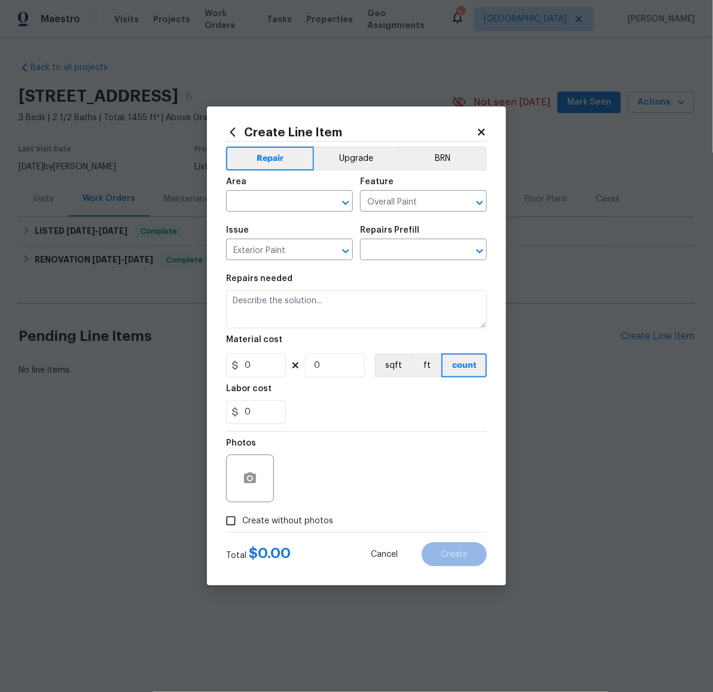
type input "Add a Task $1.00"
type textarea "HPM to detail"
type input "1"
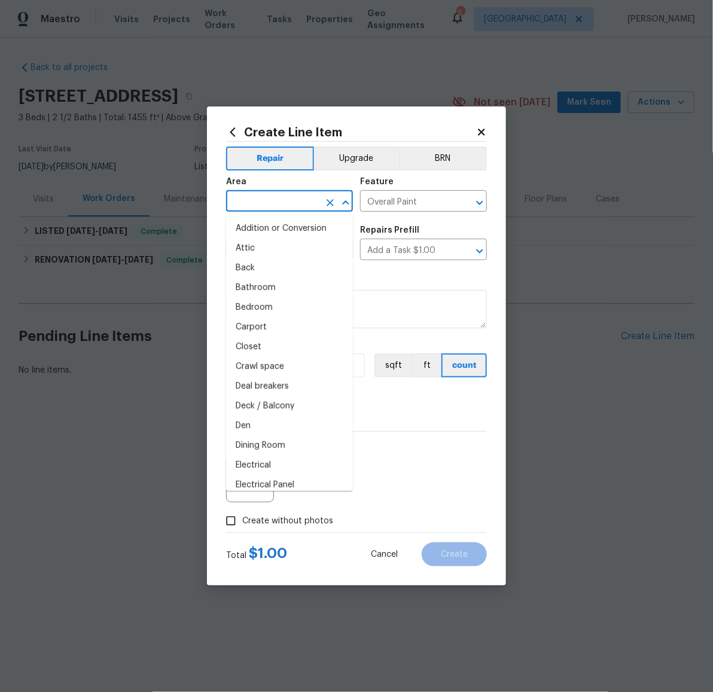
click at [301, 200] on input "text" at bounding box center [272, 202] width 93 height 19
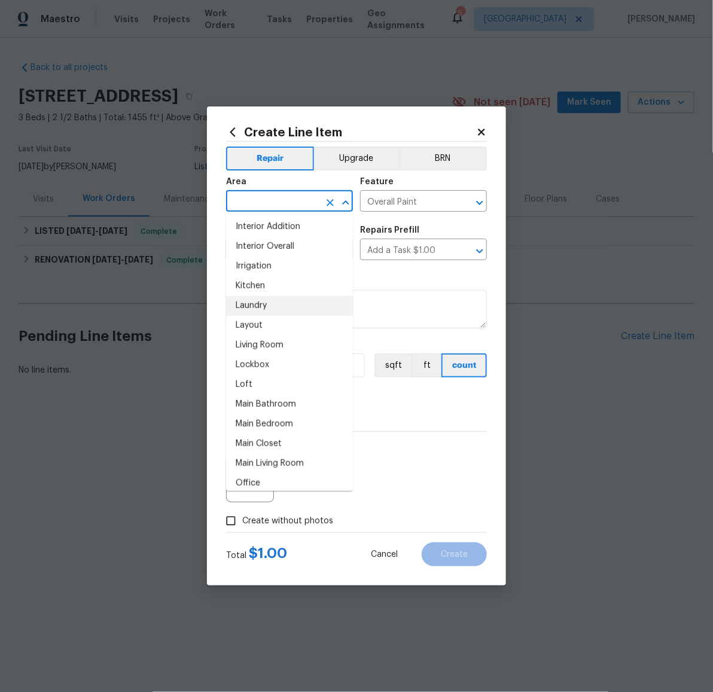
scroll to position [571, 0]
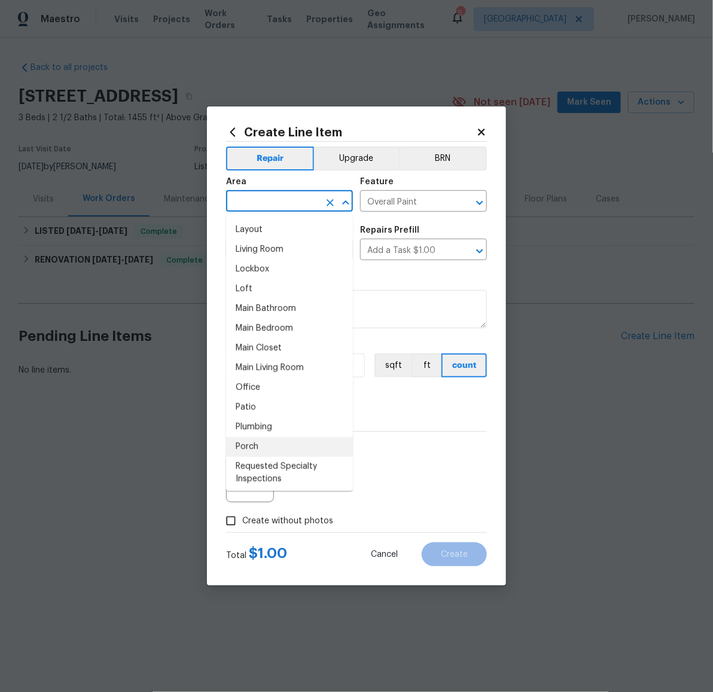
click at [264, 443] on li "Porch" at bounding box center [289, 447] width 127 height 20
type input "Porch"
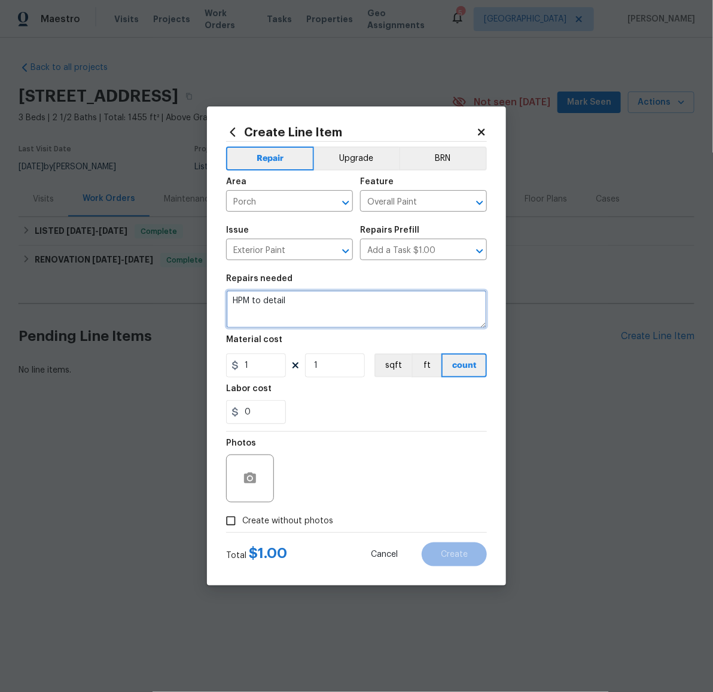
drag, startPoint x: 343, startPoint y: 311, endPoint x: 196, endPoint y: 295, distance: 148.0
click at [195, 295] on div "Create Line Item Repair Upgrade BRN Area Porch ​ Feature Overall Paint ​ Issue …" at bounding box center [356, 346] width 713 height 692
type textarea "Please paint the front porch ceiling."
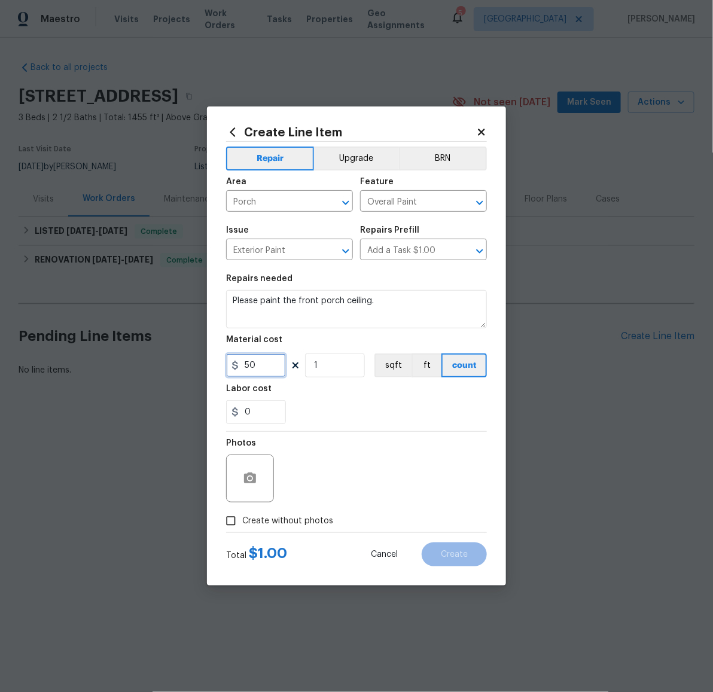
type input "50"
click at [264, 476] on button "button" at bounding box center [250, 478] width 29 height 29
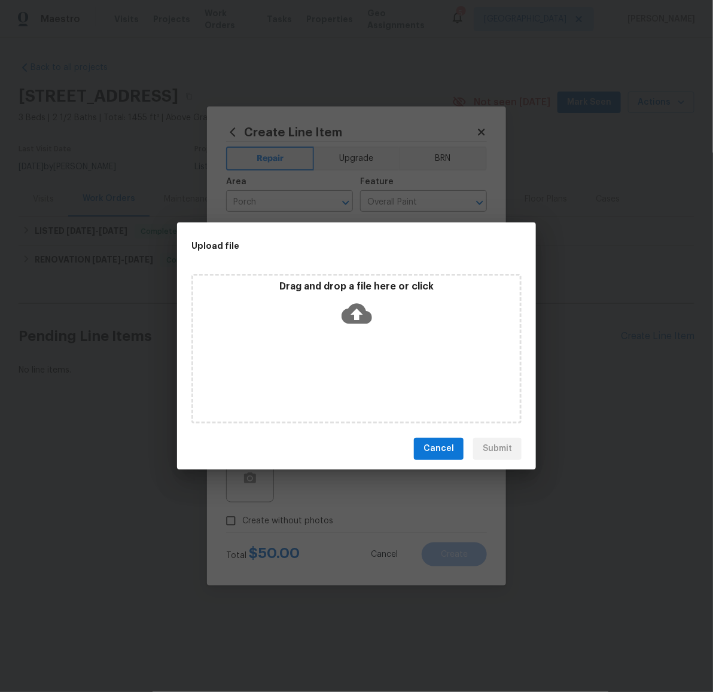
click at [360, 315] on icon at bounding box center [357, 313] width 31 height 31
click at [444, 448] on span "Cancel" at bounding box center [438, 448] width 31 height 15
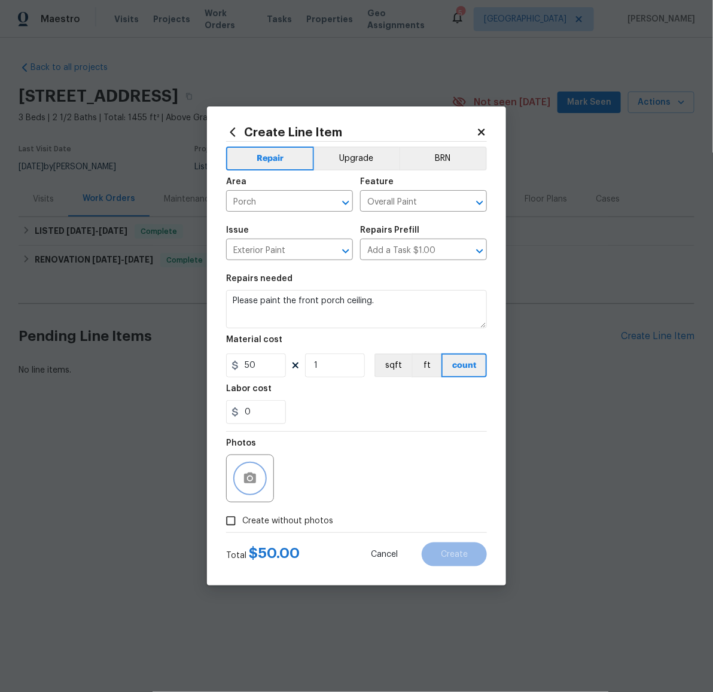
click at [260, 479] on button "button" at bounding box center [250, 478] width 29 height 29
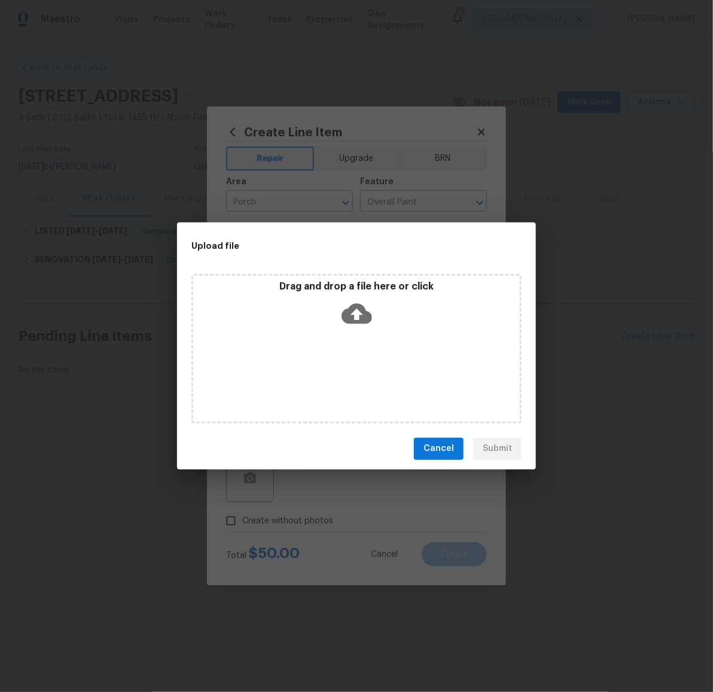
click at [360, 316] on icon at bounding box center [357, 313] width 31 height 20
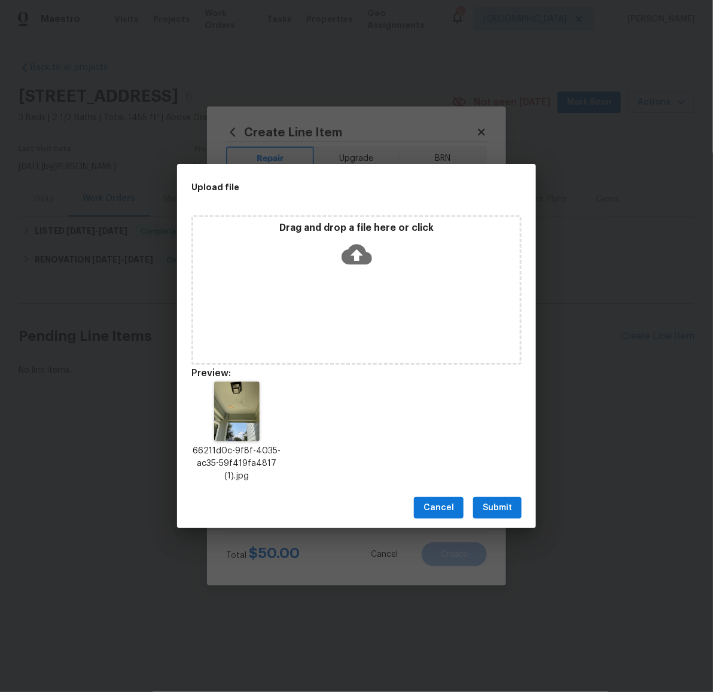
click at [498, 508] on span "Submit" at bounding box center [497, 508] width 29 height 15
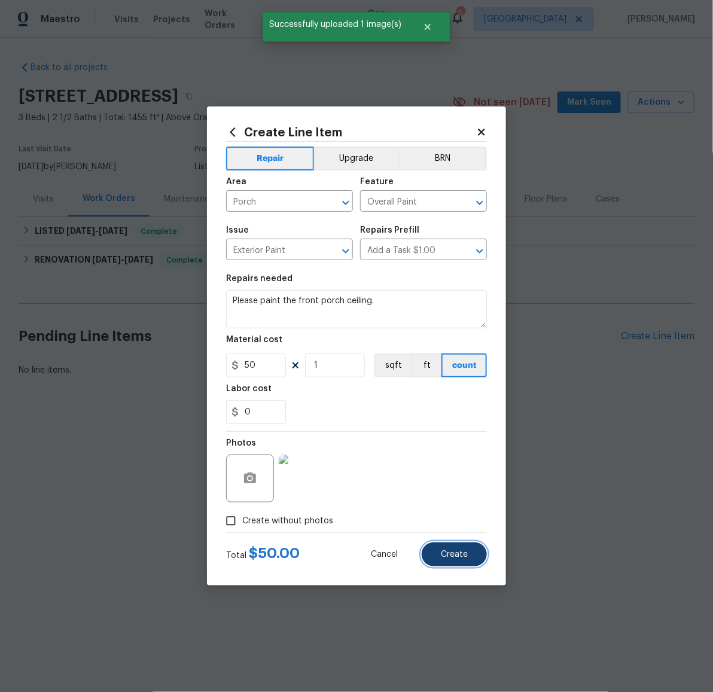
click at [465, 552] on span "Create" at bounding box center [454, 554] width 27 height 9
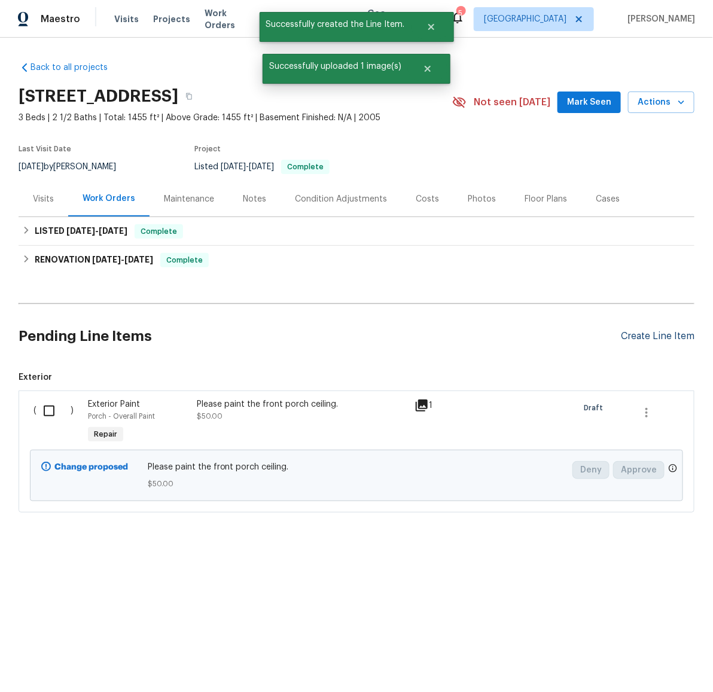
click at [630, 334] on div "Create Line Item" at bounding box center [658, 336] width 74 height 11
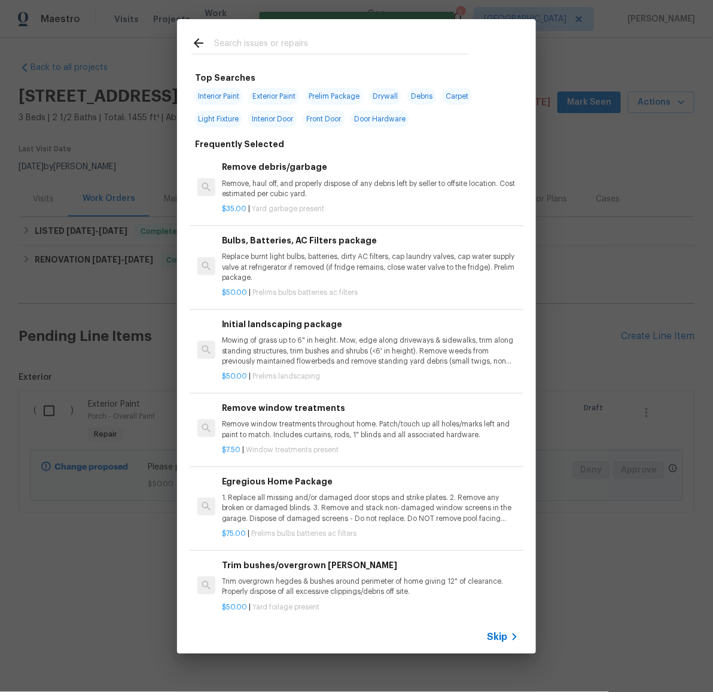
click at [279, 44] on input "text" at bounding box center [341, 45] width 254 height 18
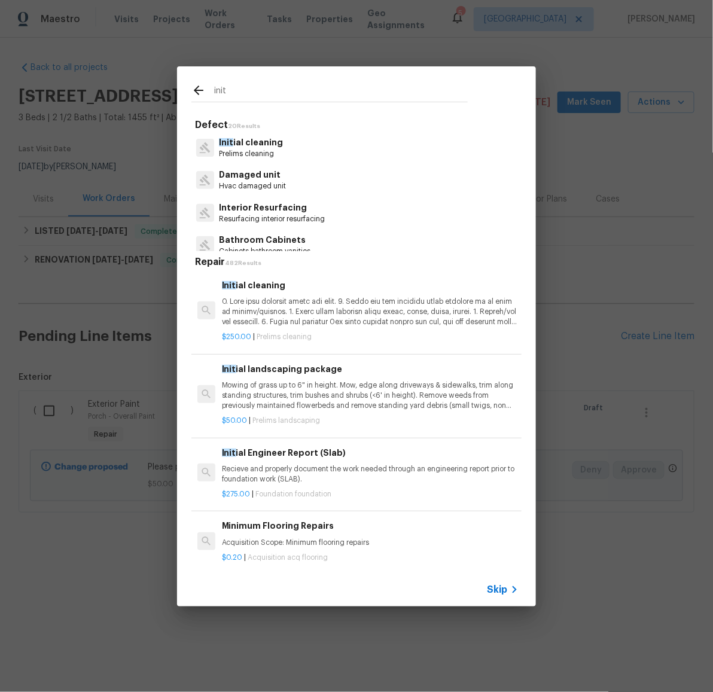
type input "init"
click at [246, 141] on p "Init ial cleaning" at bounding box center [251, 142] width 64 height 13
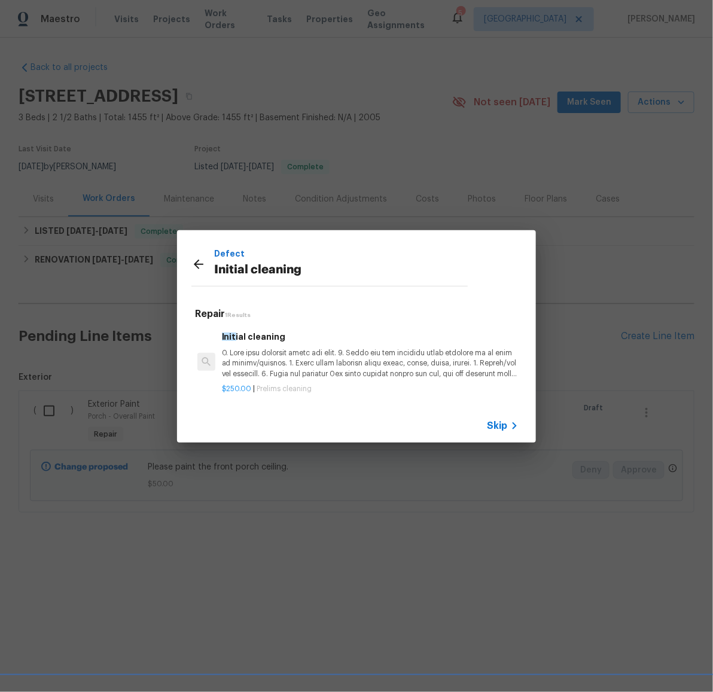
click at [296, 362] on p at bounding box center [370, 363] width 297 height 31
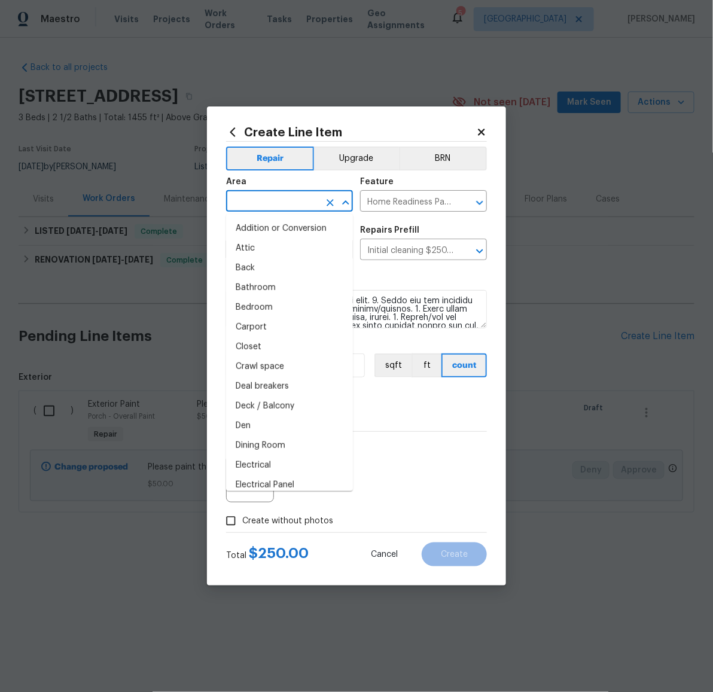
click at [269, 202] on input "text" at bounding box center [272, 202] width 93 height 19
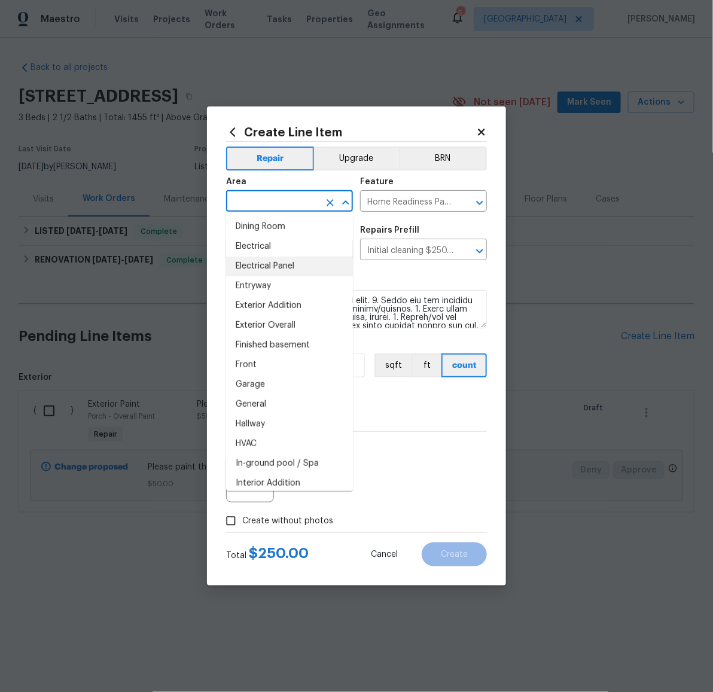
scroll to position [255, 0]
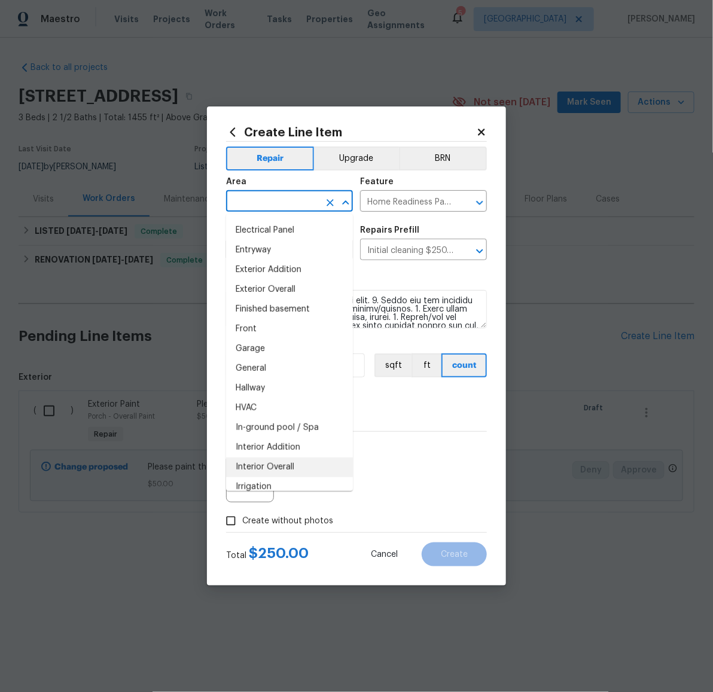
click at [280, 461] on li "Interior Overall" at bounding box center [289, 468] width 127 height 20
type input "Interior Overall"
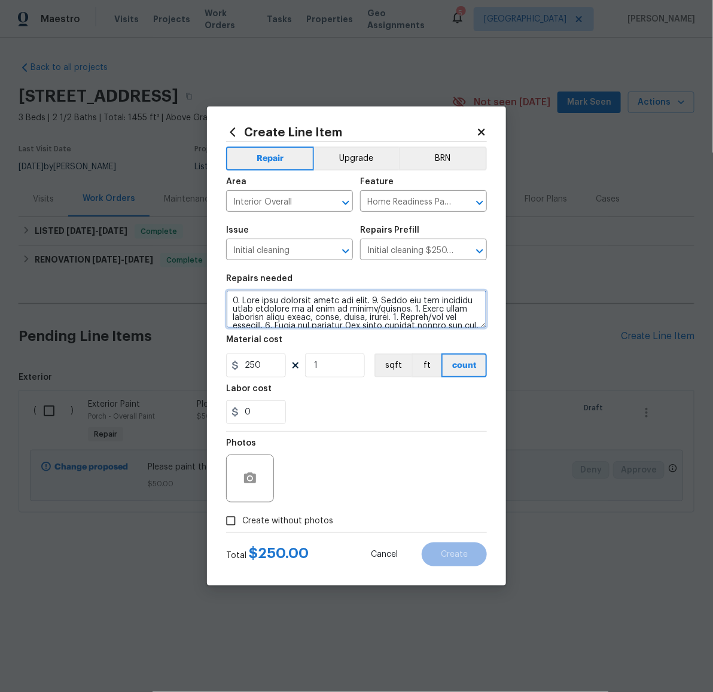
click at [365, 314] on textarea at bounding box center [356, 309] width 261 height 38
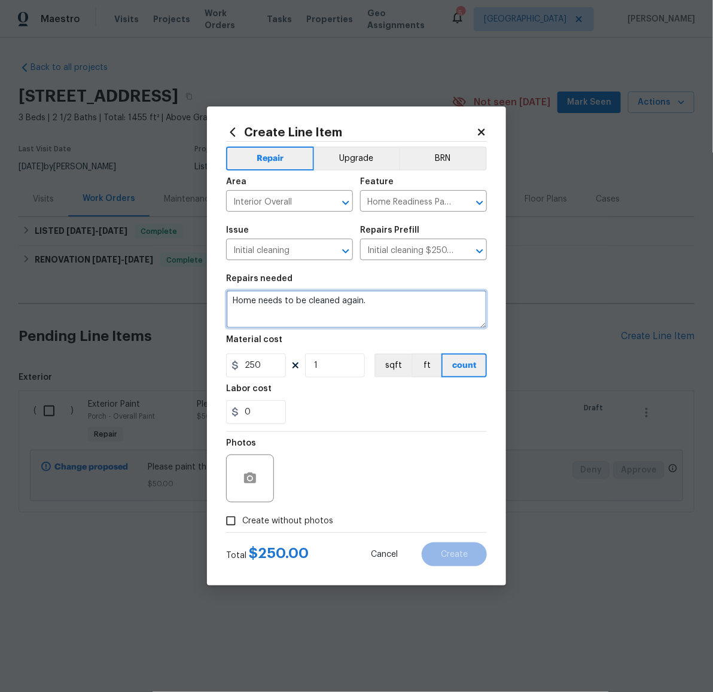
type textarea "Home needs to be cleaned again."
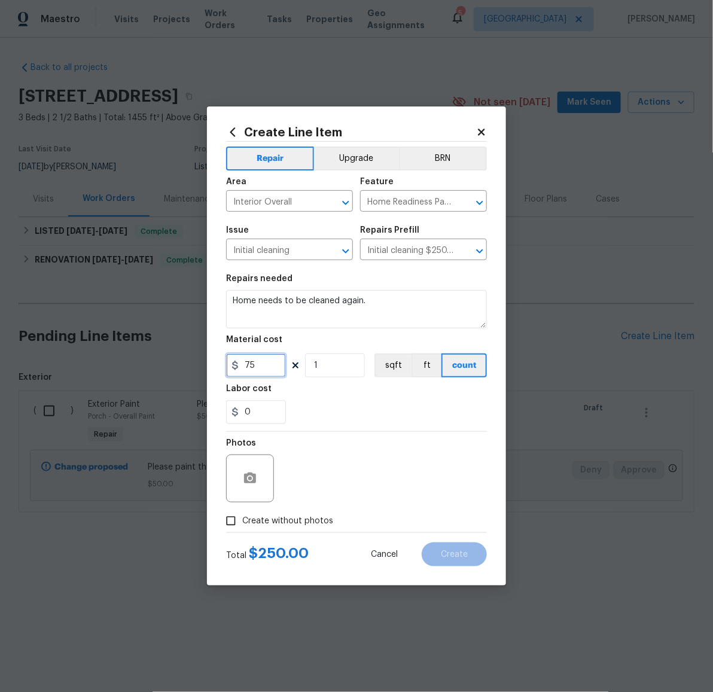
type input "75"
click at [251, 473] on icon "button" at bounding box center [250, 478] width 12 height 11
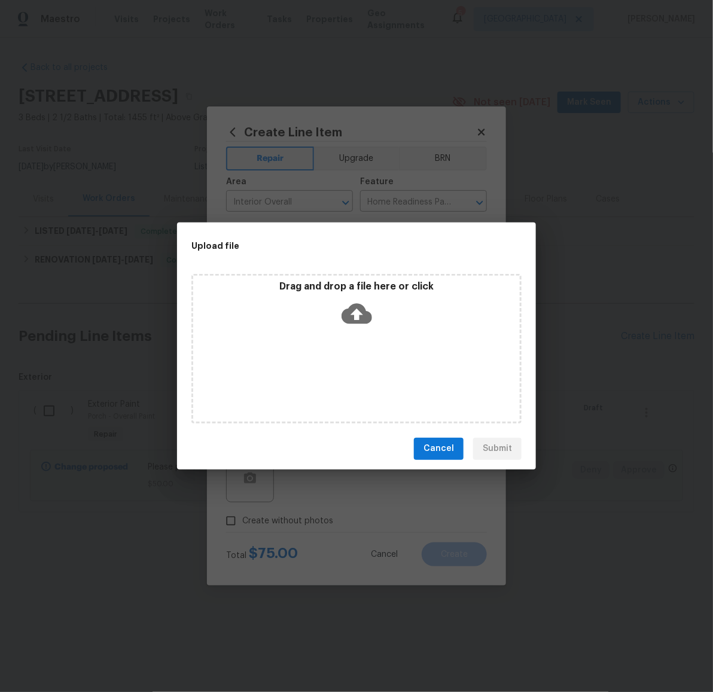
click at [353, 319] on icon at bounding box center [357, 313] width 31 height 20
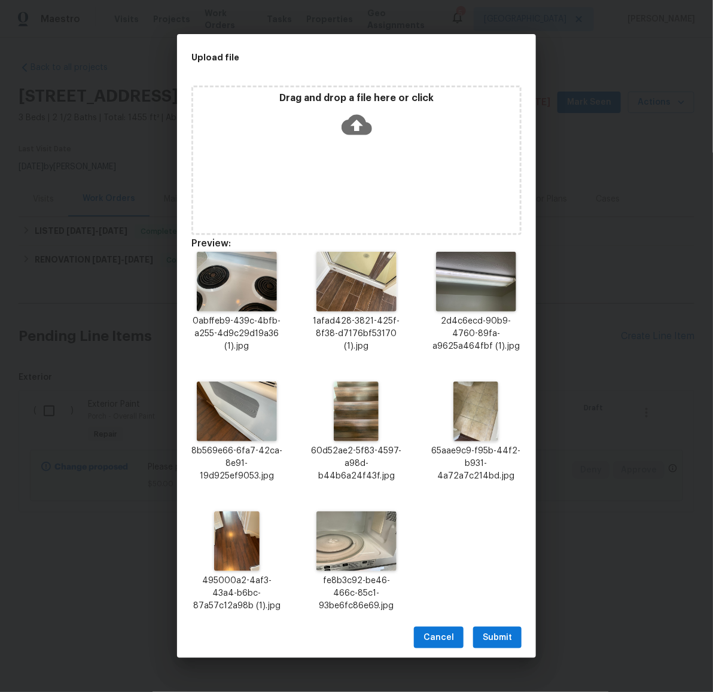
click at [508, 635] on span "Submit" at bounding box center [497, 637] width 29 height 15
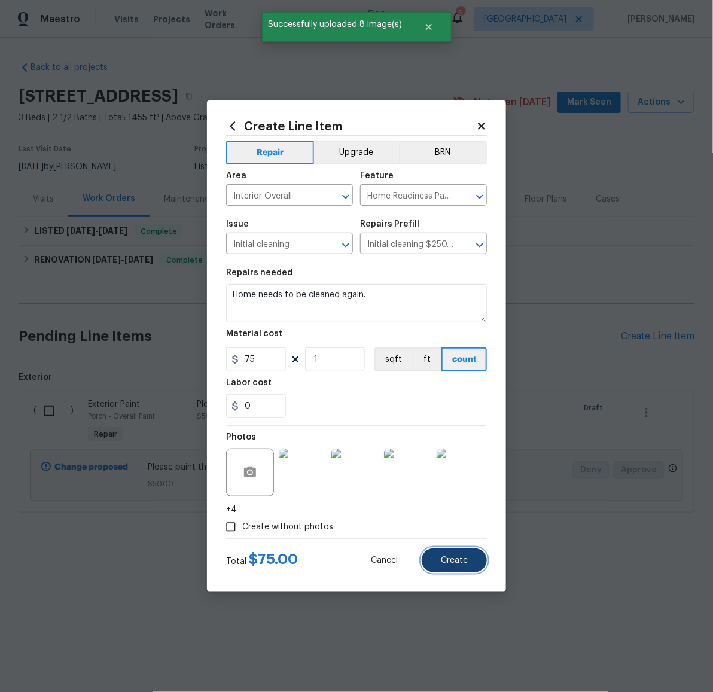
click at [452, 557] on span "Create" at bounding box center [454, 560] width 27 height 9
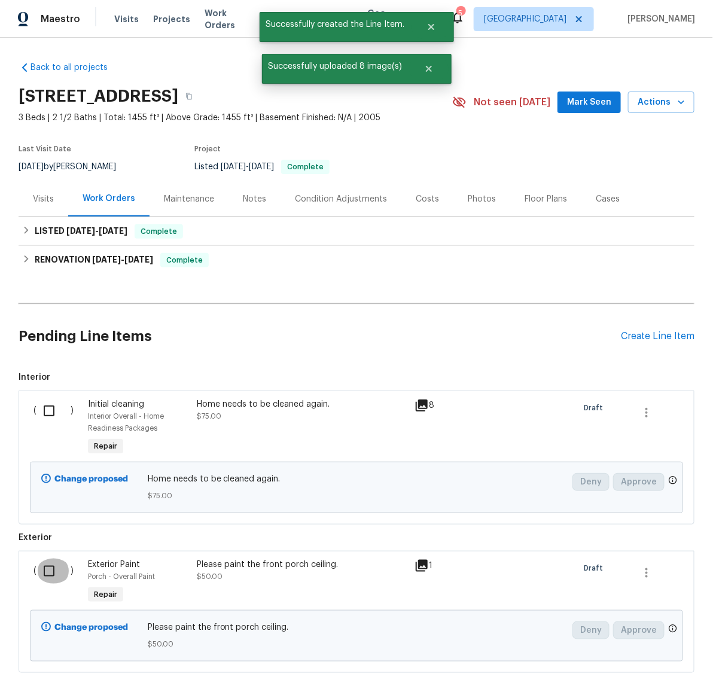
click at [45, 571] on input "checkbox" at bounding box center [53, 571] width 34 height 25
checkbox input "true"
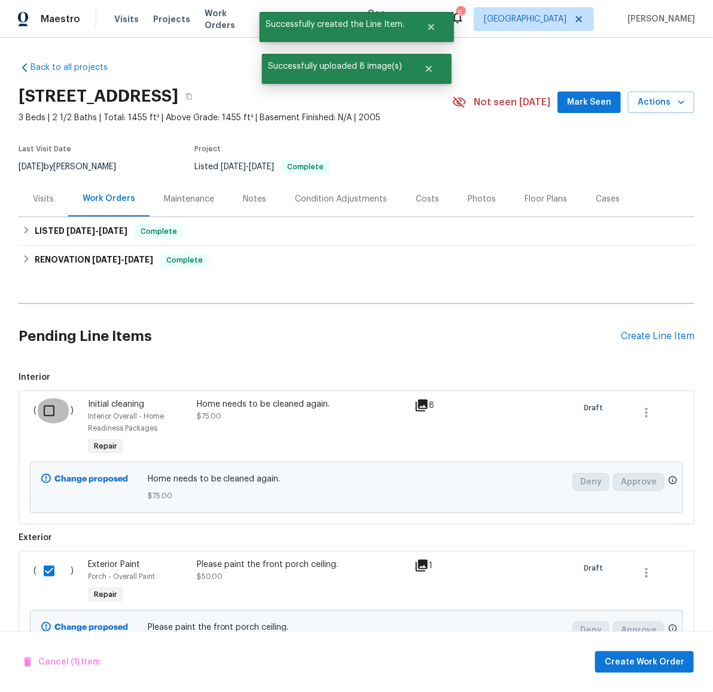
click at [47, 409] on input "checkbox" at bounding box center [53, 410] width 34 height 25
checkbox input "true"
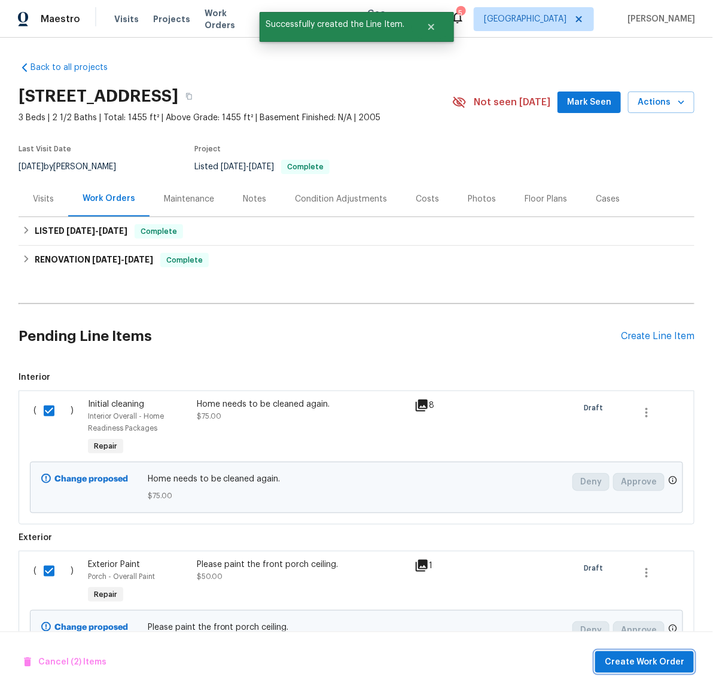
click at [654, 655] on span "Create Work Order" at bounding box center [645, 662] width 80 height 15
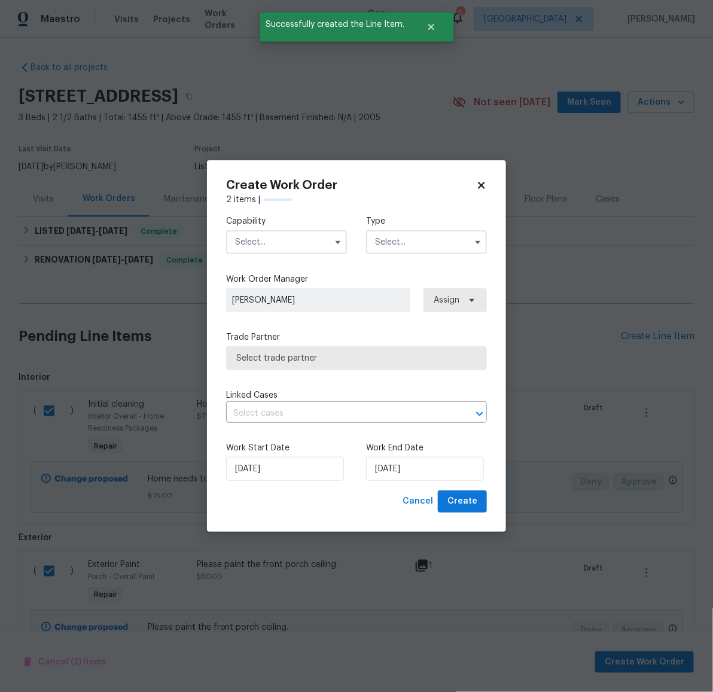
checkbox input "false"
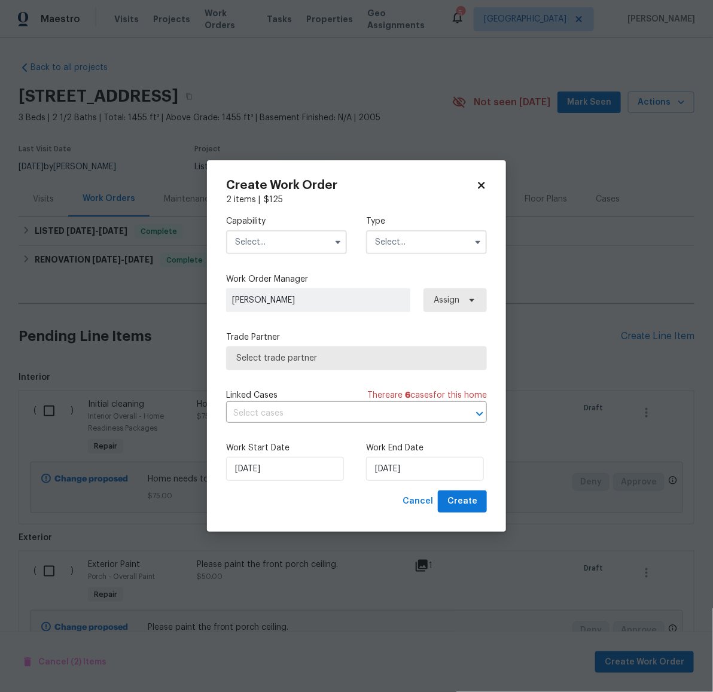
click at [273, 237] on input "text" at bounding box center [286, 242] width 121 height 24
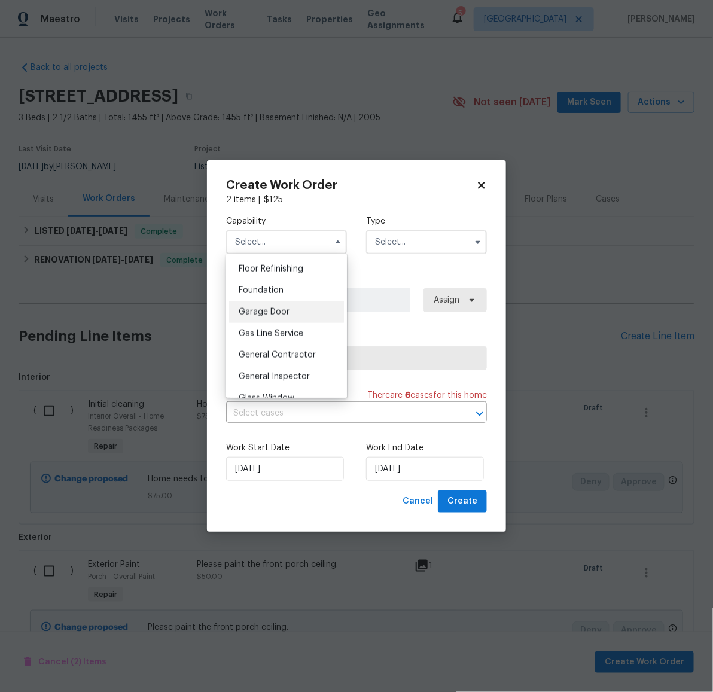
scroll to position [513, 0]
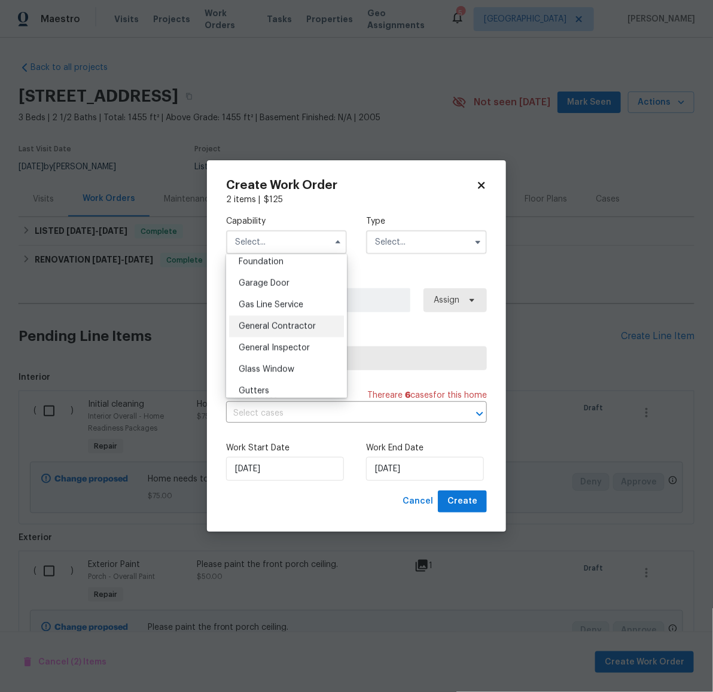
click at [285, 331] on span "General Contractor" at bounding box center [277, 326] width 77 height 8
type input "General Contractor"
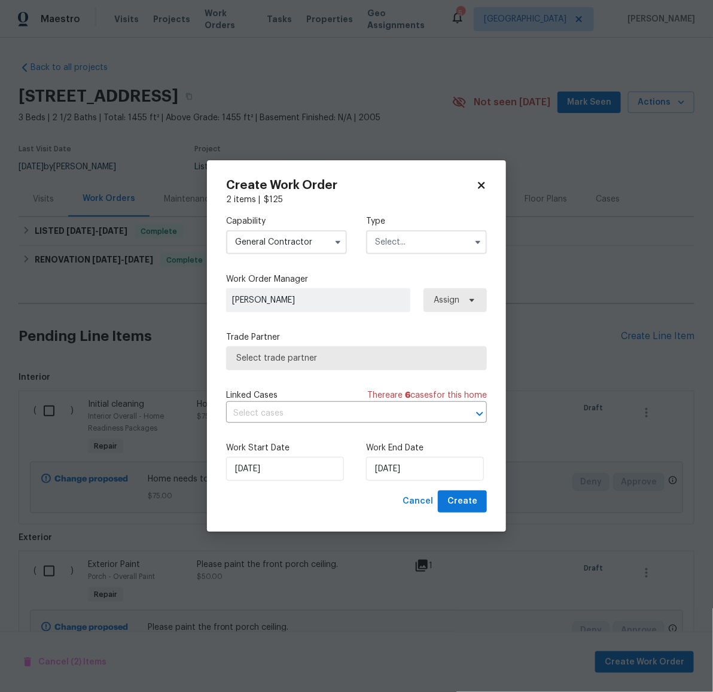
click at [389, 241] on input "text" at bounding box center [426, 242] width 121 height 24
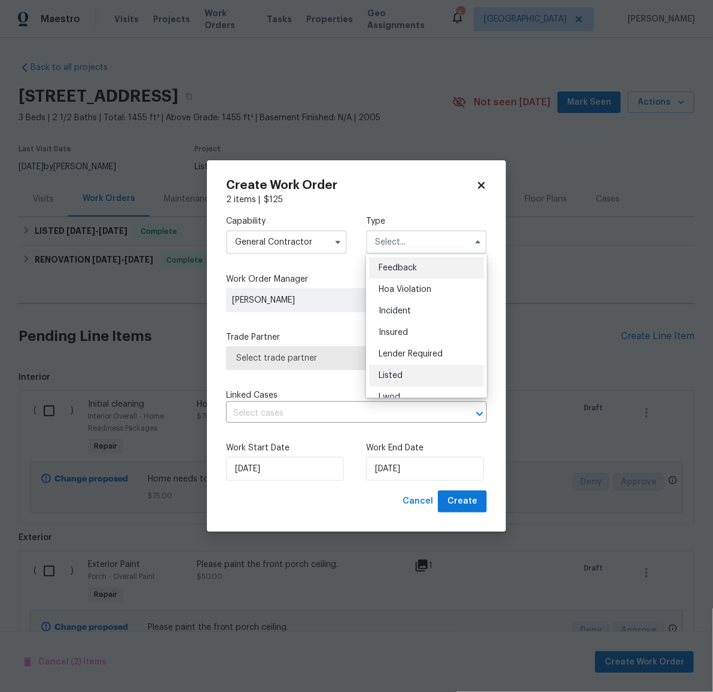
click at [392, 377] on span "Listed" at bounding box center [391, 375] width 24 height 8
type input "Listed"
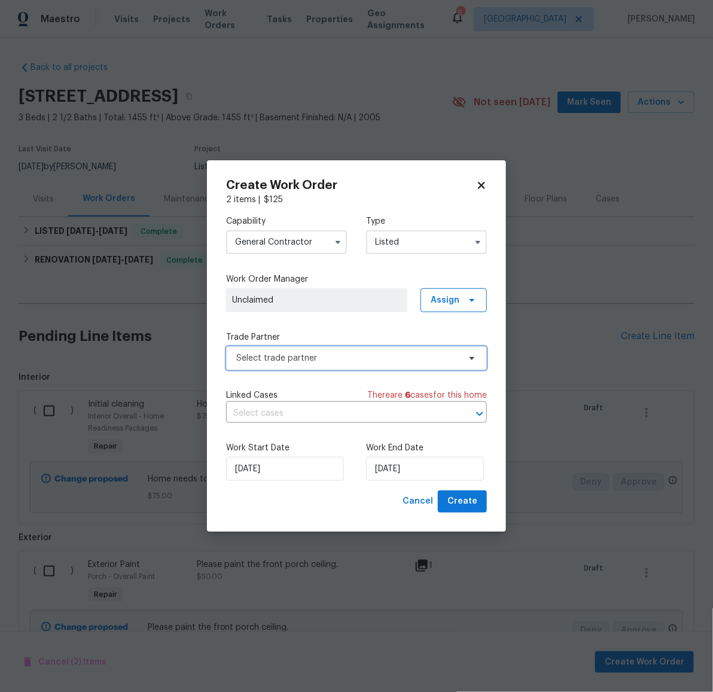
click at [382, 359] on span "Select trade partner" at bounding box center [347, 358] width 223 height 12
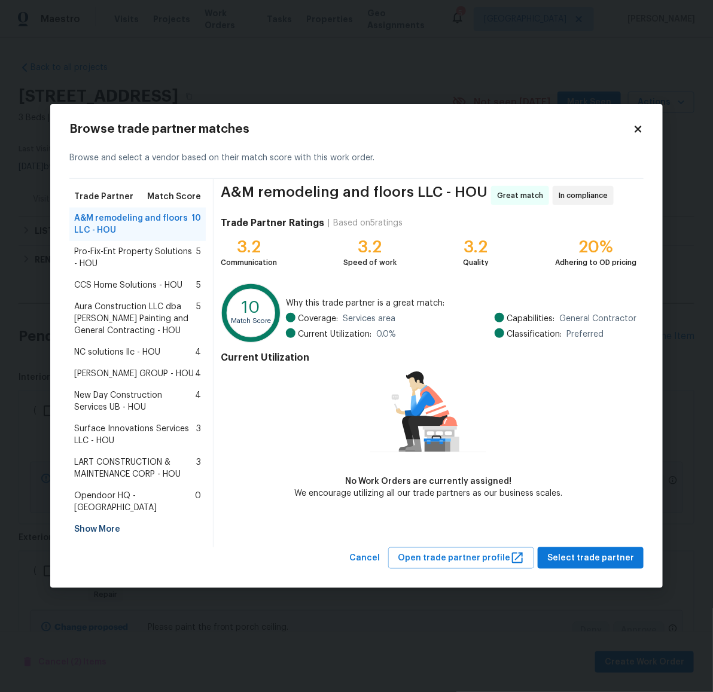
click at [140, 291] on span "CCS Home Solutions - HOU" at bounding box center [128, 285] width 108 height 12
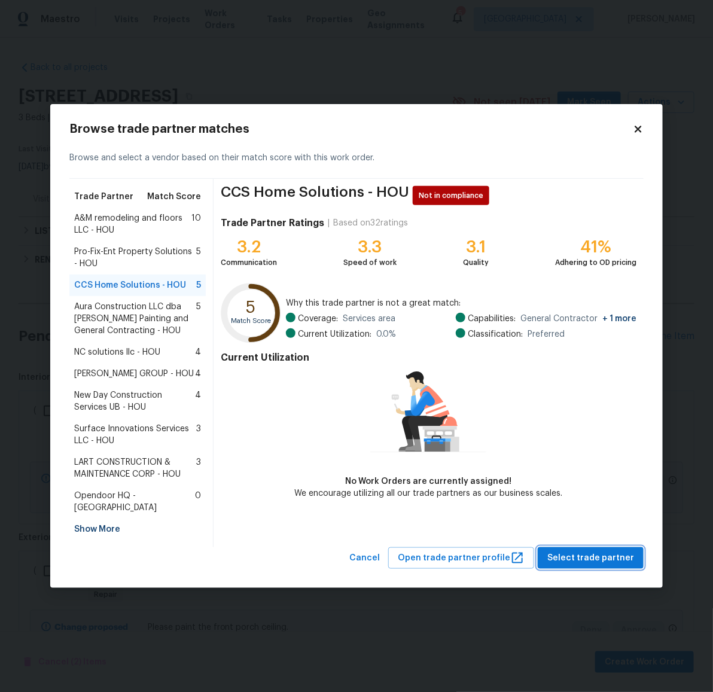
click at [598, 551] on span "Select trade partner" at bounding box center [590, 558] width 87 height 15
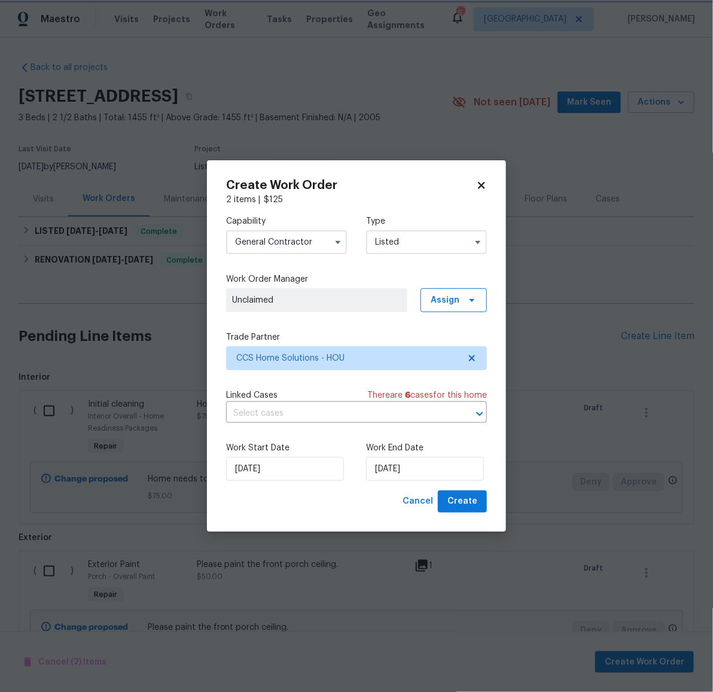
click at [653, 531] on body "Maestro Visits Projects Work Orders Tasks Properties Geo Assignments 5 Houston …" at bounding box center [356, 346] width 713 height 692
click at [425, 465] on input "[DATE]" at bounding box center [425, 469] width 118 height 24
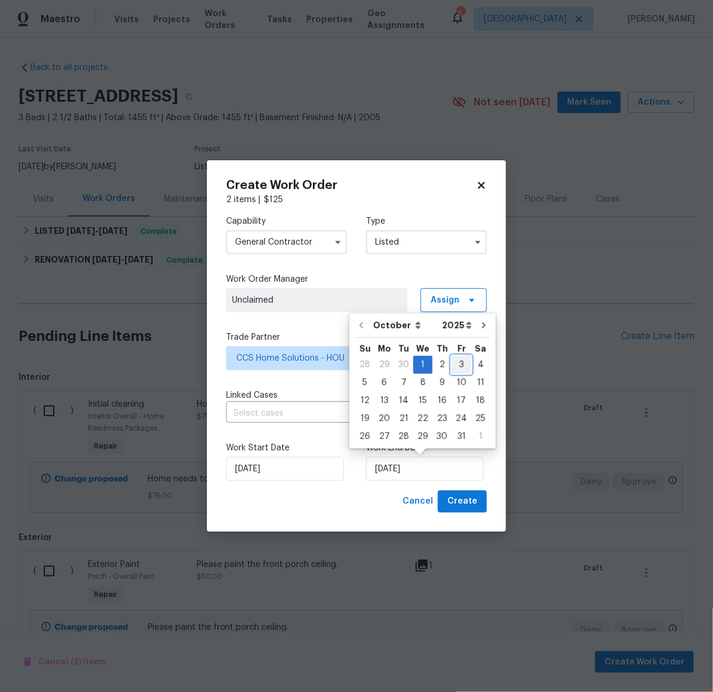
click at [456, 359] on div "3" at bounding box center [462, 364] width 20 height 17
type input "[DATE]"
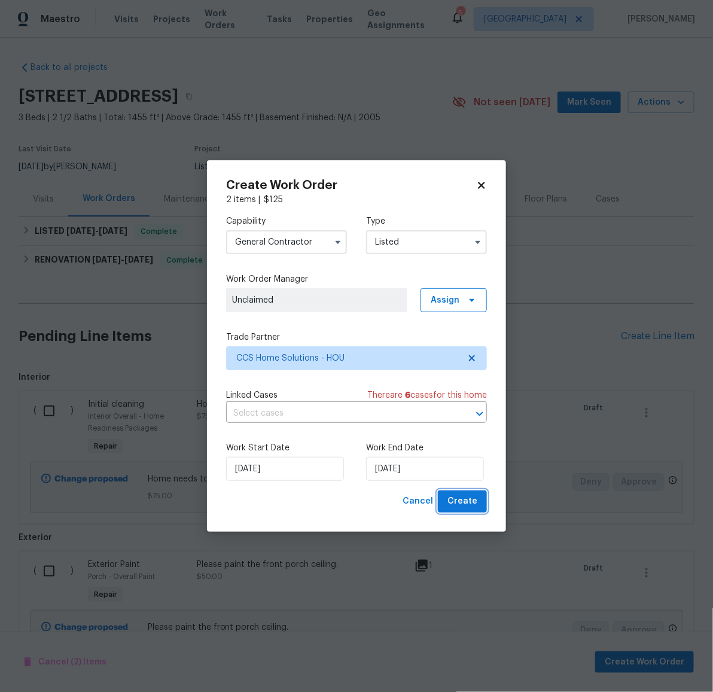
click at [461, 501] on span "Create" at bounding box center [462, 501] width 30 height 15
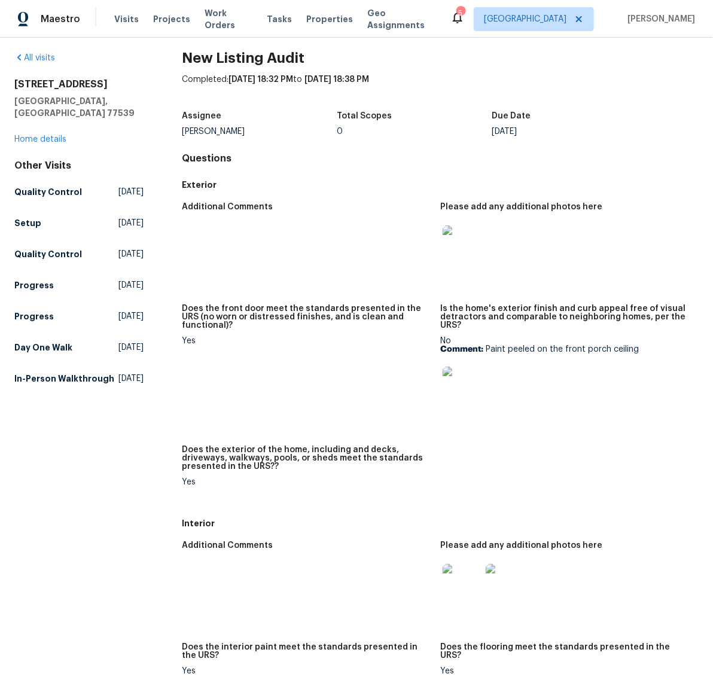
scroll to position [29, 0]
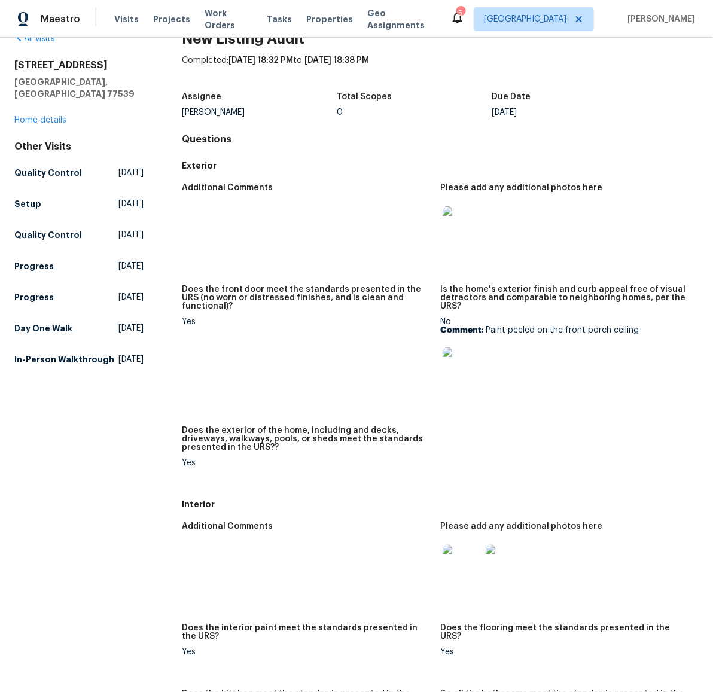
click at [462, 361] on img at bounding box center [462, 367] width 38 height 38
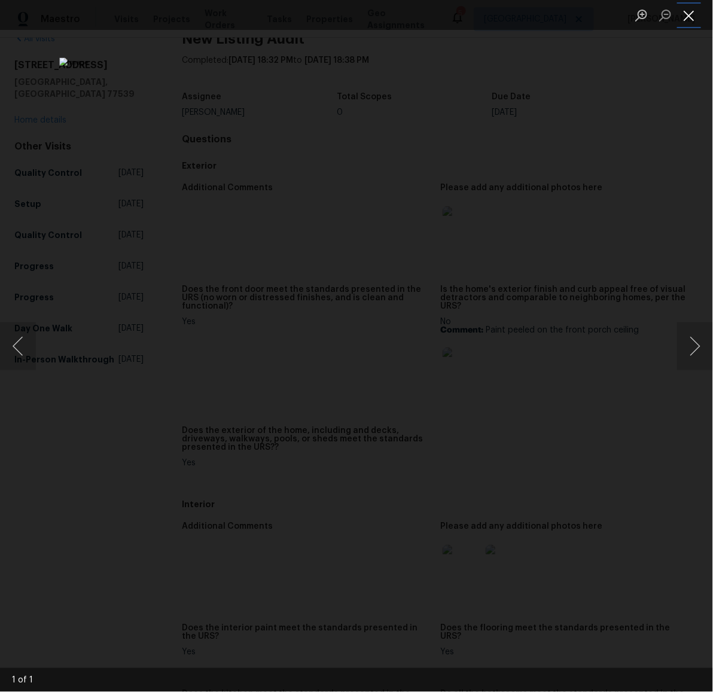
click at [689, 19] on button "Close lightbox" at bounding box center [689, 15] width 24 height 21
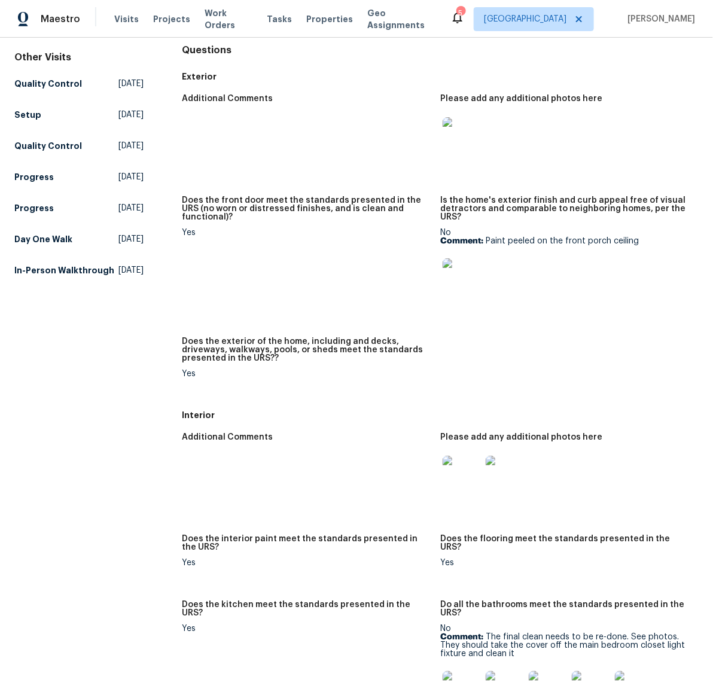
scroll to position [287, 0]
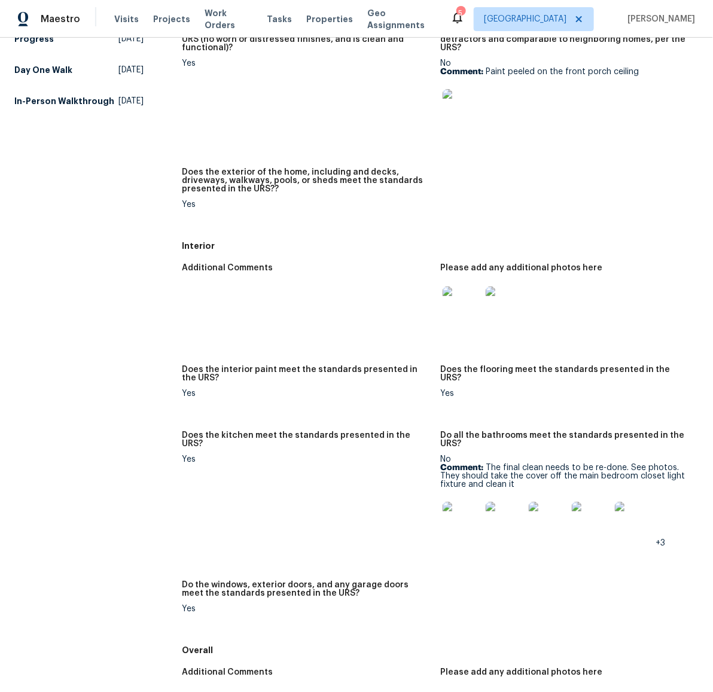
click at [456, 533] on img at bounding box center [462, 521] width 38 height 38
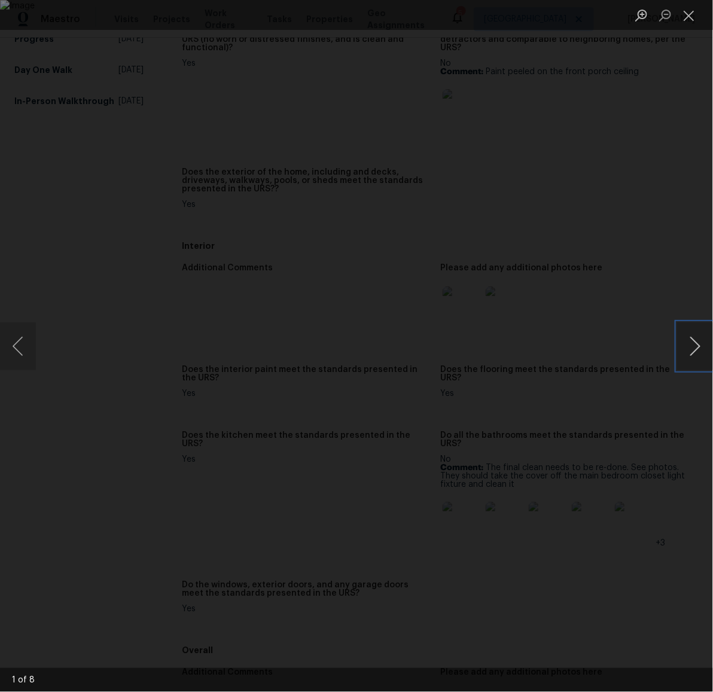
click at [693, 345] on button "Next image" at bounding box center [695, 346] width 36 height 48
click at [694, 357] on button "Next image" at bounding box center [695, 346] width 36 height 48
click at [693, 355] on button "Next image" at bounding box center [695, 346] width 36 height 48
click at [690, 358] on button "Next image" at bounding box center [695, 346] width 36 height 48
click at [691, 15] on button "Close lightbox" at bounding box center [689, 15] width 24 height 21
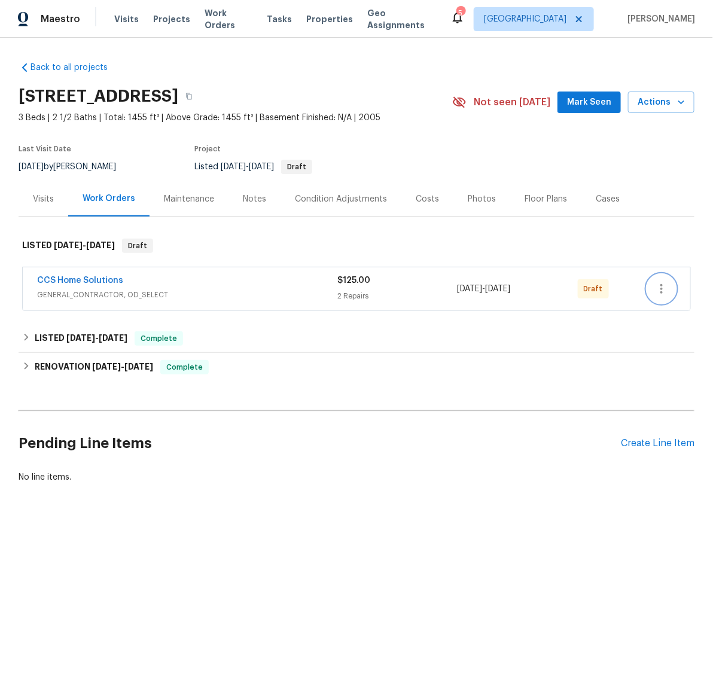
click at [654, 288] on icon "button" at bounding box center [661, 289] width 14 height 14
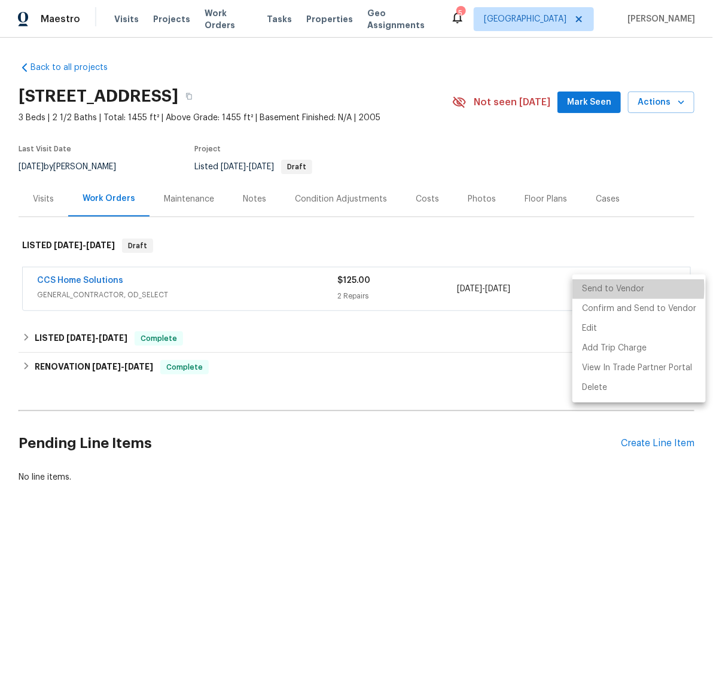
click at [599, 288] on li "Send to Vendor" at bounding box center [638, 289] width 133 height 20
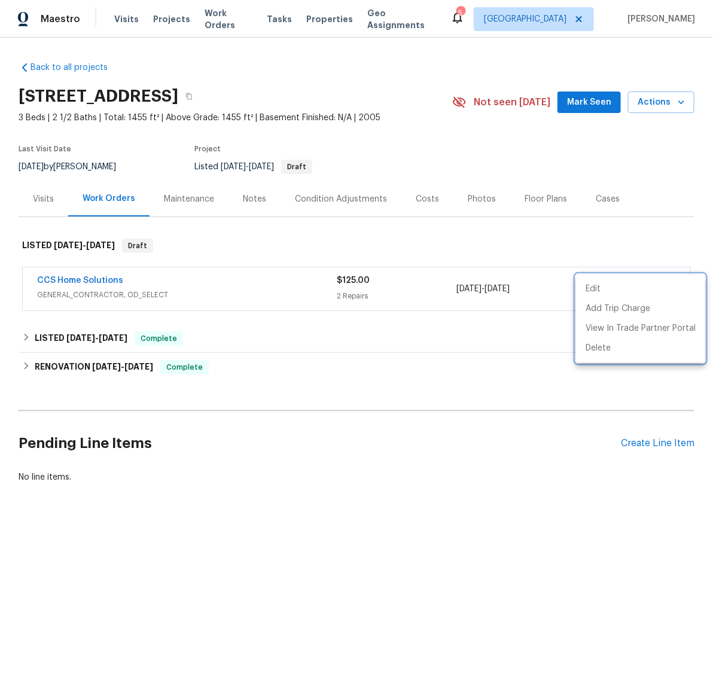
click at [475, 453] on div at bounding box center [356, 346] width 713 height 692
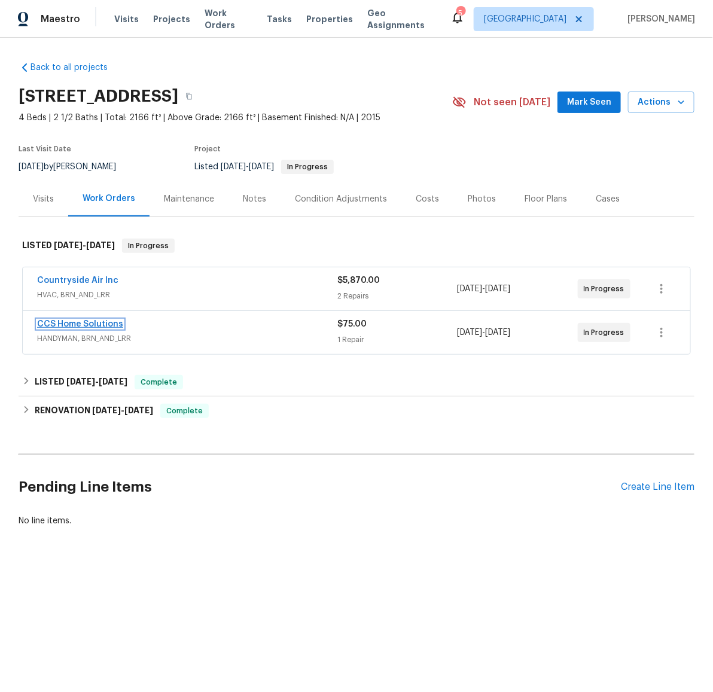
click at [62, 325] on link "CCS Home Solutions" at bounding box center [80, 324] width 86 height 8
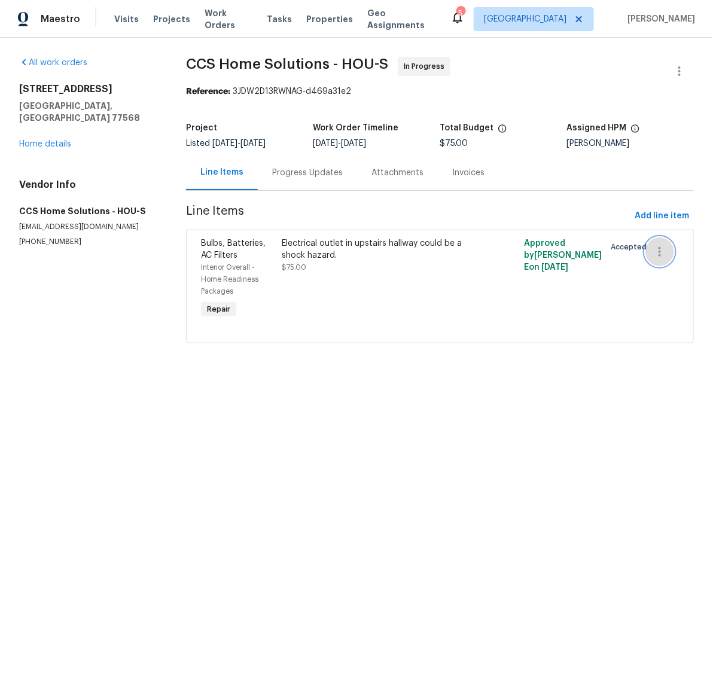
click at [653, 255] on icon "button" at bounding box center [660, 252] width 14 height 14
click at [656, 252] on li "Cancel" at bounding box center [658, 253] width 46 height 20
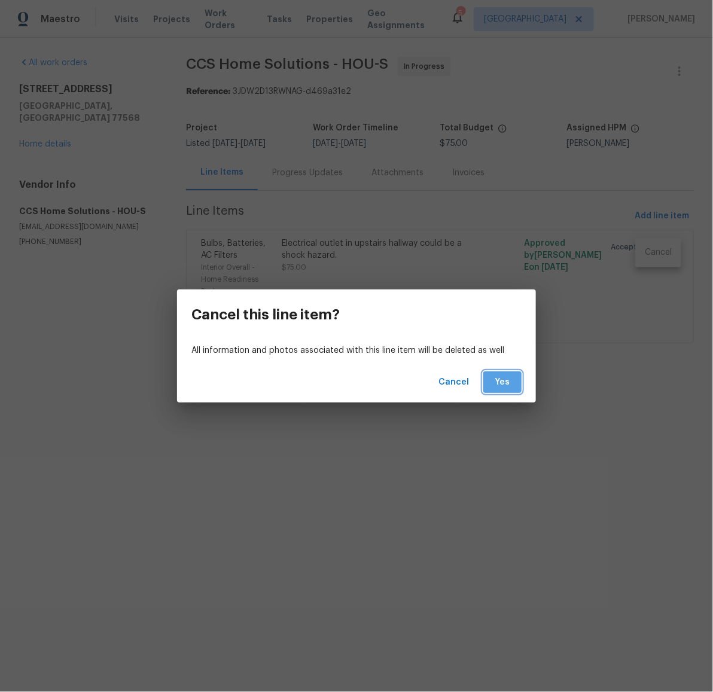
click at [504, 380] on span "Yes" at bounding box center [502, 382] width 19 height 15
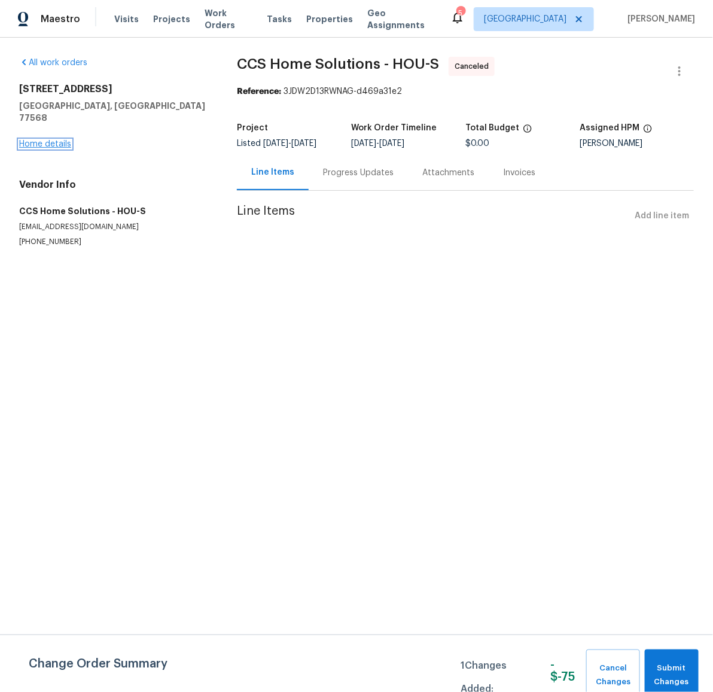
click at [42, 140] on link "Home details" at bounding box center [45, 144] width 52 height 8
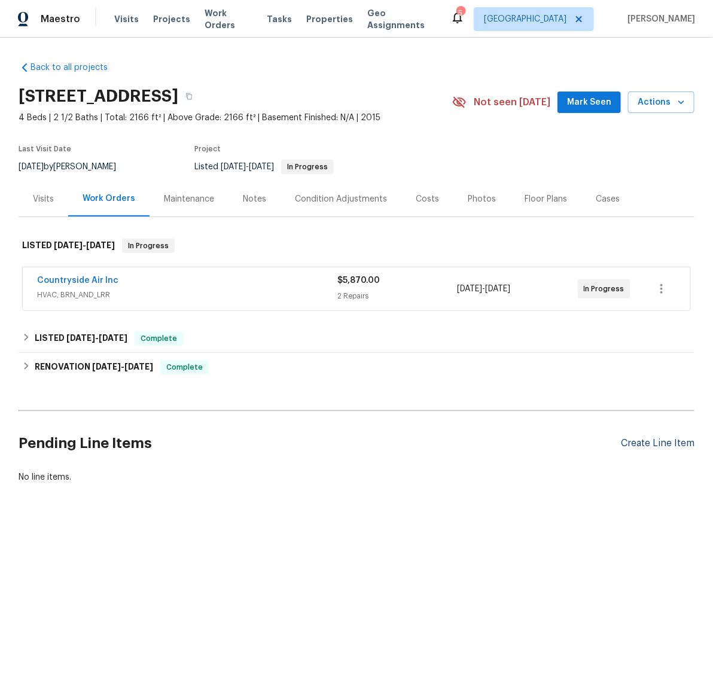
click at [635, 444] on div "Create Line Item" at bounding box center [658, 443] width 74 height 11
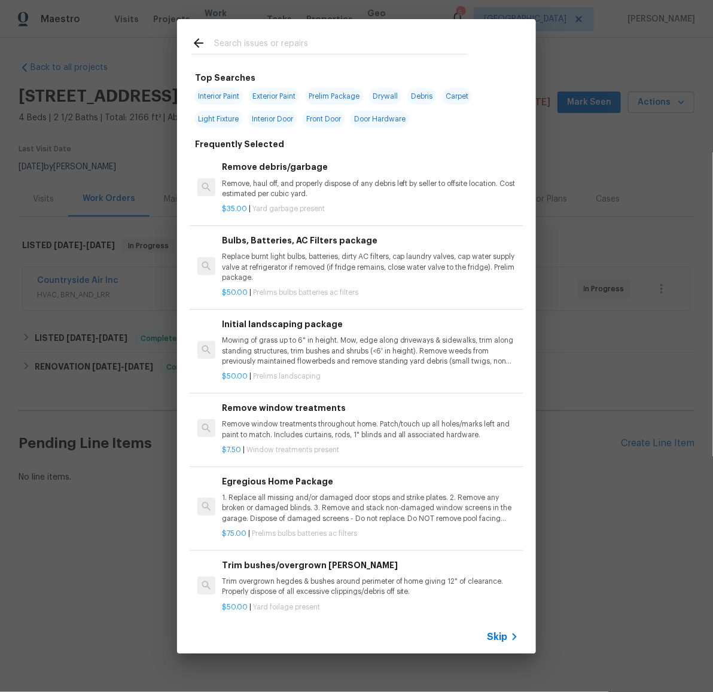
click at [348, 42] on input "text" at bounding box center [341, 45] width 254 height 18
click at [310, 174] on div "Remove debris/garbage Remove, haul off, and properly dispose of any debris left…" at bounding box center [370, 179] width 297 height 39
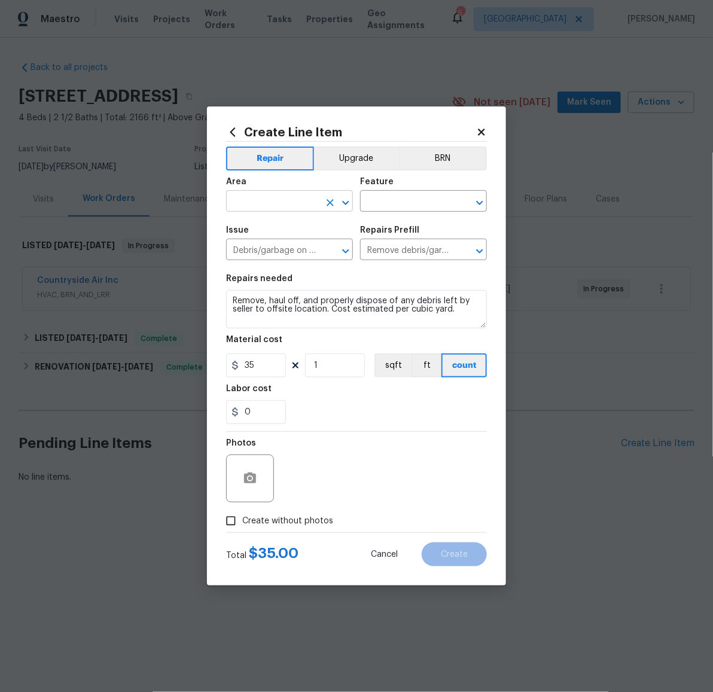
click at [285, 200] on input "text" at bounding box center [272, 202] width 93 height 19
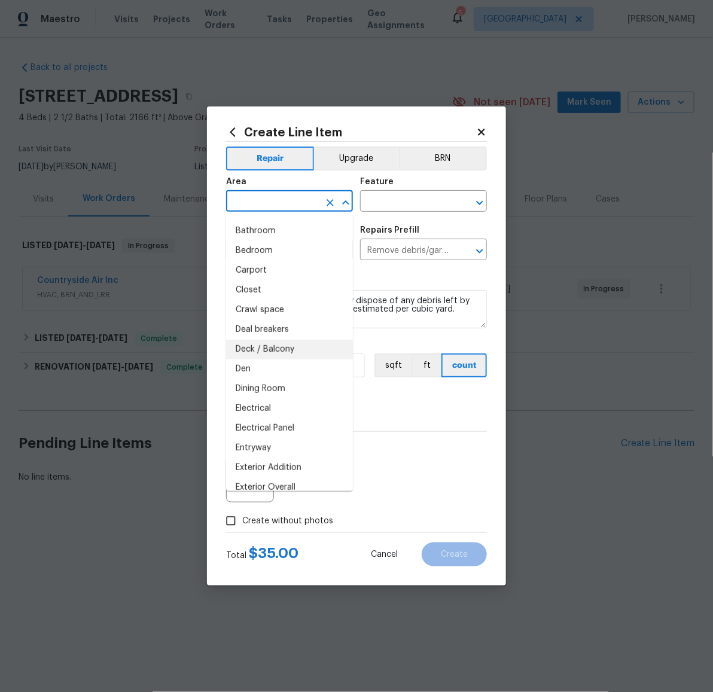
scroll to position [79, 0]
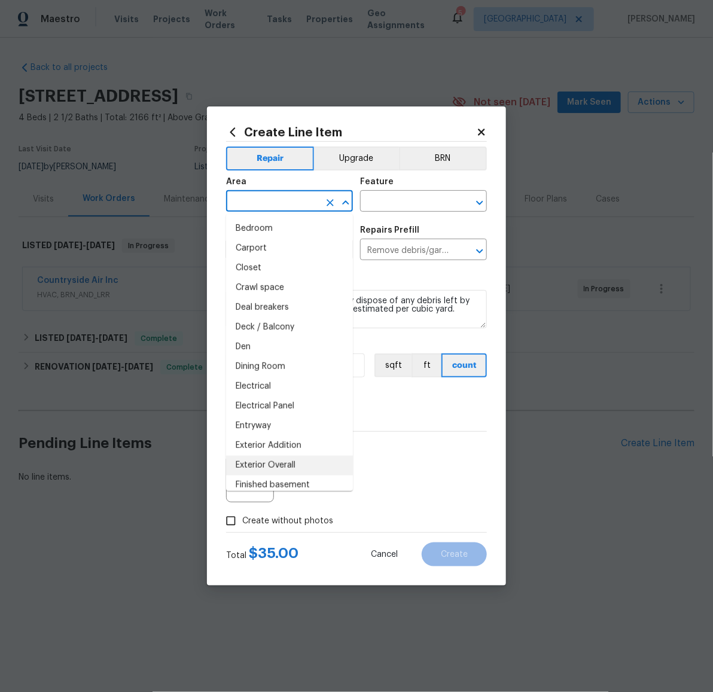
click at [292, 464] on li "Exterior Overall" at bounding box center [289, 466] width 127 height 20
type input "Exterior Overall"
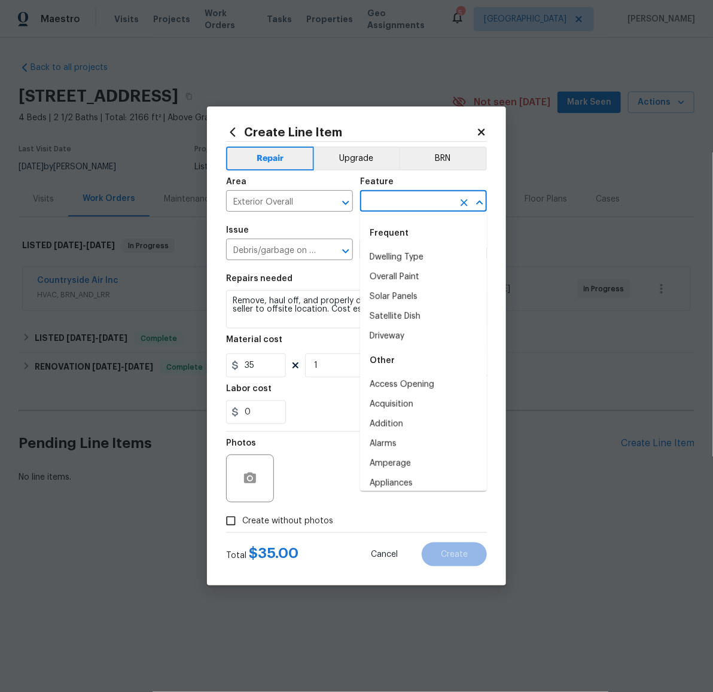
click at [398, 197] on input "text" at bounding box center [406, 202] width 93 height 19
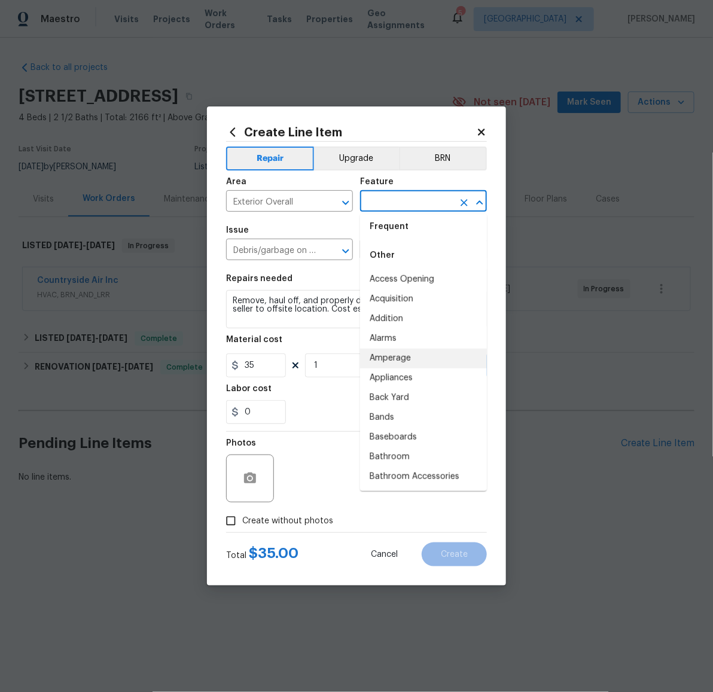
scroll to position [124, 0]
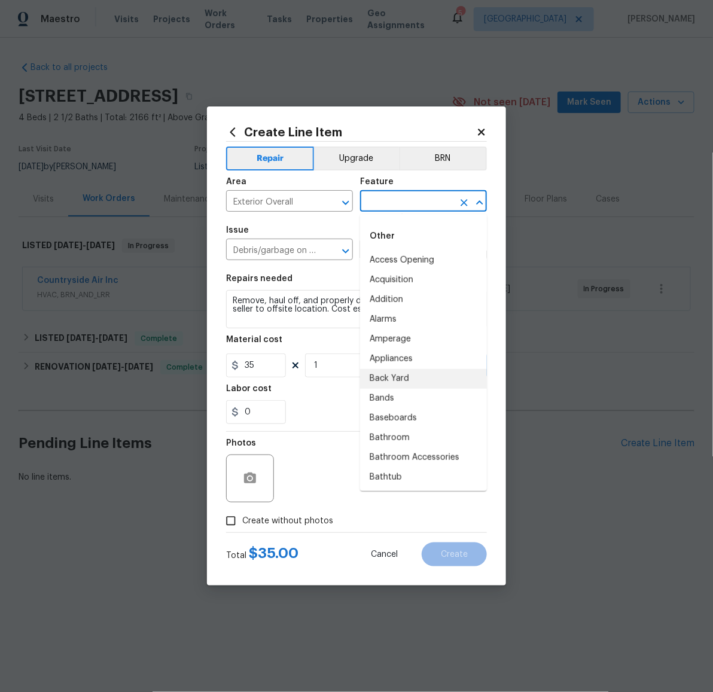
click at [417, 373] on li "Back Yard" at bounding box center [423, 379] width 127 height 20
type input "Back Yard"
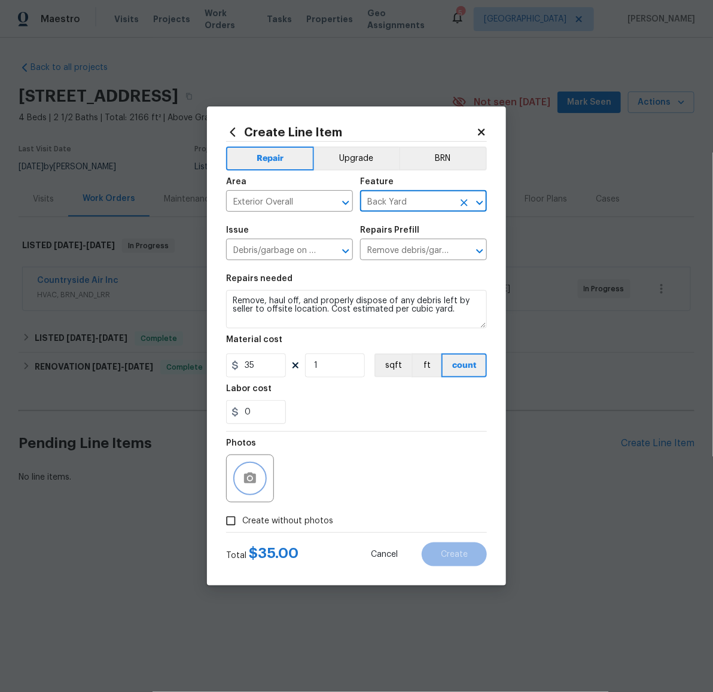
click at [251, 482] on icon "button" at bounding box center [250, 478] width 12 height 11
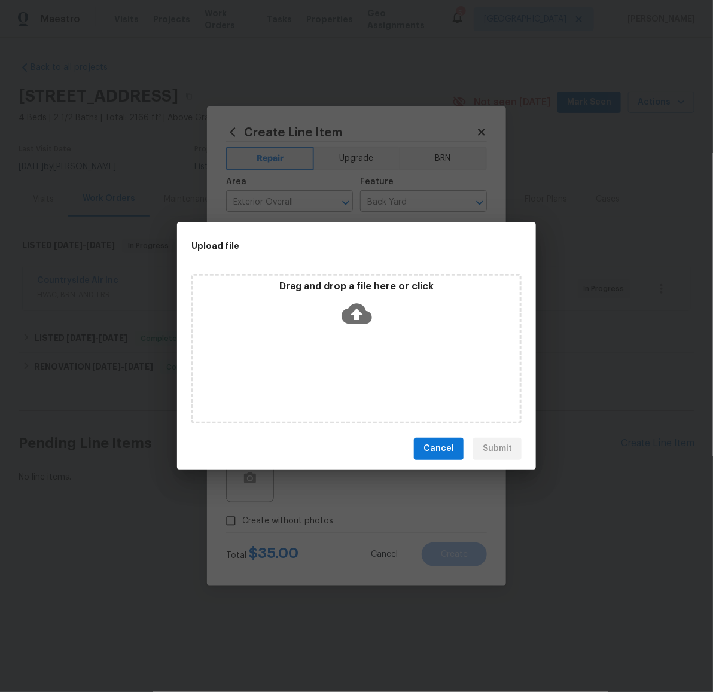
click at [359, 310] on icon at bounding box center [357, 313] width 31 height 20
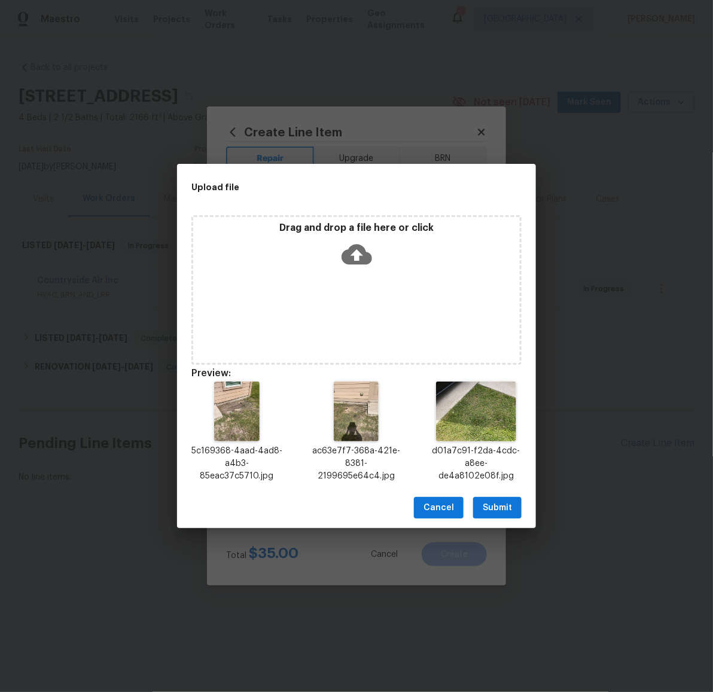
click at [494, 508] on span "Submit" at bounding box center [497, 508] width 29 height 15
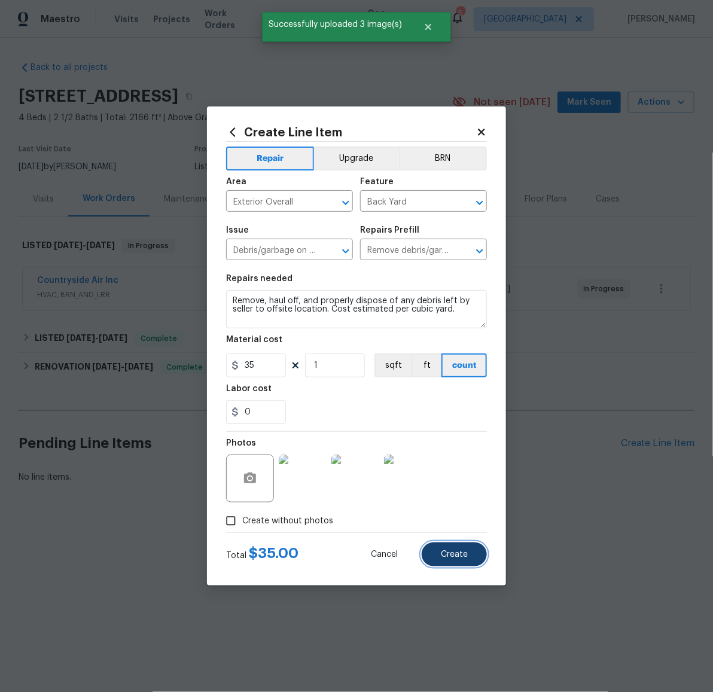
click at [462, 556] on span "Create" at bounding box center [454, 554] width 27 height 9
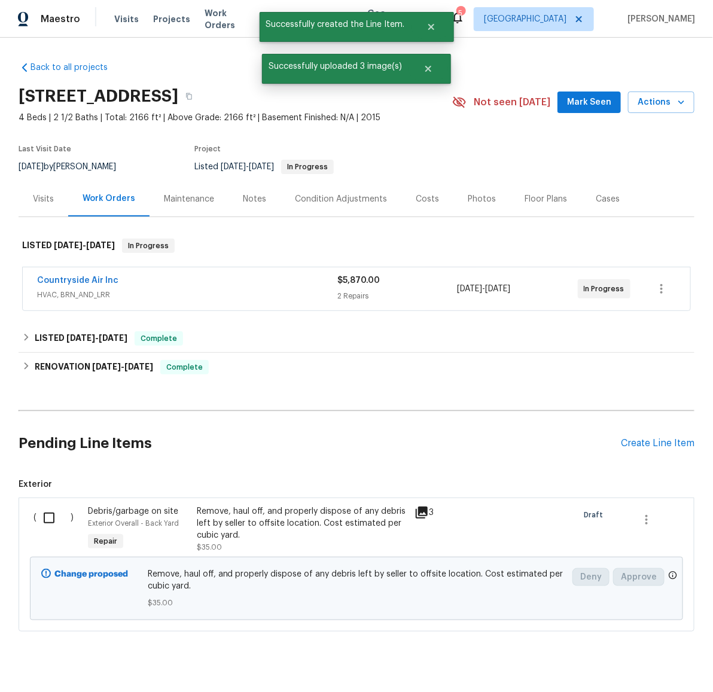
scroll to position [33, 0]
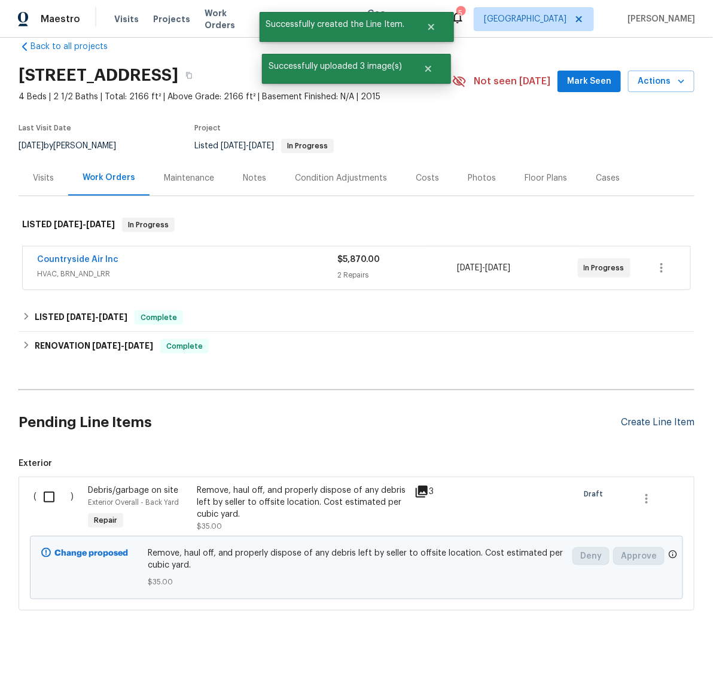
click at [644, 417] on div "Create Line Item" at bounding box center [658, 422] width 74 height 11
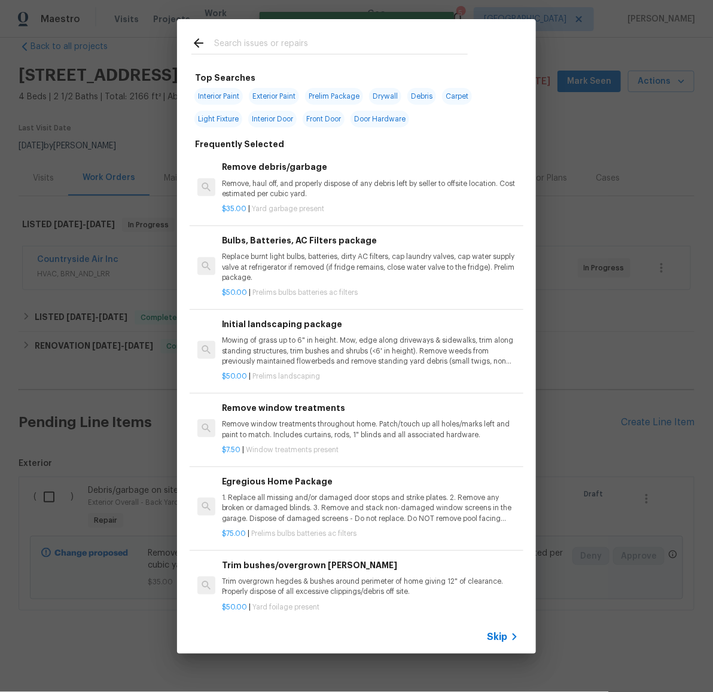
click at [219, 96] on span "Interior Paint" at bounding box center [218, 96] width 48 height 17
type input "Interior Paint"
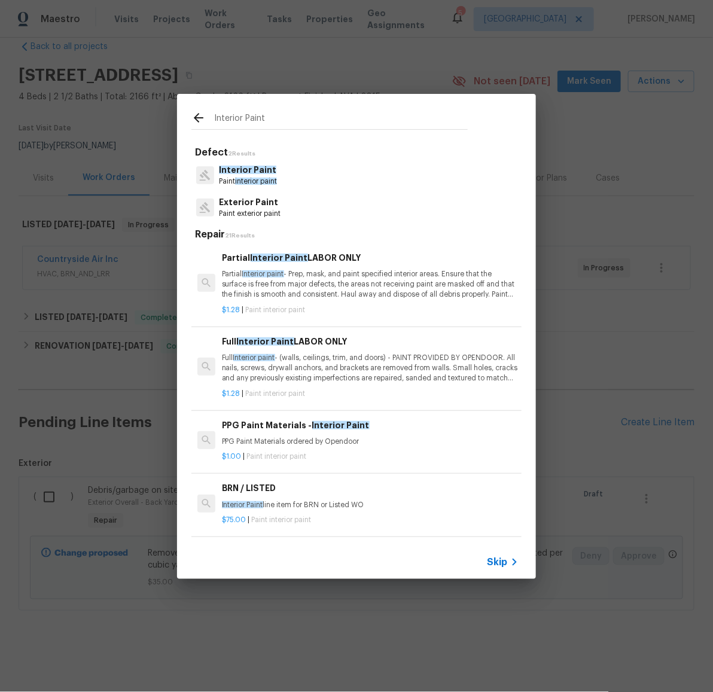
click at [258, 170] on span "Interior Paint" at bounding box center [247, 170] width 57 height 8
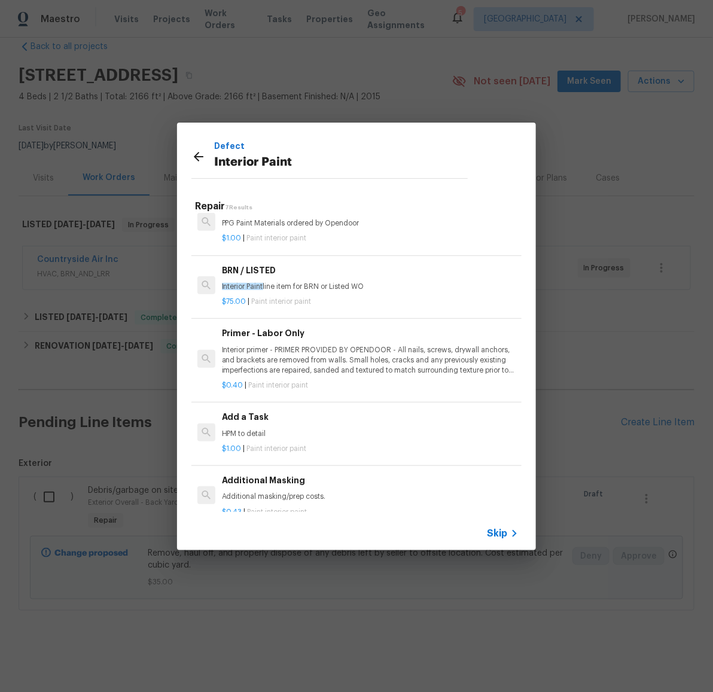
scroll to position [219, 0]
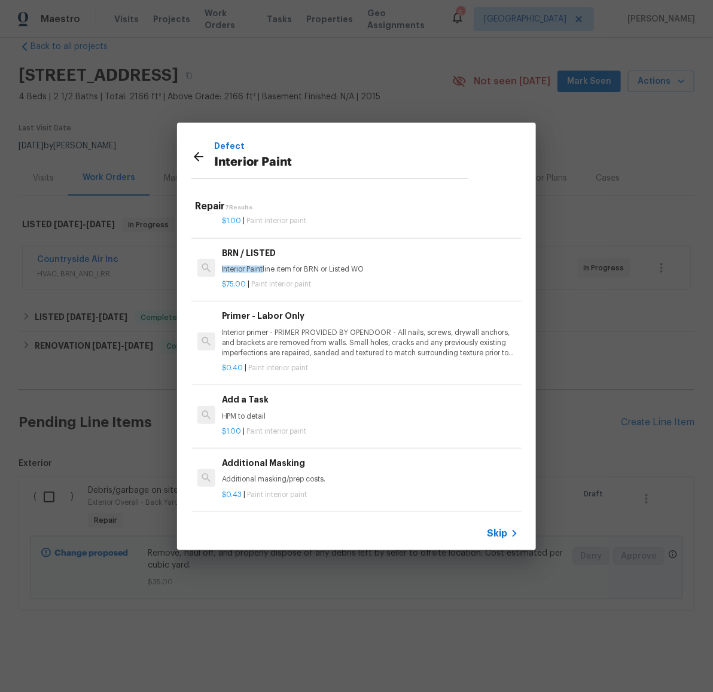
click at [274, 393] on h6 "Add a Task" at bounding box center [370, 399] width 297 height 13
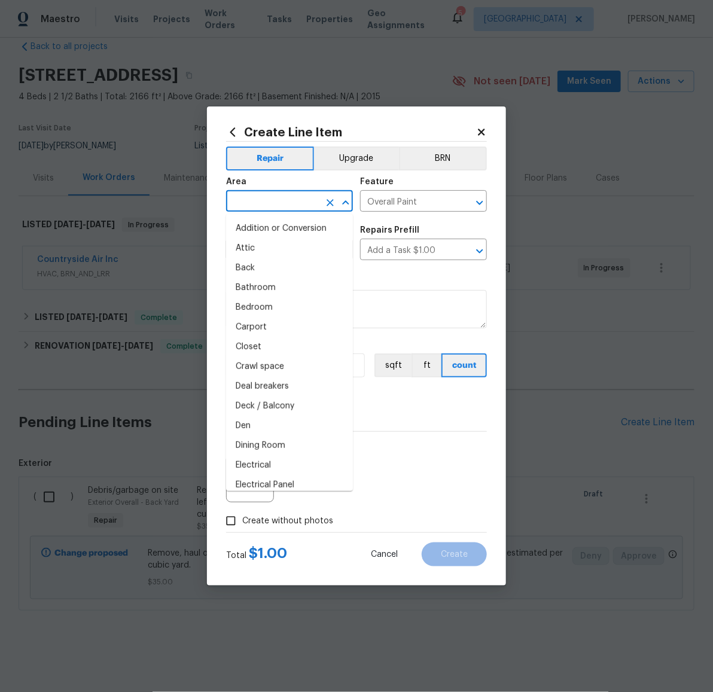
click at [294, 199] on input "text" at bounding box center [272, 202] width 93 height 19
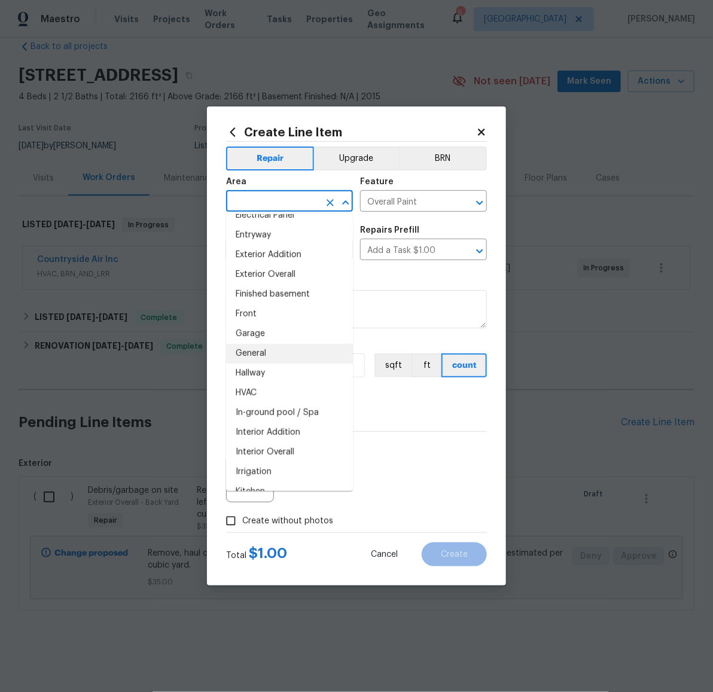
scroll to position [285, 0]
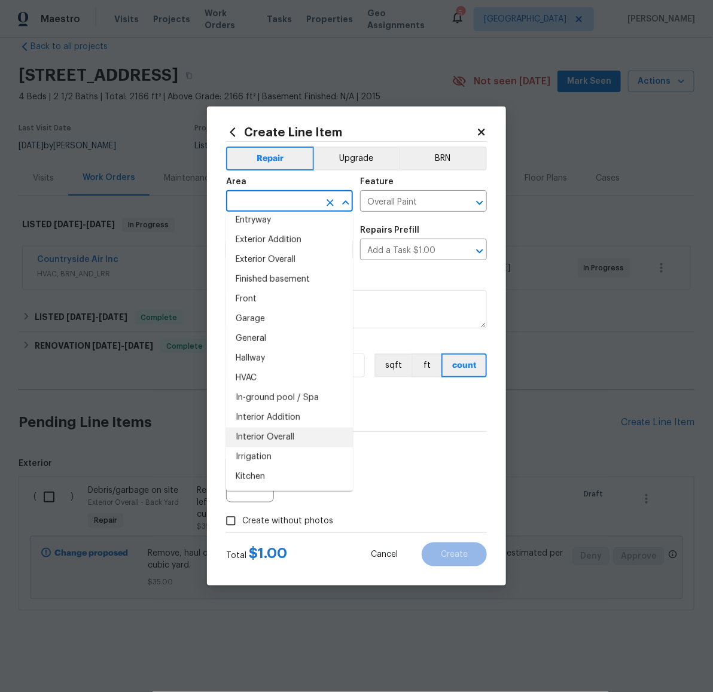
click at [273, 439] on li "Interior Overall" at bounding box center [289, 438] width 127 height 20
type input "Interior Overall"
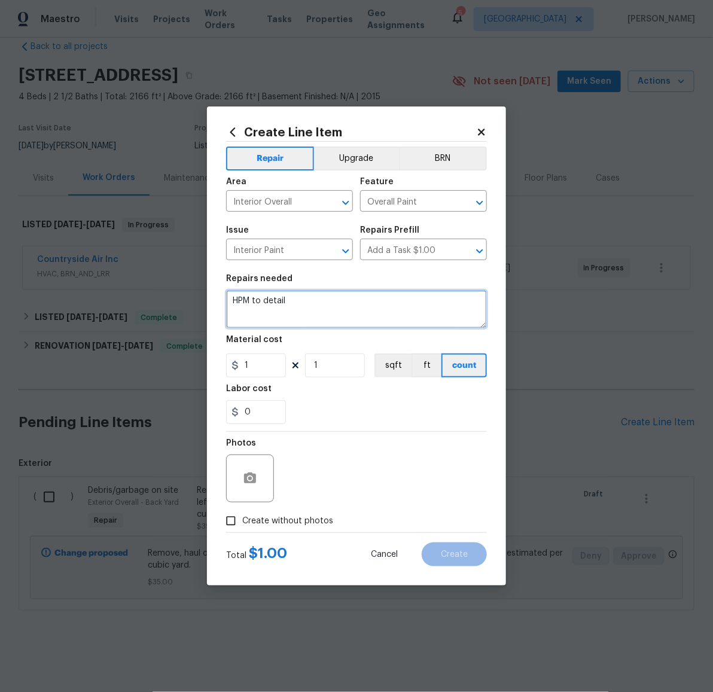
drag, startPoint x: 337, startPoint y: 313, endPoint x: 203, endPoint y: 285, distance: 136.8
click at [203, 285] on div "Create Line Item Repair Upgrade BRN Area Interior Overall ​ Feature Overall Pai…" at bounding box center [356, 346] width 713 height 692
type textarea "Paint touch-ups throughout."
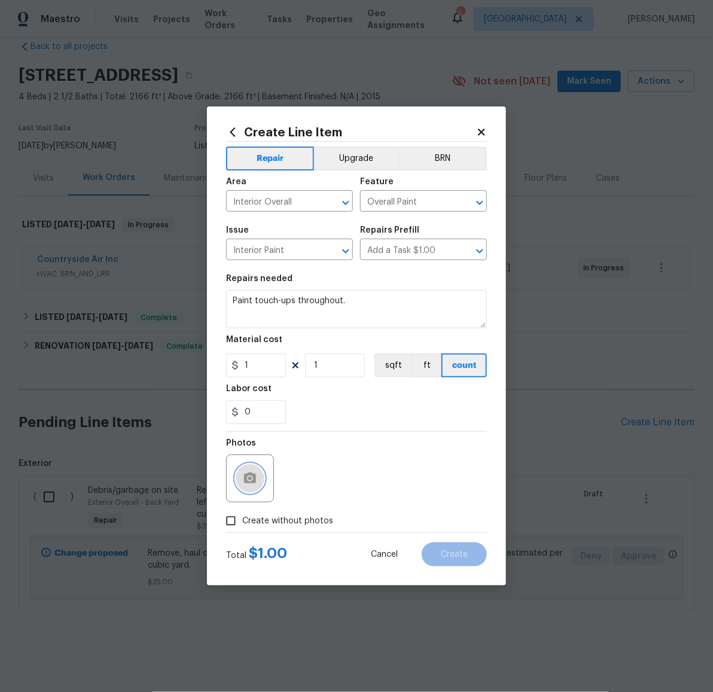
click at [254, 472] on icon "button" at bounding box center [250, 478] width 14 height 14
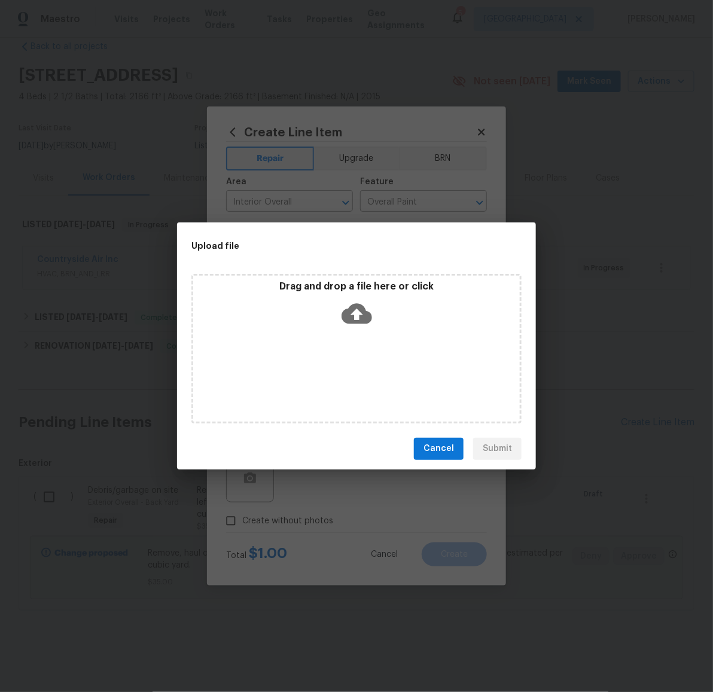
click at [361, 310] on icon at bounding box center [357, 313] width 31 height 20
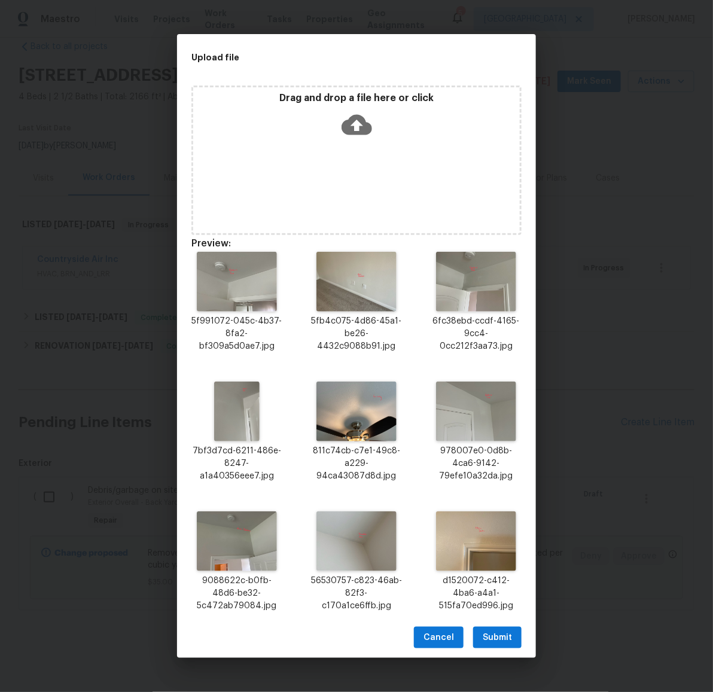
click at [505, 637] on span "Submit" at bounding box center [497, 637] width 29 height 15
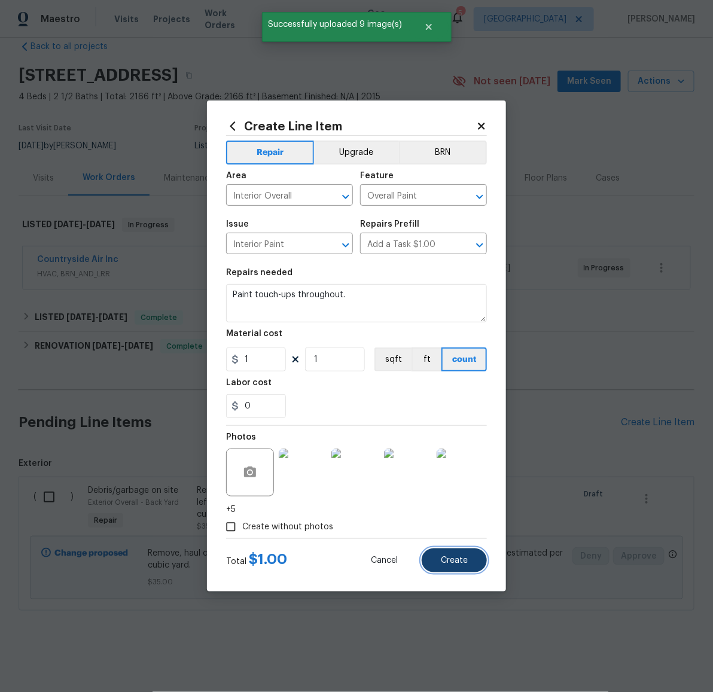
click at [461, 560] on span "Create" at bounding box center [454, 560] width 27 height 9
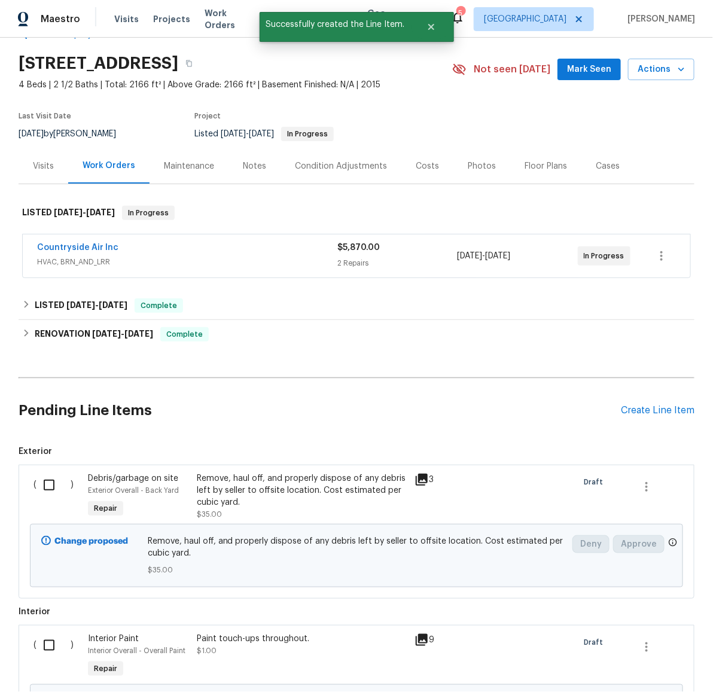
scroll to position [181, 0]
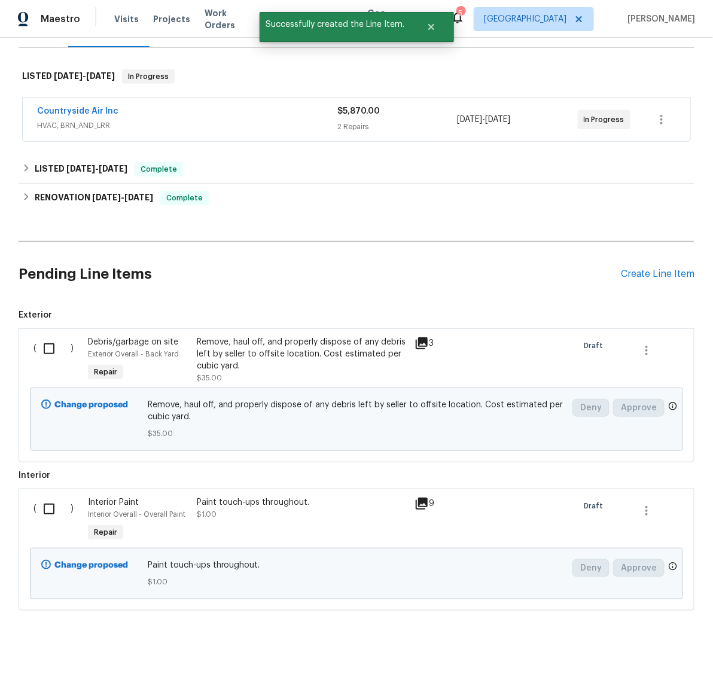
click at [666, 269] on div "Pending Line Items Create Line Item" at bounding box center [357, 274] width 676 height 56
click at [663, 269] on div "Create Line Item" at bounding box center [658, 274] width 74 height 11
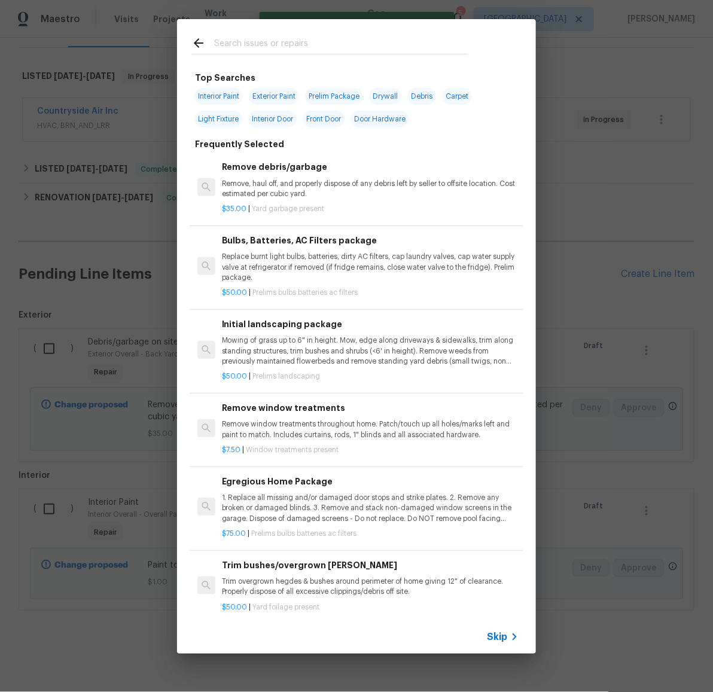
click at [304, 46] on input "text" at bounding box center [341, 45] width 254 height 18
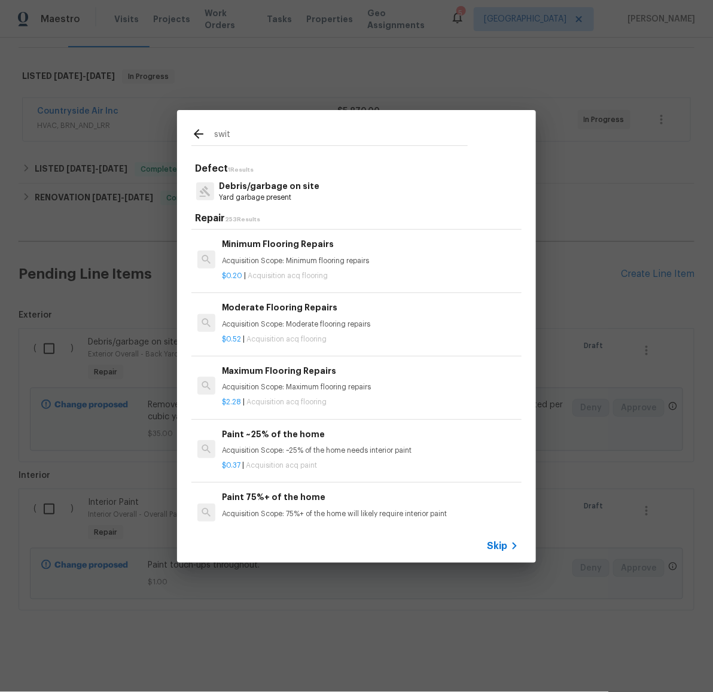
scroll to position [0, 0]
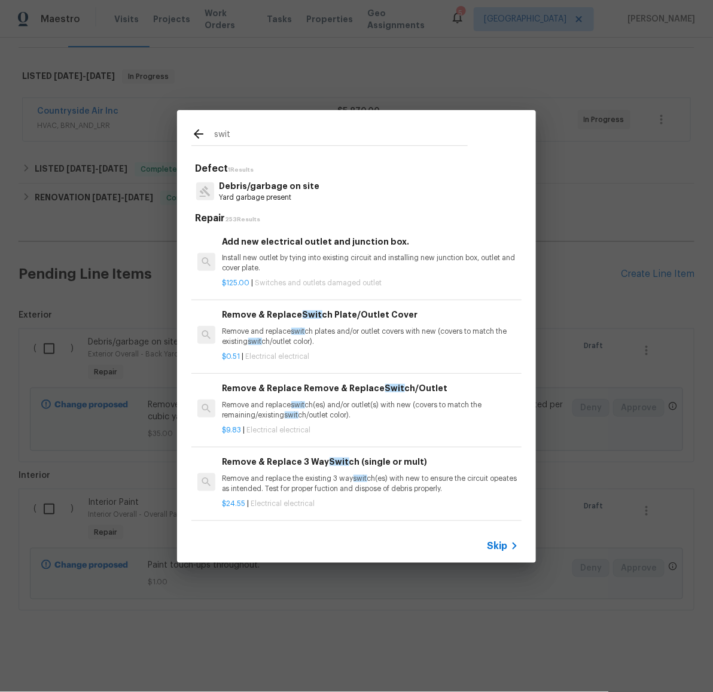
drag, startPoint x: 281, startPoint y: 136, endPoint x: 194, endPoint y: 135, distance: 86.7
click at [194, 135] on div "swit" at bounding box center [329, 136] width 276 height 18
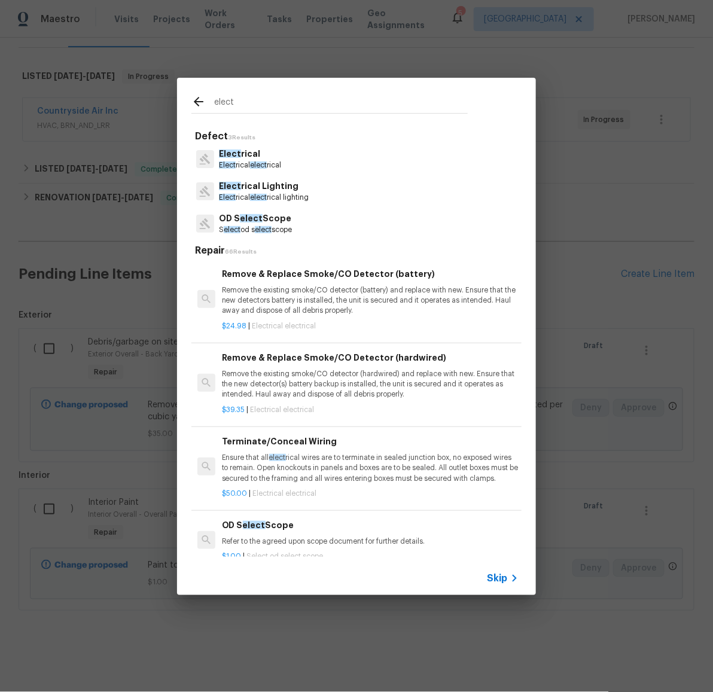
type input "elect"
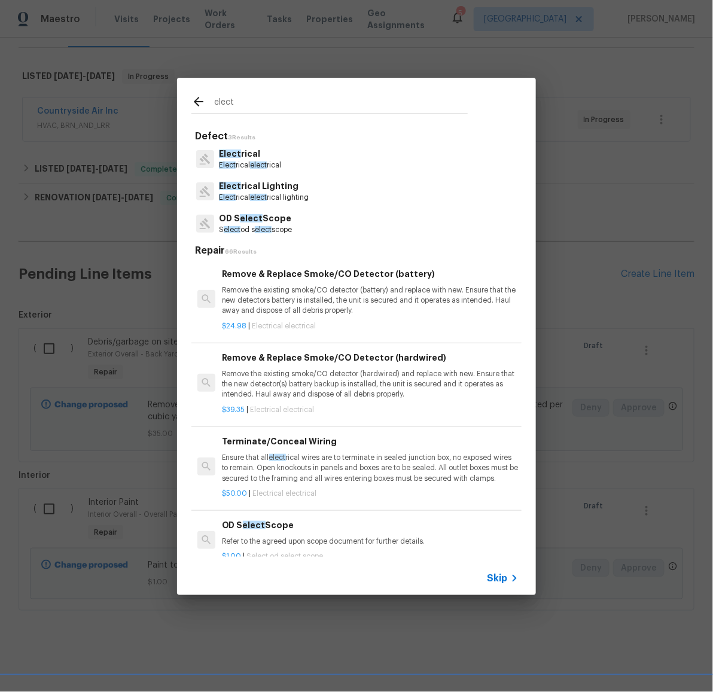
click at [252, 166] on span "elect" at bounding box center [258, 164] width 17 height 7
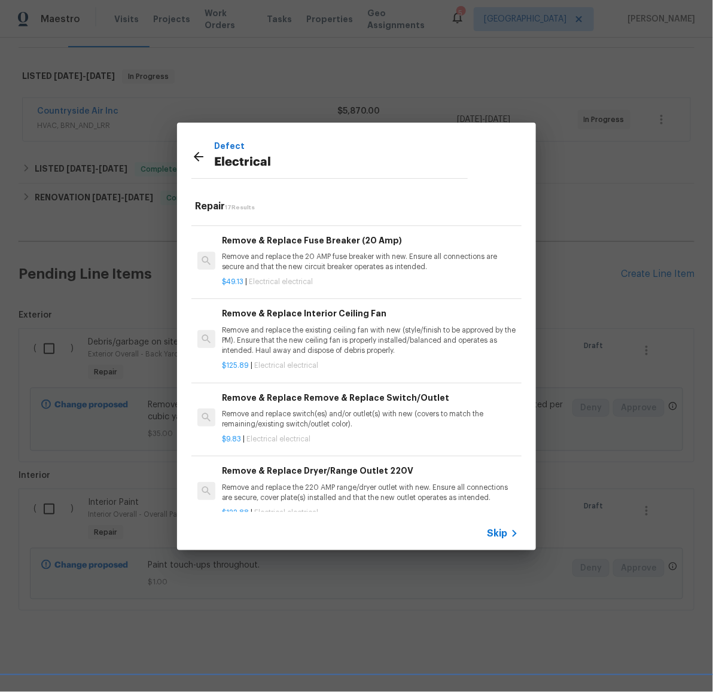
scroll to position [453, 0]
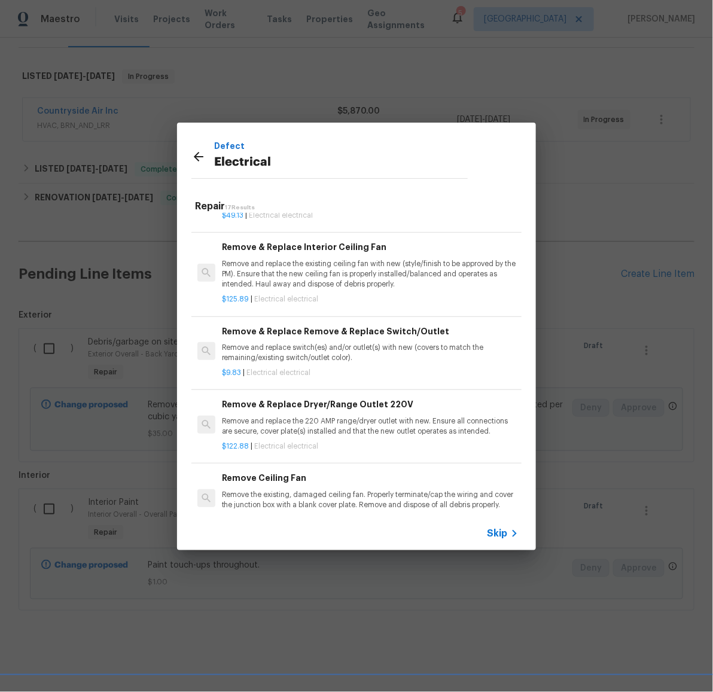
click at [295, 346] on p "Remove and replace switch(es) and/or outlet(s) with new (covers to match the re…" at bounding box center [370, 353] width 297 height 20
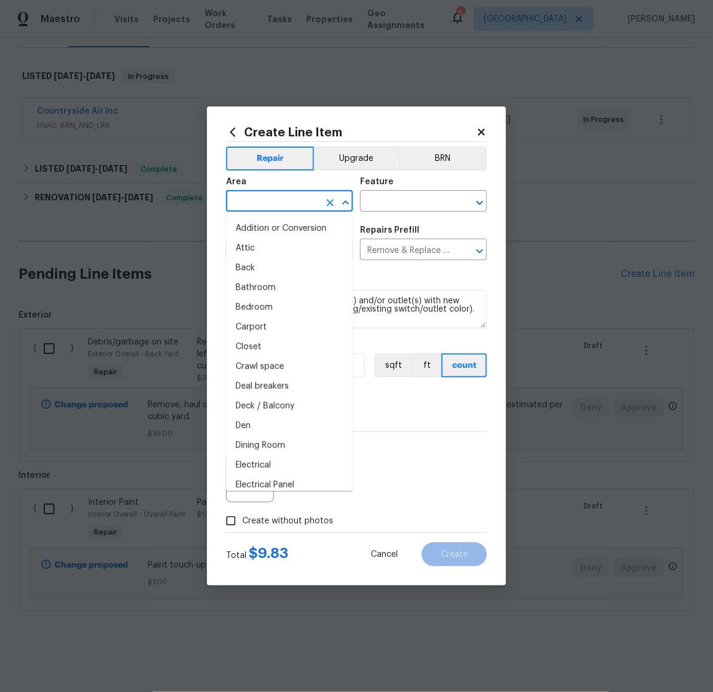
click at [300, 205] on input "text" at bounding box center [272, 202] width 93 height 19
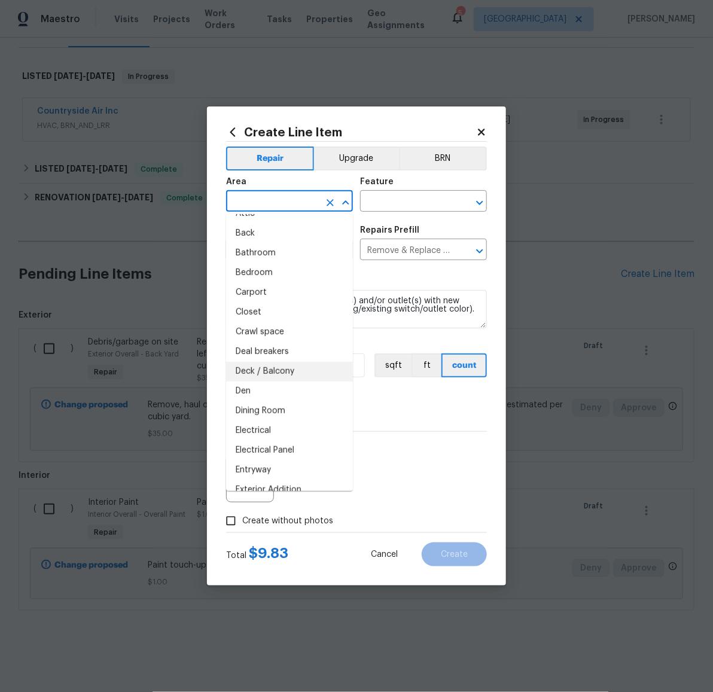
scroll to position [279, 0]
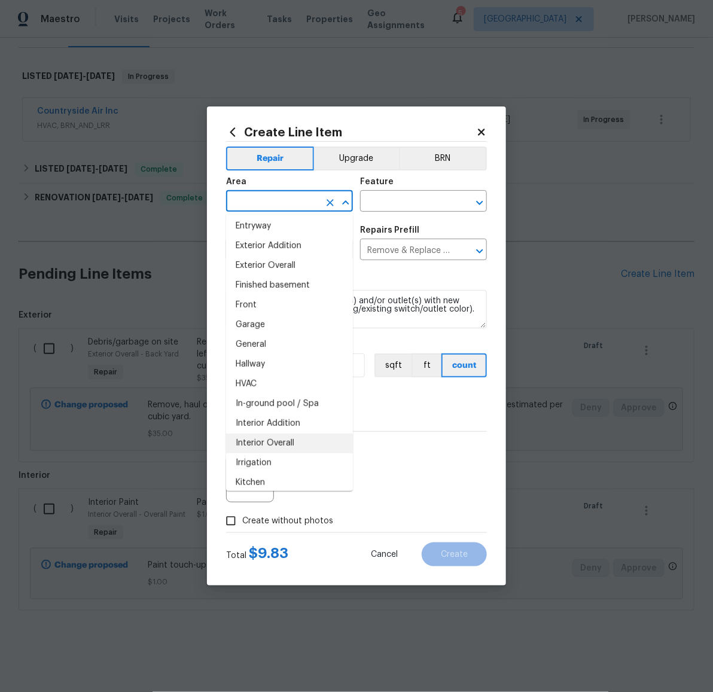
click at [291, 444] on li "Interior Overall" at bounding box center [289, 444] width 127 height 20
type input "Interior Overall"
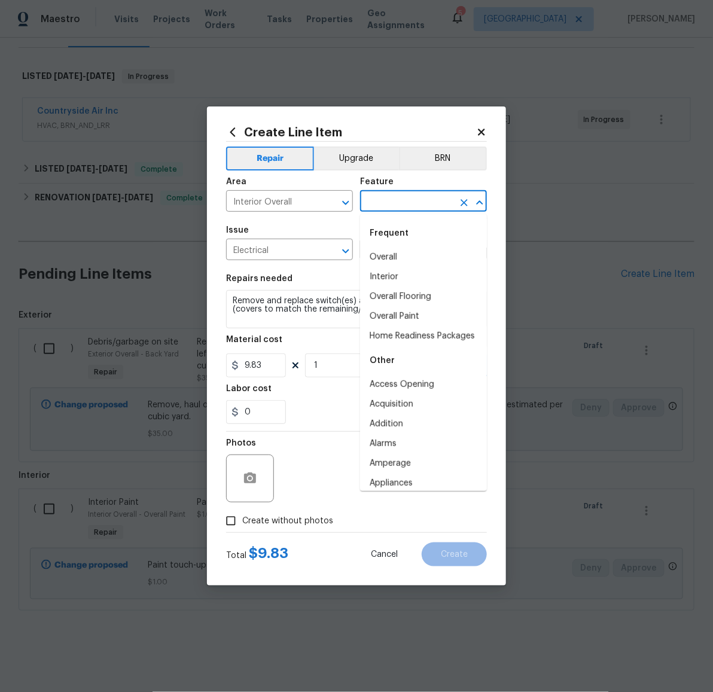
click at [415, 200] on input "text" at bounding box center [406, 202] width 93 height 19
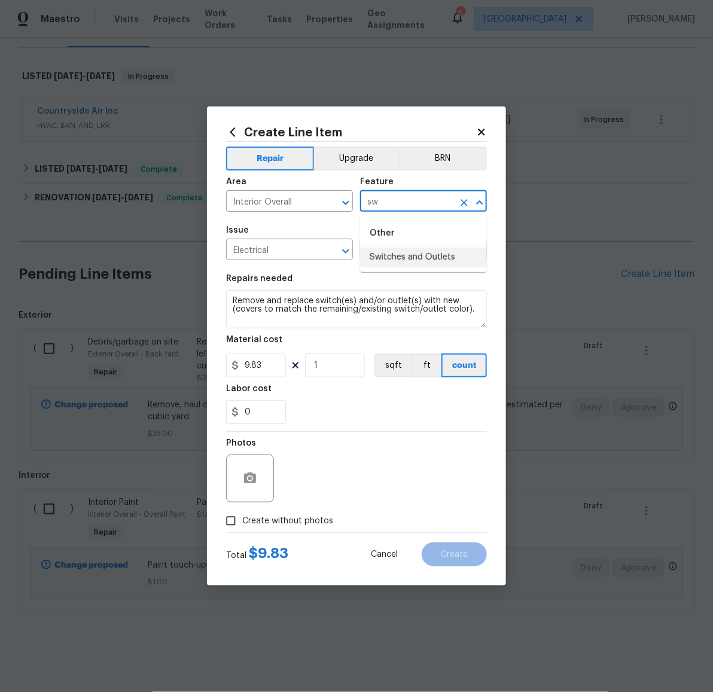
click at [423, 260] on li "Switches and Outlets" at bounding box center [423, 258] width 127 height 20
type input "Switches and Outlets"
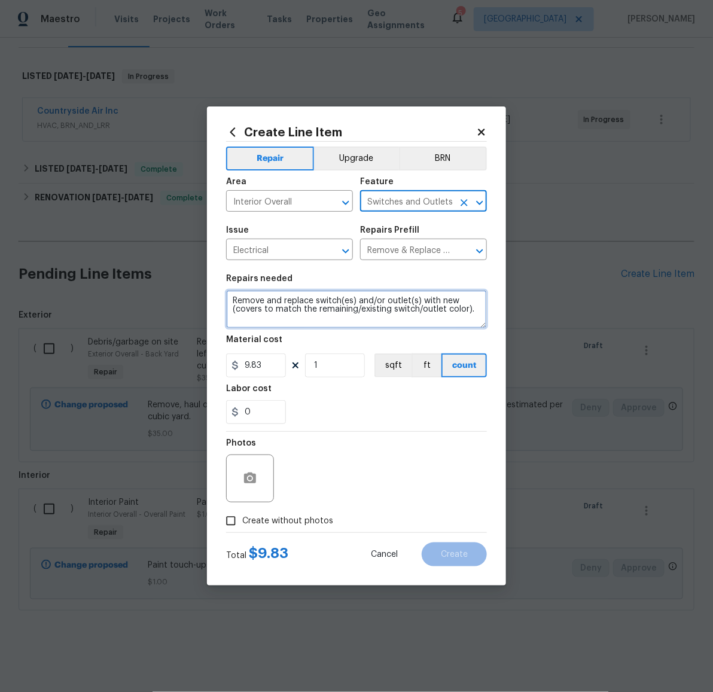
click at [427, 306] on textarea "Remove and replace switch(es) and/or outlet(s) with new (covers to match the re…" at bounding box center [356, 309] width 261 height 38
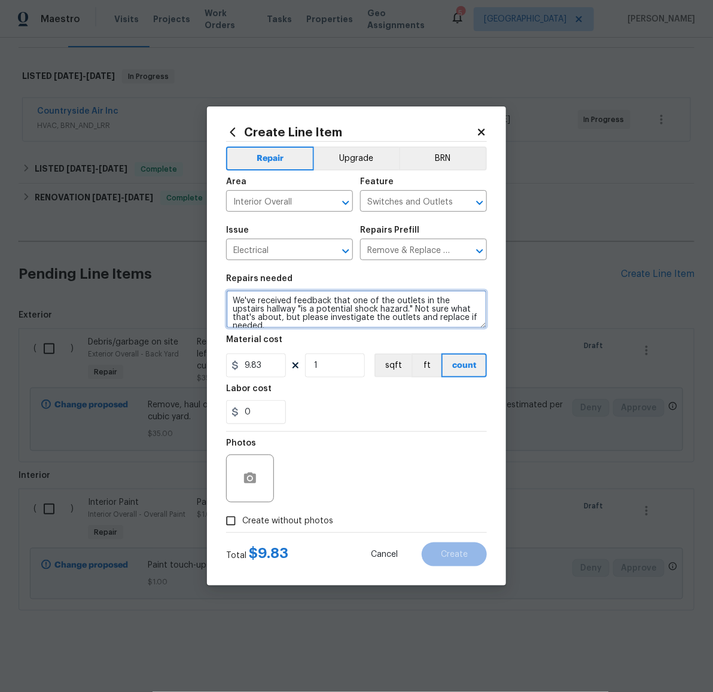
scroll to position [3, 0]
type textarea "We've received feedback that one of the outlets in the upstairs hallway "is a p…"
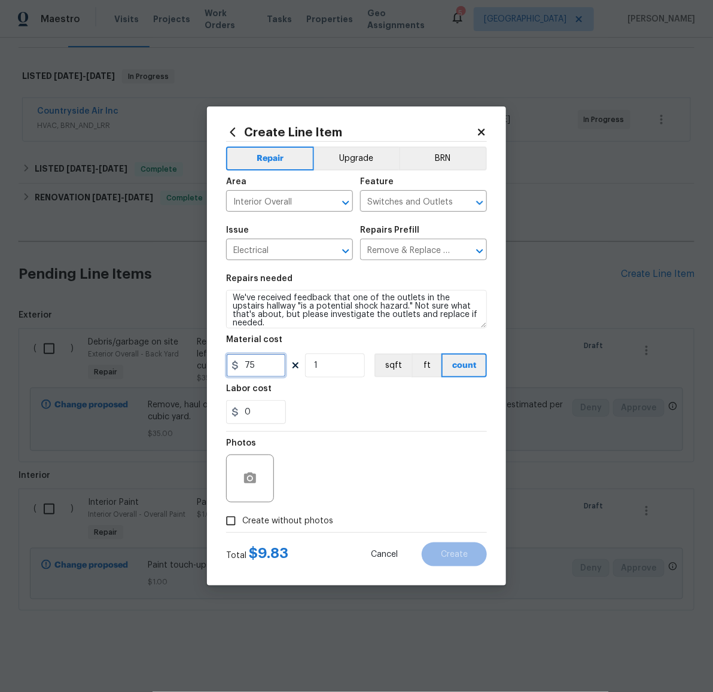
type input "75"
click at [303, 516] on span "Create without photos" at bounding box center [287, 521] width 91 height 13
click at [242, 516] on input "Create without photos" at bounding box center [231, 521] width 23 height 23
checkbox input "true"
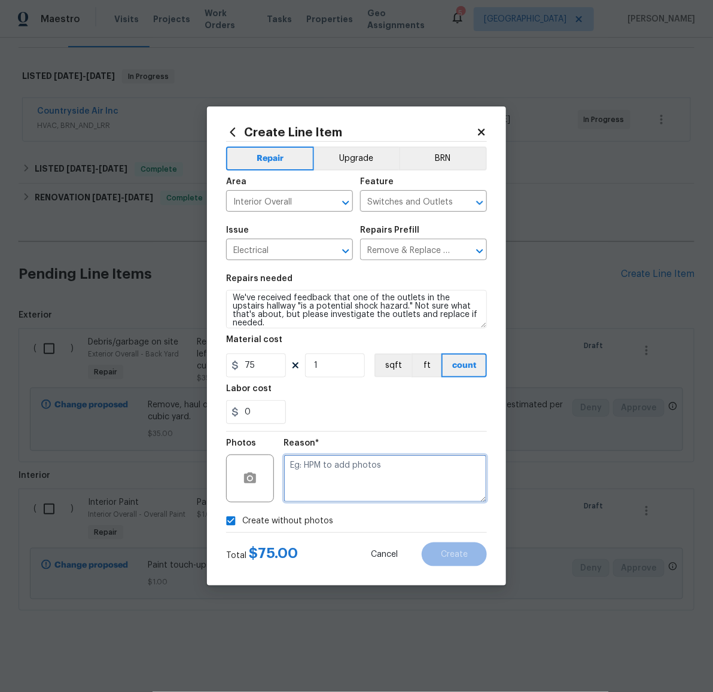
click at [352, 487] on textarea at bounding box center [385, 479] width 203 height 48
type textarea "Viewing feedback"
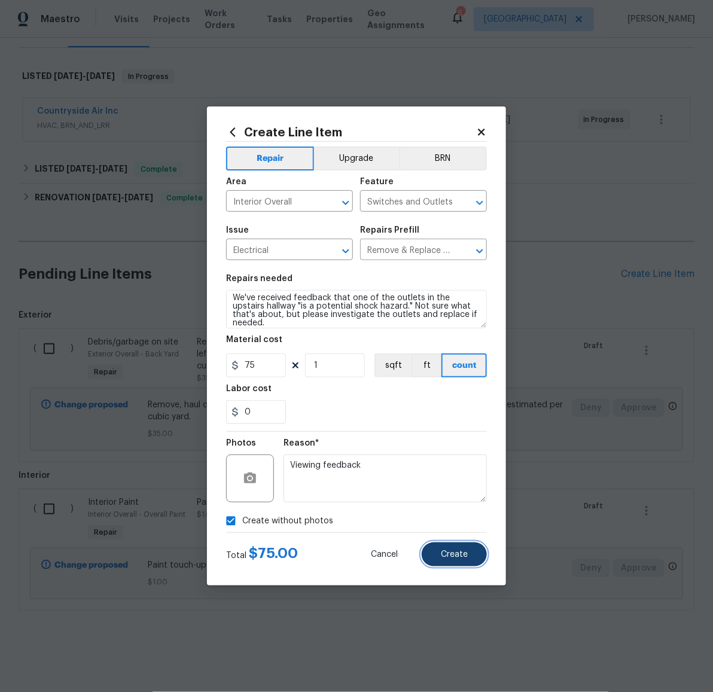
click at [473, 556] on button "Create" at bounding box center [454, 555] width 65 height 24
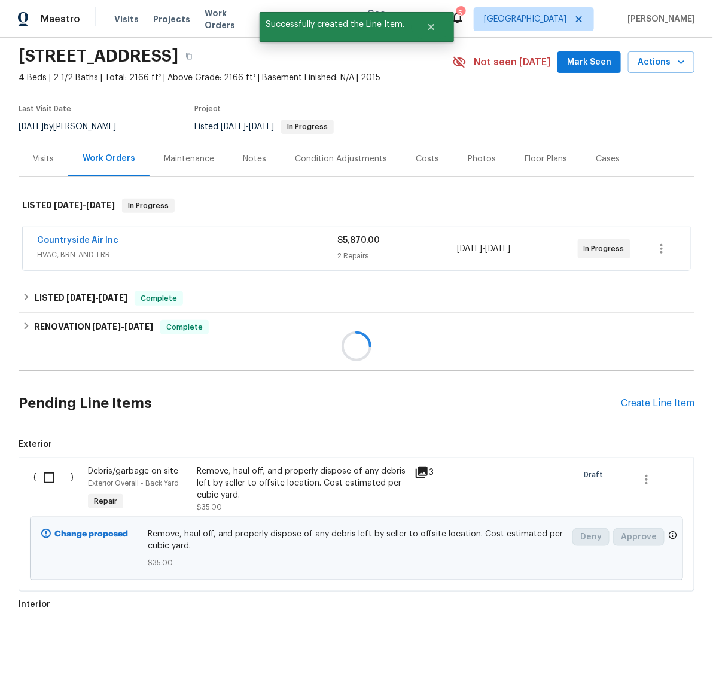
scroll to position [181, 0]
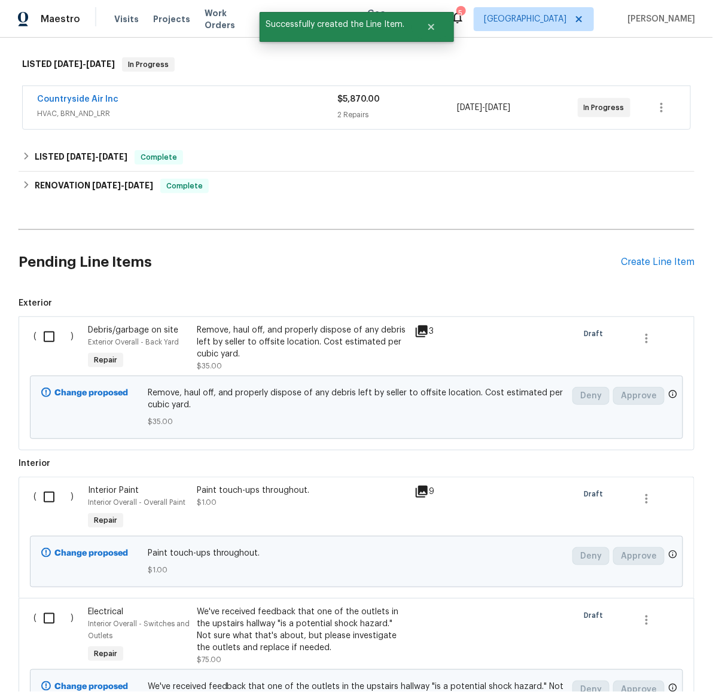
click at [38, 334] on input "checkbox" at bounding box center [53, 336] width 34 height 25
checkbox input "true"
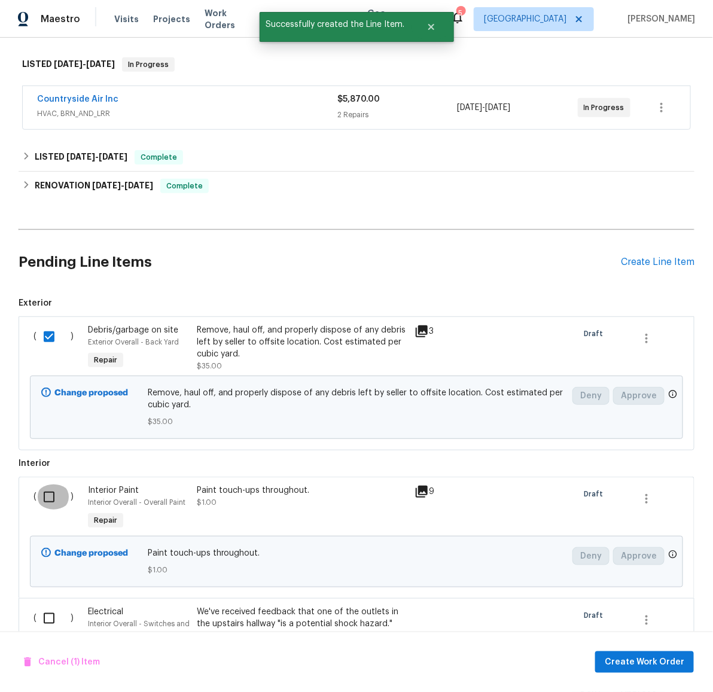
click at [41, 496] on input "checkbox" at bounding box center [53, 496] width 34 height 25
checkbox input "true"
click at [42, 617] on input "checkbox" at bounding box center [53, 618] width 34 height 25
checkbox input "true"
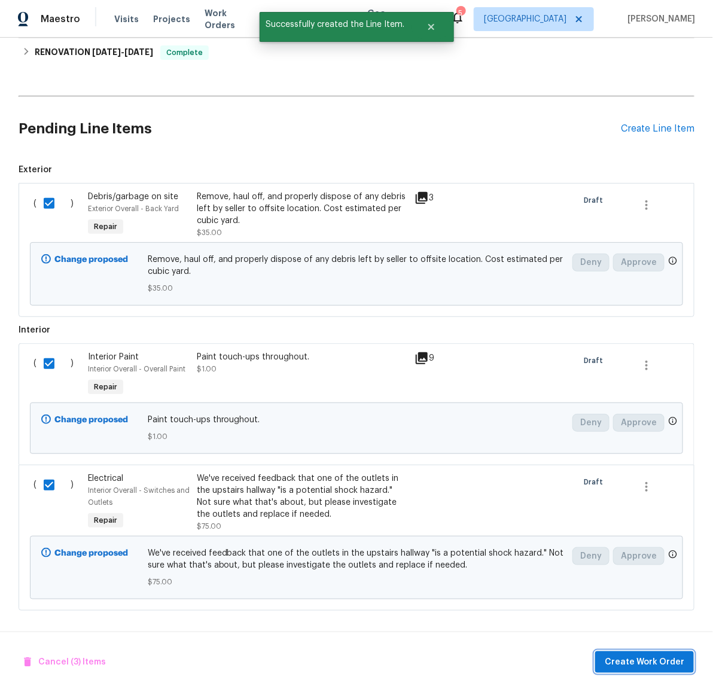
click at [672, 663] on span "Create Work Order" at bounding box center [645, 662] width 80 height 15
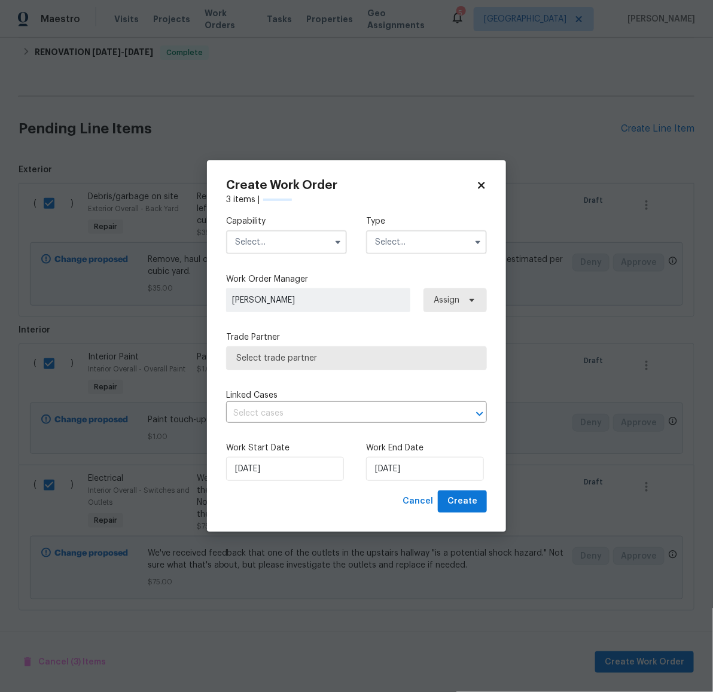
checkbox input "false"
click at [280, 249] on input "text" at bounding box center [286, 242] width 121 height 24
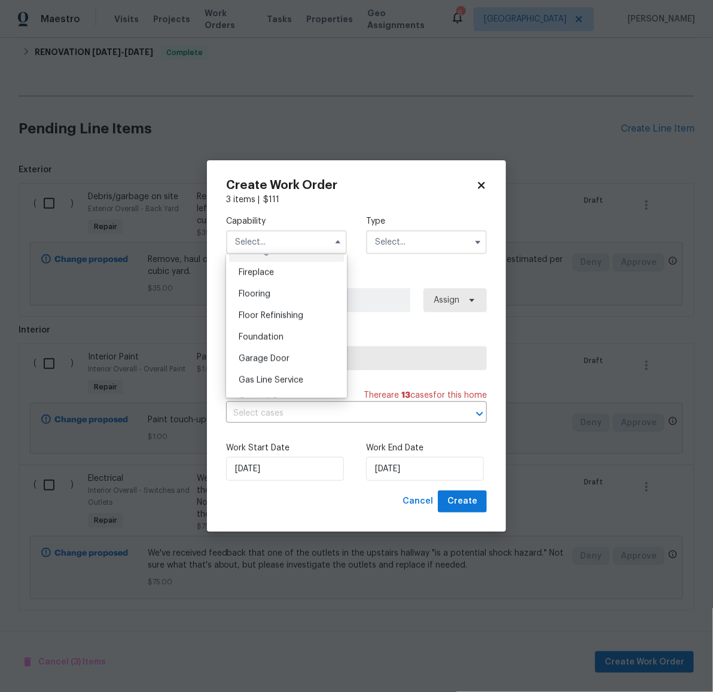
scroll to position [521, 0]
click at [298, 323] on span "General Contractor" at bounding box center [277, 319] width 77 height 8
type input "General Contractor"
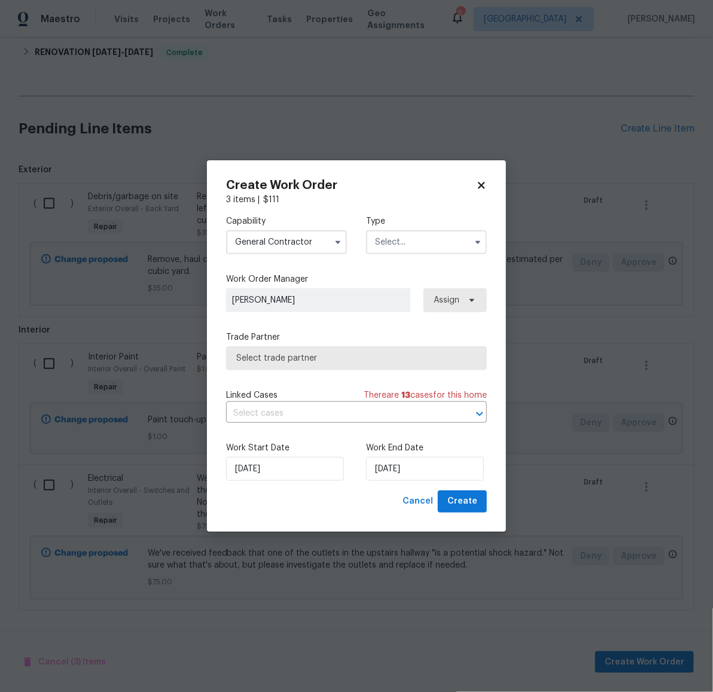
click at [409, 246] on input "text" at bounding box center [426, 242] width 121 height 24
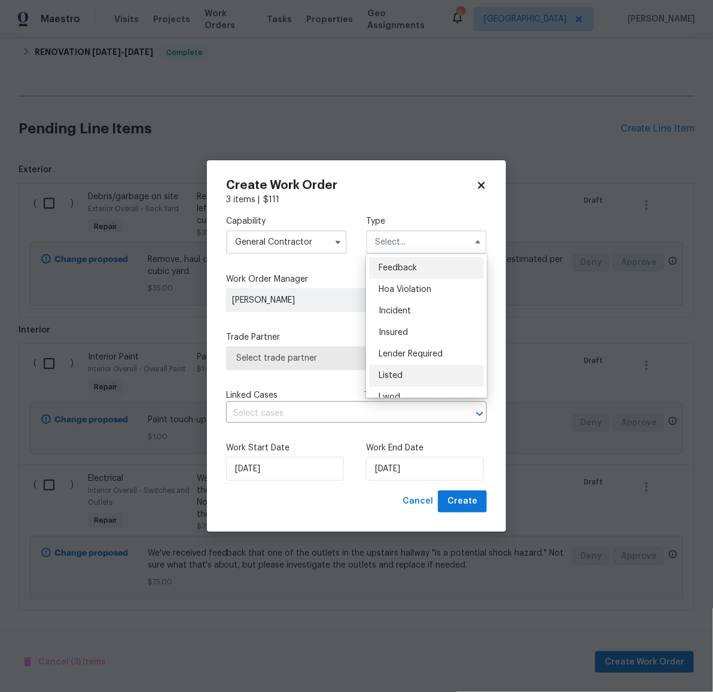
click at [397, 373] on span "Listed" at bounding box center [391, 375] width 24 height 8
type input "Listed"
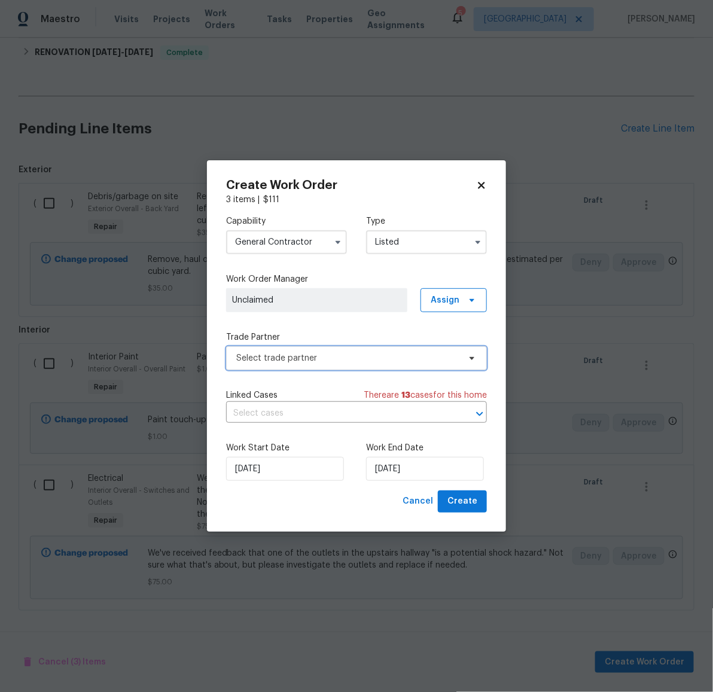
click at [358, 364] on span "Select trade partner" at bounding box center [356, 358] width 261 height 24
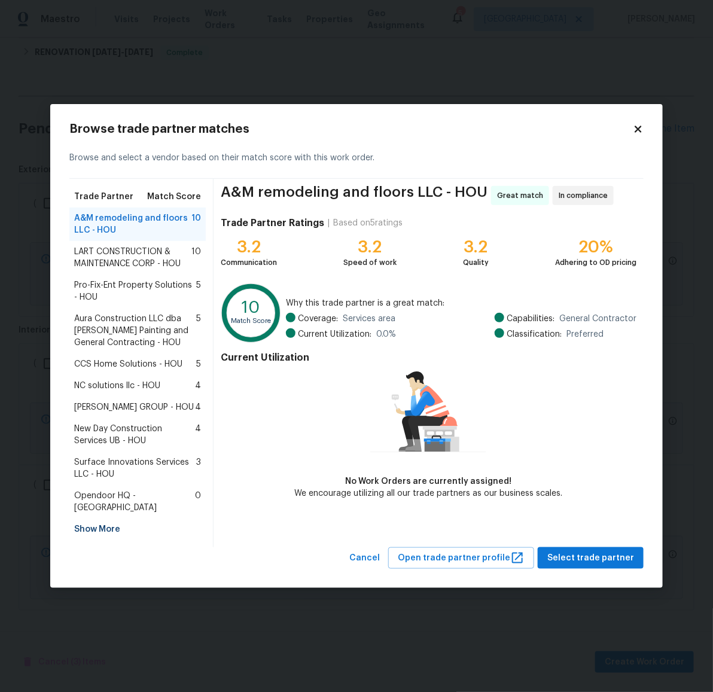
click at [122, 435] on span "New Day Construction Services UB - HOU" at bounding box center [134, 435] width 121 height 24
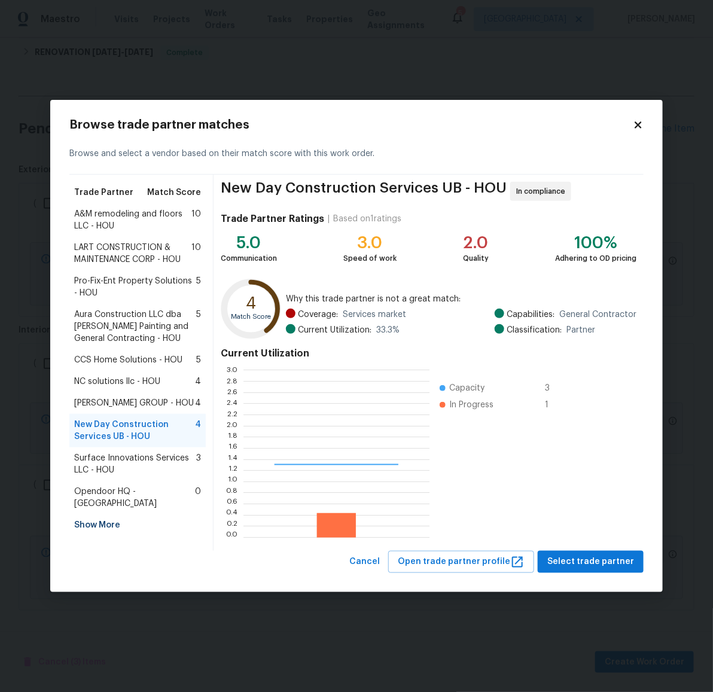
scroll to position [156, 175]
click at [607, 565] on span "Select trade partner" at bounding box center [590, 561] width 87 height 15
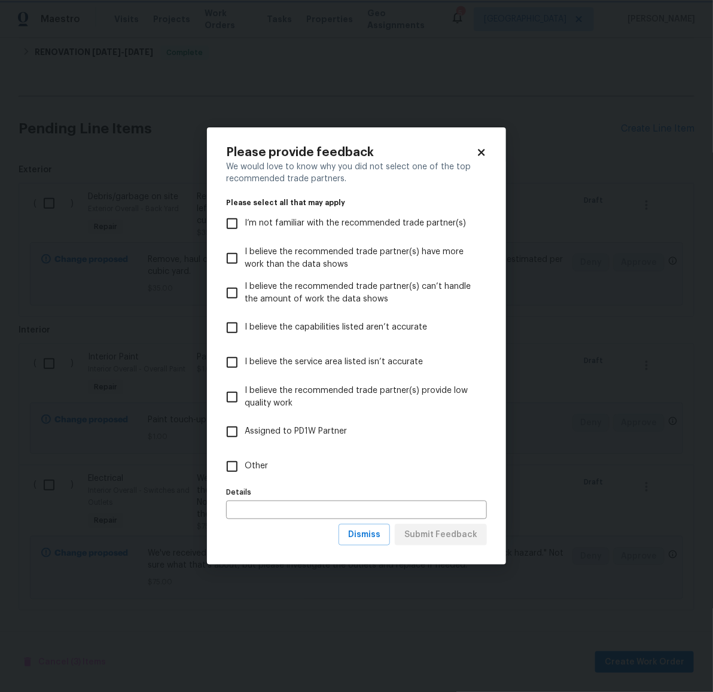
click at [610, 465] on body "Maestro Visits Projects Work Orders Tasks Properties Geo Assignments 5 Houston …" at bounding box center [356, 346] width 713 height 692
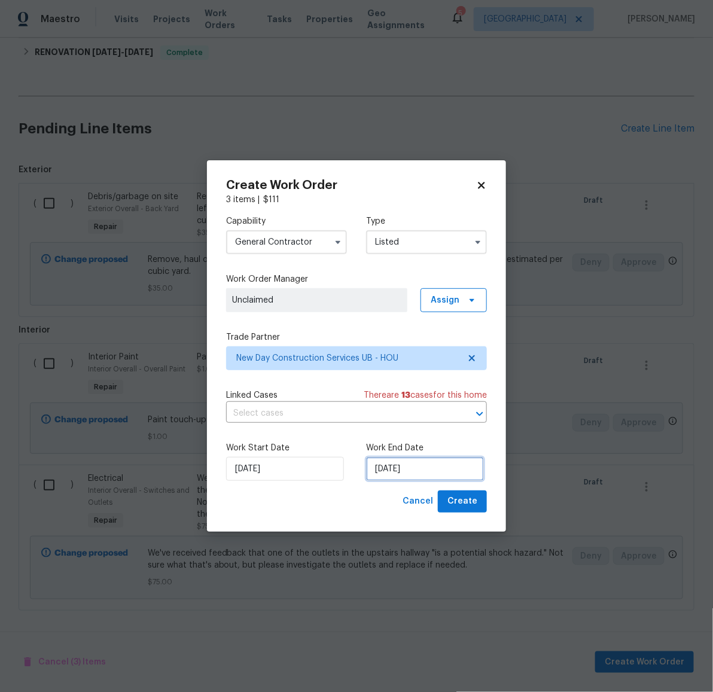
click at [417, 464] on input "10/1/2025" at bounding box center [425, 469] width 118 height 24
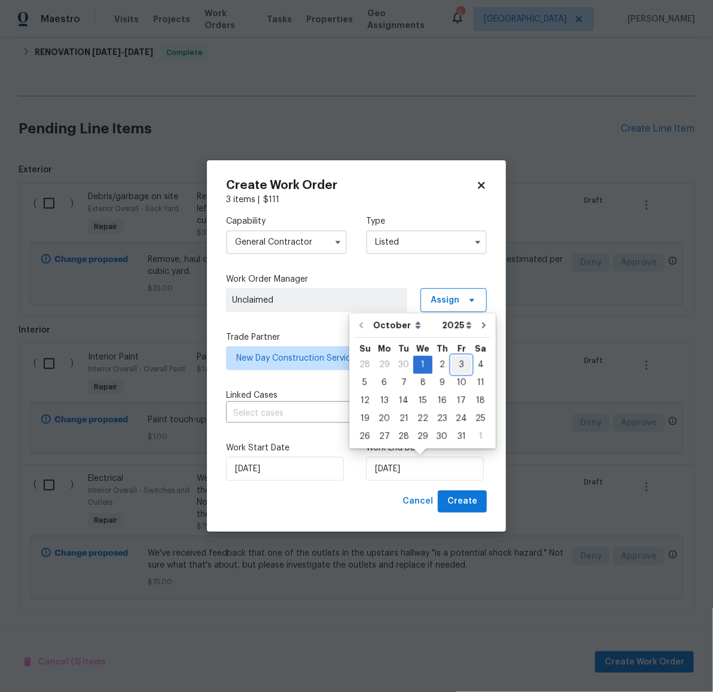
click at [457, 359] on div "3" at bounding box center [462, 364] width 20 height 17
type input "10/3/2025"
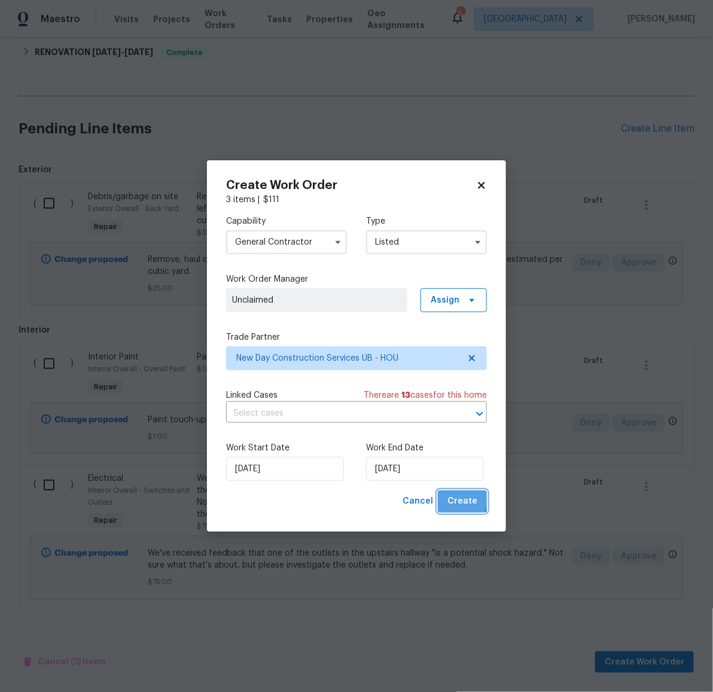
click at [462, 499] on span "Create" at bounding box center [462, 501] width 30 height 15
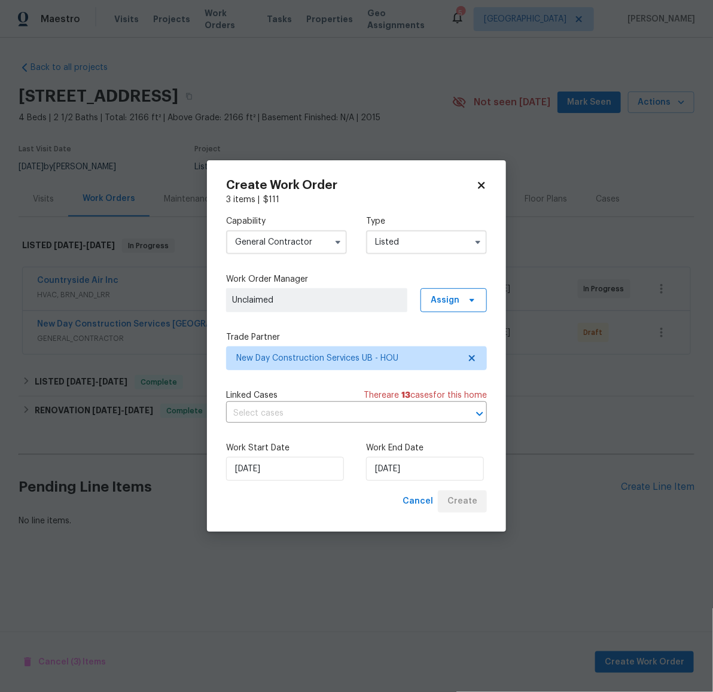
scroll to position [0, 0]
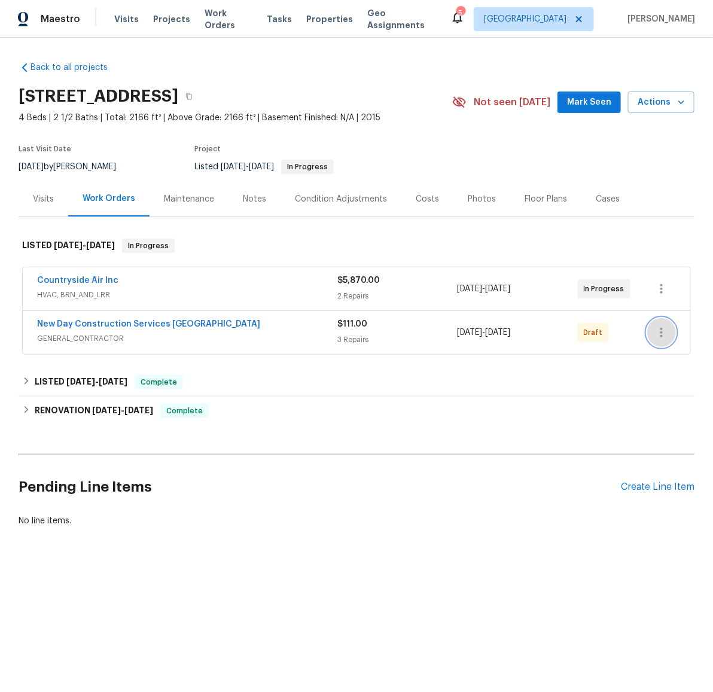
click at [656, 327] on icon "button" at bounding box center [661, 332] width 14 height 14
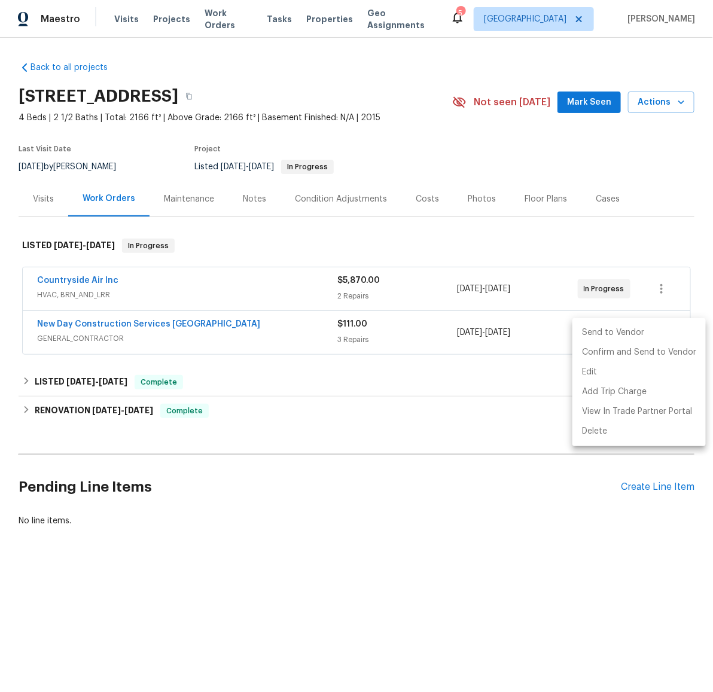
click at [624, 336] on li "Send to Vendor" at bounding box center [638, 333] width 133 height 20
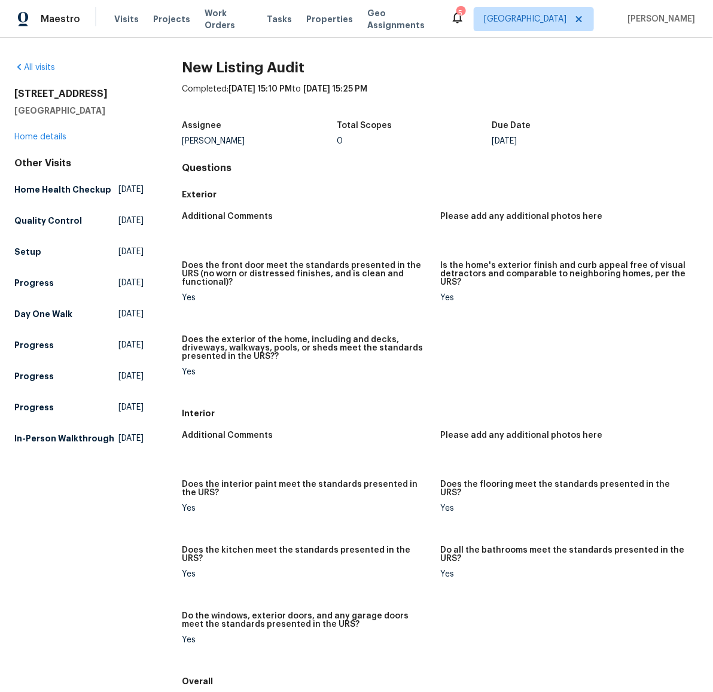
scroll to position [19, 0]
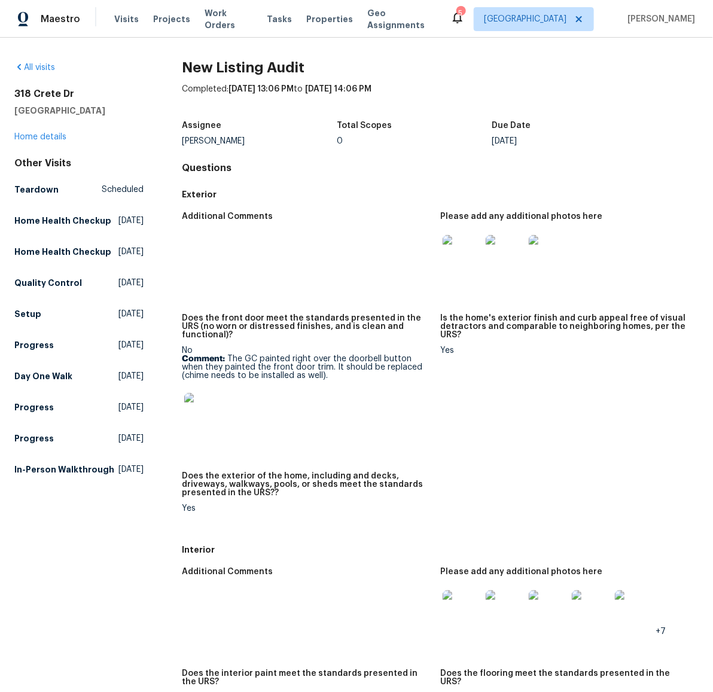
click at [206, 405] on img at bounding box center [203, 412] width 38 height 38
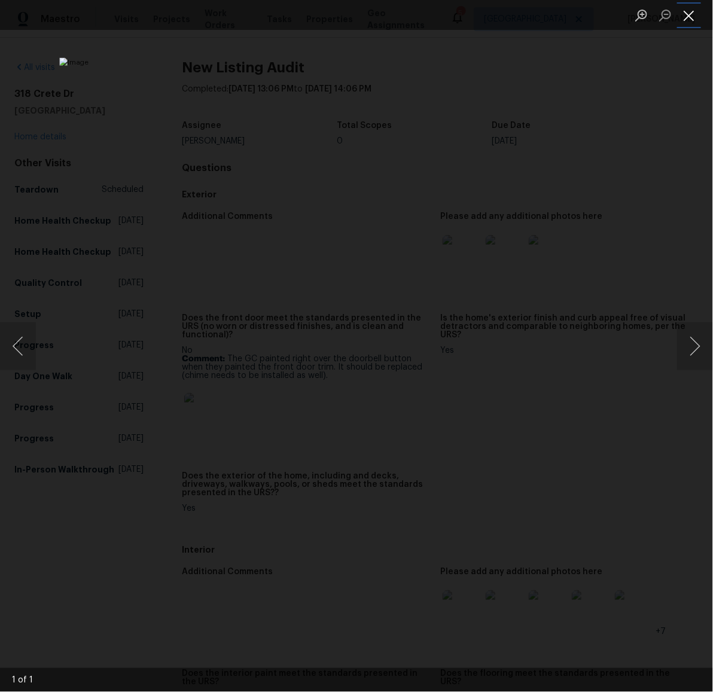
click at [689, 13] on button "Close lightbox" at bounding box center [689, 15] width 24 height 21
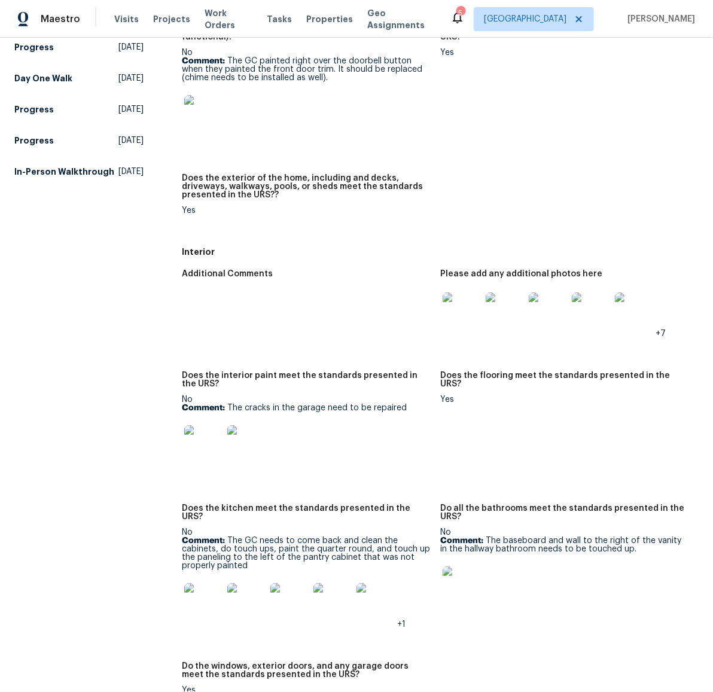
scroll to position [318, 0]
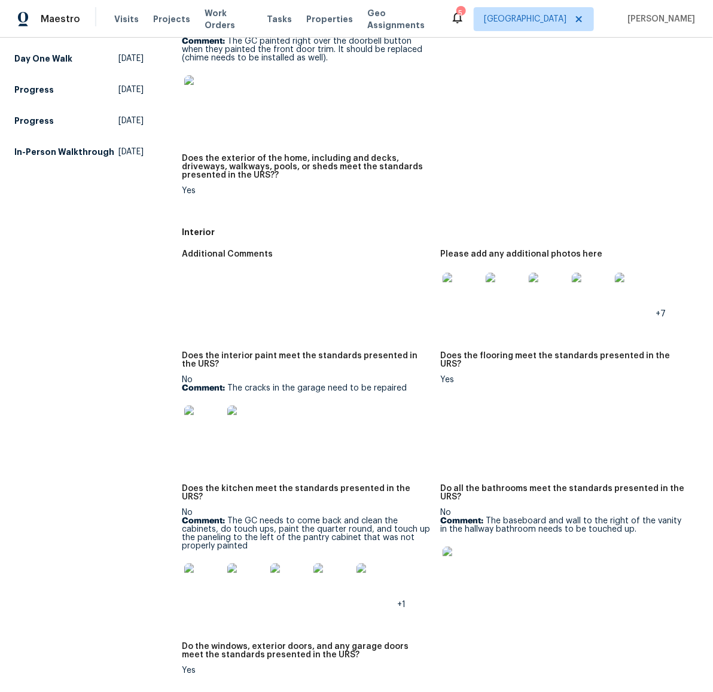
click at [206, 410] on img at bounding box center [203, 425] width 38 height 38
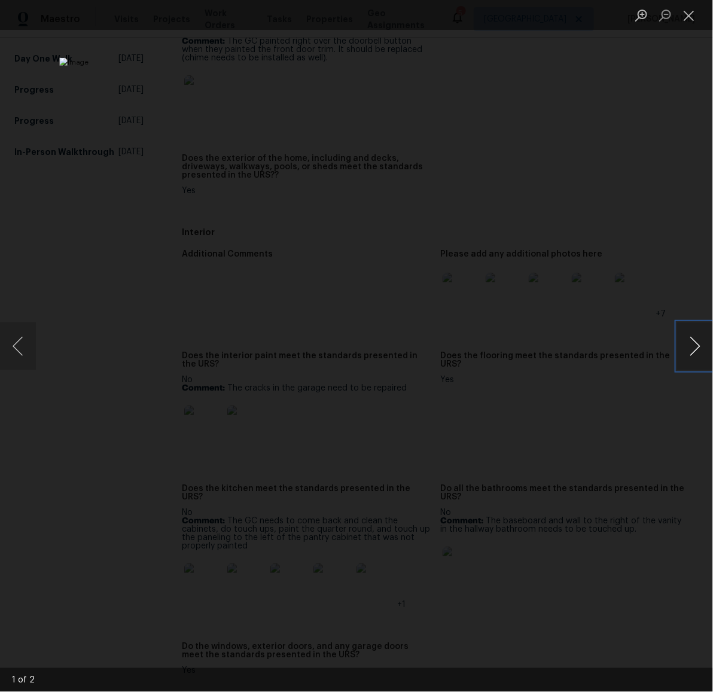
click at [695, 348] on button "Next image" at bounding box center [695, 346] width 36 height 48
click at [691, 17] on button "Close lightbox" at bounding box center [689, 15] width 24 height 21
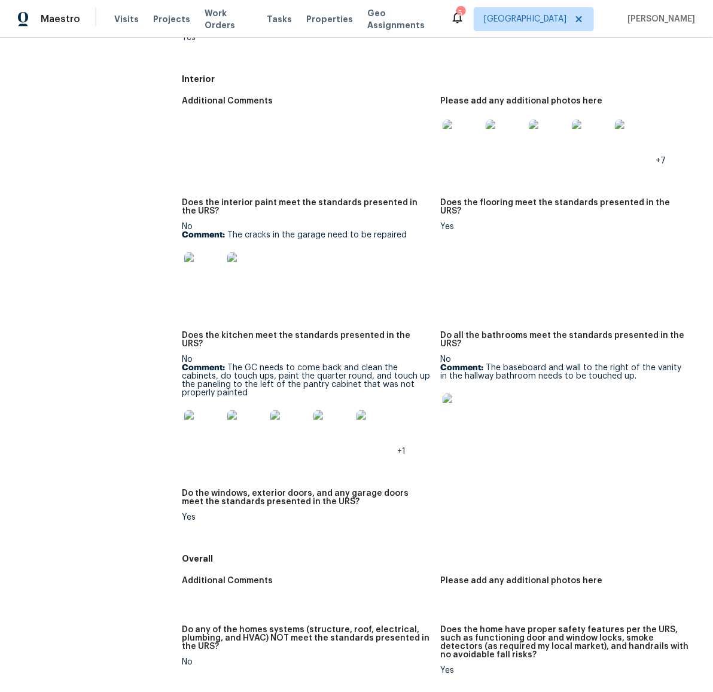
scroll to position [547, 0]
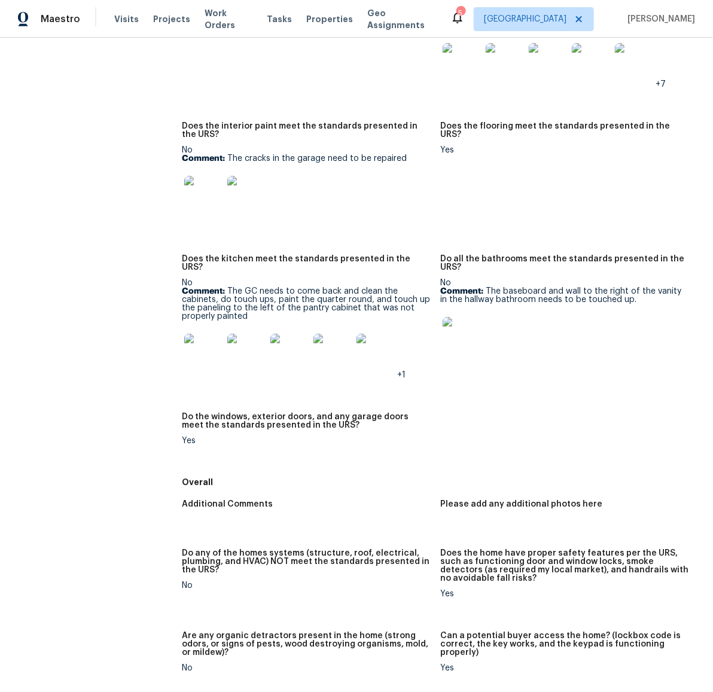
click at [194, 334] on img at bounding box center [203, 353] width 38 height 38
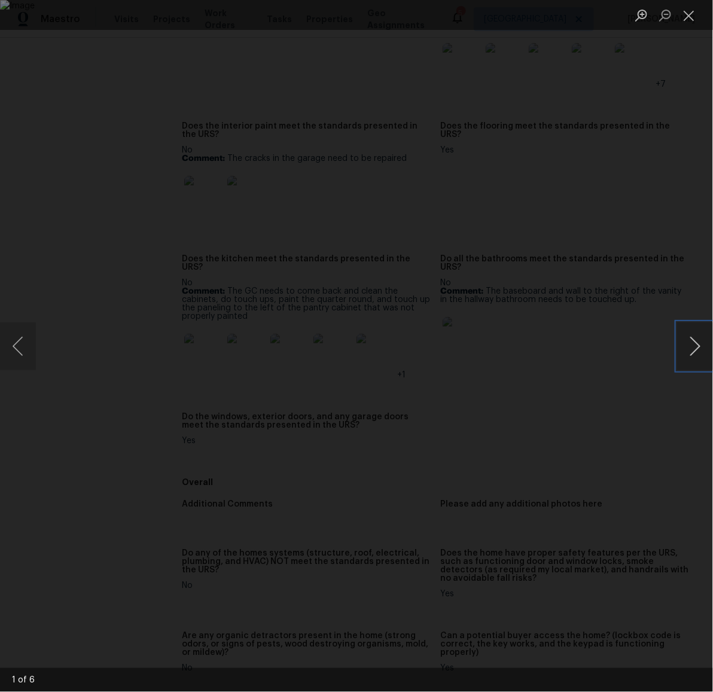
click at [692, 346] on button "Next image" at bounding box center [695, 346] width 36 height 48
click at [698, 349] on button "Next image" at bounding box center [695, 346] width 36 height 48
click at [694, 350] on button "Next image" at bounding box center [695, 346] width 36 height 48
click at [693, 355] on button "Next image" at bounding box center [695, 346] width 36 height 48
click at [697, 346] on button "Next image" at bounding box center [695, 346] width 36 height 48
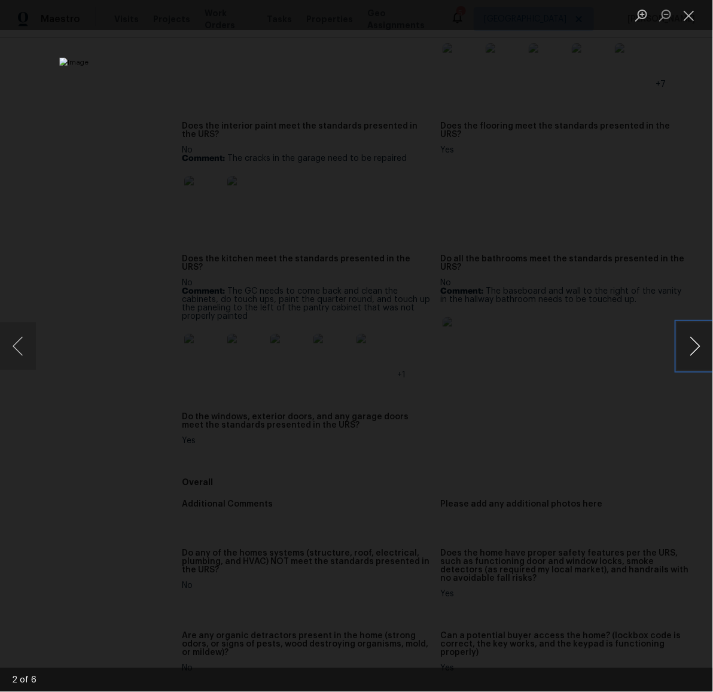
click at [693, 348] on button "Next image" at bounding box center [695, 346] width 36 height 48
click at [685, 18] on button "Close lightbox" at bounding box center [689, 15] width 24 height 21
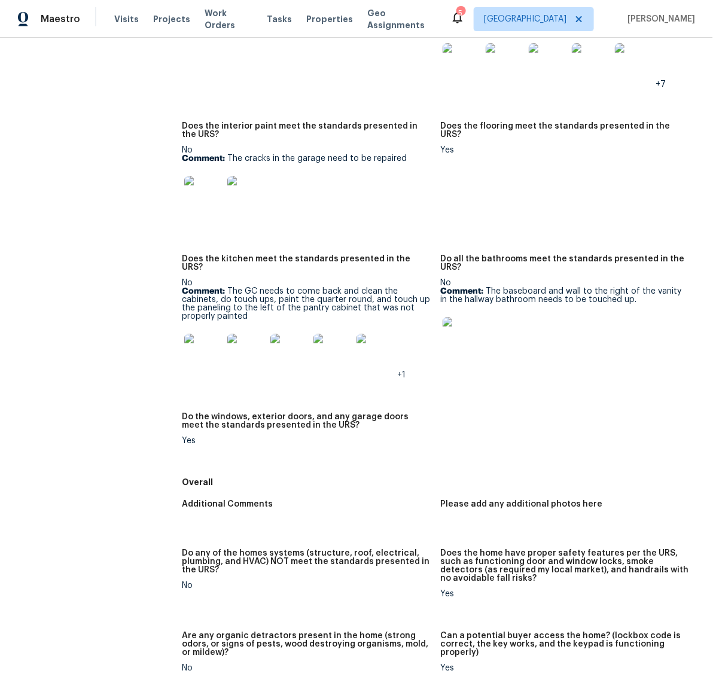
click at [457, 328] on img at bounding box center [462, 336] width 38 height 38
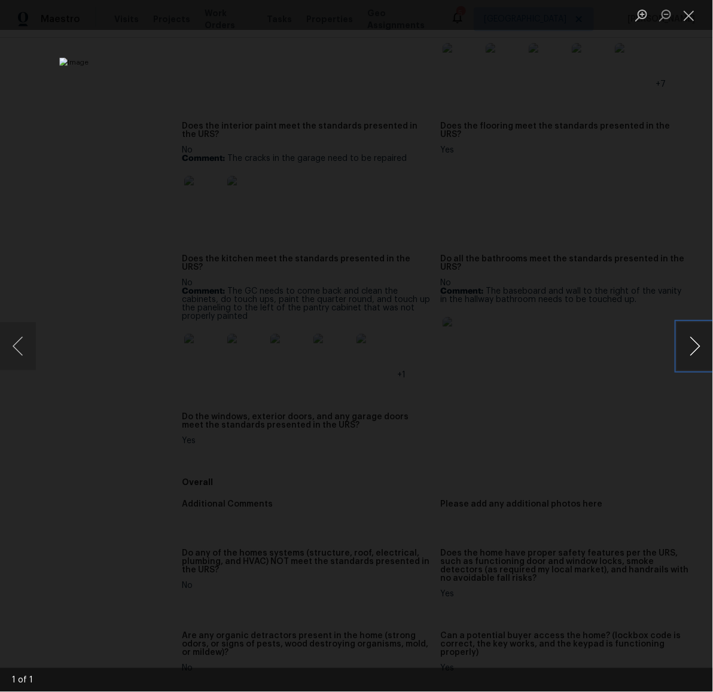
click at [697, 335] on button "Next image" at bounding box center [695, 346] width 36 height 48
click at [690, 20] on button "Close lightbox" at bounding box center [689, 15] width 24 height 21
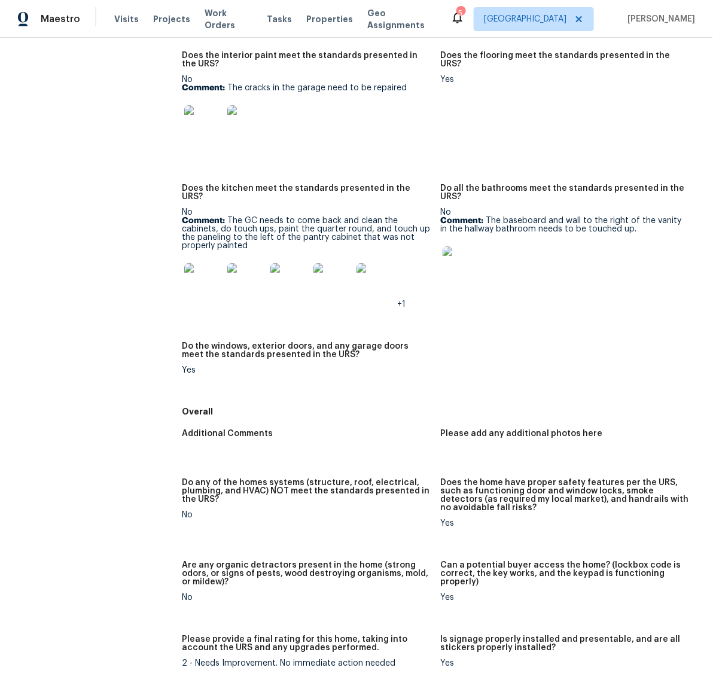
scroll to position [447, 0]
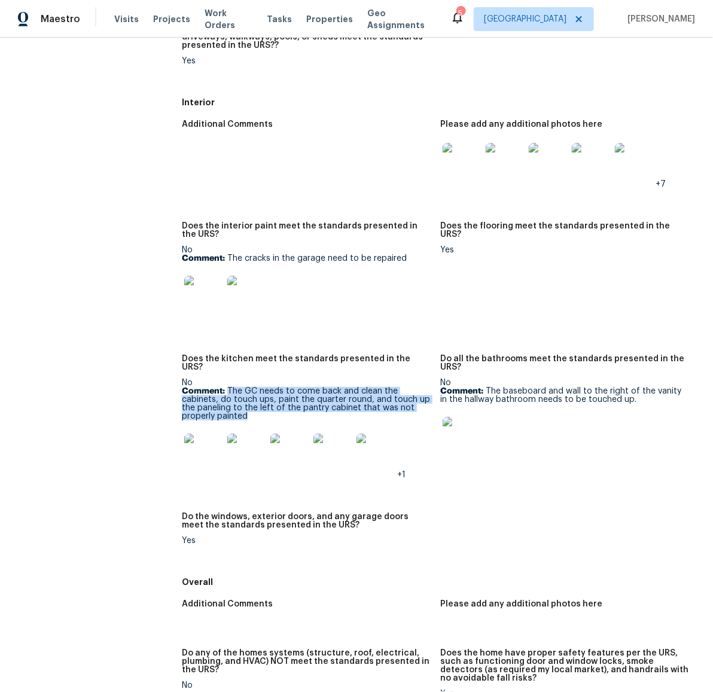
drag, startPoint x: 249, startPoint y: 398, endPoint x: 225, endPoint y: 373, distance: 34.7
click at [225, 387] on p "Comment: The GC needs to come back and clean the cabinets, do touch ups, paint …" at bounding box center [306, 403] width 249 height 33
copy p "The GC needs to come back and clean the cabinets, do touch ups, paint the quart…"
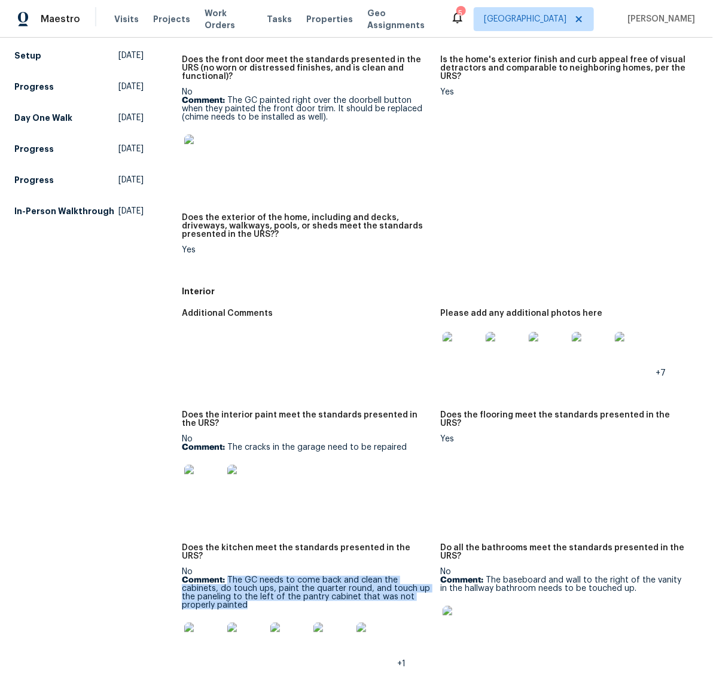
scroll to position [0, 0]
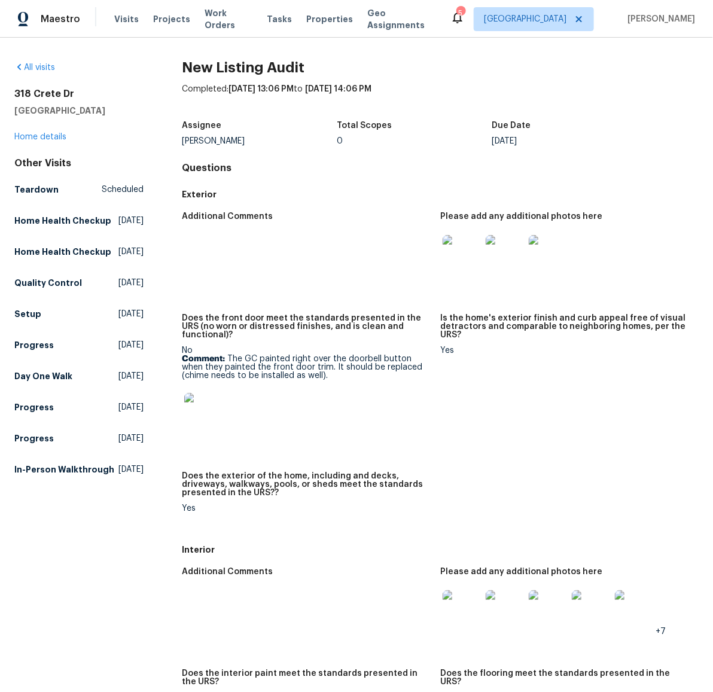
click at [294, 367] on p "Comment: The GC painted right over the doorbell button when they painted the fr…" at bounding box center [306, 367] width 249 height 25
drag, startPoint x: 224, startPoint y: 349, endPoint x: 338, endPoint y: 375, distance: 116.5
click at [338, 375] on div "No Comment: The GC painted right over the doorbell button when they painted the…" at bounding box center [306, 392] width 249 height 92
copy p "The GC painted right over the doorbell button when they painted the front door …"
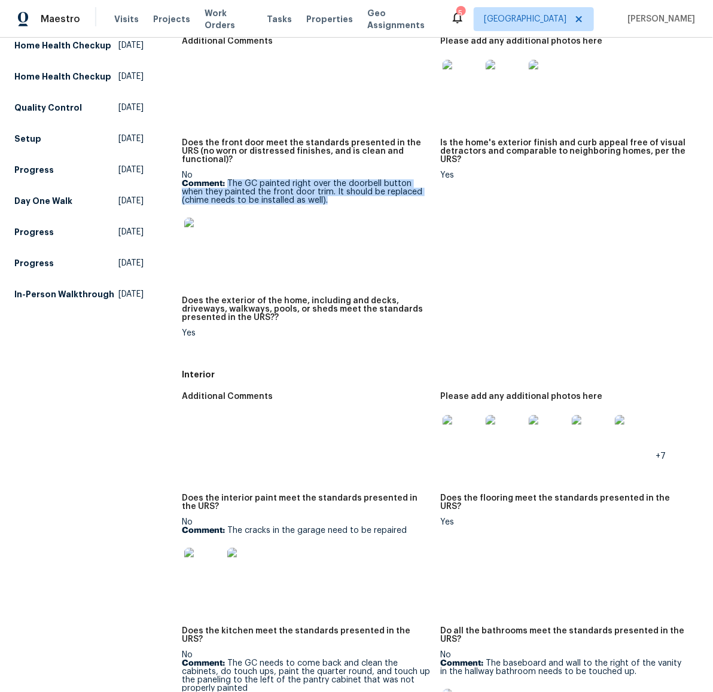
scroll to position [185, 0]
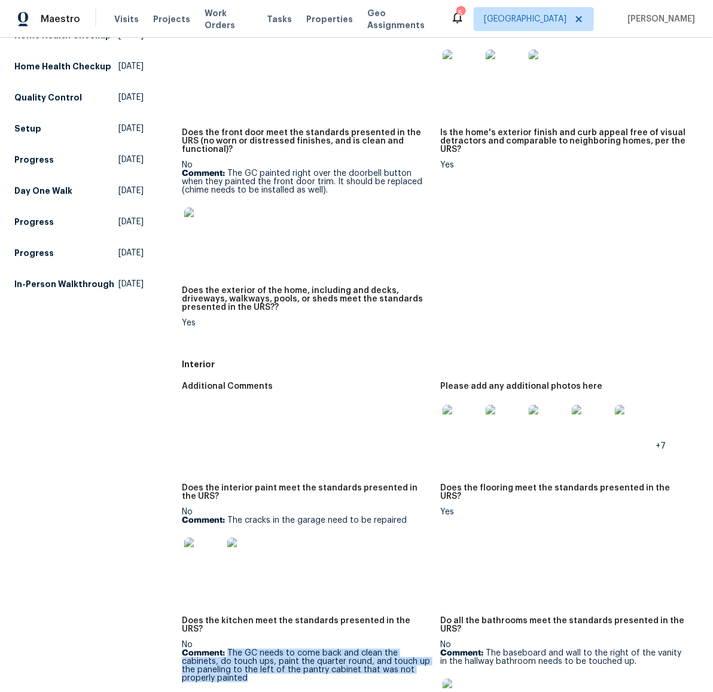
drag, startPoint x: 225, startPoint y: 636, endPoint x: 261, endPoint y: 659, distance: 42.5
click at [263, 662] on p "Comment: The GC needs to come back and clean the cabinets, do touch ups, paint …" at bounding box center [306, 665] width 249 height 33
copy p "The GC needs to come back and clean the cabinets, do touch ups, paint the quart…"
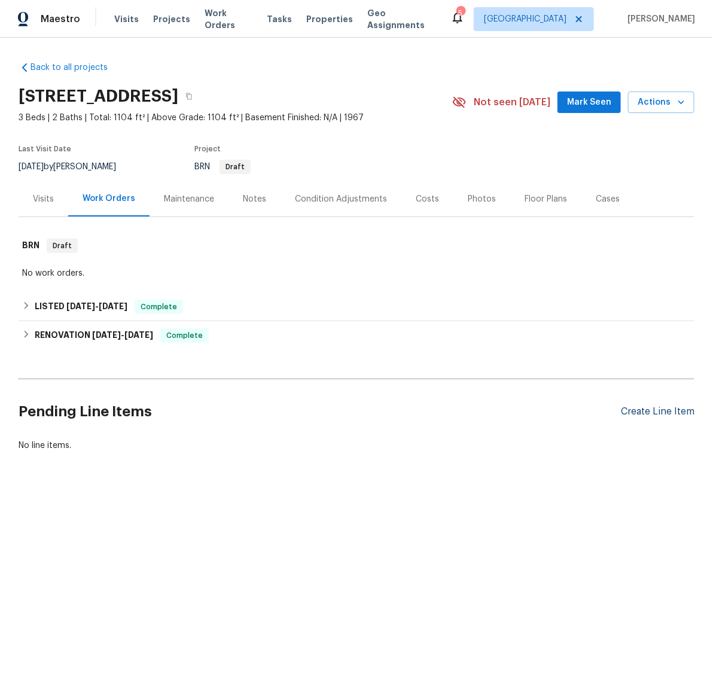
click at [661, 410] on div "Create Line Item" at bounding box center [658, 411] width 74 height 11
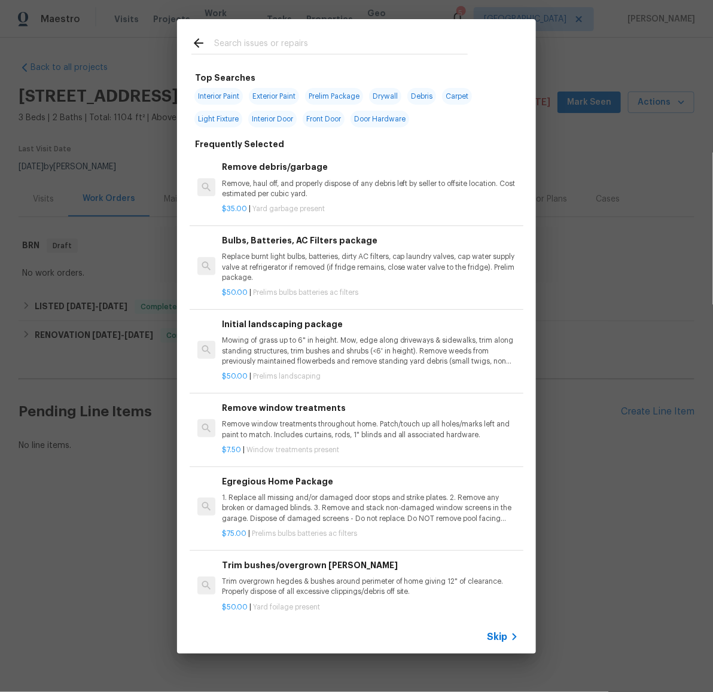
click at [269, 36] on div at bounding box center [329, 45] width 276 height 18
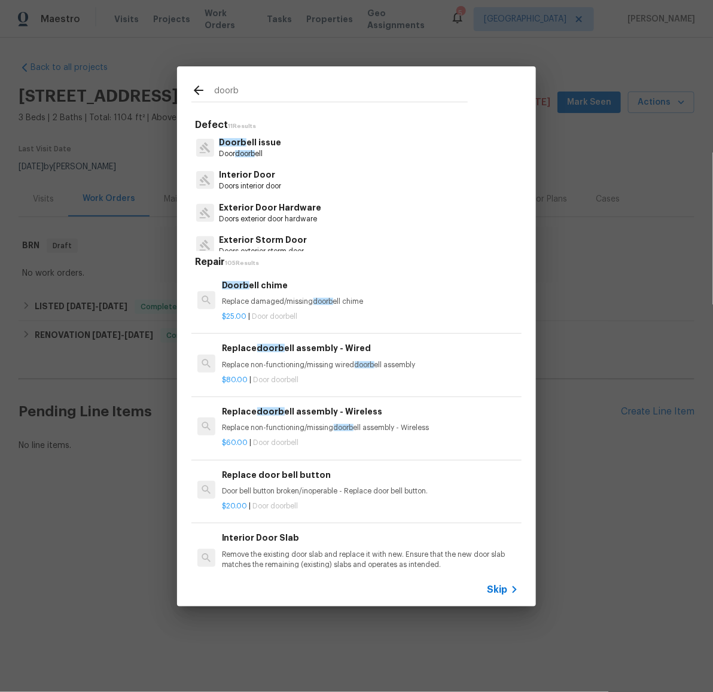
type input "doorb"
click at [269, 149] on p "Doorb ell issue" at bounding box center [250, 142] width 62 height 13
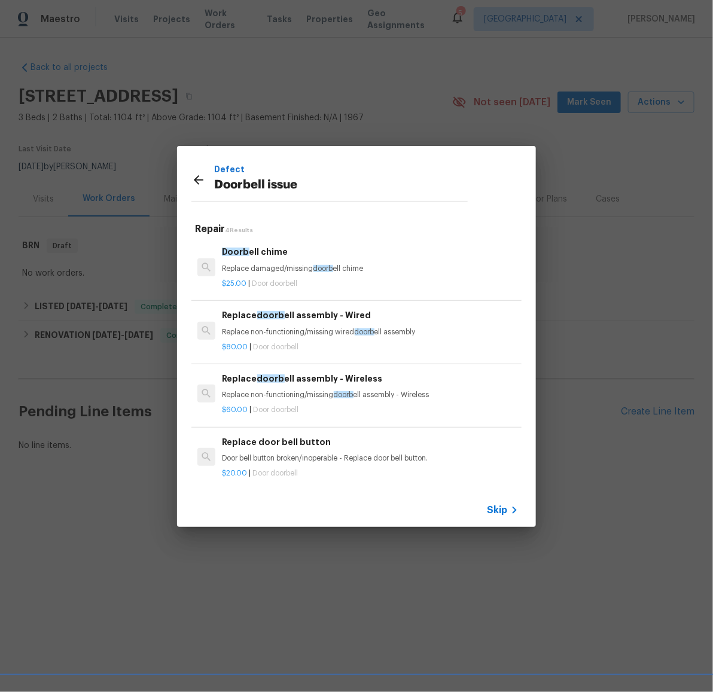
click at [282, 264] on p "Replace damaged/missing doorb ell chime" at bounding box center [370, 269] width 297 height 10
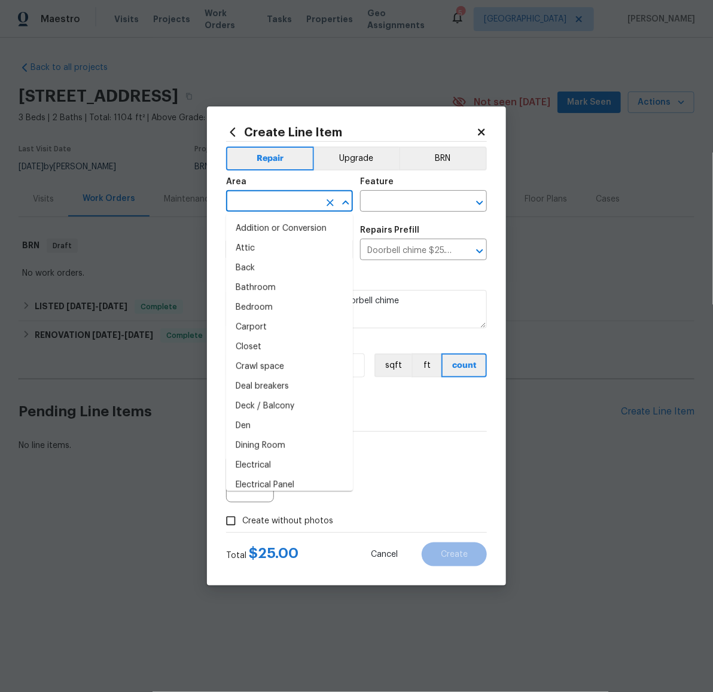
click at [282, 196] on input "text" at bounding box center [272, 202] width 93 height 19
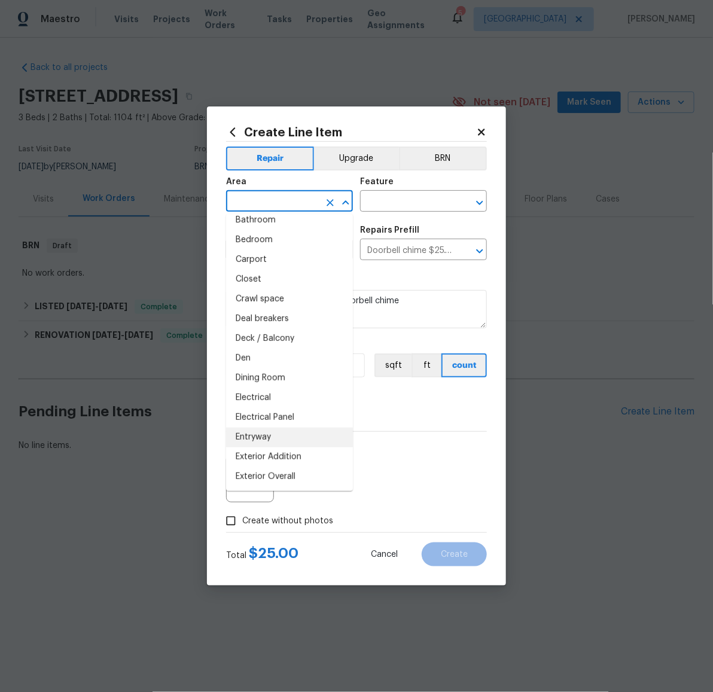
scroll to position [89, 0]
click at [284, 418] on li "Entryway" at bounding box center [289, 417] width 127 height 20
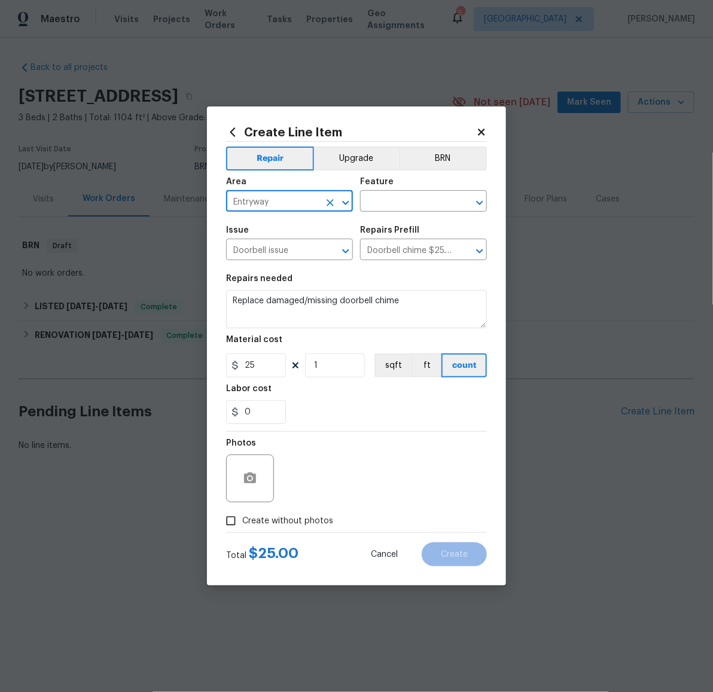
type input "Entryway"
click at [401, 197] on input "text" at bounding box center [406, 202] width 93 height 19
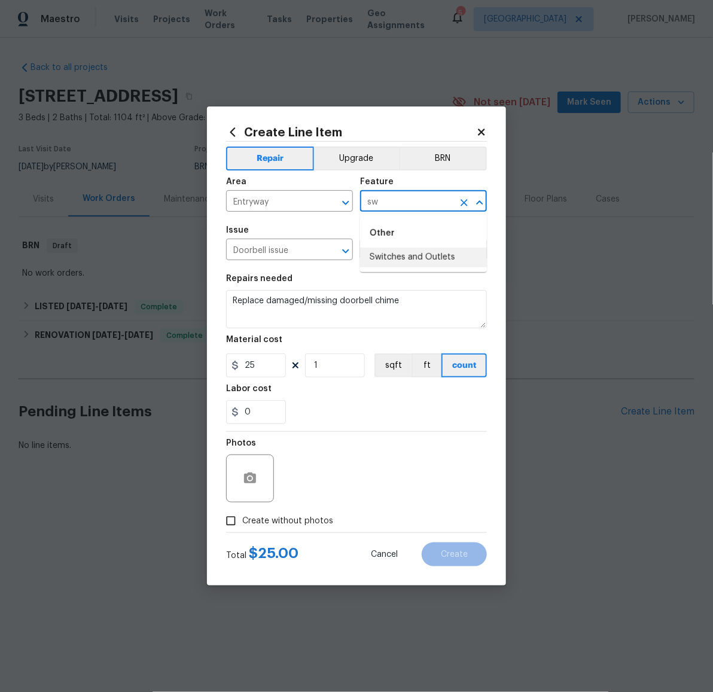
click at [410, 261] on li "Switches and Outlets" at bounding box center [423, 258] width 127 height 20
type input "Switches and Outlets"
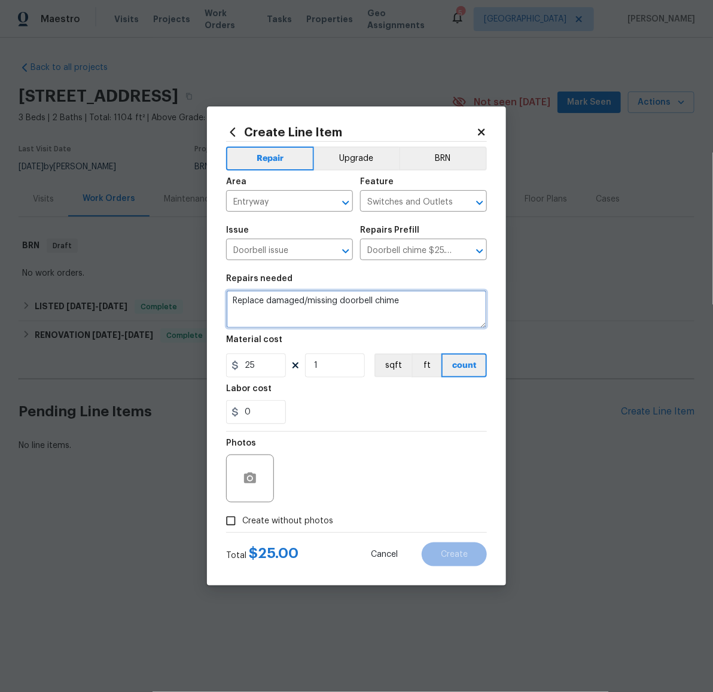
drag, startPoint x: 415, startPoint y: 301, endPoint x: 216, endPoint y: 295, distance: 198.7
click at [216, 295] on div "Create Line Item Repair Upgrade BRN Area Entryway ​ Feature Switches and Outlet…" at bounding box center [356, 345] width 299 height 479
type textarea "Replace doorbell button (GC painted over). Install new chime."
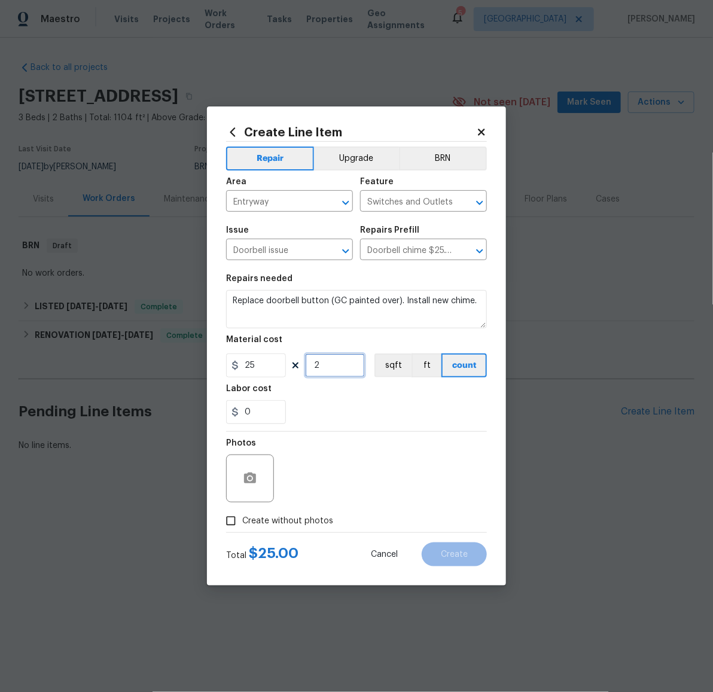
type input "2"
click at [258, 480] on button "button" at bounding box center [250, 478] width 29 height 29
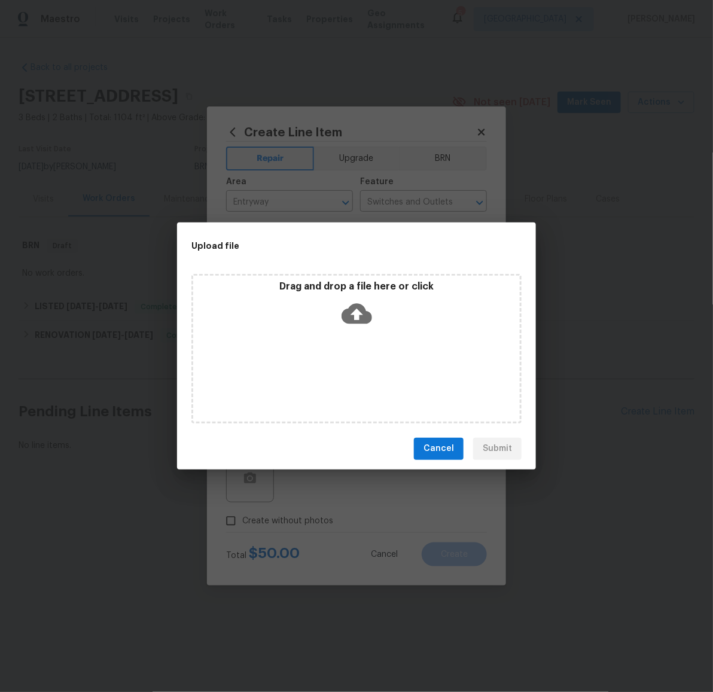
click at [364, 318] on icon at bounding box center [357, 313] width 31 height 20
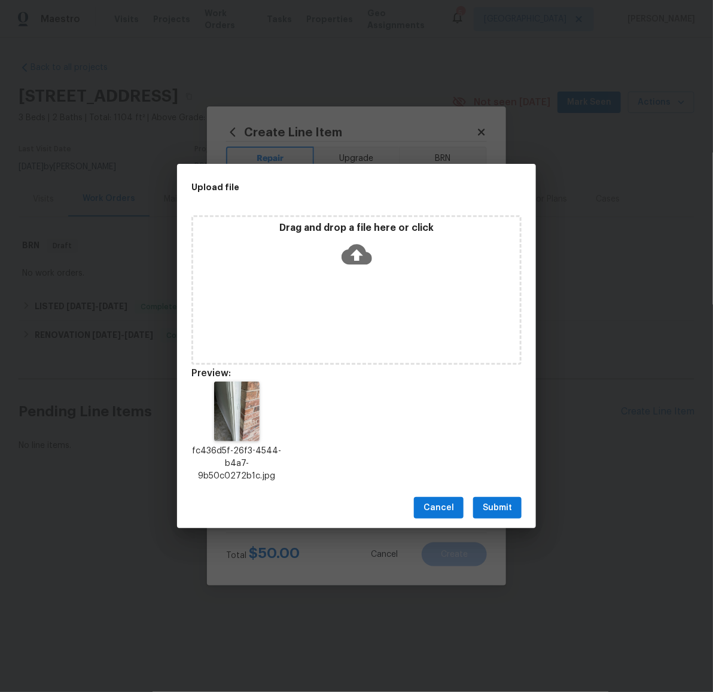
click at [497, 510] on span "Submit" at bounding box center [497, 508] width 29 height 15
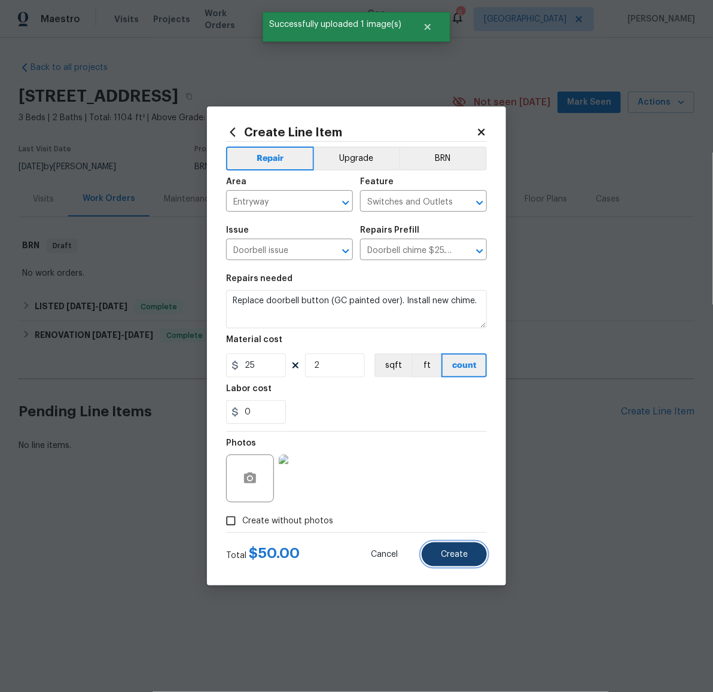
click at [469, 548] on button "Create" at bounding box center [454, 555] width 65 height 24
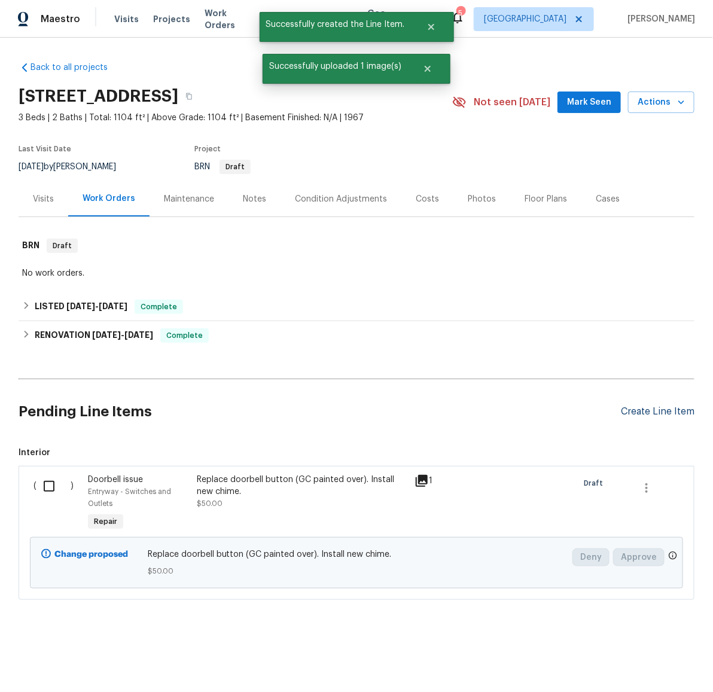
click at [641, 413] on div "Create Line Item" at bounding box center [658, 411] width 74 height 11
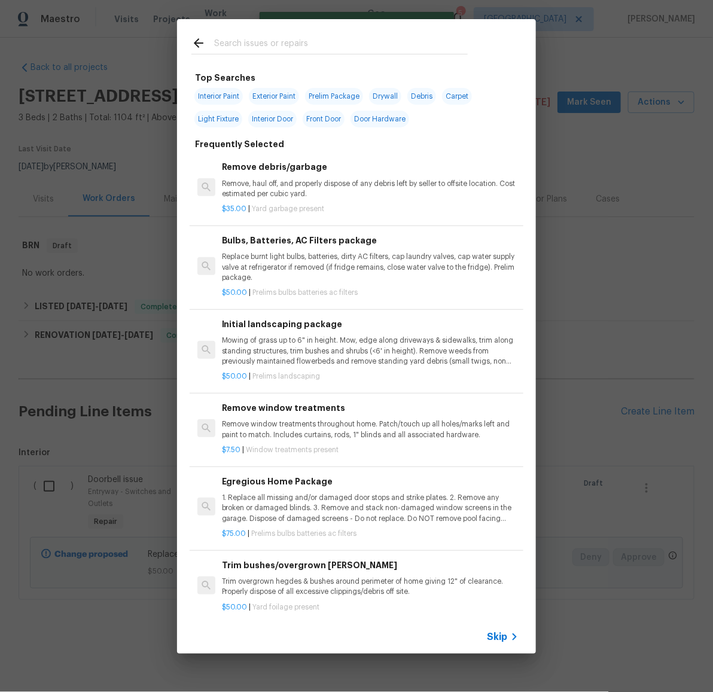
click at [360, 47] on input "text" at bounding box center [341, 45] width 254 height 18
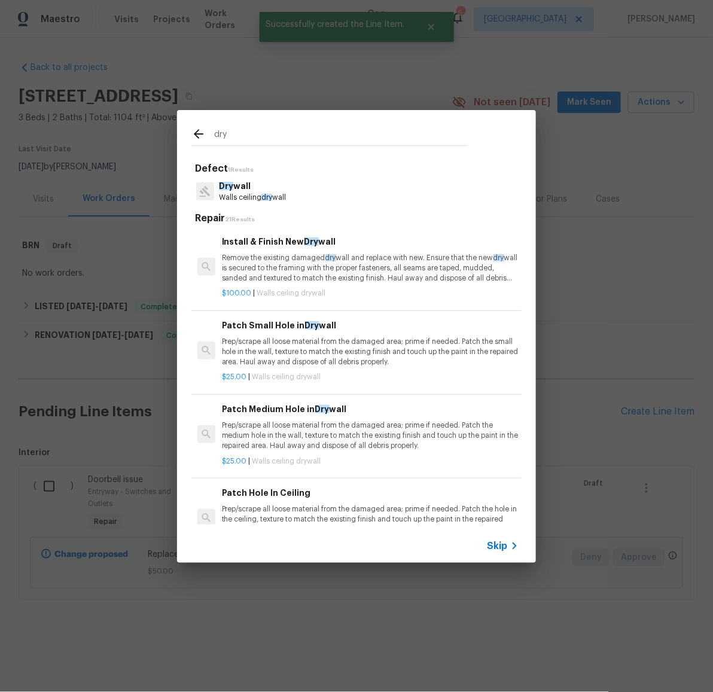
type input "dry"
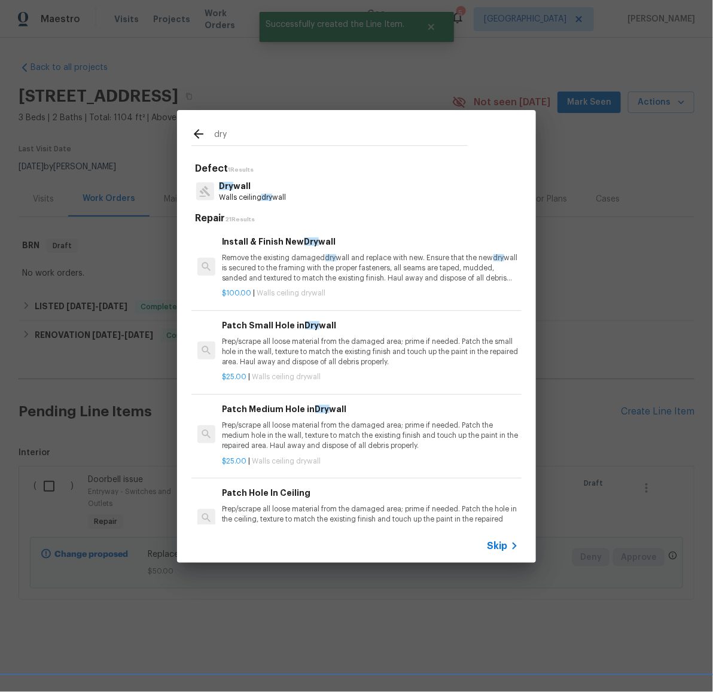
click at [239, 191] on p "Dry wall" at bounding box center [252, 186] width 67 height 13
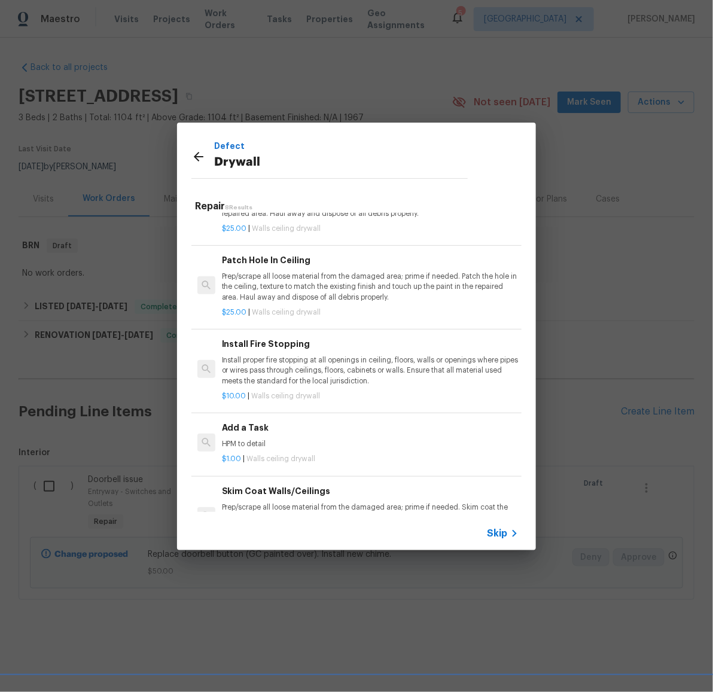
scroll to position [285, 0]
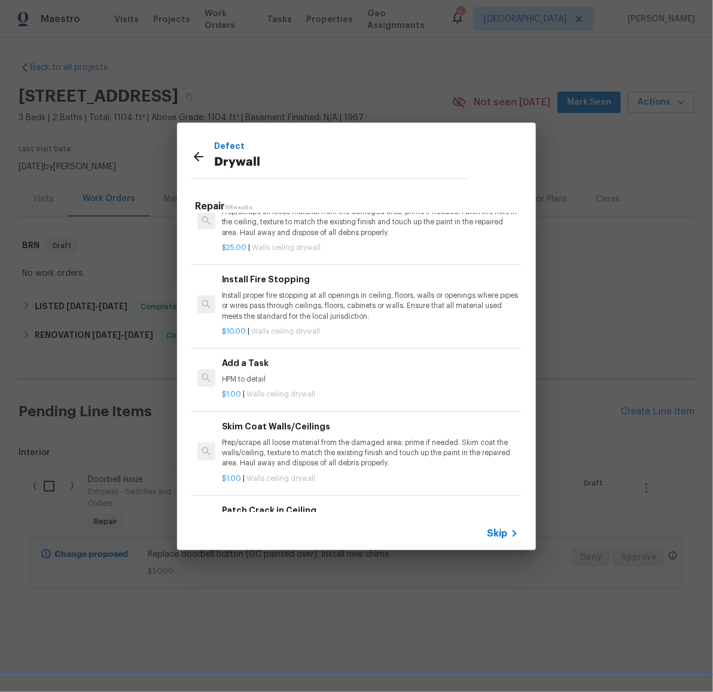
click at [271, 381] on p "HPM to detail" at bounding box center [370, 379] width 297 height 10
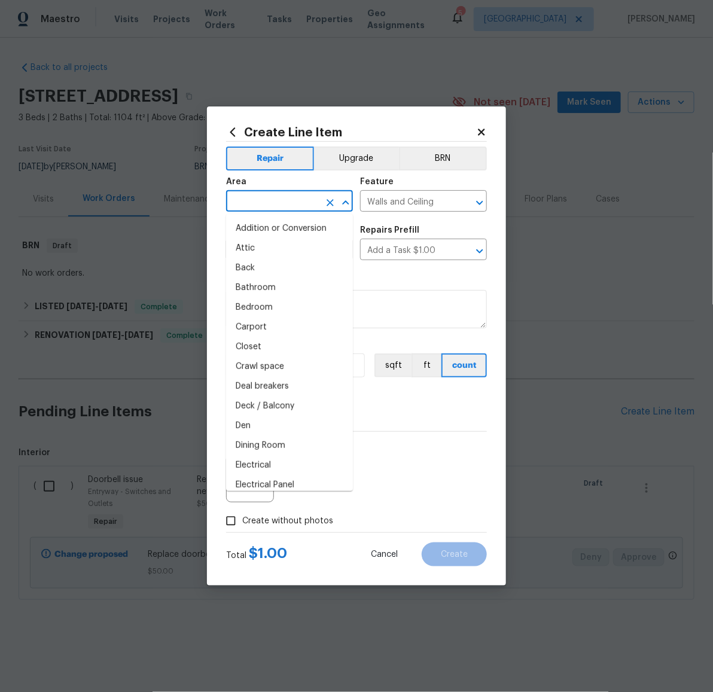
click at [287, 202] on input "text" at bounding box center [272, 202] width 93 height 19
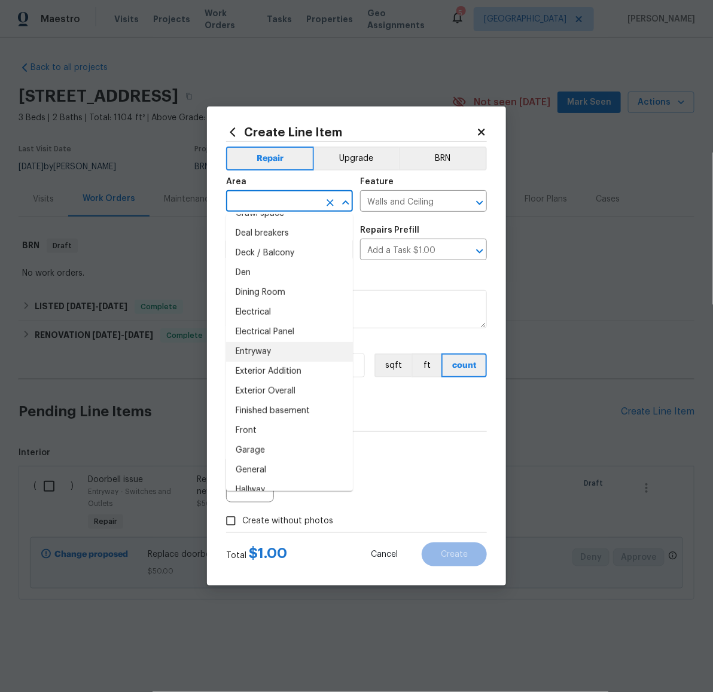
scroll to position [205, 0]
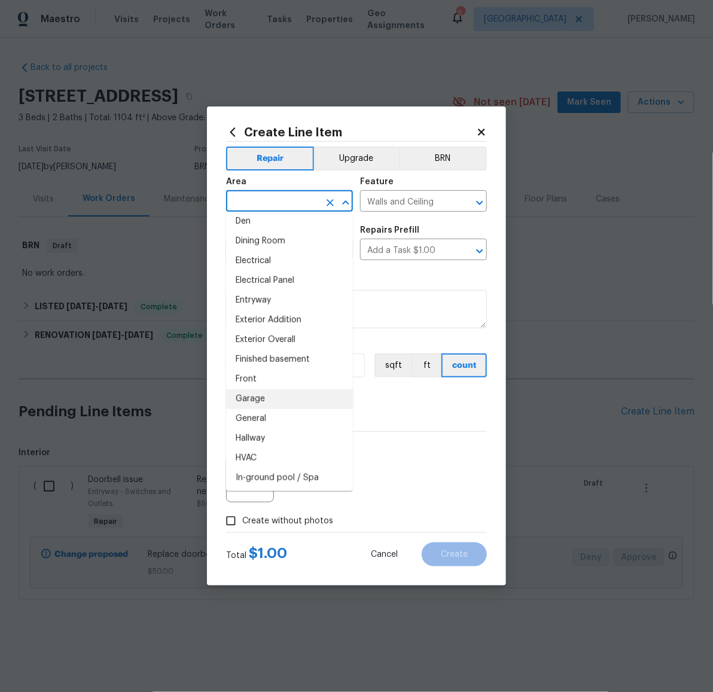
click at [260, 401] on li "Garage" at bounding box center [289, 399] width 127 height 20
type input "Garage"
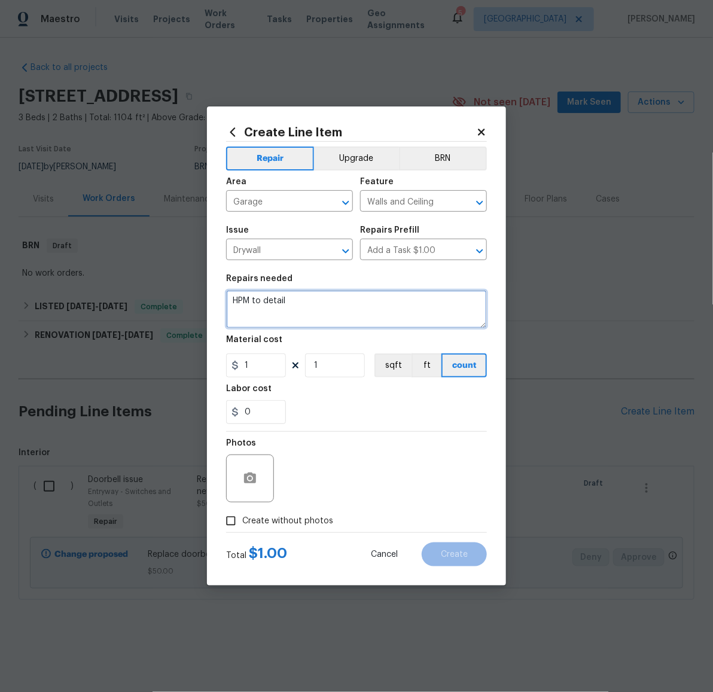
drag, startPoint x: 342, startPoint y: 319, endPoint x: 208, endPoint y: 289, distance: 137.4
click at [208, 289] on div "Create Line Item Repair Upgrade BRN Area Garage ​ Feature Walls and Ceiling ​ I…" at bounding box center [356, 345] width 299 height 479
type textarea "Repair drywall cracks in garage."
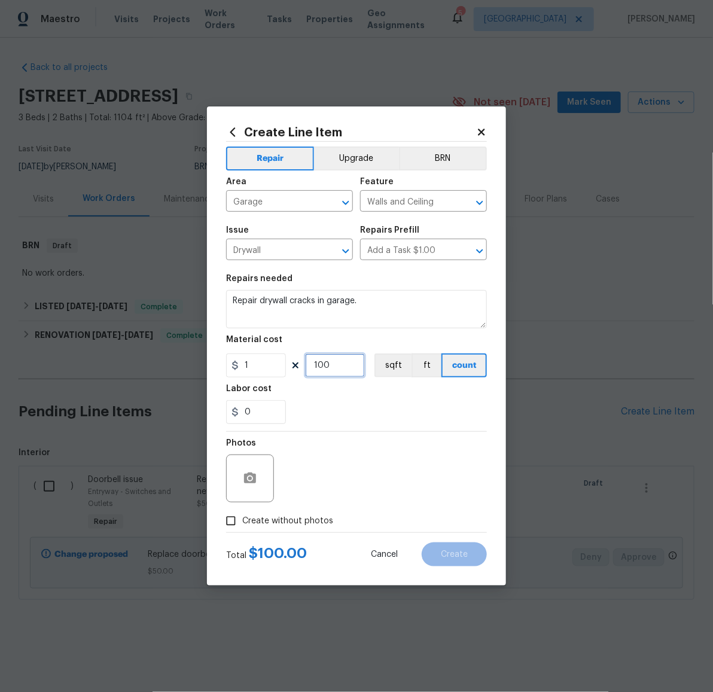
type input "100"
click at [244, 486] on icon "button" at bounding box center [250, 478] width 14 height 14
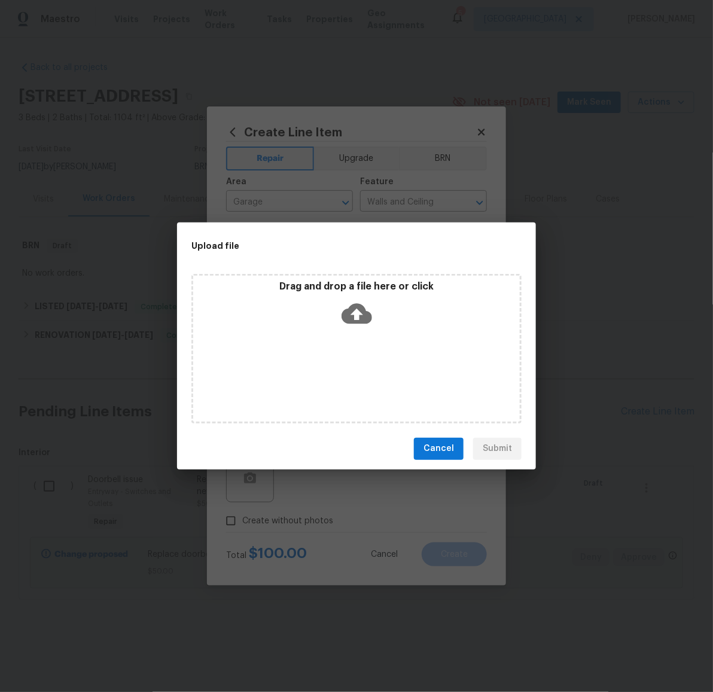
click at [361, 328] on icon at bounding box center [357, 313] width 31 height 31
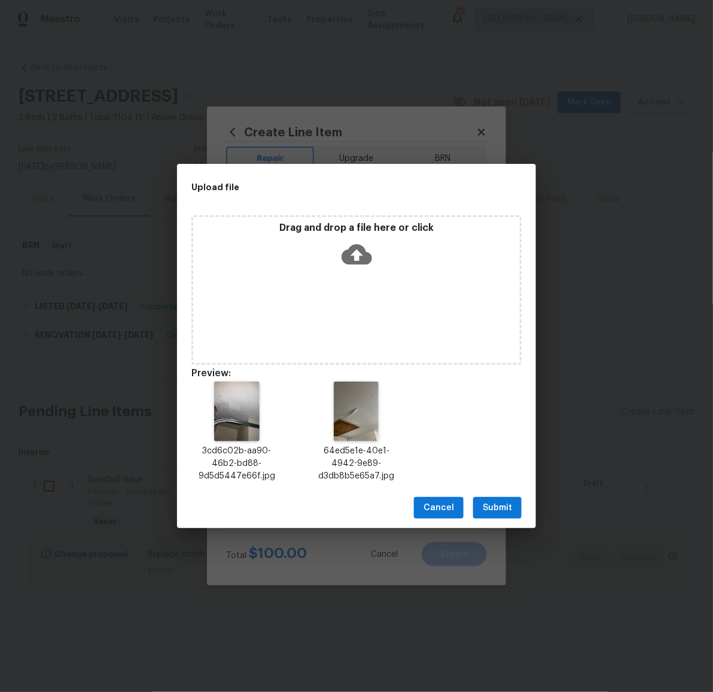
click at [494, 501] on span "Submit" at bounding box center [497, 508] width 29 height 15
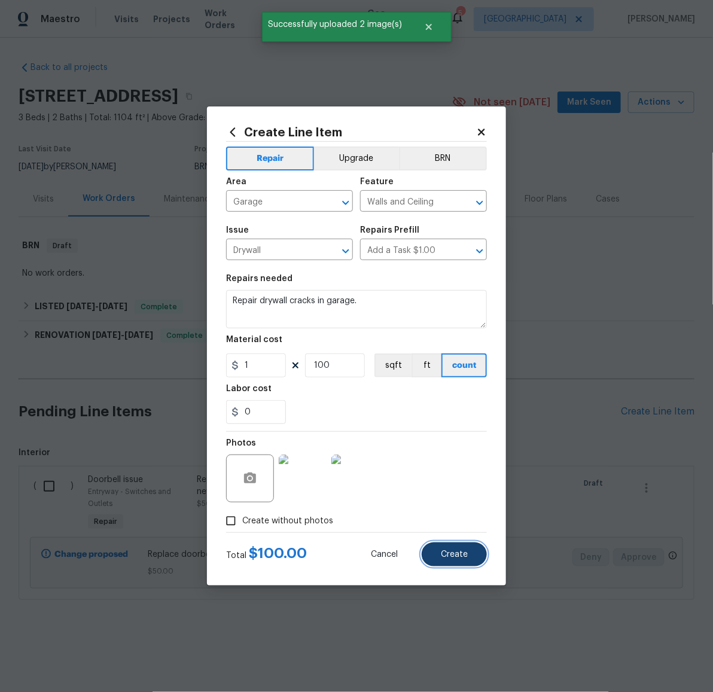
click at [456, 551] on span "Create" at bounding box center [454, 554] width 27 height 9
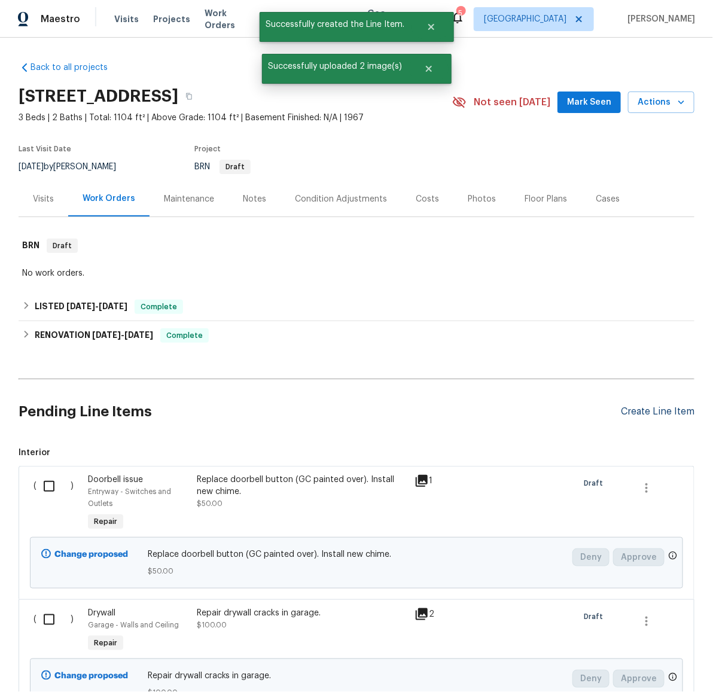
click at [638, 411] on div "Create Line Item" at bounding box center [658, 411] width 74 height 11
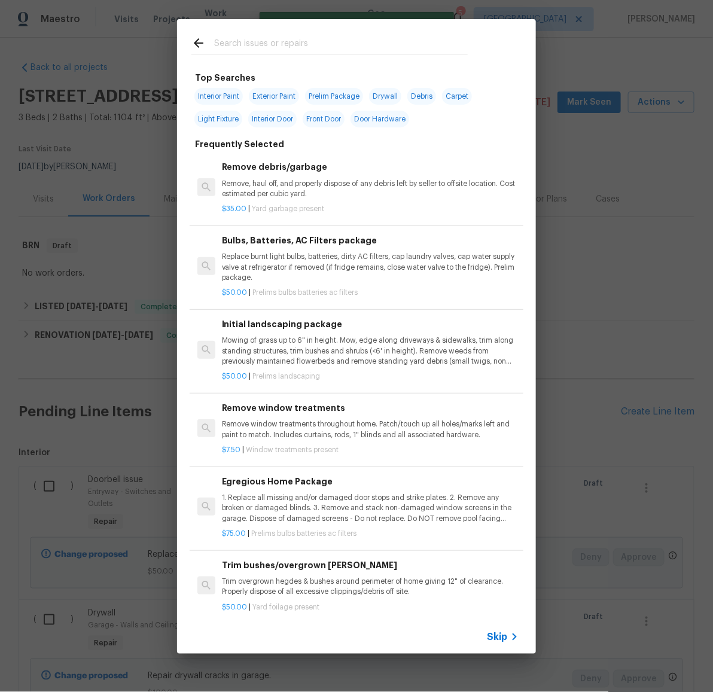
click at [337, 41] on input "text" at bounding box center [341, 45] width 254 height 18
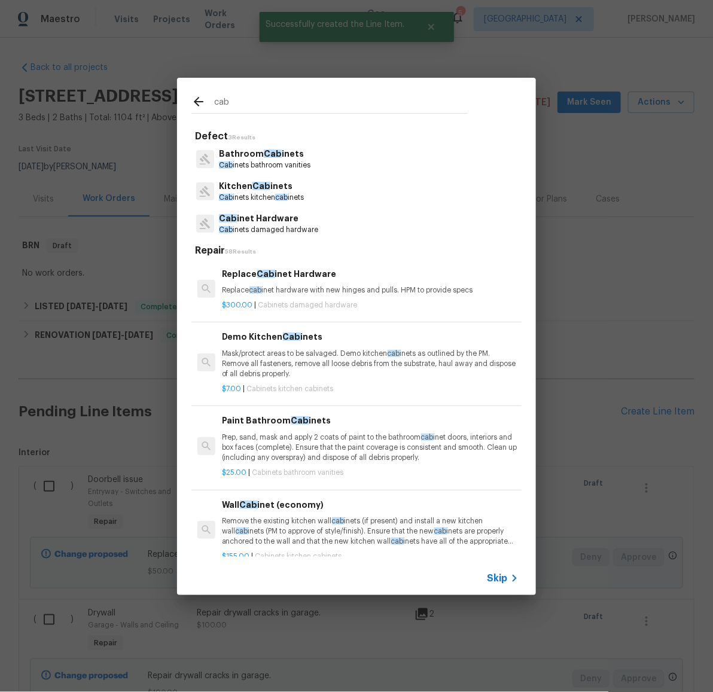
type input "cab"
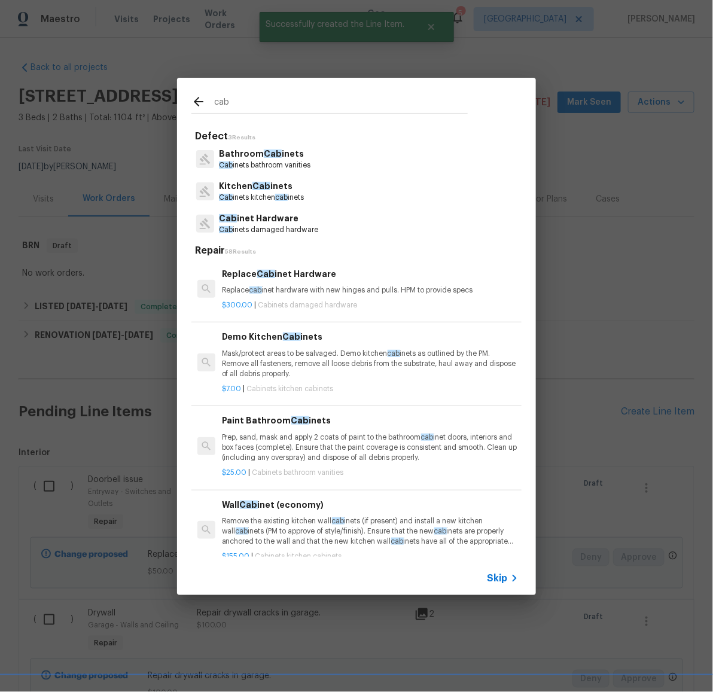
click at [262, 187] on span "Cab" at bounding box center [261, 186] width 18 height 8
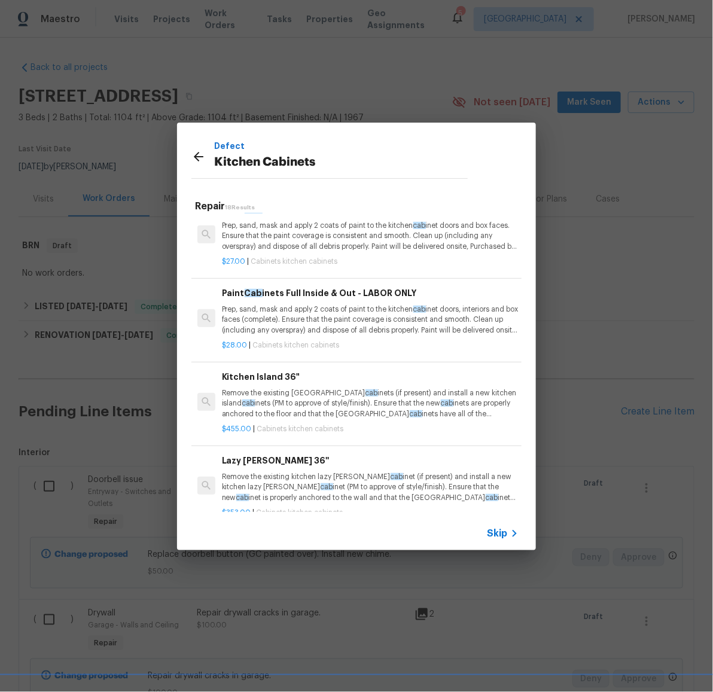
scroll to position [1172, 0]
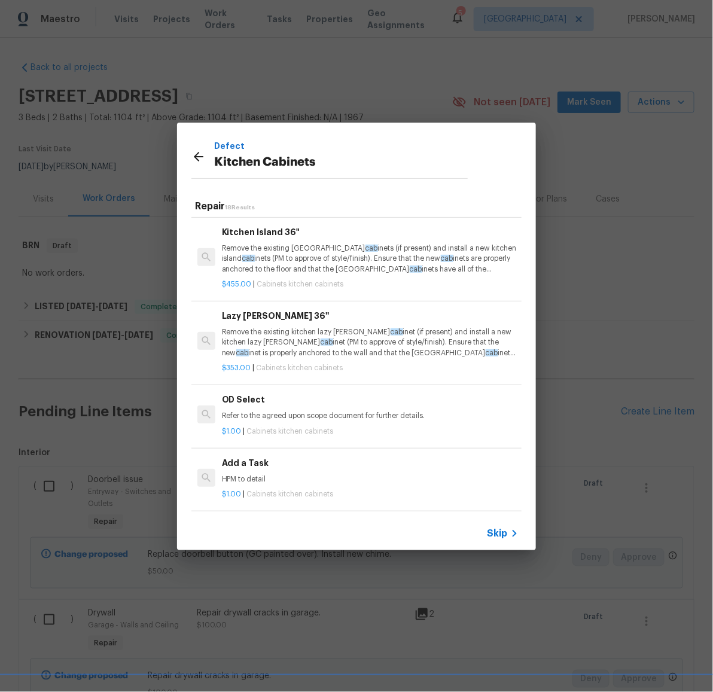
click at [252, 456] on h6 "Add a Task" at bounding box center [370, 462] width 297 height 13
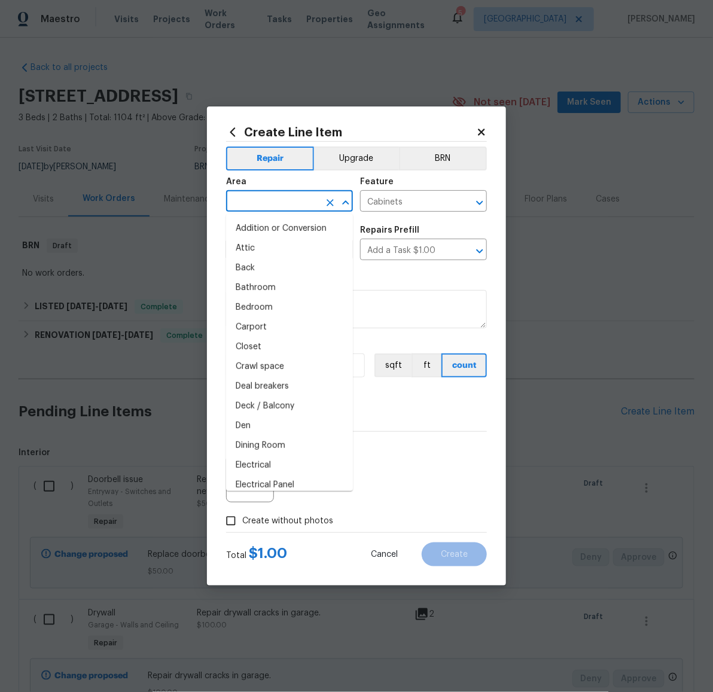
click at [293, 201] on input "text" at bounding box center [272, 202] width 93 height 19
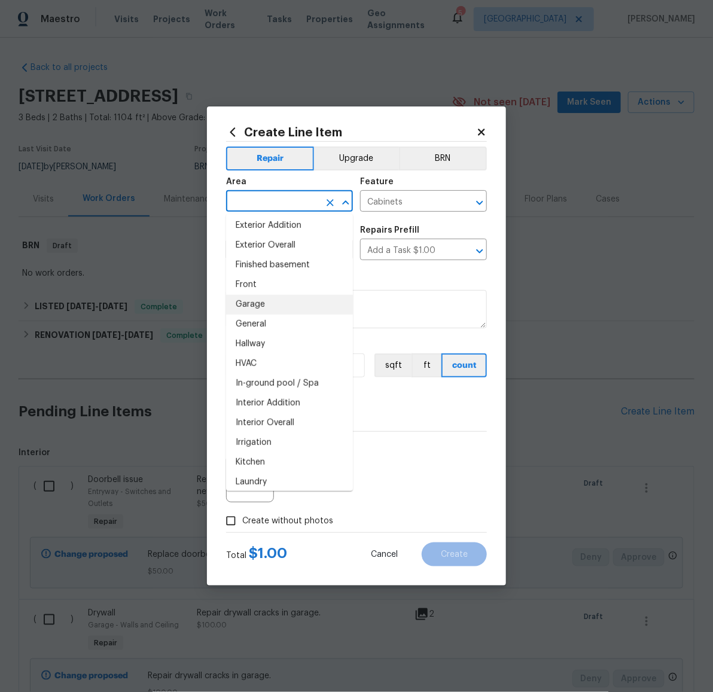
scroll to position [309, 0]
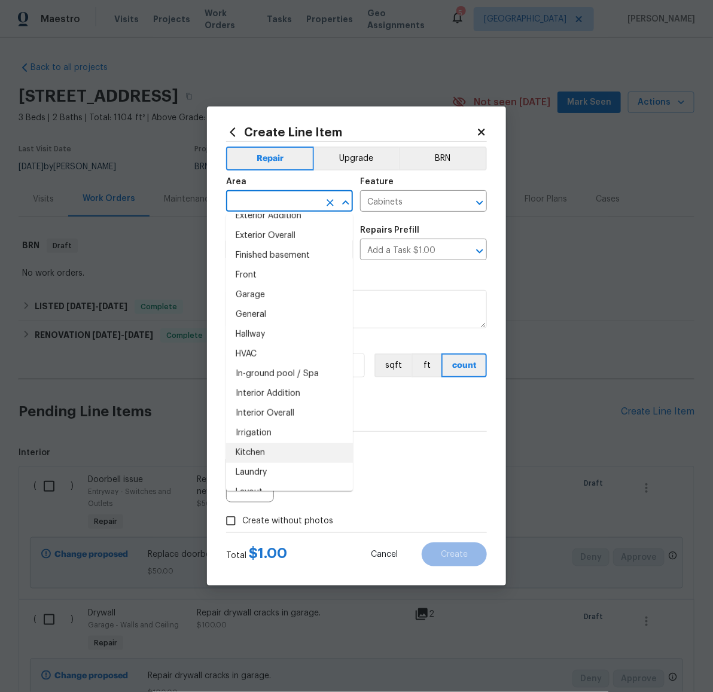
click at [269, 448] on li "Kitchen" at bounding box center [289, 453] width 127 height 20
type input "Kitchen"
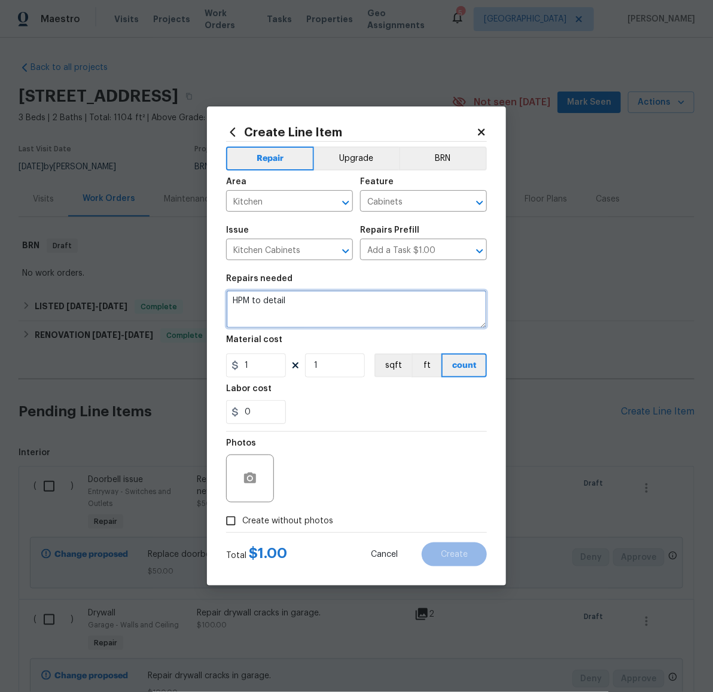
drag, startPoint x: 322, startPoint y: 307, endPoint x: 208, endPoint y: 298, distance: 114.0
click at [208, 298] on div "Create Line Item Repair Upgrade BRN Area Kitchen ​ Feature Cabinets ​ Issue Kit…" at bounding box center [356, 345] width 299 height 479
paste textarea "The GC needs to come back and clean the cabinets, do touch ups, paint the quart…"
type textarea "The GC needs to come back and clean the cabinets, do touch ups, paint the quart…"
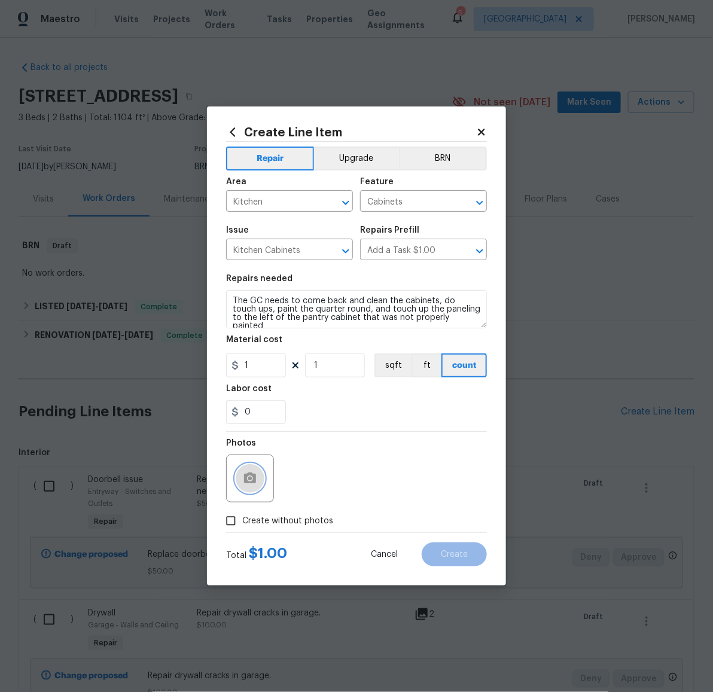
click at [262, 477] on button "button" at bounding box center [250, 478] width 29 height 29
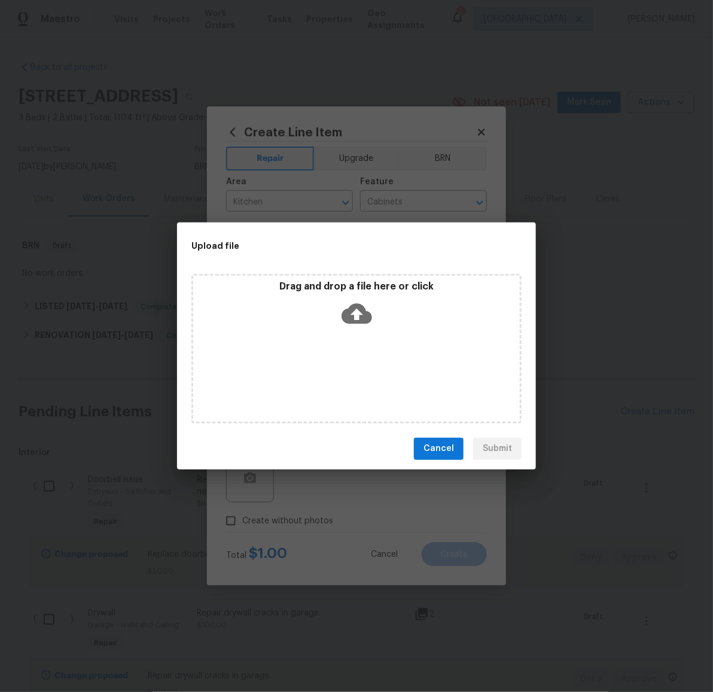
click at [355, 313] on icon at bounding box center [357, 313] width 31 height 31
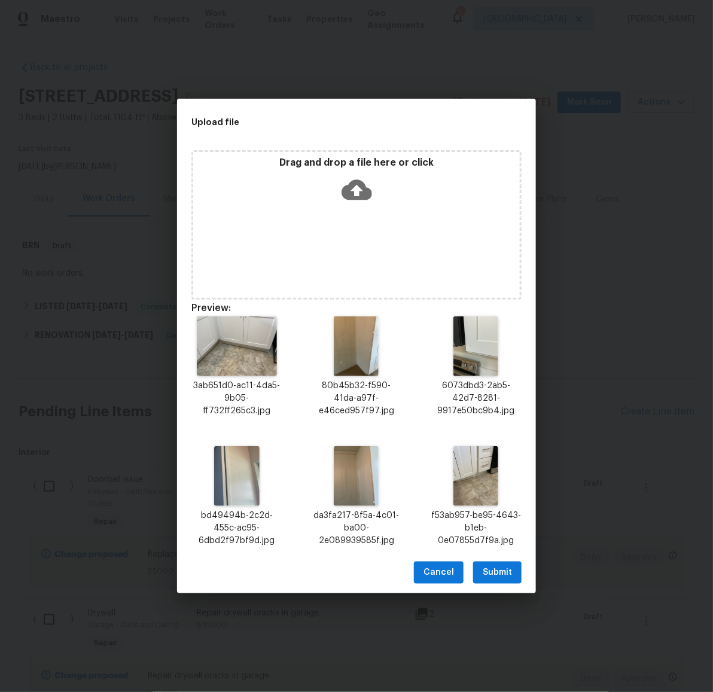
click at [505, 575] on span "Submit" at bounding box center [497, 572] width 29 height 15
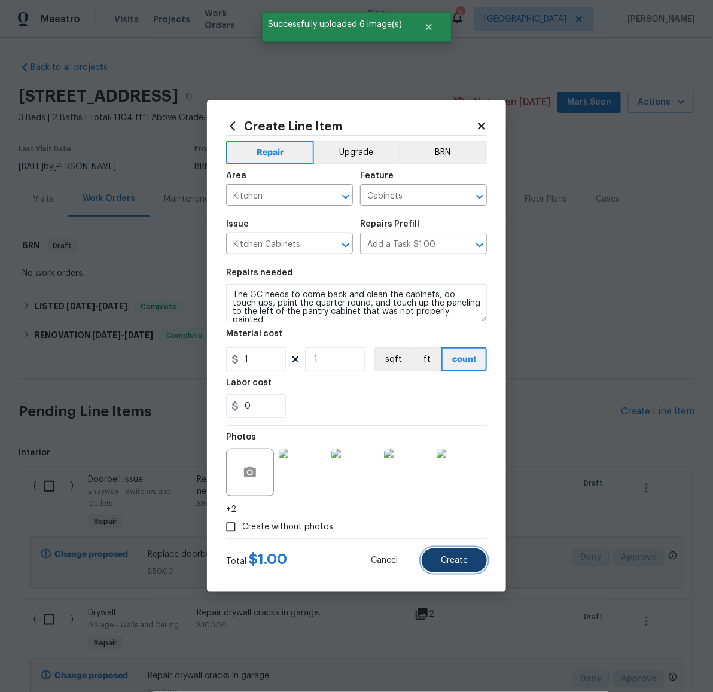
click at [461, 562] on span "Create" at bounding box center [454, 560] width 27 height 9
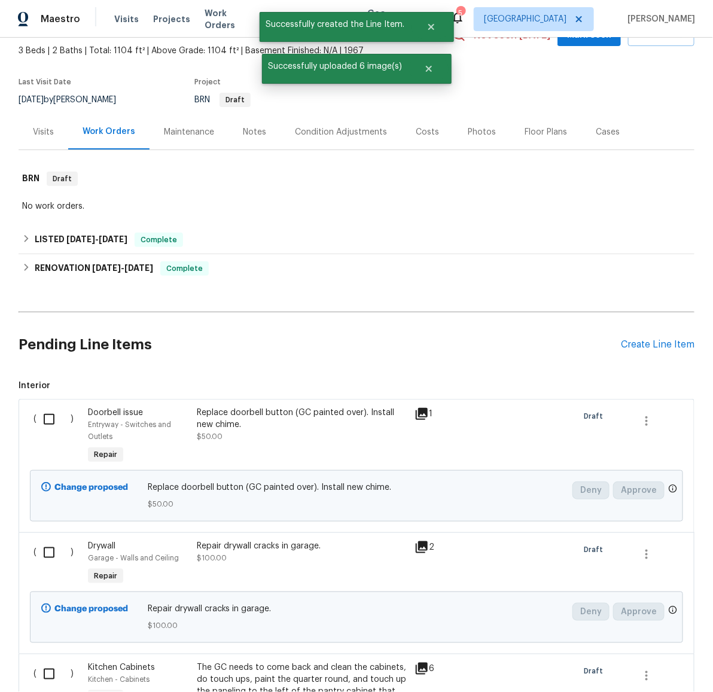
scroll to position [132, 0]
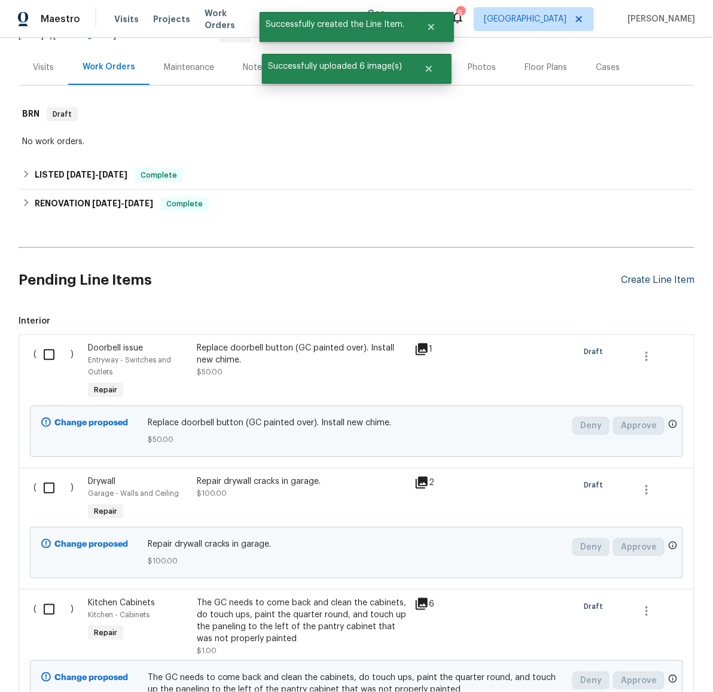
click at [644, 281] on div "Create Line Item" at bounding box center [658, 280] width 74 height 11
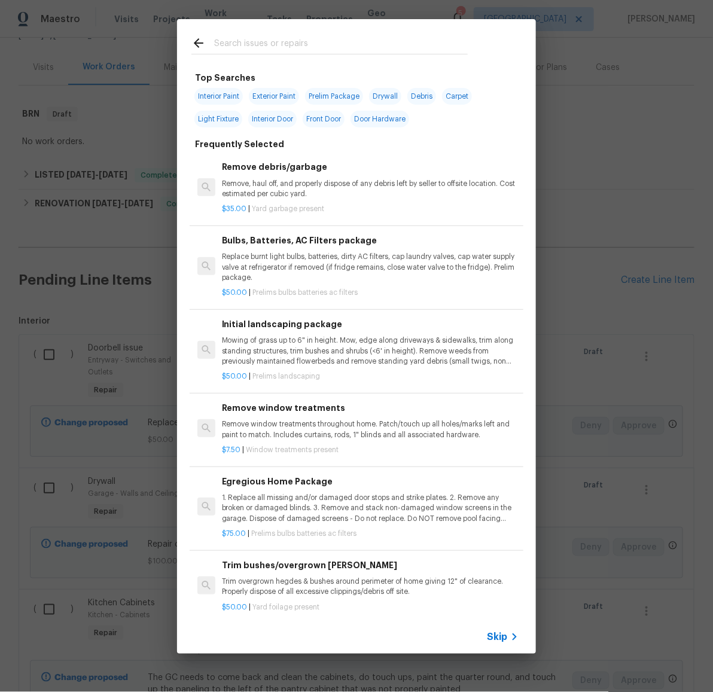
click at [233, 92] on span "Interior Paint" at bounding box center [218, 96] width 48 height 17
type input "Interior Paint"
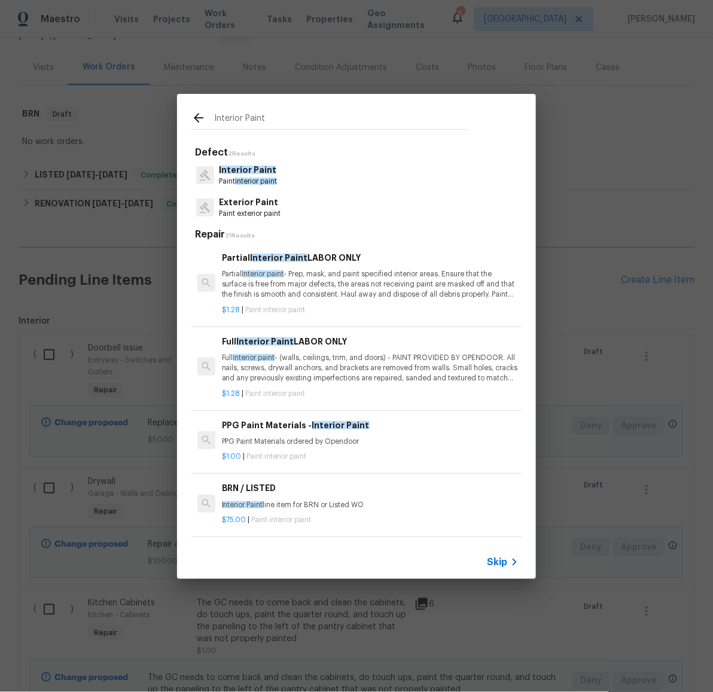
click at [258, 179] on span "interior paint" at bounding box center [256, 181] width 42 height 7
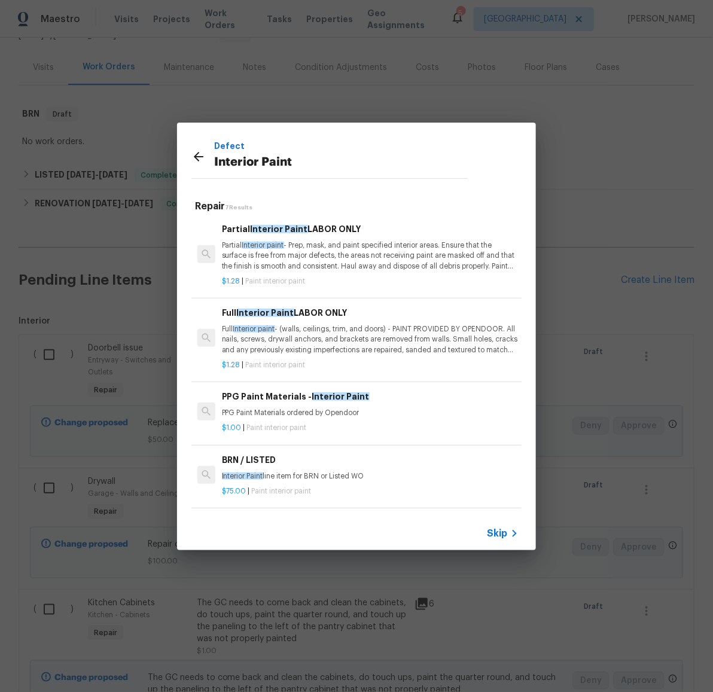
scroll to position [219, 0]
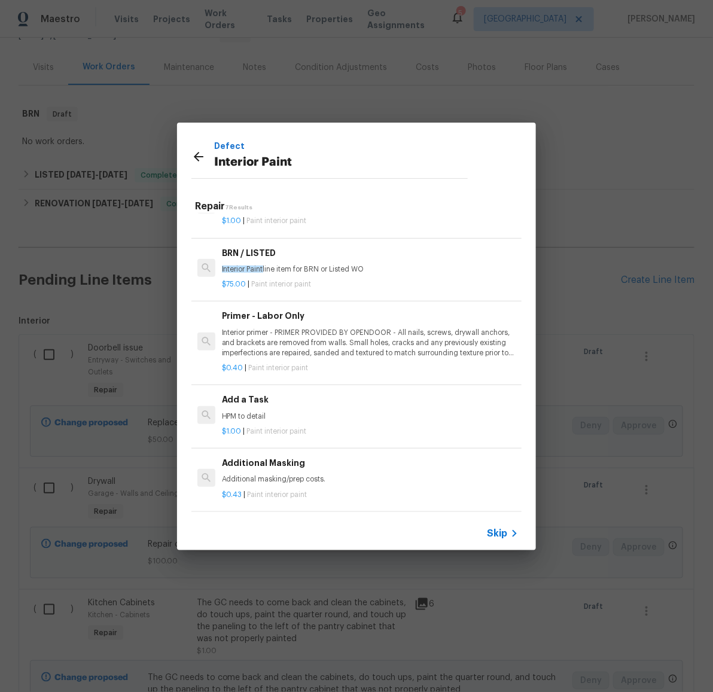
click at [284, 412] on p "HPM to detail" at bounding box center [370, 417] width 297 height 10
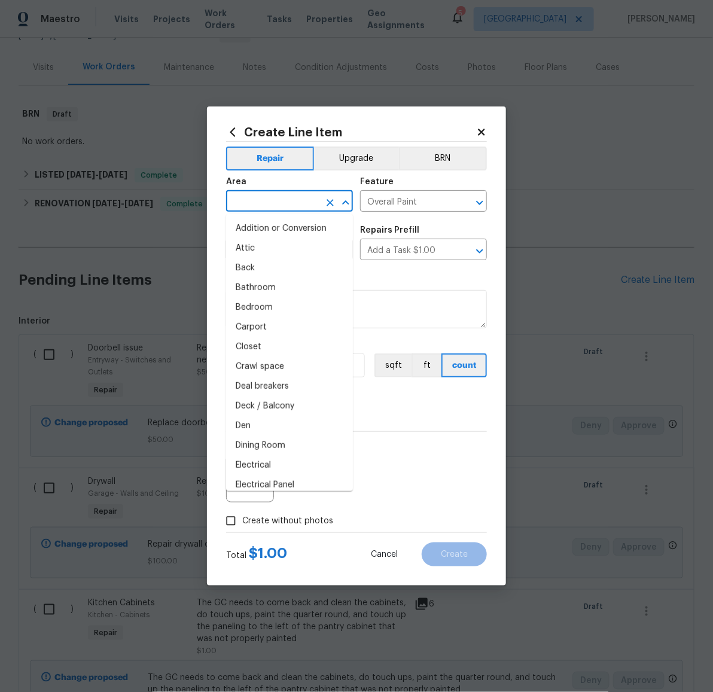
click at [288, 206] on input "text" at bounding box center [272, 202] width 93 height 19
click at [268, 280] on li "Bathroom" at bounding box center [289, 288] width 127 height 20
type input "Bathroom"
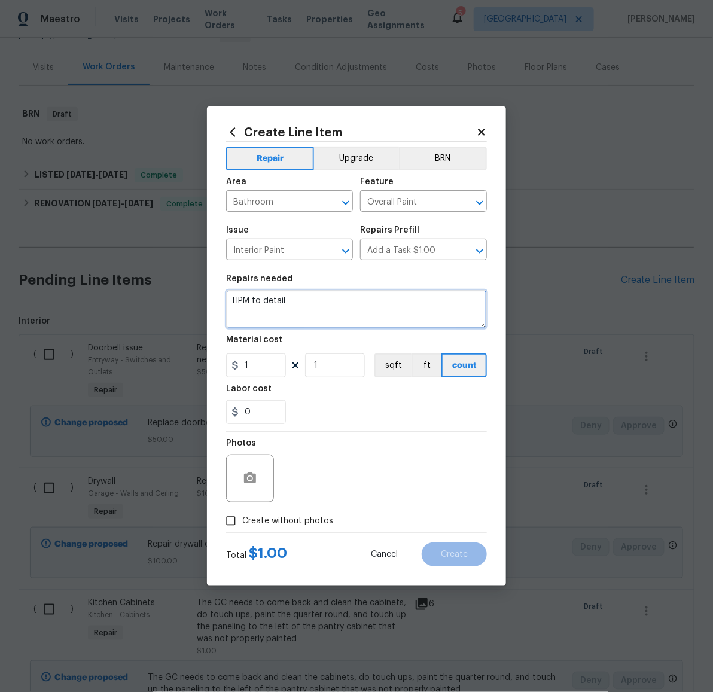
drag, startPoint x: 350, startPoint y: 310, endPoint x: 218, endPoint y: 289, distance: 133.9
click at [215, 292] on div "Create Line Item Repair Upgrade BRN Area Bathroom ​ Feature Overall Paint ​ Iss…" at bounding box center [356, 345] width 299 height 479
type textarea "Paint touch-up in bathroom."
click at [248, 461] on div at bounding box center [250, 479] width 48 height 48
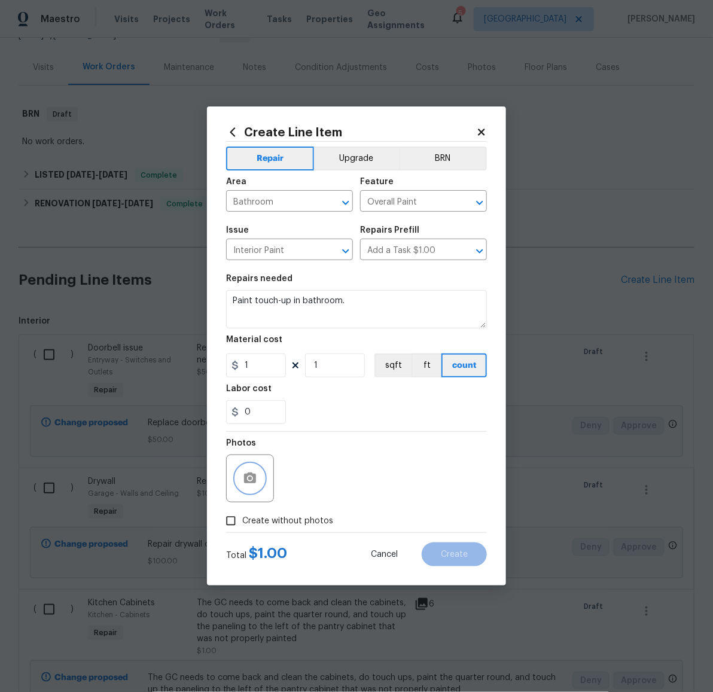
click at [257, 480] on icon "button" at bounding box center [250, 478] width 14 height 14
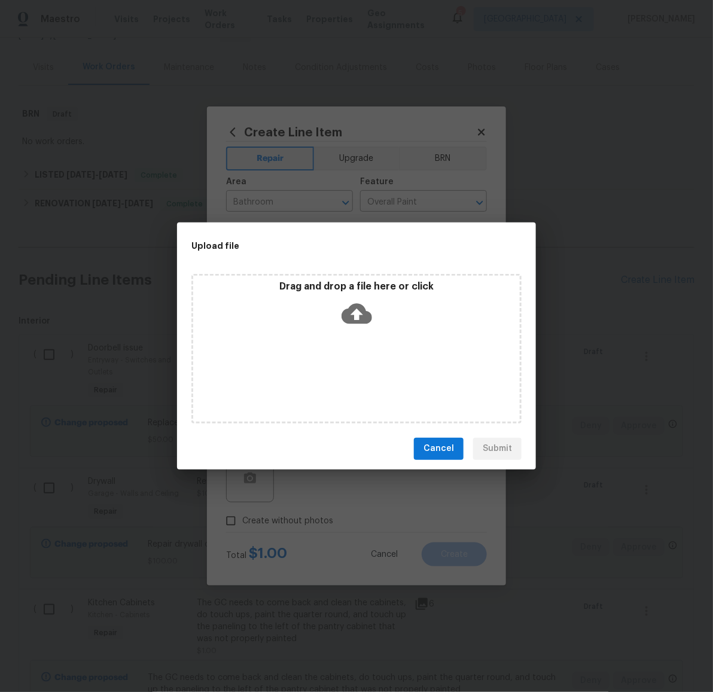
click at [357, 318] on icon at bounding box center [357, 313] width 31 height 31
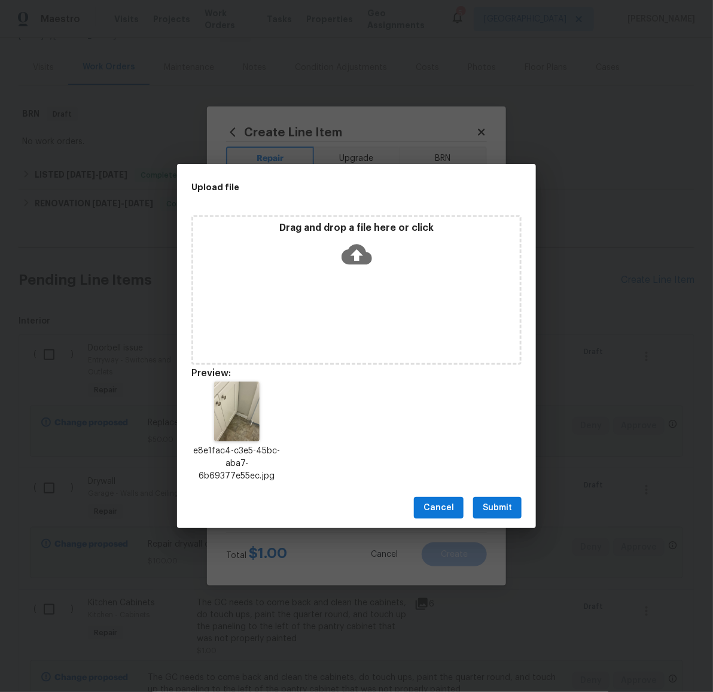
click at [499, 513] on span "Submit" at bounding box center [497, 508] width 29 height 15
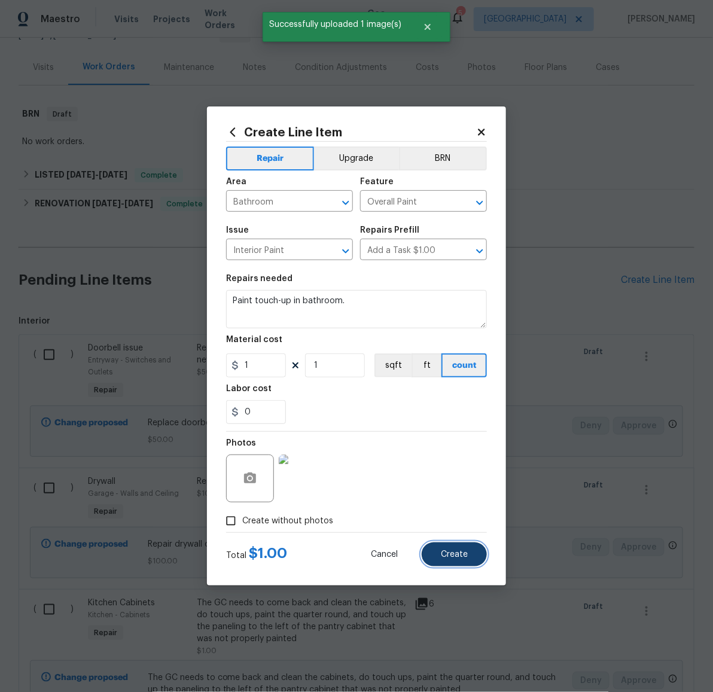
click at [461, 557] on span "Create" at bounding box center [454, 554] width 27 height 9
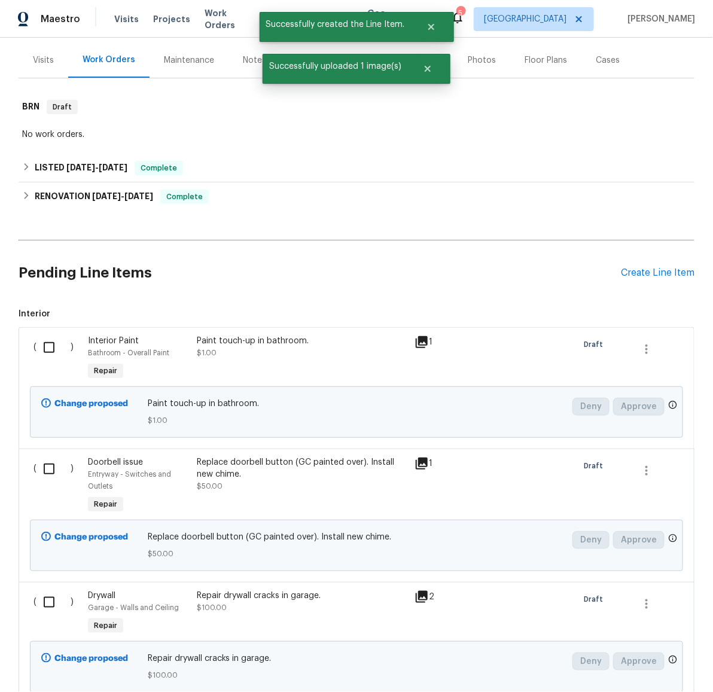
scroll to position [54, 0]
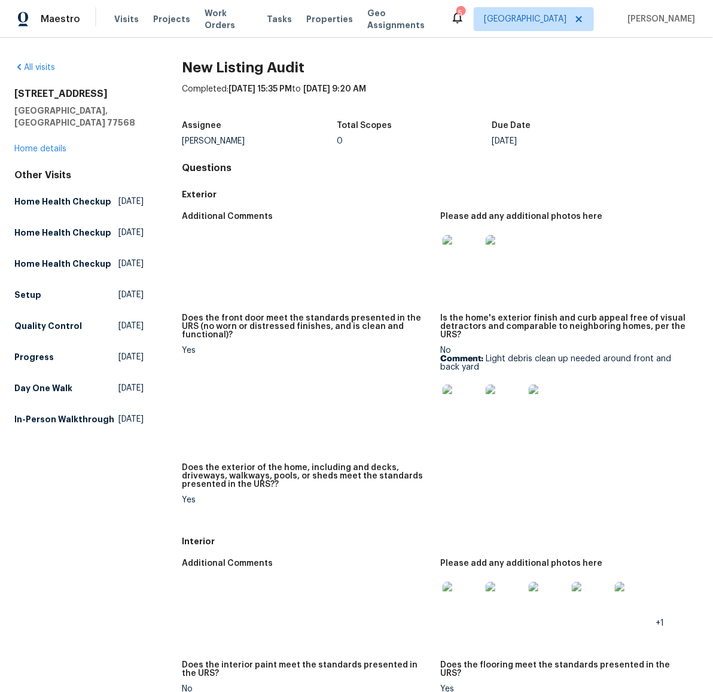
click at [449, 398] on img at bounding box center [462, 404] width 38 height 38
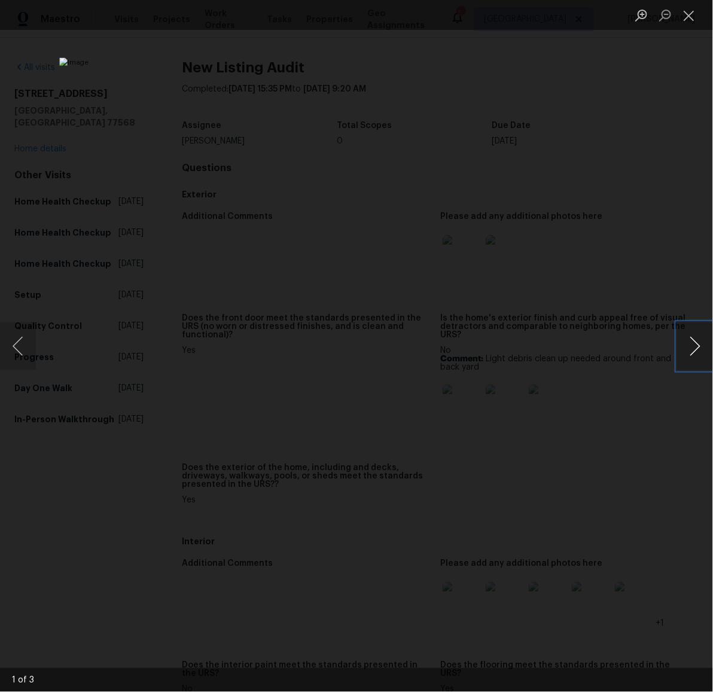
click at [702, 349] on button "Next image" at bounding box center [695, 346] width 36 height 48
click at [688, 346] on button "Next image" at bounding box center [695, 346] width 36 height 48
click at [682, 355] on button "Next image" at bounding box center [695, 346] width 36 height 48
click at [691, 13] on button "Close lightbox" at bounding box center [689, 15] width 24 height 21
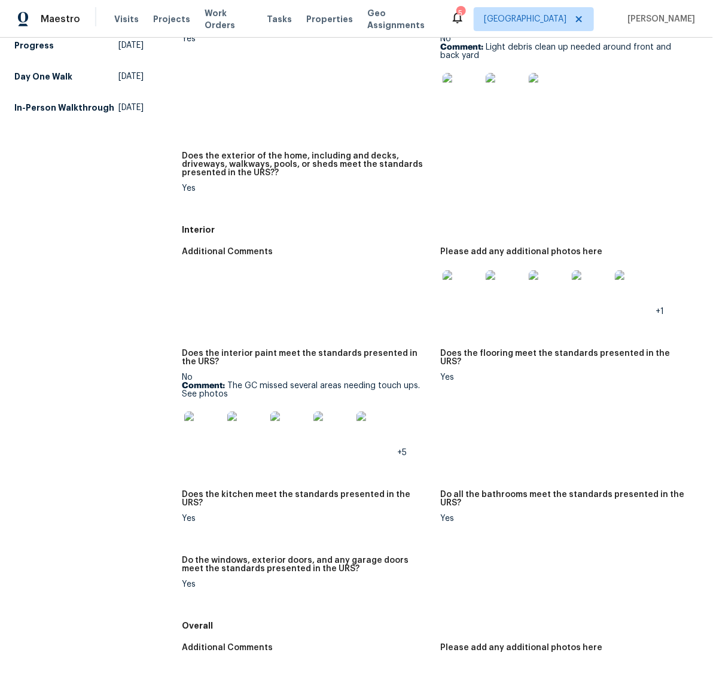
scroll to position [321, 0]
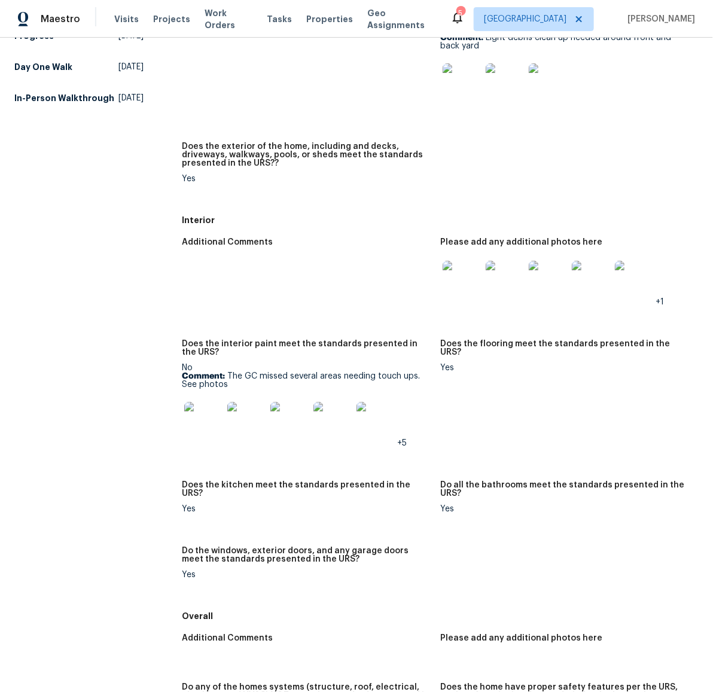
click at [189, 421] on img at bounding box center [203, 421] width 38 height 38
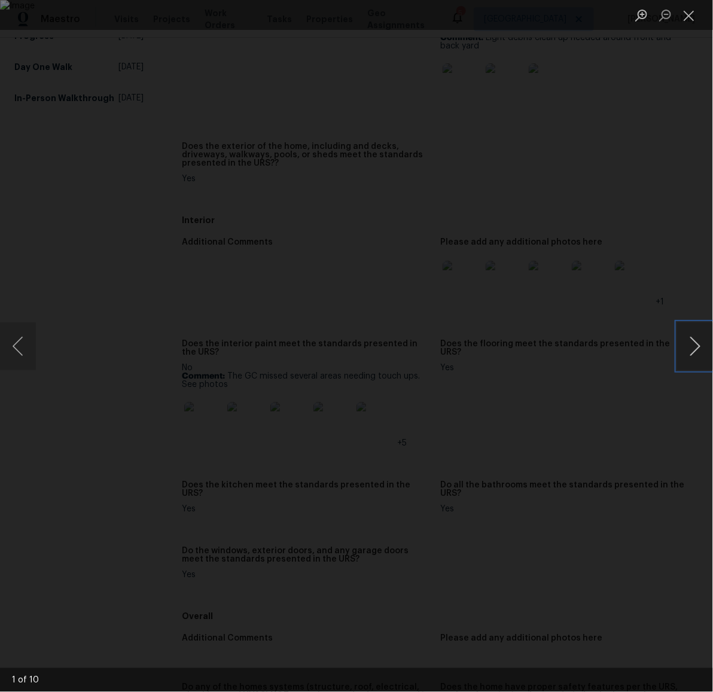
click at [696, 355] on button "Next image" at bounding box center [695, 346] width 36 height 48
click at [693, 351] on button "Next image" at bounding box center [695, 346] width 36 height 48
click at [29, 353] on button "Previous image" at bounding box center [18, 346] width 36 height 48
click at [699, 351] on button "Next image" at bounding box center [695, 346] width 36 height 48
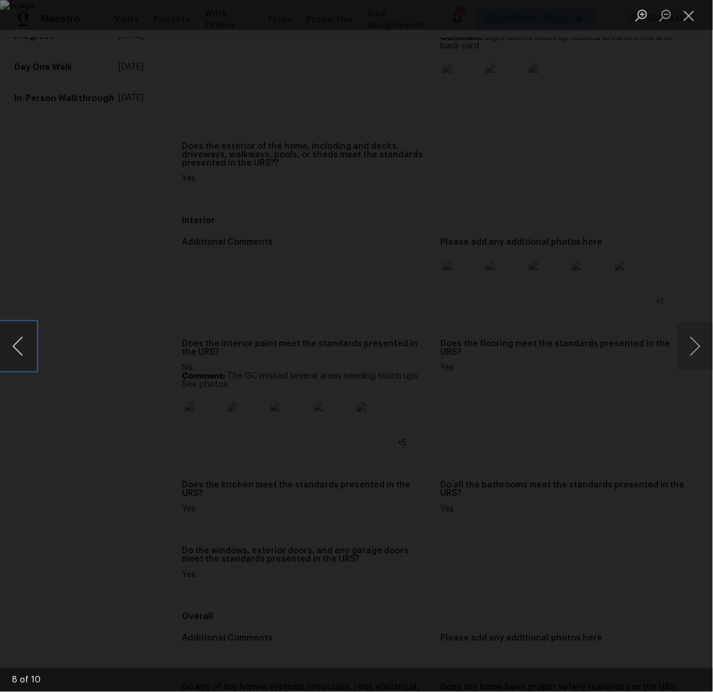
click at [19, 347] on button "Previous image" at bounding box center [18, 346] width 36 height 48
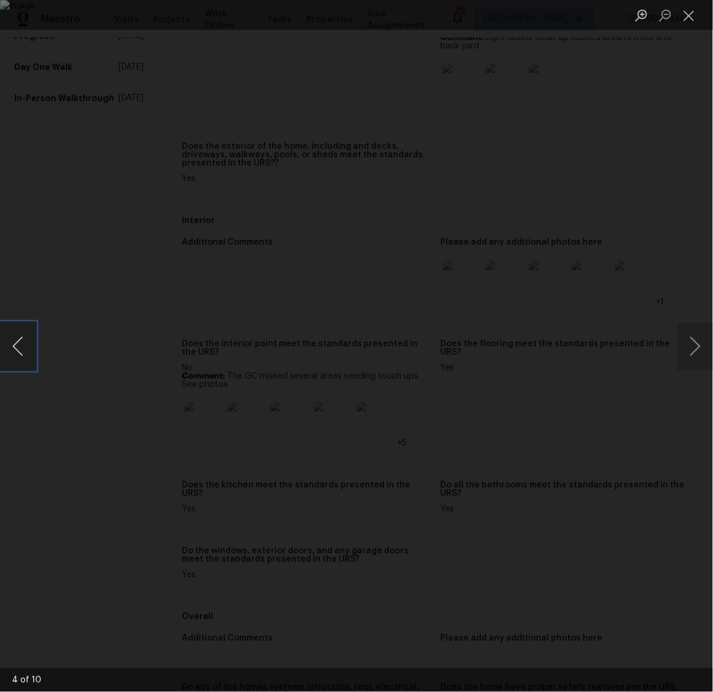
click at [19, 347] on button "Previous image" at bounding box center [18, 346] width 36 height 48
click at [691, 351] on button "Next image" at bounding box center [695, 346] width 36 height 48
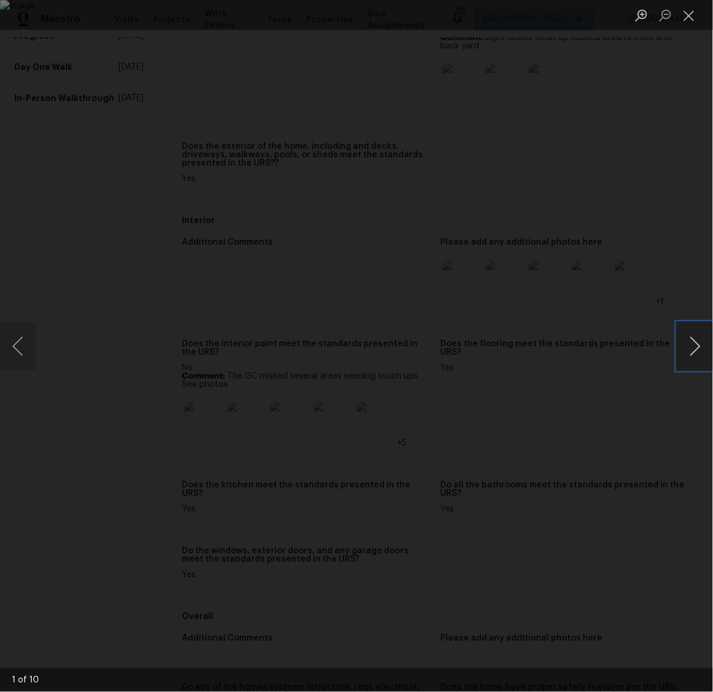
click at [691, 351] on button "Next image" at bounding box center [695, 346] width 36 height 48
click at [702, 339] on button "Next image" at bounding box center [695, 346] width 36 height 48
click at [697, 343] on button "Next image" at bounding box center [695, 346] width 36 height 48
click at [691, 345] on button "Next image" at bounding box center [695, 346] width 36 height 48
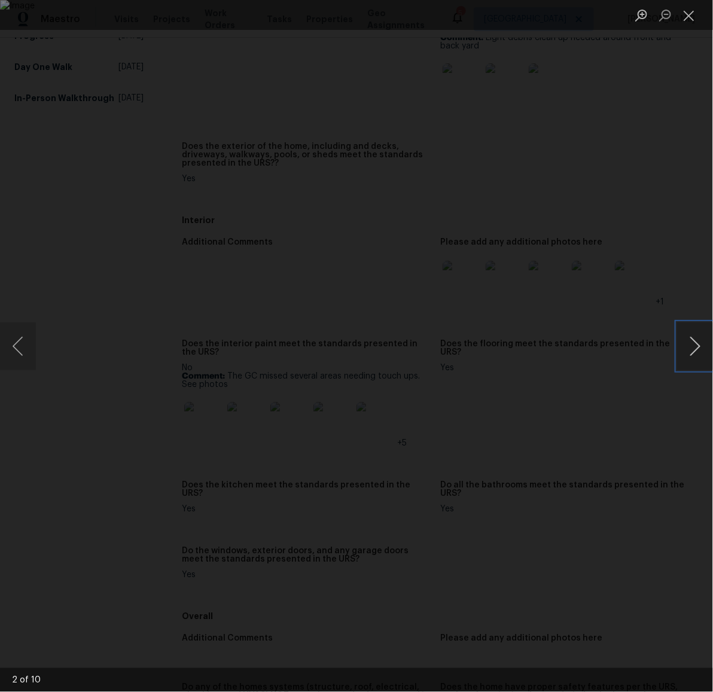
click at [691, 345] on button "Next image" at bounding box center [695, 346] width 36 height 48
click at [698, 348] on button "Next image" at bounding box center [695, 346] width 36 height 48
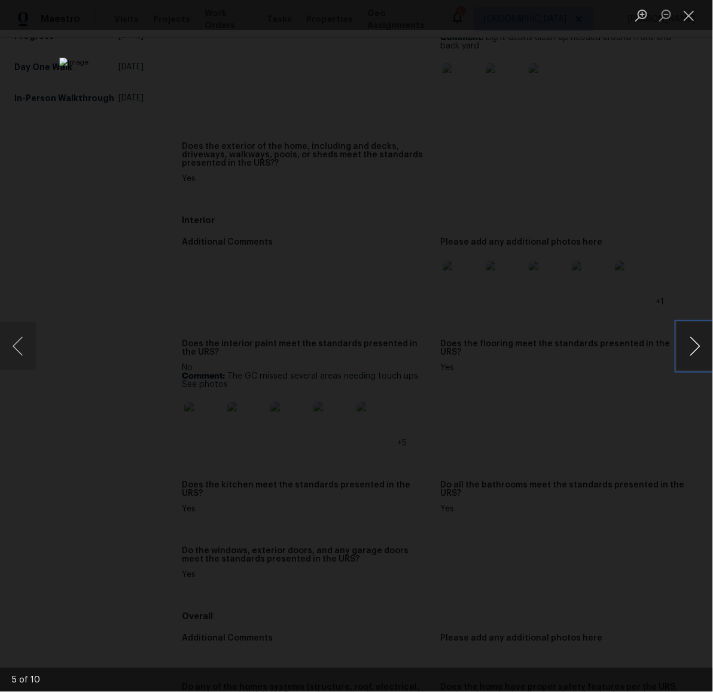
click at [685, 351] on button "Next image" at bounding box center [695, 346] width 36 height 48
click at [690, 352] on button "Next image" at bounding box center [695, 346] width 36 height 48
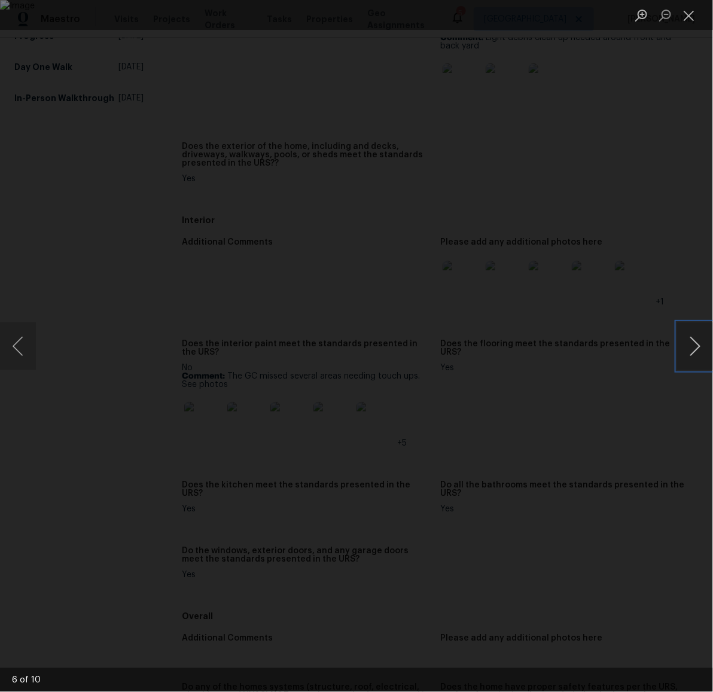
click at [690, 352] on button "Next image" at bounding box center [695, 346] width 36 height 48
click at [691, 345] on button "Next image" at bounding box center [695, 346] width 36 height 48
click at [693, 345] on button "Next image" at bounding box center [695, 346] width 36 height 48
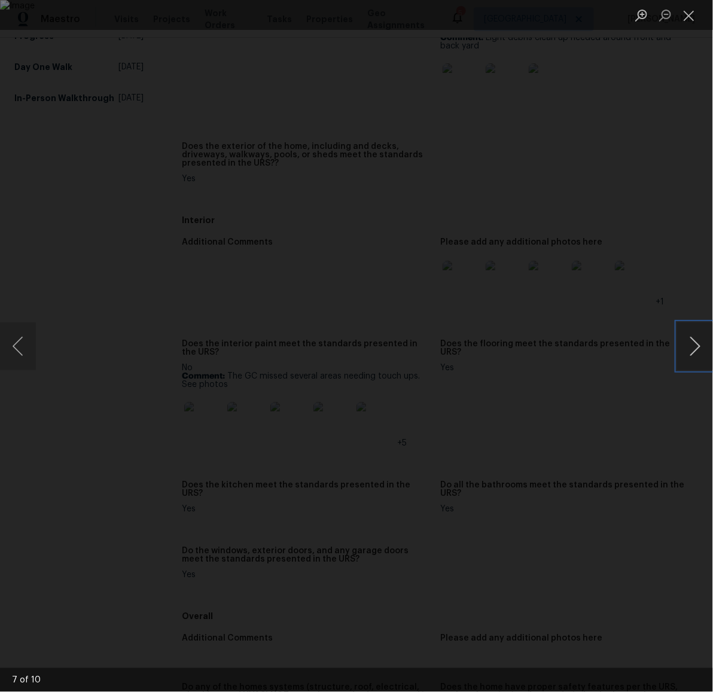
click at [693, 345] on button "Next image" at bounding box center [695, 346] width 36 height 48
click at [690, 19] on button "Close lightbox" at bounding box center [689, 15] width 24 height 21
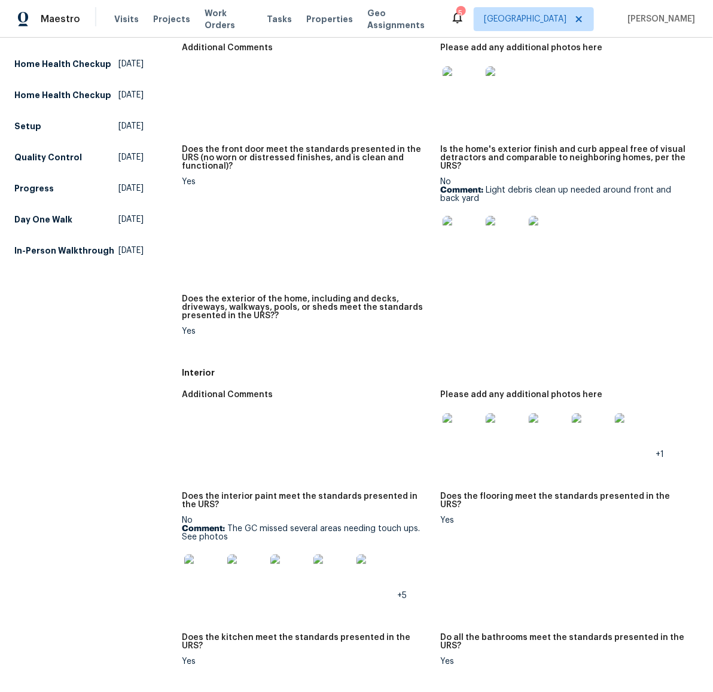
scroll to position [0, 0]
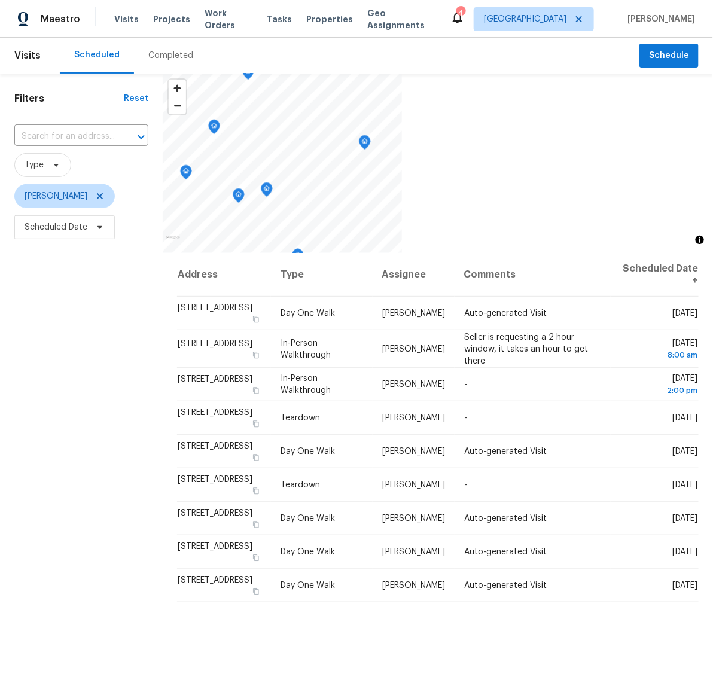
click at [538, 184] on div at bounding box center [438, 163] width 550 height 179
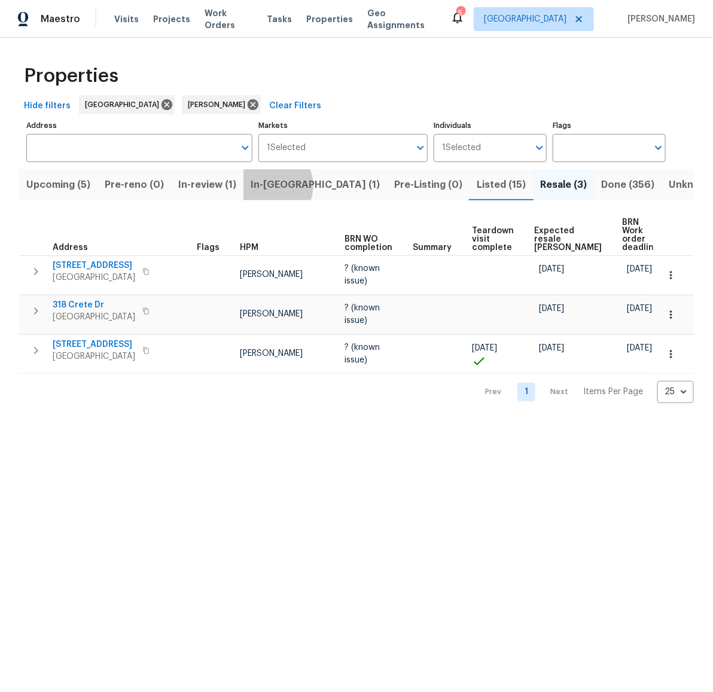
click at [278, 186] on span "In-[GEOGRAPHIC_DATA] (1)" at bounding box center [315, 184] width 129 height 17
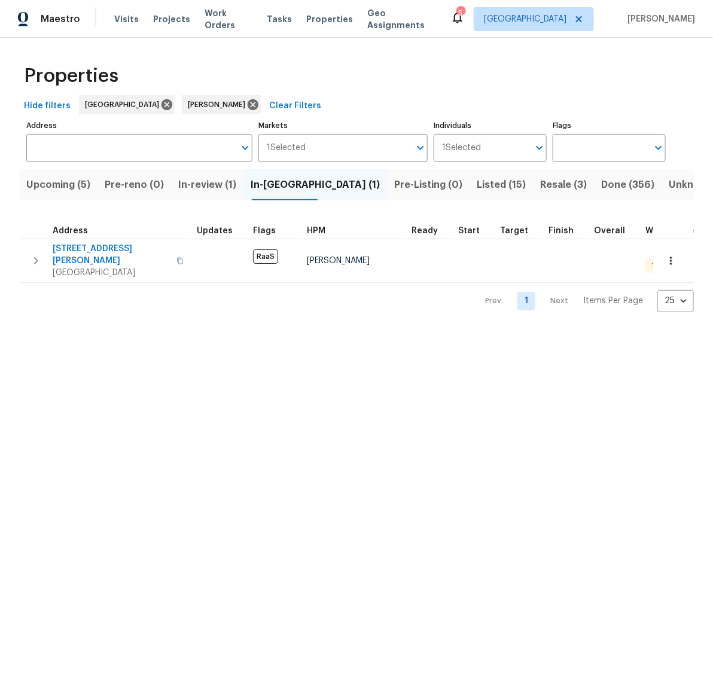
click at [203, 183] on span "In-review (1)" at bounding box center [207, 184] width 58 height 17
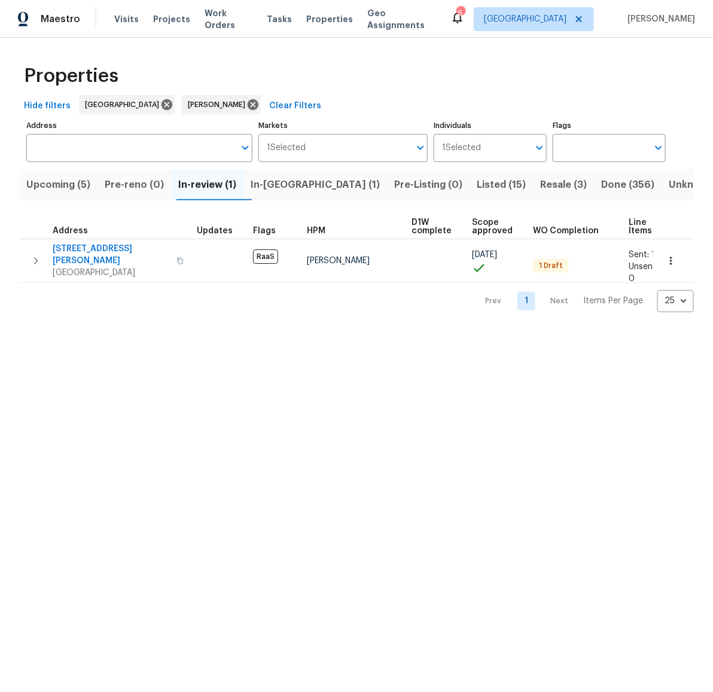
click at [150, 183] on span "Pre-reno (0)" at bounding box center [134, 184] width 59 height 17
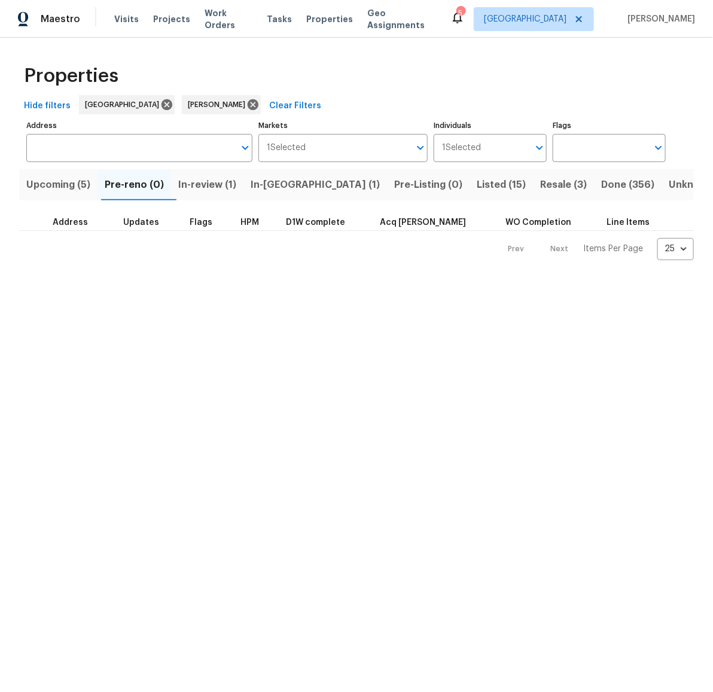
click at [35, 104] on span "Hide filters" at bounding box center [47, 106] width 47 height 15
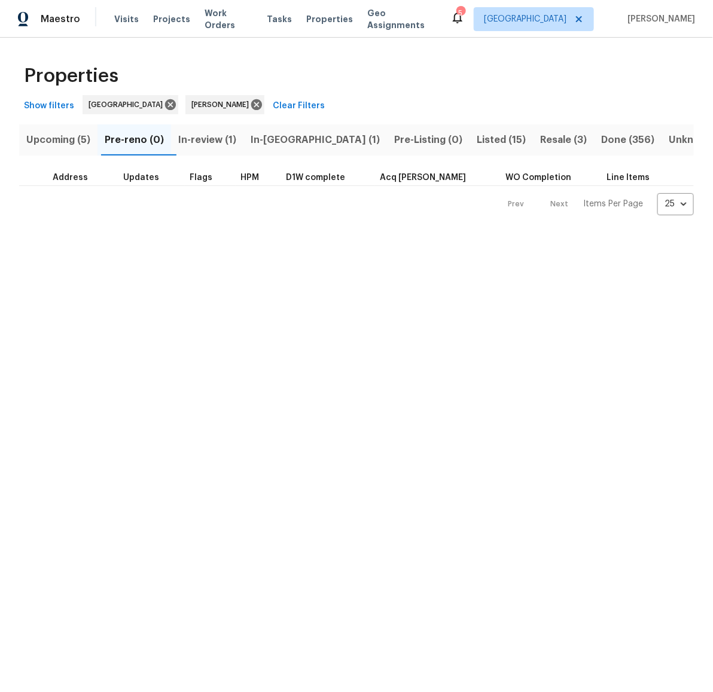
click at [330, 234] on html "Maestro Visits Projects Work Orders Tasks Properties Geo Assignments 5 Houston …" at bounding box center [356, 117] width 713 height 234
click at [601, 142] on span "Done (356)" at bounding box center [627, 140] width 53 height 17
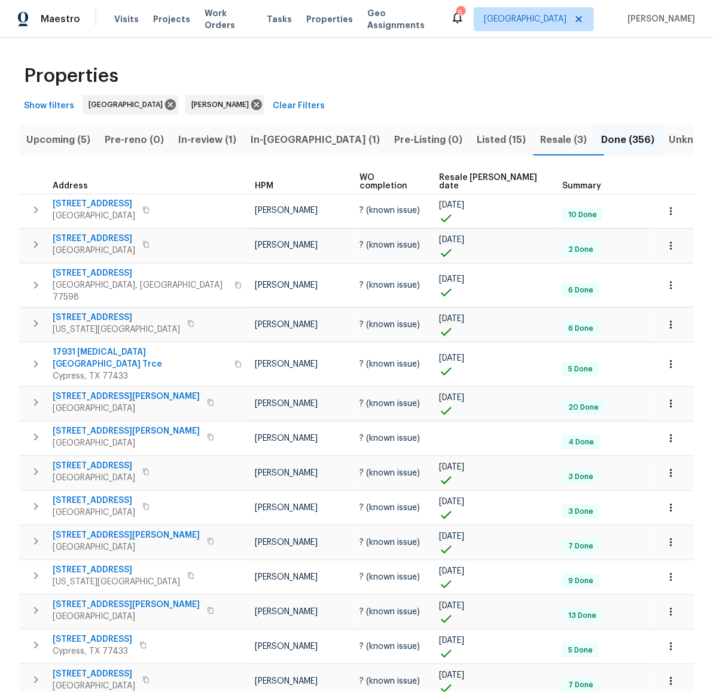
click at [477, 135] on span "Listed (15)" at bounding box center [501, 140] width 49 height 17
